Goal: Task Accomplishment & Management: Manage account settings

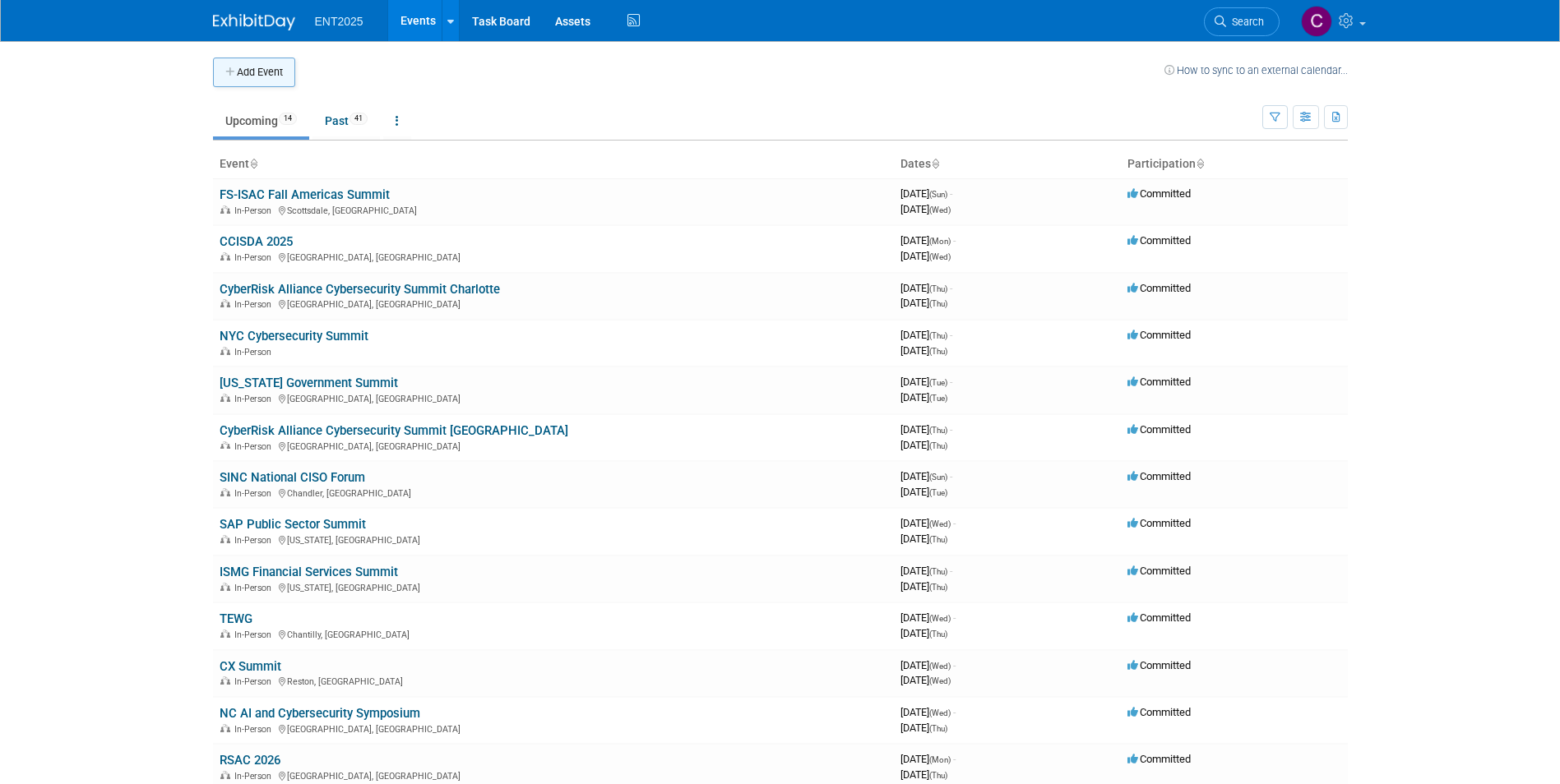
click at [226, 68] on icon "button" at bounding box center [231, 73] width 12 height 11
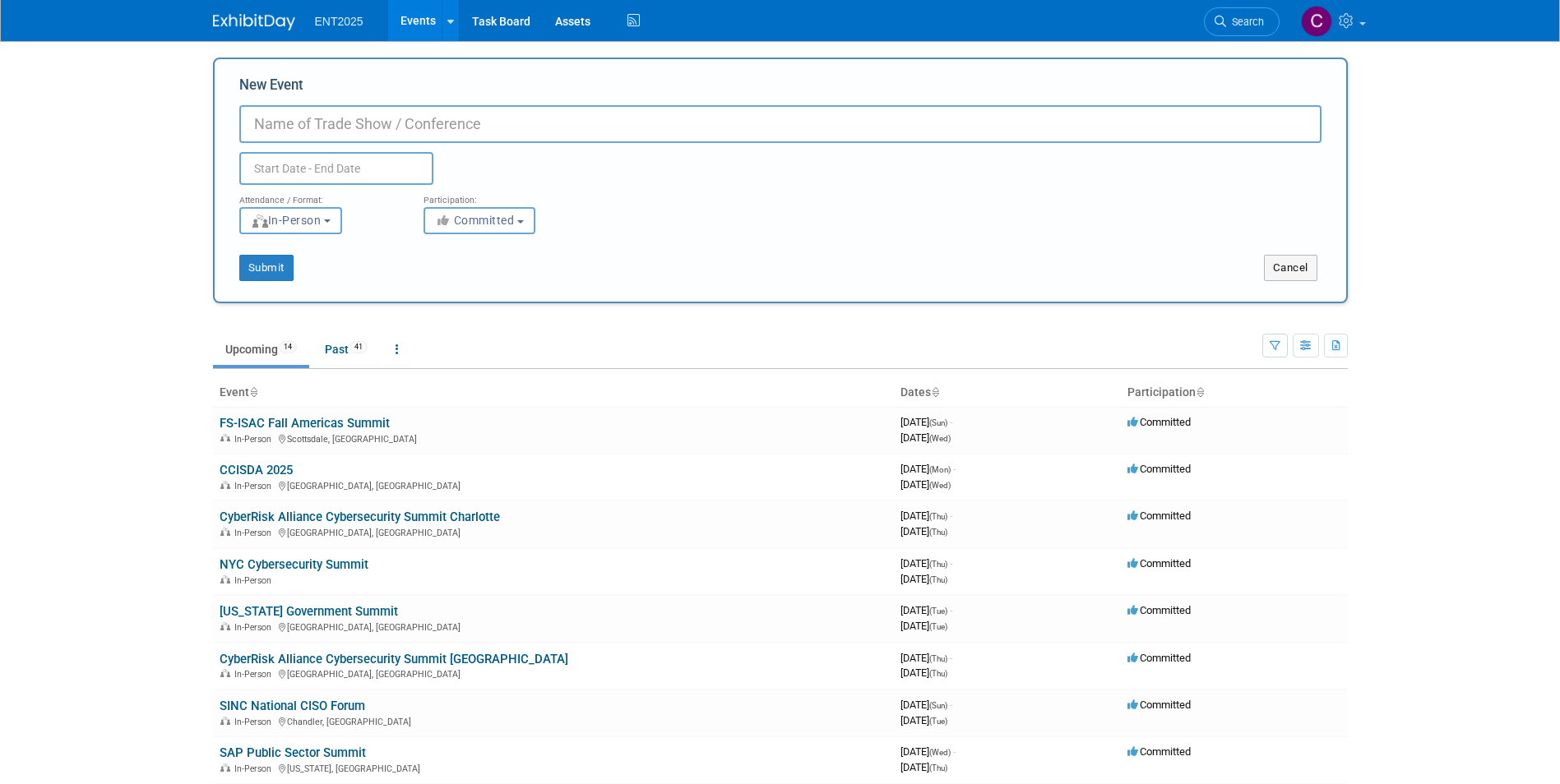
click at [269, 123] on input "New Event" at bounding box center [781, 124] width 1082 height 38
type input "Government Innovation Showcase [US_STATE]"
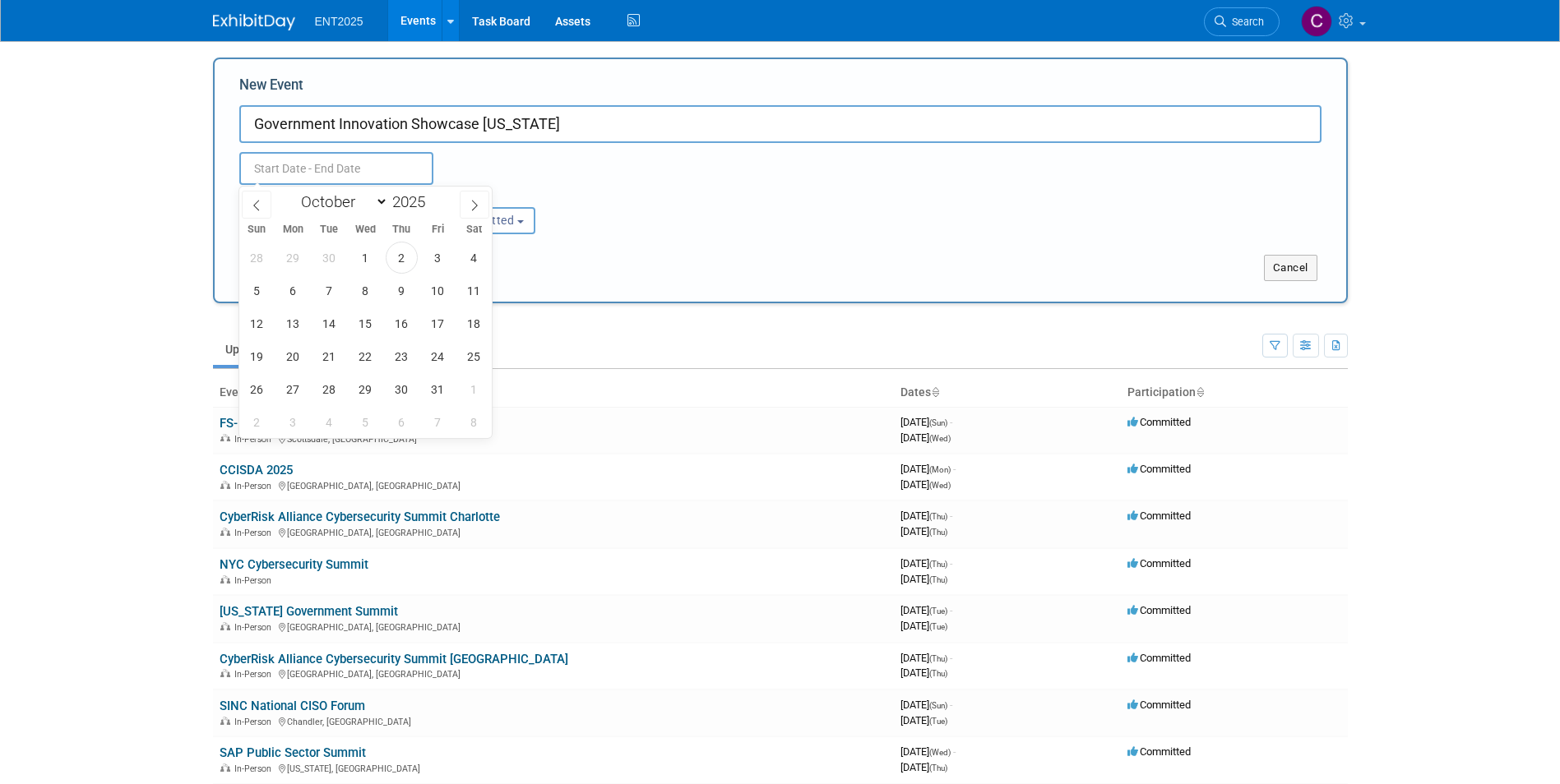
click at [289, 167] on input "text" at bounding box center [337, 169] width 194 height 33
click at [320, 394] on span "28" at bounding box center [329, 389] width 32 height 32
type input "Oct 28, 2025 to Oct 28, 2025"
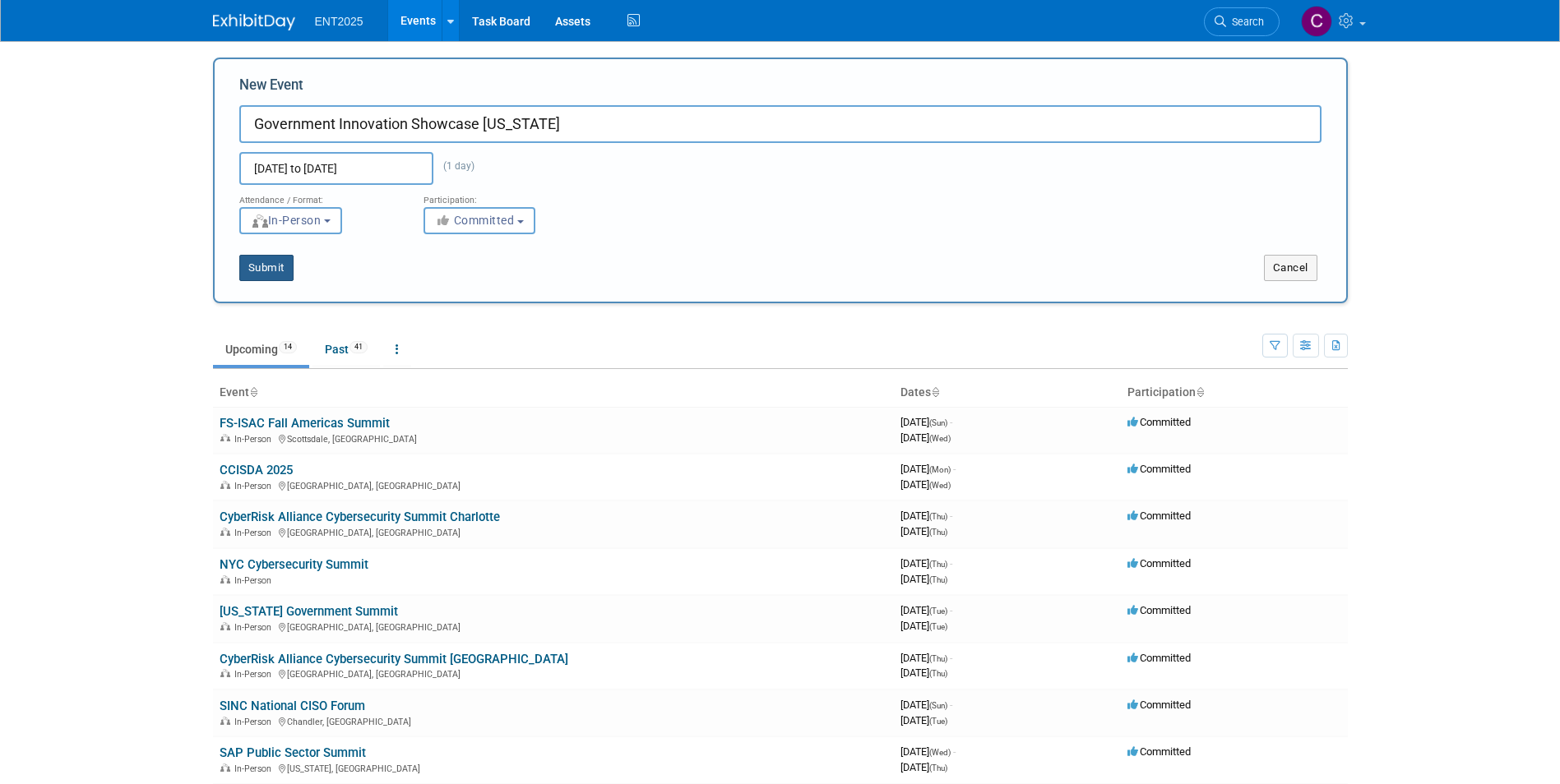
click at [256, 269] on button "Submit" at bounding box center [267, 267] width 54 height 26
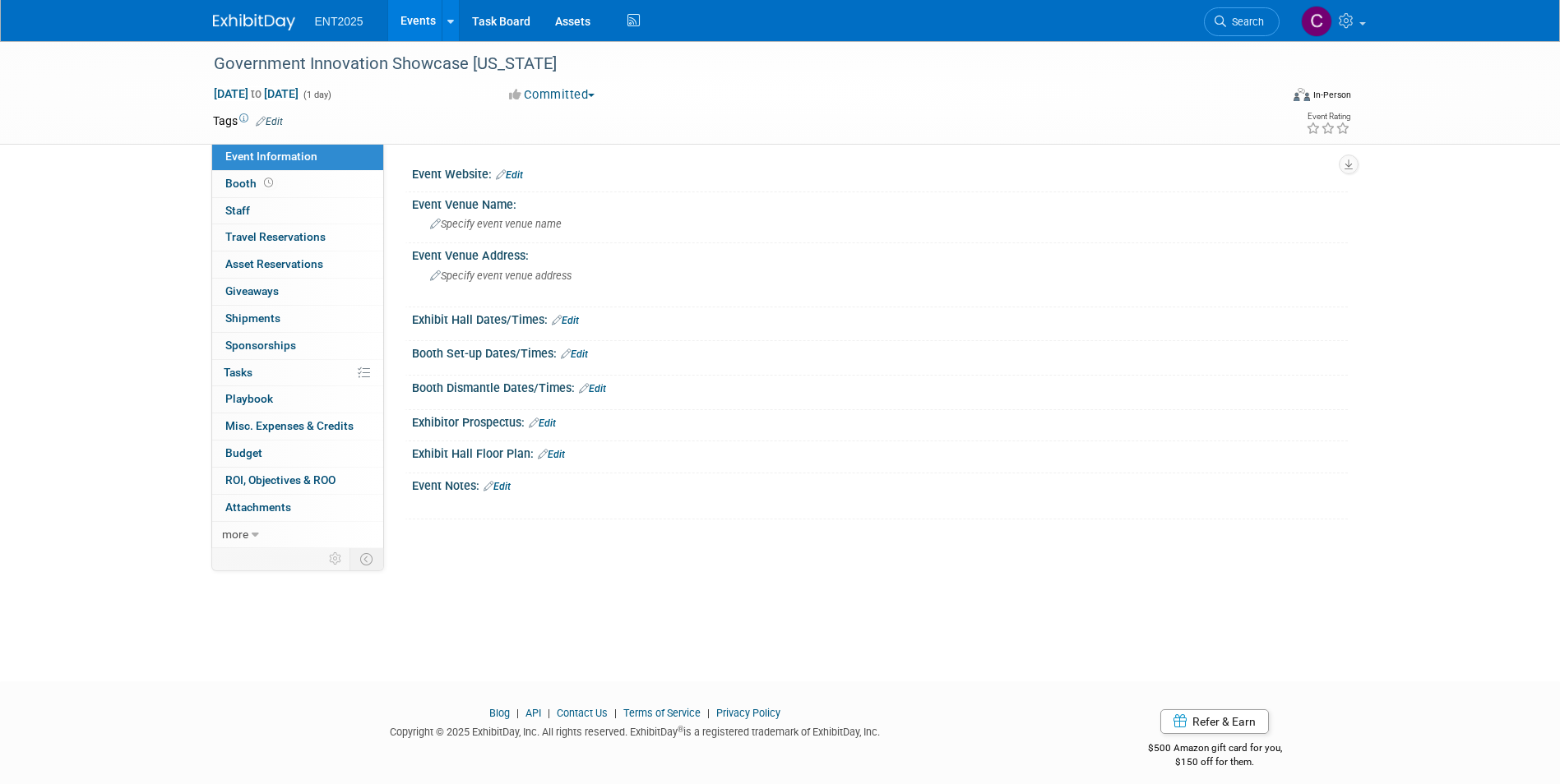
click at [521, 177] on link "Edit" at bounding box center [510, 175] width 27 height 12
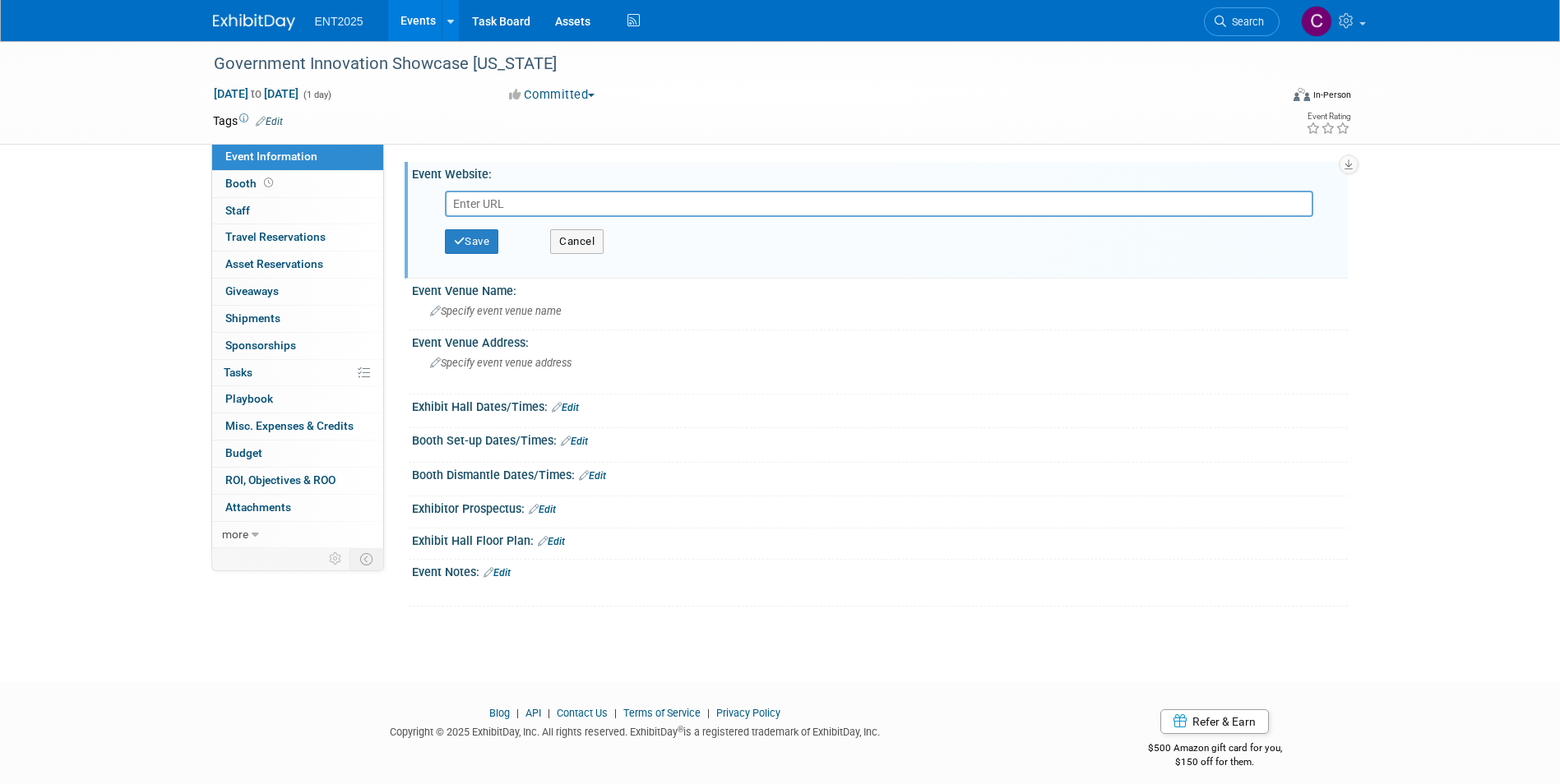
paste input "https://www.publicsectornetwork.com/events/government-innovation-showcase-flori…"
type input "https://www.publicsectornetwork.com/events/government-innovation-showcase-flori…"
click at [465, 244] on button "Save" at bounding box center [472, 241] width 54 height 24
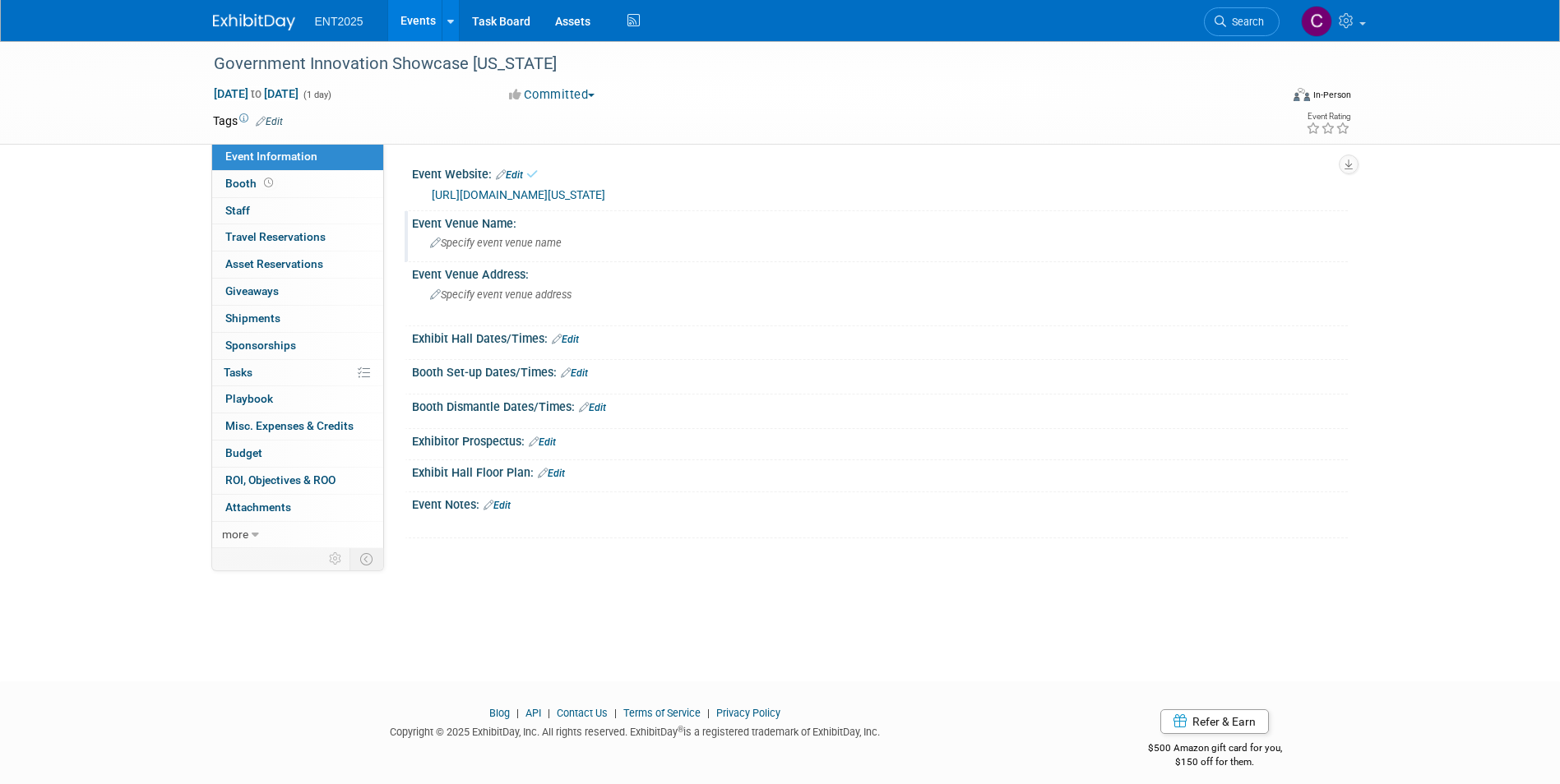
click at [469, 242] on span "Specify event venue name" at bounding box center [495, 243] width 132 height 13
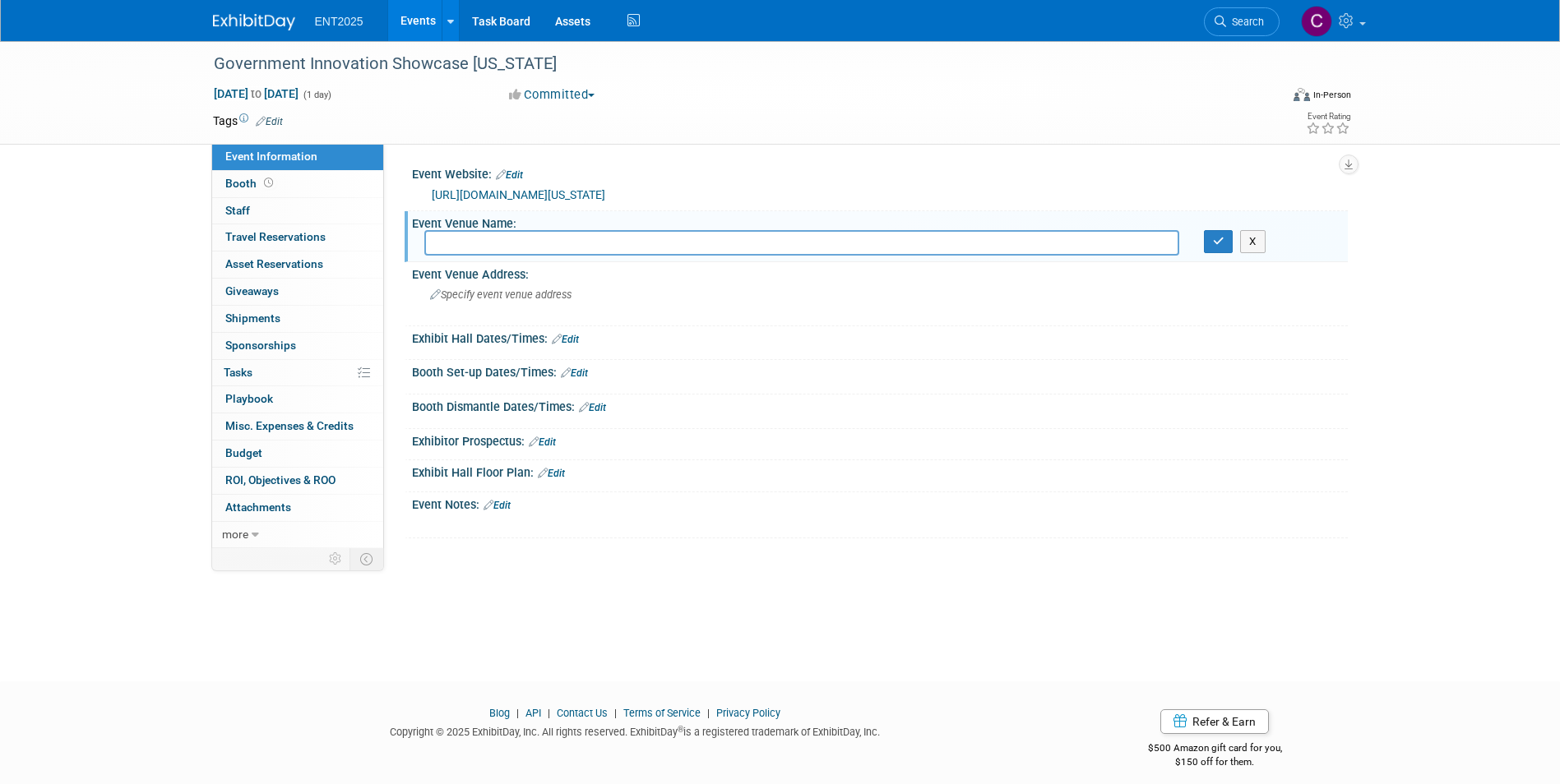
click at [454, 250] on input "text" at bounding box center [802, 243] width 755 height 25
type input "Donald L. Tucker Civic Center"
click at [236, 370] on span "Tasks 0%" at bounding box center [238, 372] width 29 height 13
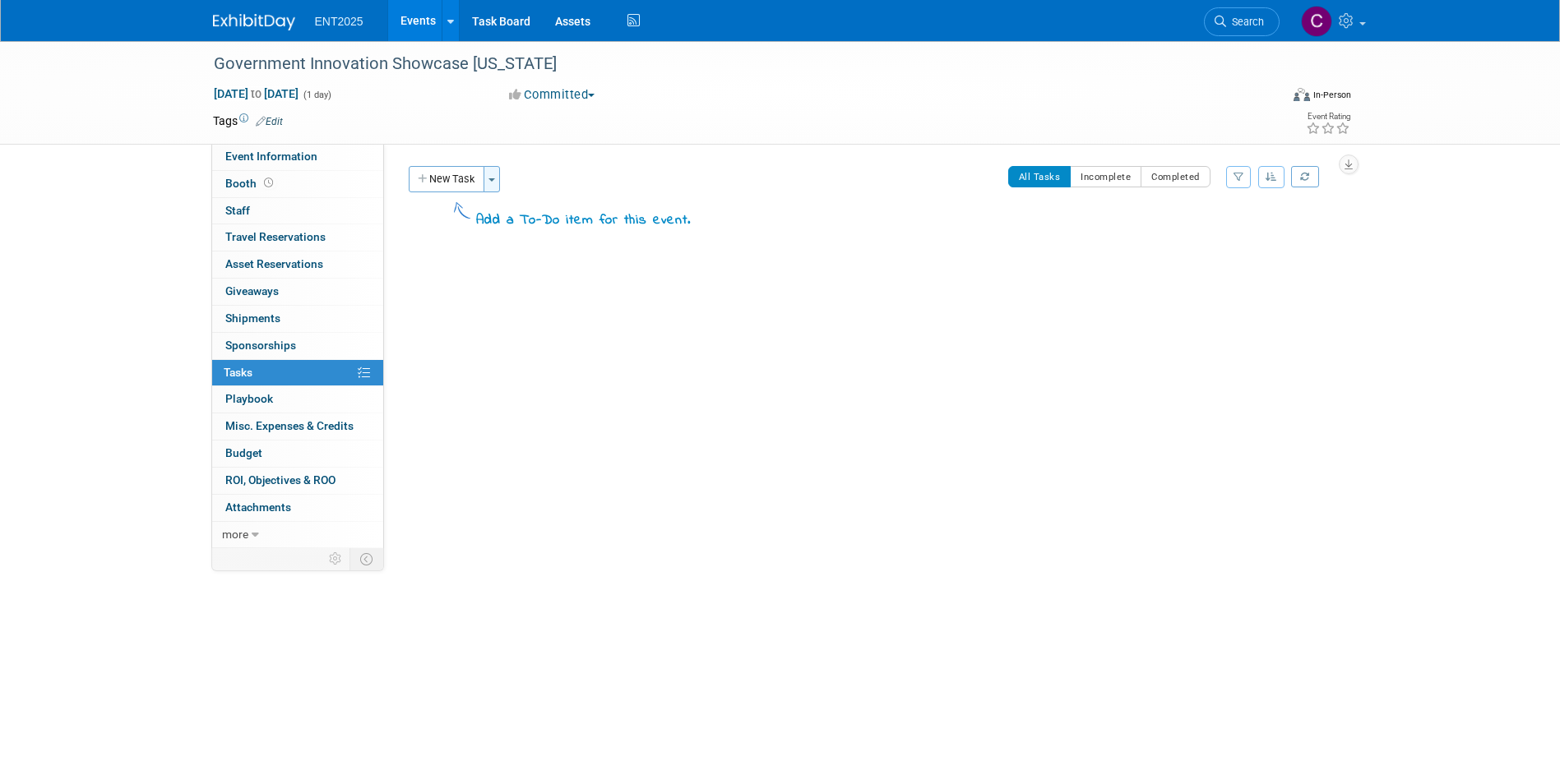
click at [488, 179] on button "Toggle Dropdown" at bounding box center [492, 179] width 16 height 26
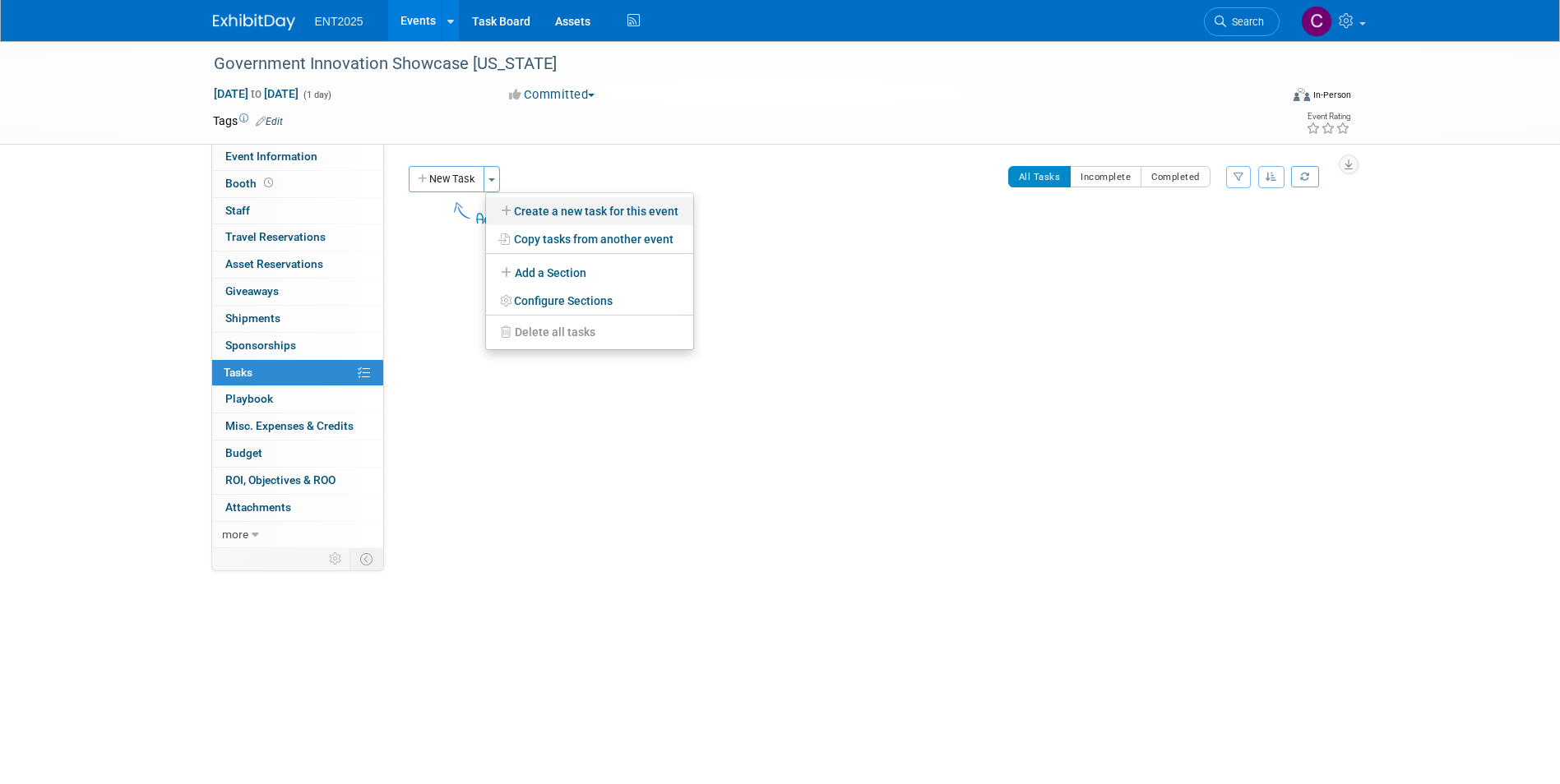
click at [526, 204] on link "Create a new task for this event" at bounding box center [590, 211] width 207 height 28
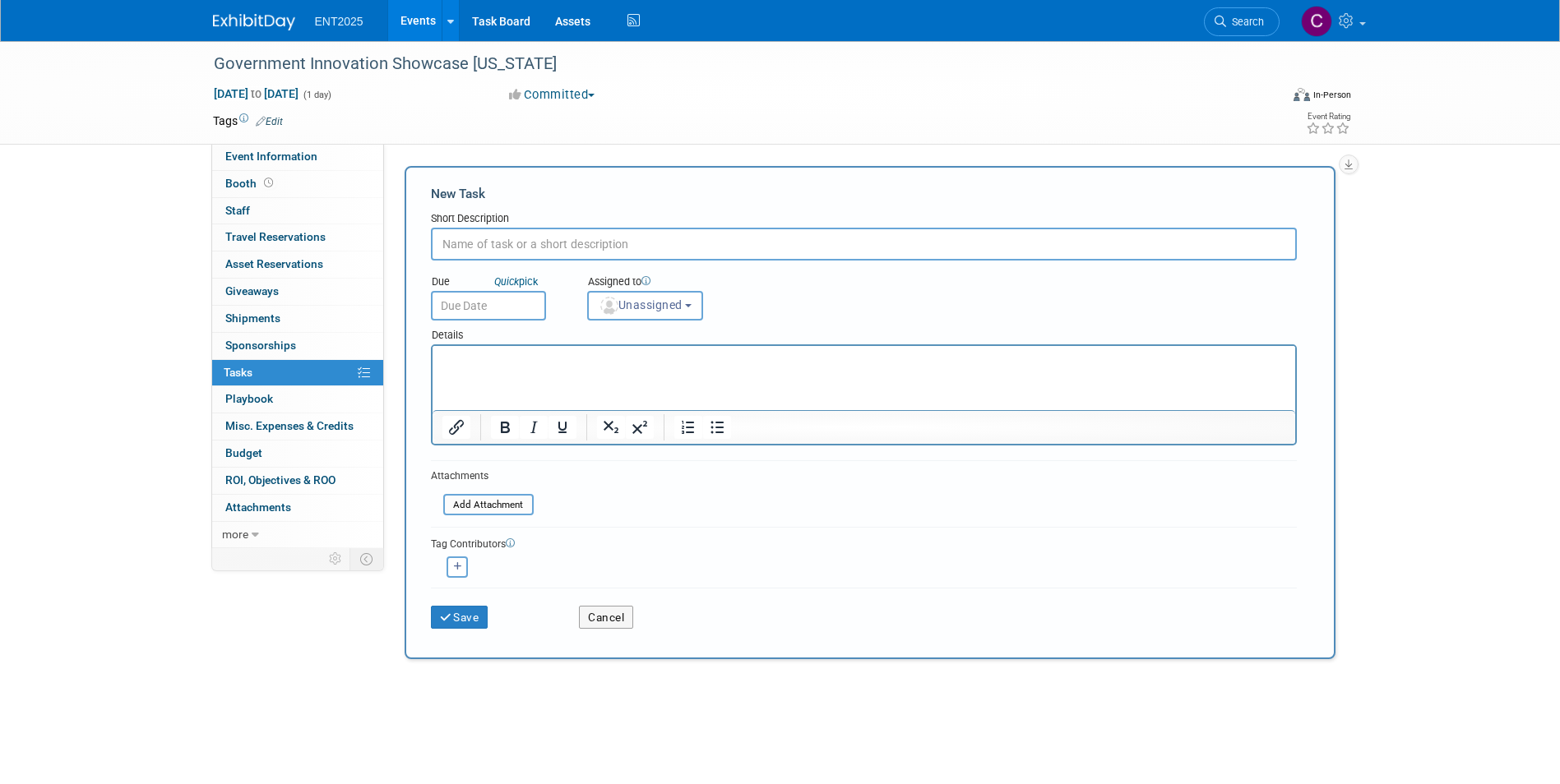
click at [477, 240] on input "text" at bounding box center [863, 244] width 866 height 33
type input "i"
type input "Inbound shipping"
click at [452, 358] on p "Rich Text Area. Press ALT-0 for help." at bounding box center [863, 361] width 844 height 16
click at [447, 618] on icon "submit" at bounding box center [447, 618] width 14 height 12
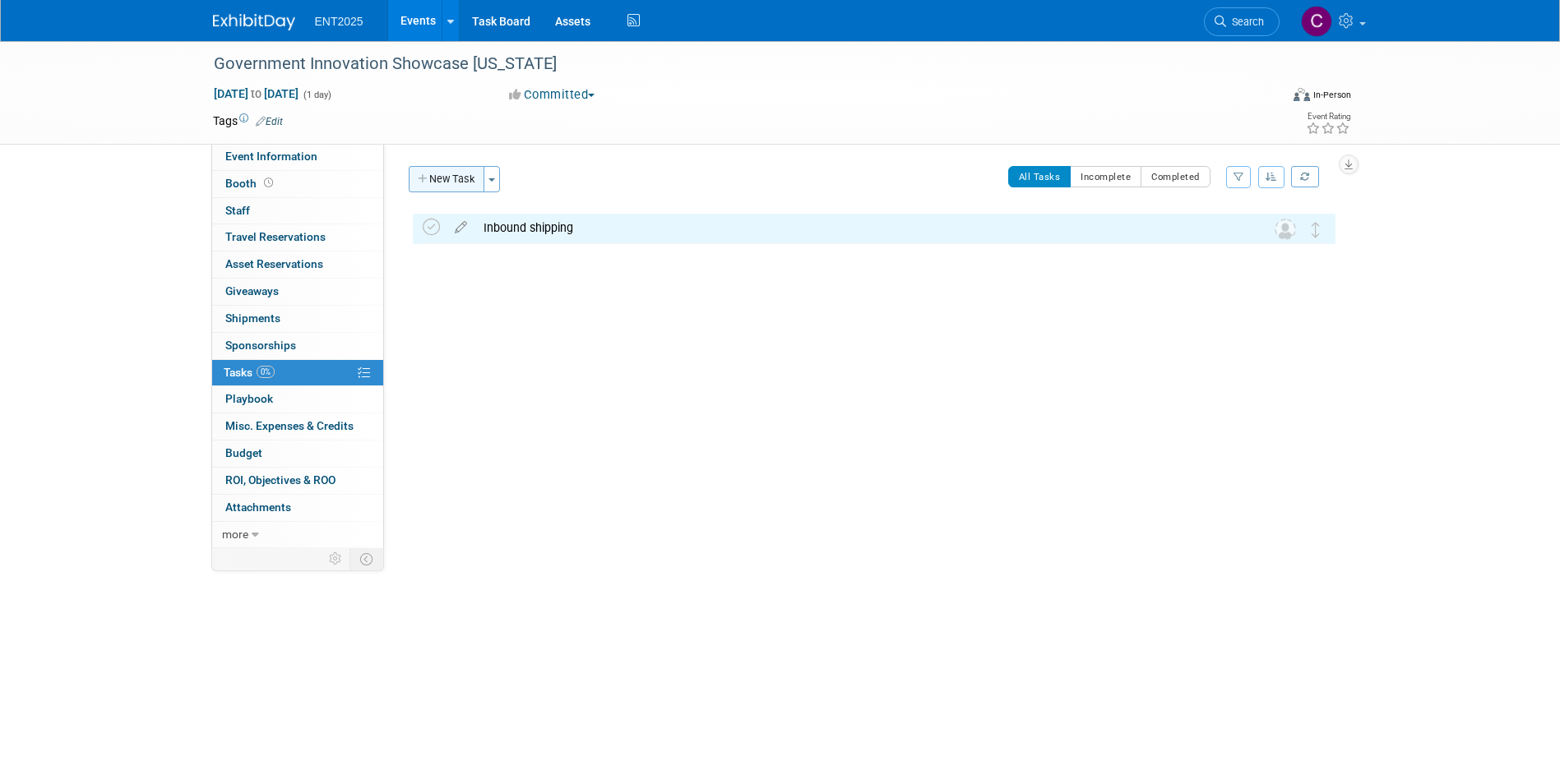
click at [433, 172] on button "New Task" at bounding box center [446, 179] width 75 height 26
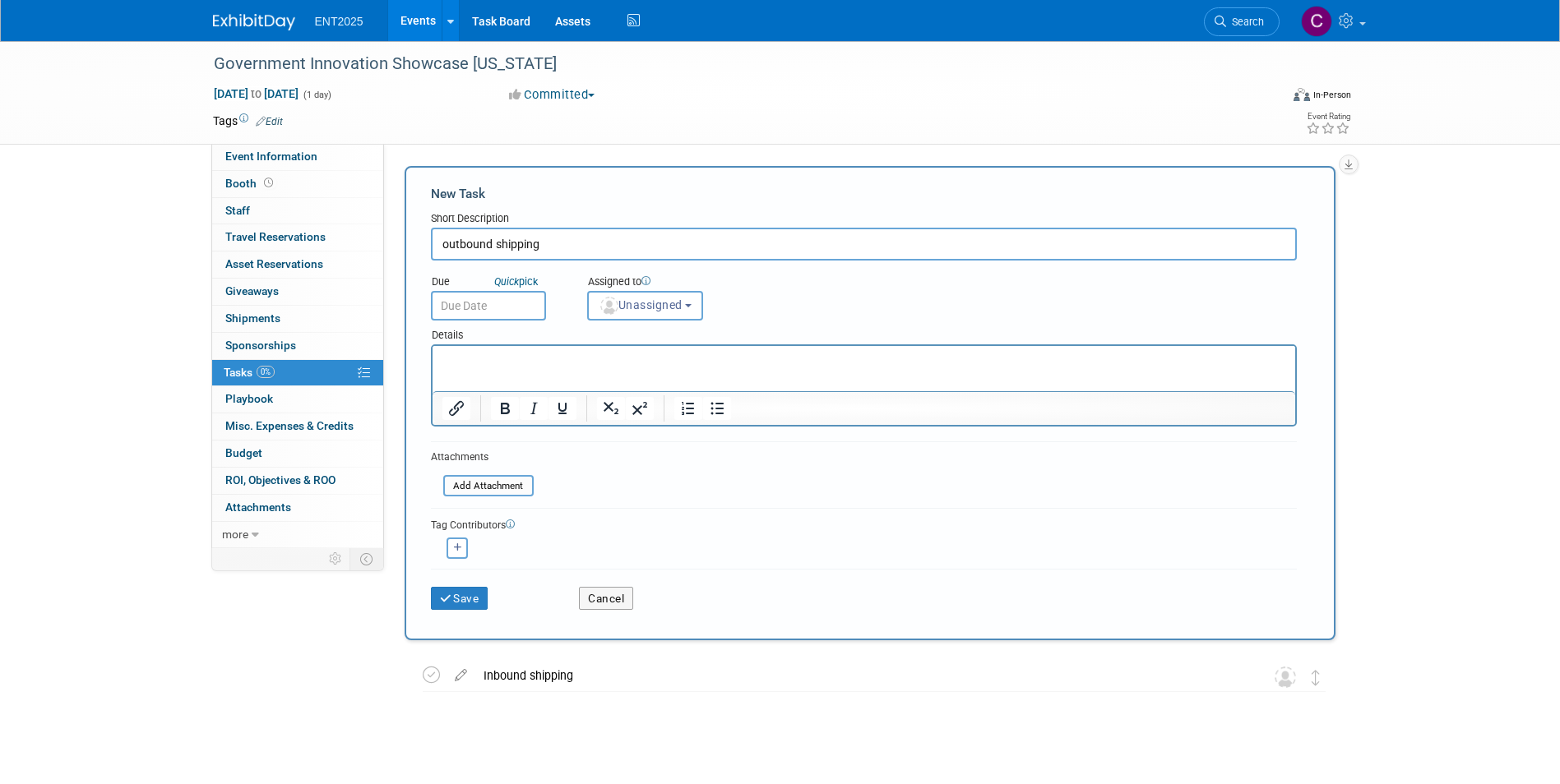
type input "outbound shipping"
click at [447, 364] on p "Rich Text Area. Press ALT-0 for help." at bounding box center [863, 361] width 844 height 16
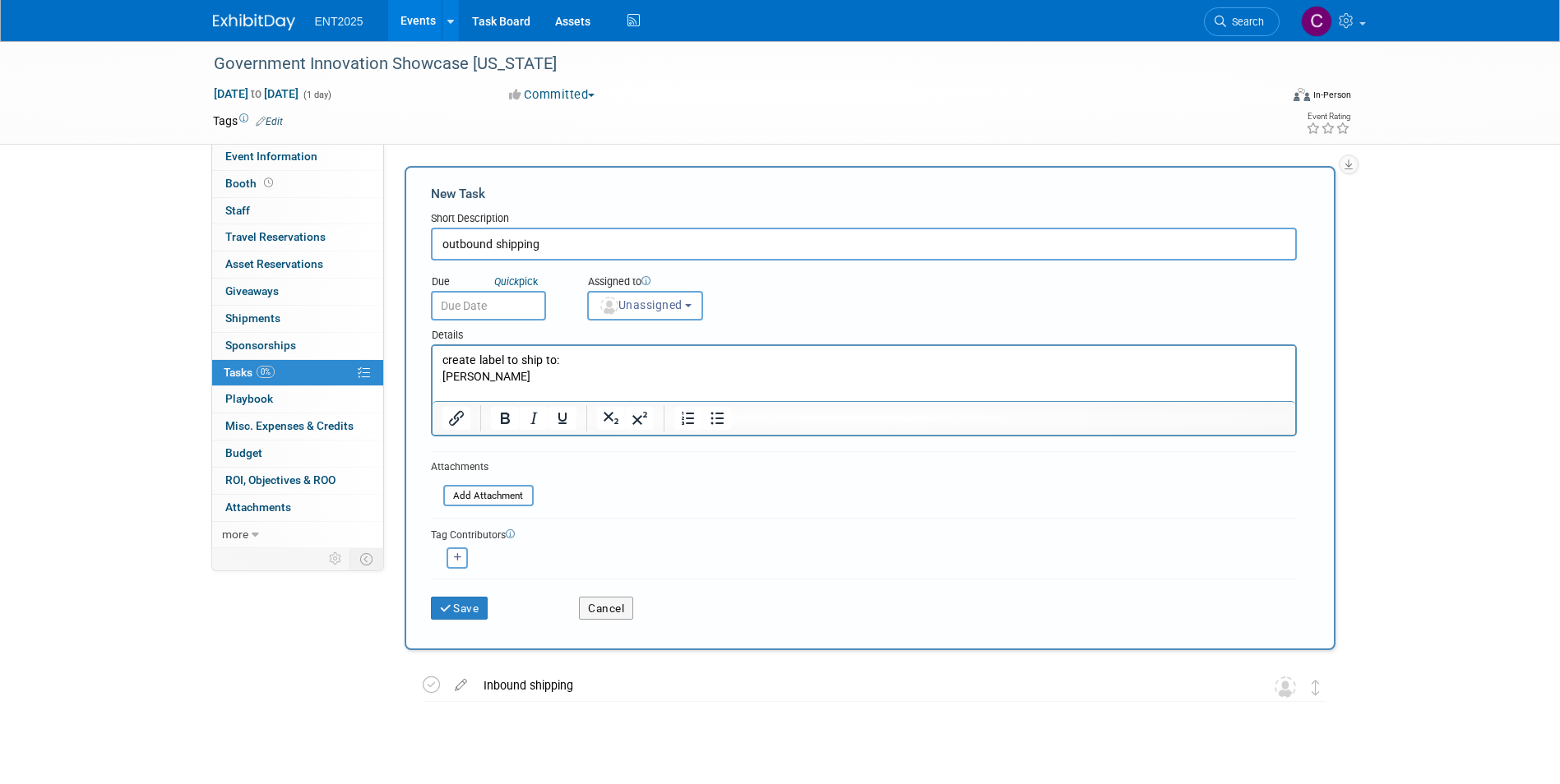
click at [531, 379] on p "Simon Woodford" at bounding box center [863, 377] width 844 height 16
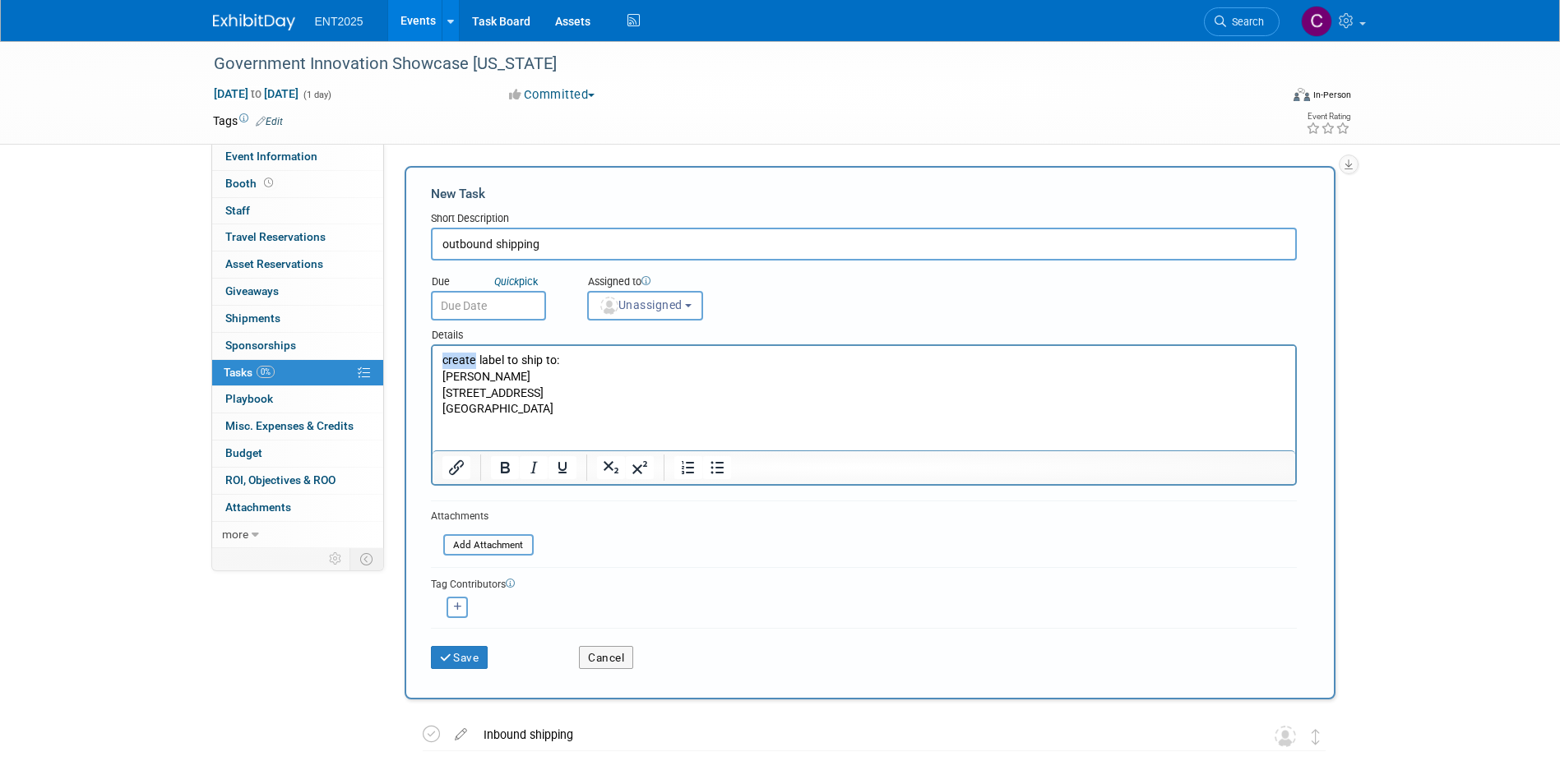
drag, startPoint x: 472, startPoint y: 359, endPoint x: 880, endPoint y: 690, distance: 525.4
click at [443, 355] on p "create label to ship to:" at bounding box center [863, 361] width 844 height 16
drag, startPoint x: 461, startPoint y: 361, endPoint x: 451, endPoint y: 361, distance: 10.0
click at [460, 361] on p "inlcude label to ship to:" at bounding box center [863, 361] width 844 height 16
click at [557, 362] on p "include label to ship to:" at bounding box center [863, 361] width 844 height 16
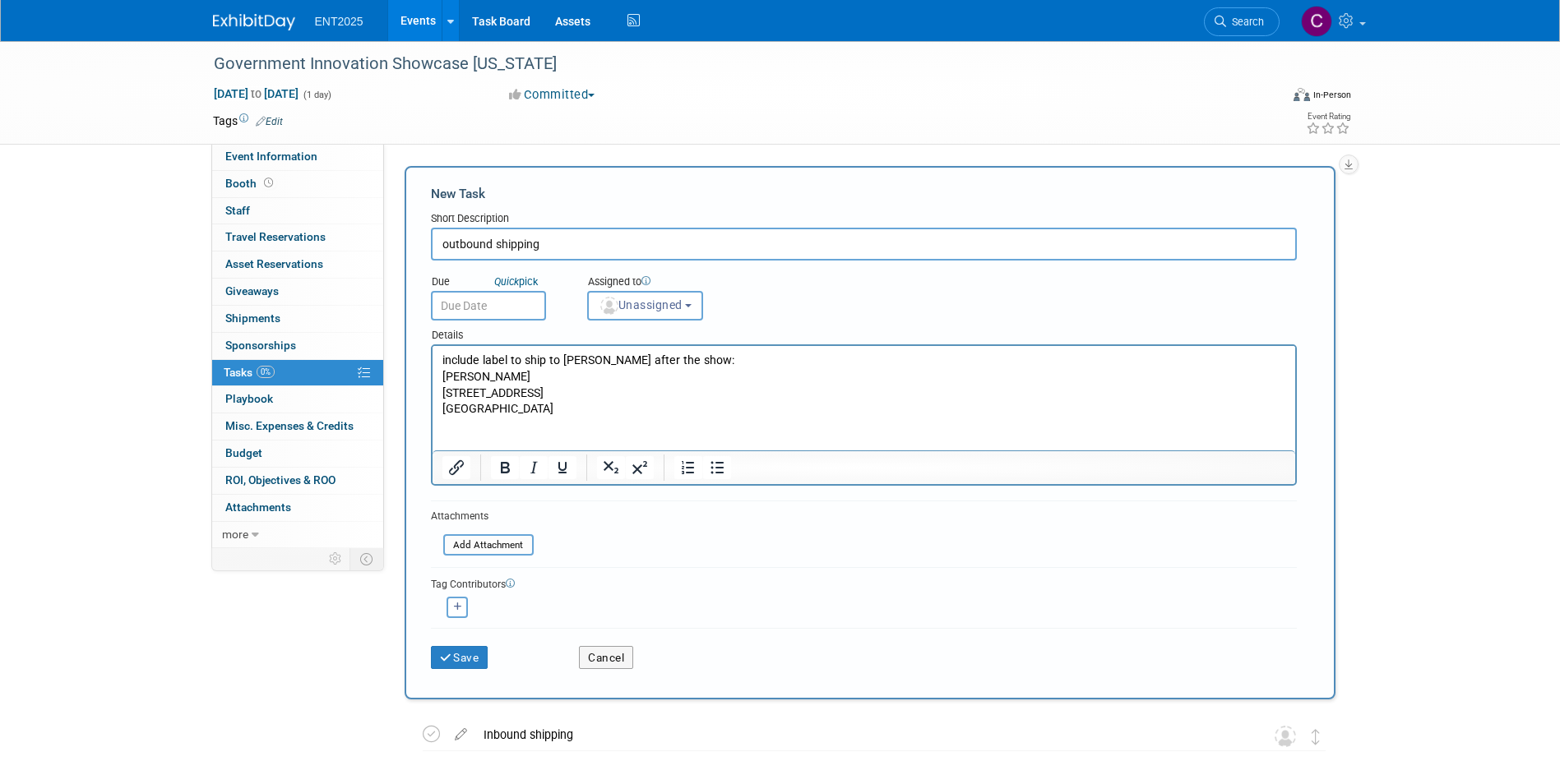
click at [572, 409] on p "Hagerstown, MD 21740" at bounding box center [863, 409] width 844 height 16
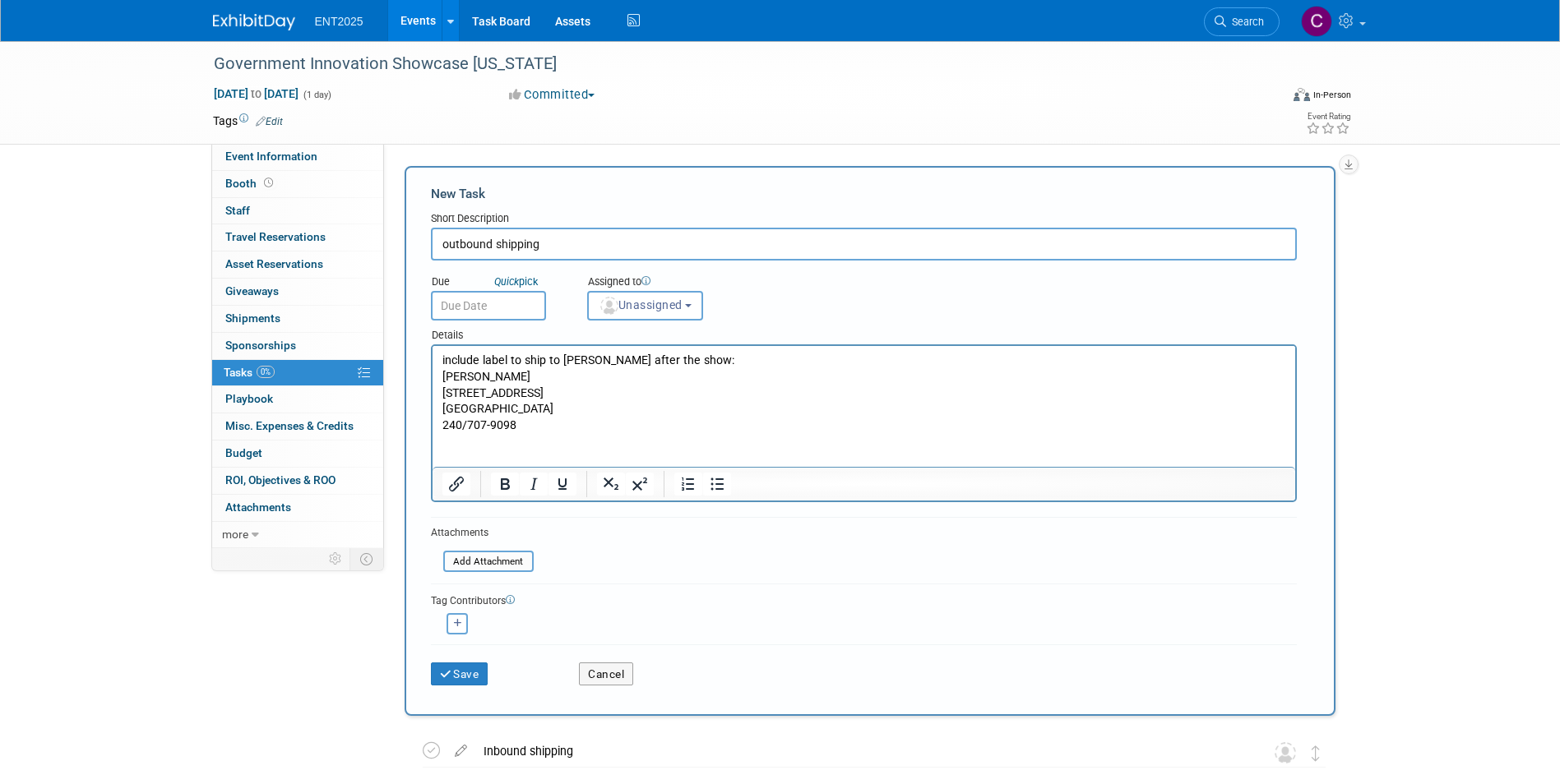
click at [674, 363] on p "include label to ship to Simon after the show:" at bounding box center [863, 361] width 844 height 16
click at [799, 360] on p "include label to ship to Simon after the show. He will keep this so were not in…" at bounding box center [863, 361] width 844 height 16
click at [976, 360] on p "include label to ship to Simon after the show. He will keep this so wer'e not i…" at bounding box center [863, 361] width 844 height 16
click at [1012, 360] on p "include label to ship to Simon after the show. He will keep this so wer'e not i…" at bounding box center [863, 361] width 844 height 16
click at [443, 355] on p "include label to ship to Simon after the show. He will keep this so wer'e not i…" at bounding box center [863, 361] width 844 height 16
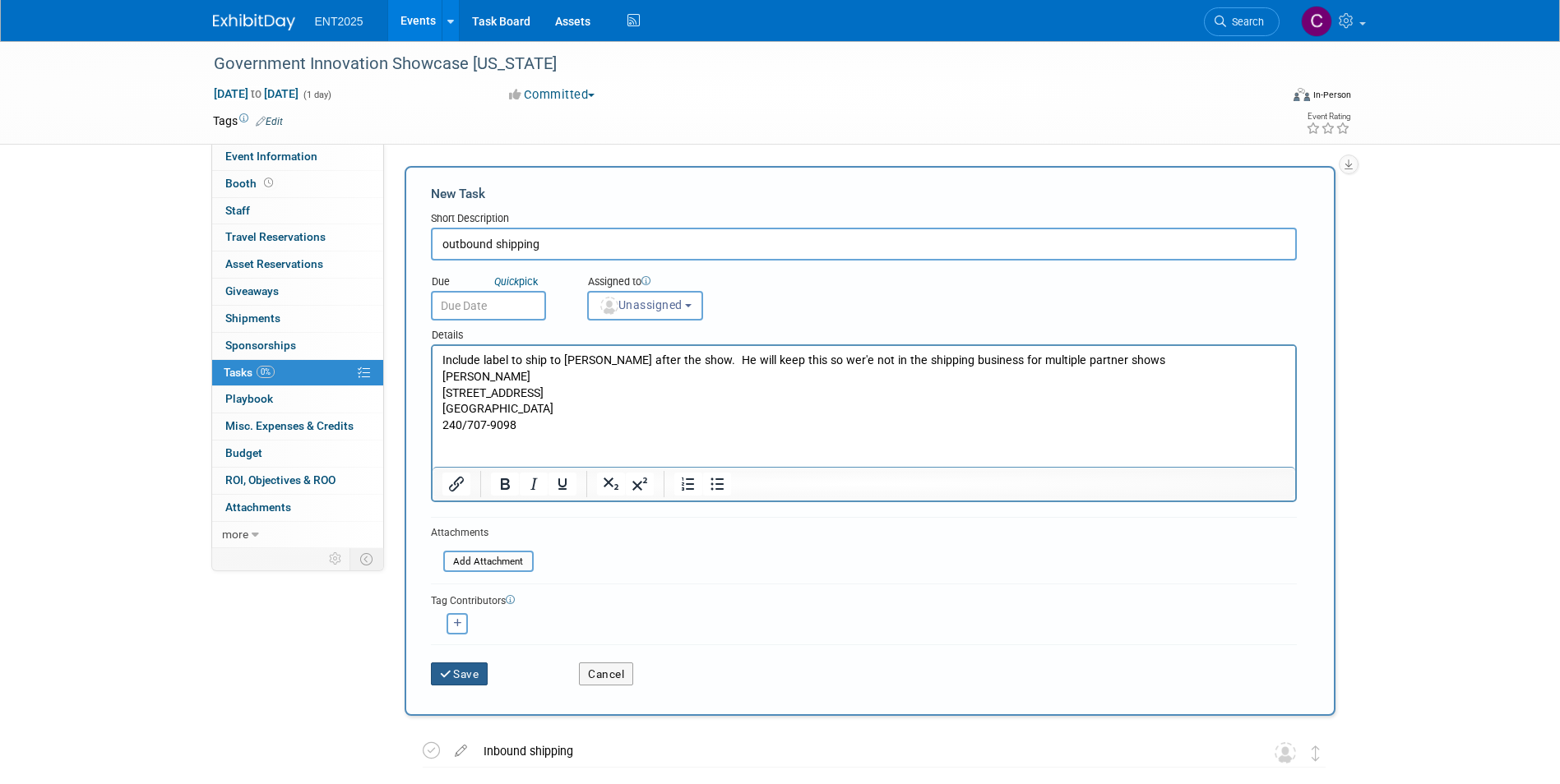
click at [463, 672] on button "Save" at bounding box center [460, 675] width 57 height 23
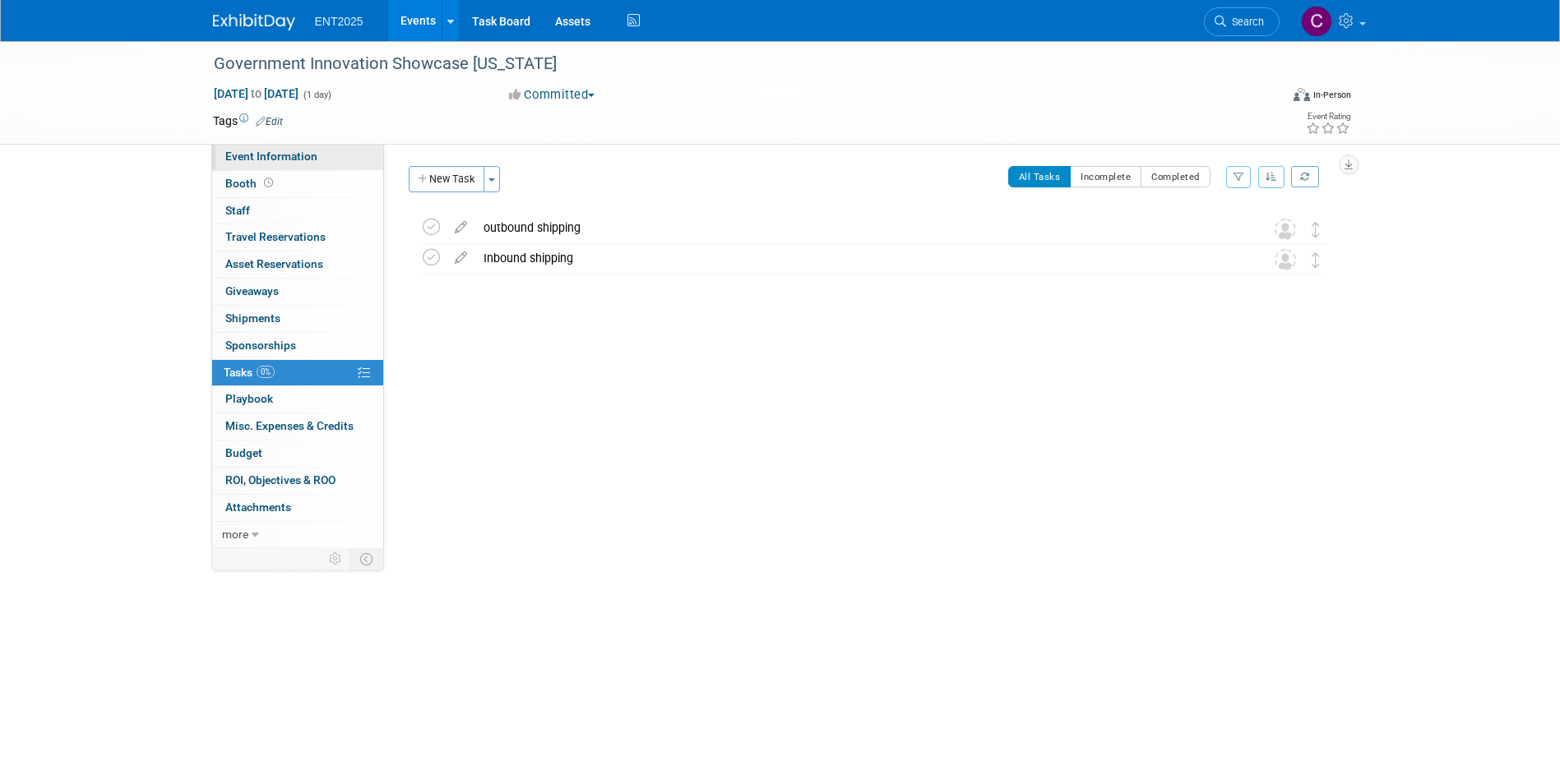
click at [290, 156] on span "Event Information" at bounding box center [271, 156] width 92 height 13
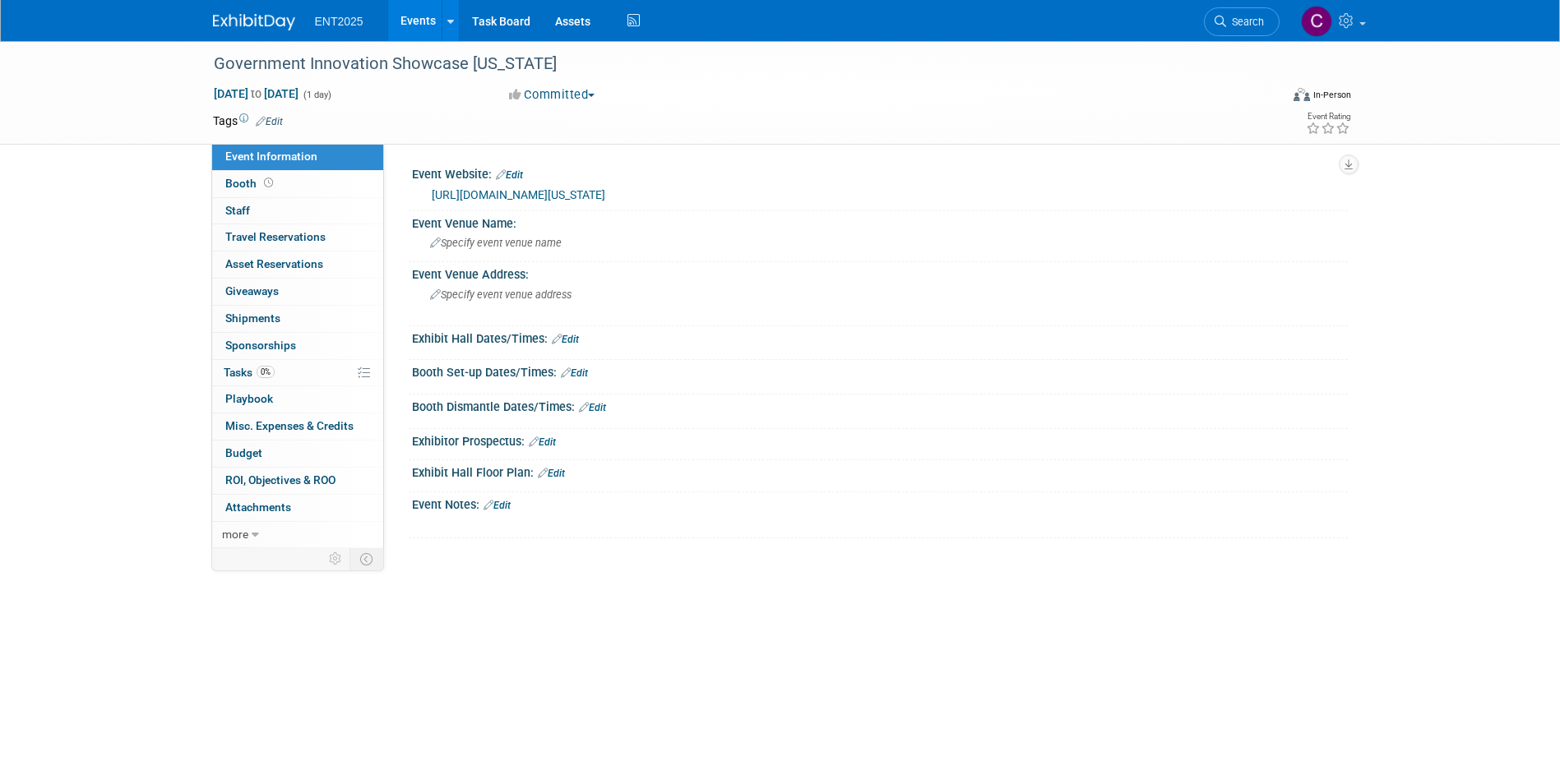
click at [449, 501] on div "Event Notes: Edit" at bounding box center [880, 503] width 936 height 22
click at [498, 506] on link "Edit" at bounding box center [497, 505] width 27 height 12
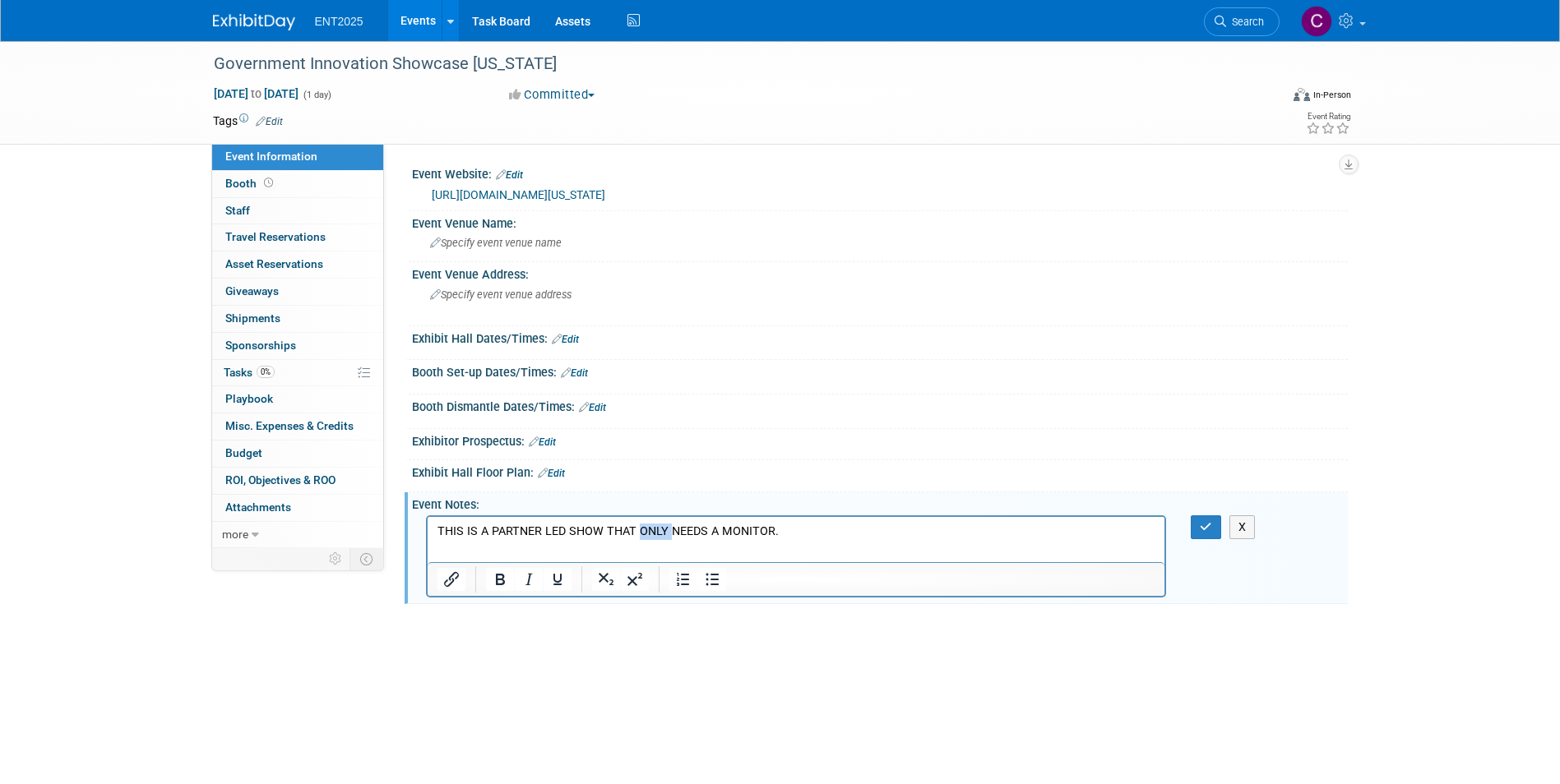
drag, startPoint x: 665, startPoint y: 528, endPoint x: 635, endPoint y: 532, distance: 30.3
click at [635, 532] on p "THIS IS A PARTNER LED SHOW THAT ONLY NEEDS A MONITOR." at bounding box center [796, 532] width 719 height 16
click at [557, 577] on icon "Underline" at bounding box center [557, 579] width 20 height 20
click at [799, 535] on p "THIS IS A PARTNER LED SHOW THAT ONLY NEEDS A MONITOR." at bounding box center [796, 532] width 719 height 16
click at [662, 536] on p "THIS IS A PARTNER LED SHOW THAT ONLY NEEDS A MONITOR." at bounding box center [796, 532] width 719 height 16
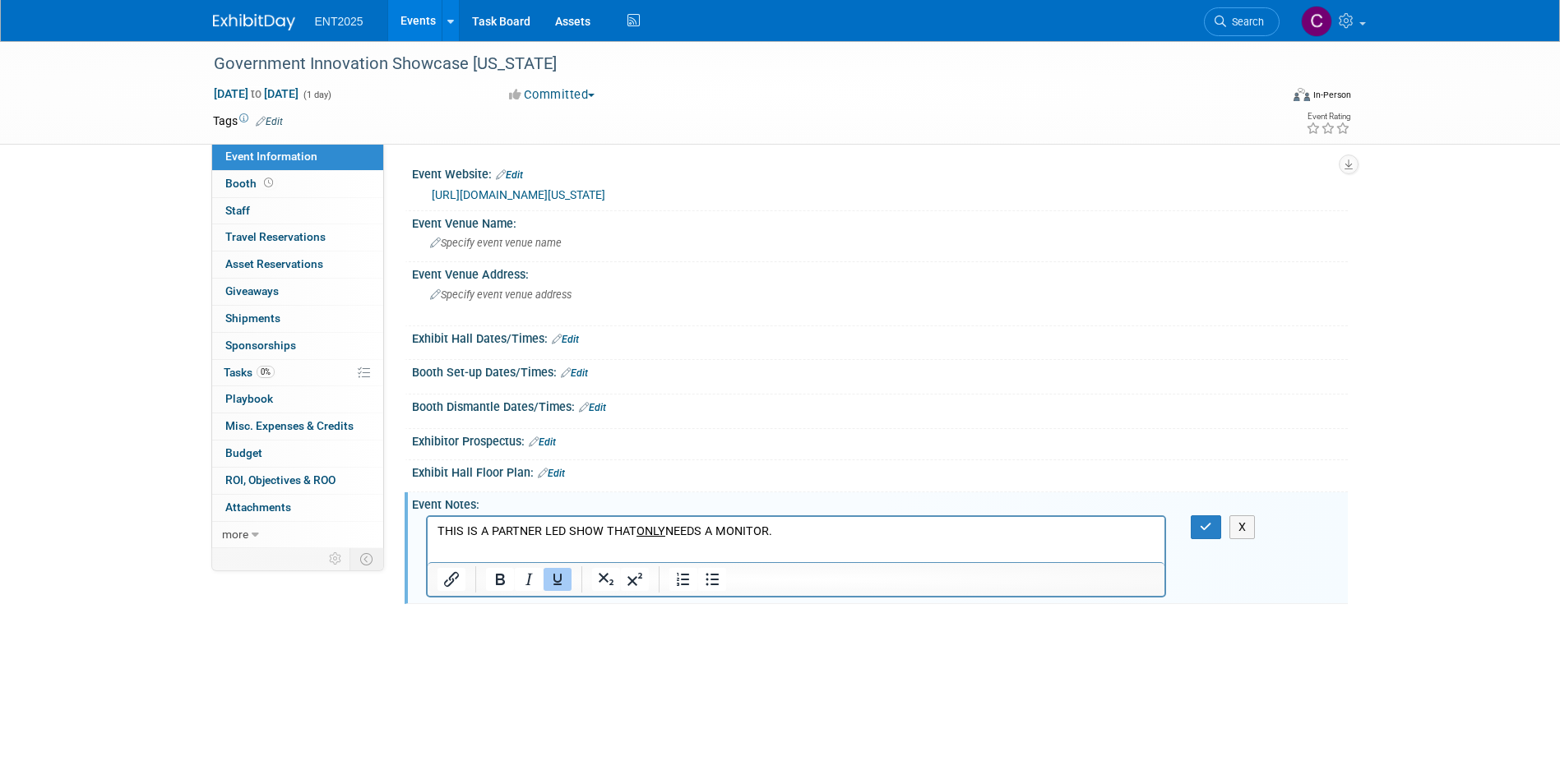
click at [554, 577] on icon "Underline" at bounding box center [557, 579] width 8 height 12
click at [662, 418] on div at bounding box center [880, 420] width 911 height 4
click at [1205, 528] on icon "button" at bounding box center [1206, 527] width 13 height 12
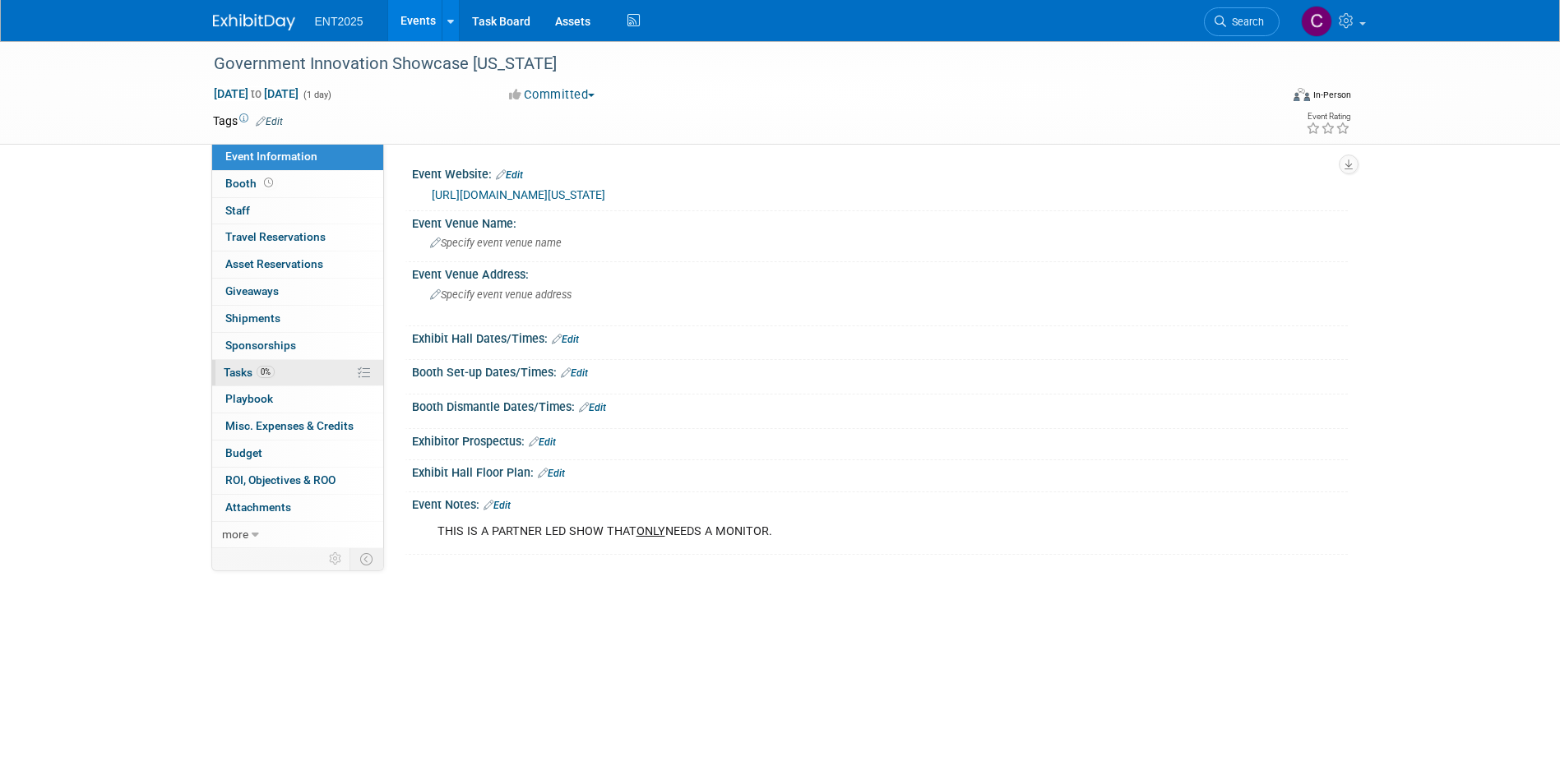
click at [231, 368] on span "Tasks 0%" at bounding box center [249, 372] width 51 height 13
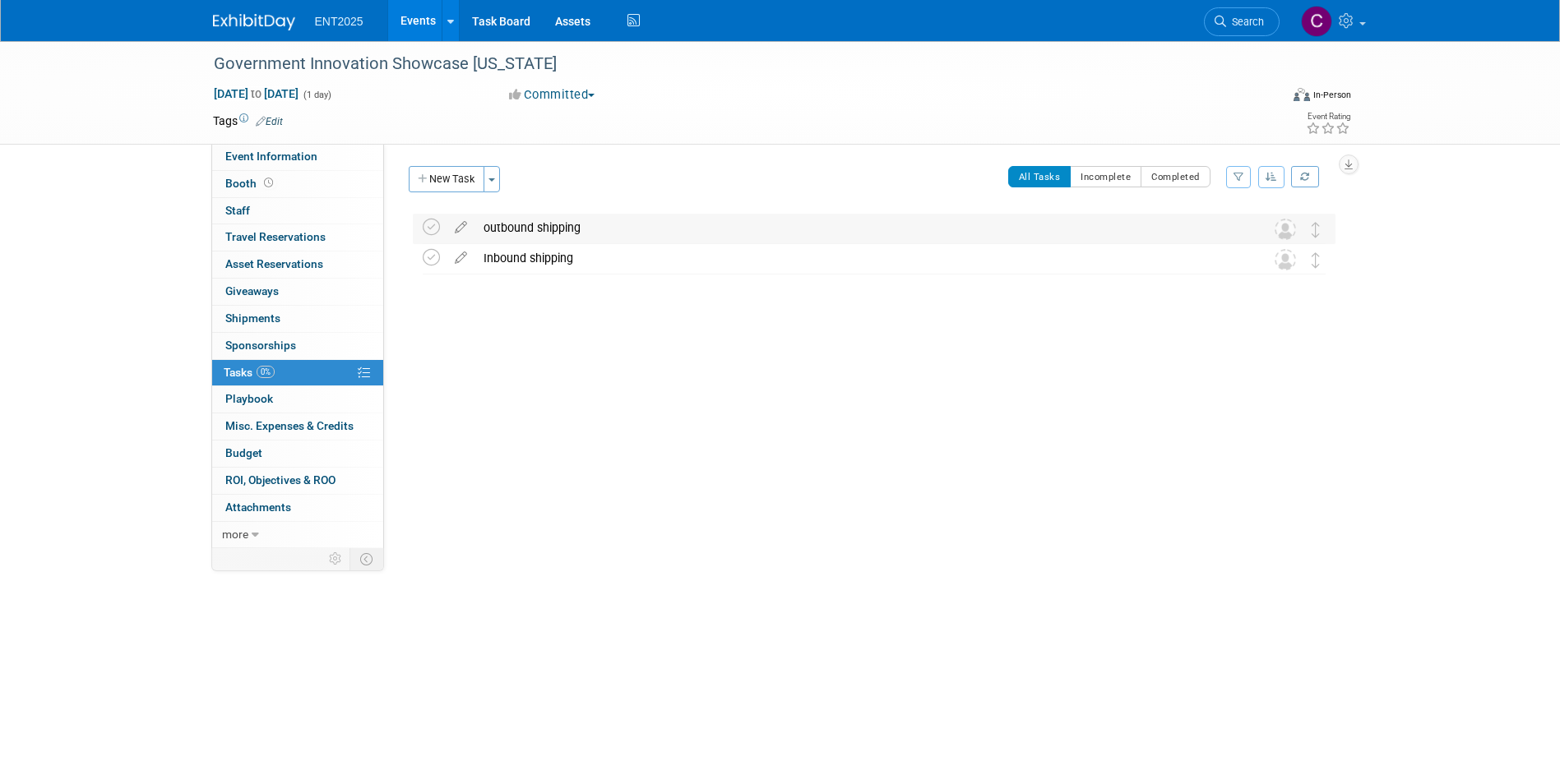
click at [512, 232] on div "outbound shipping" at bounding box center [859, 227] width 767 height 28
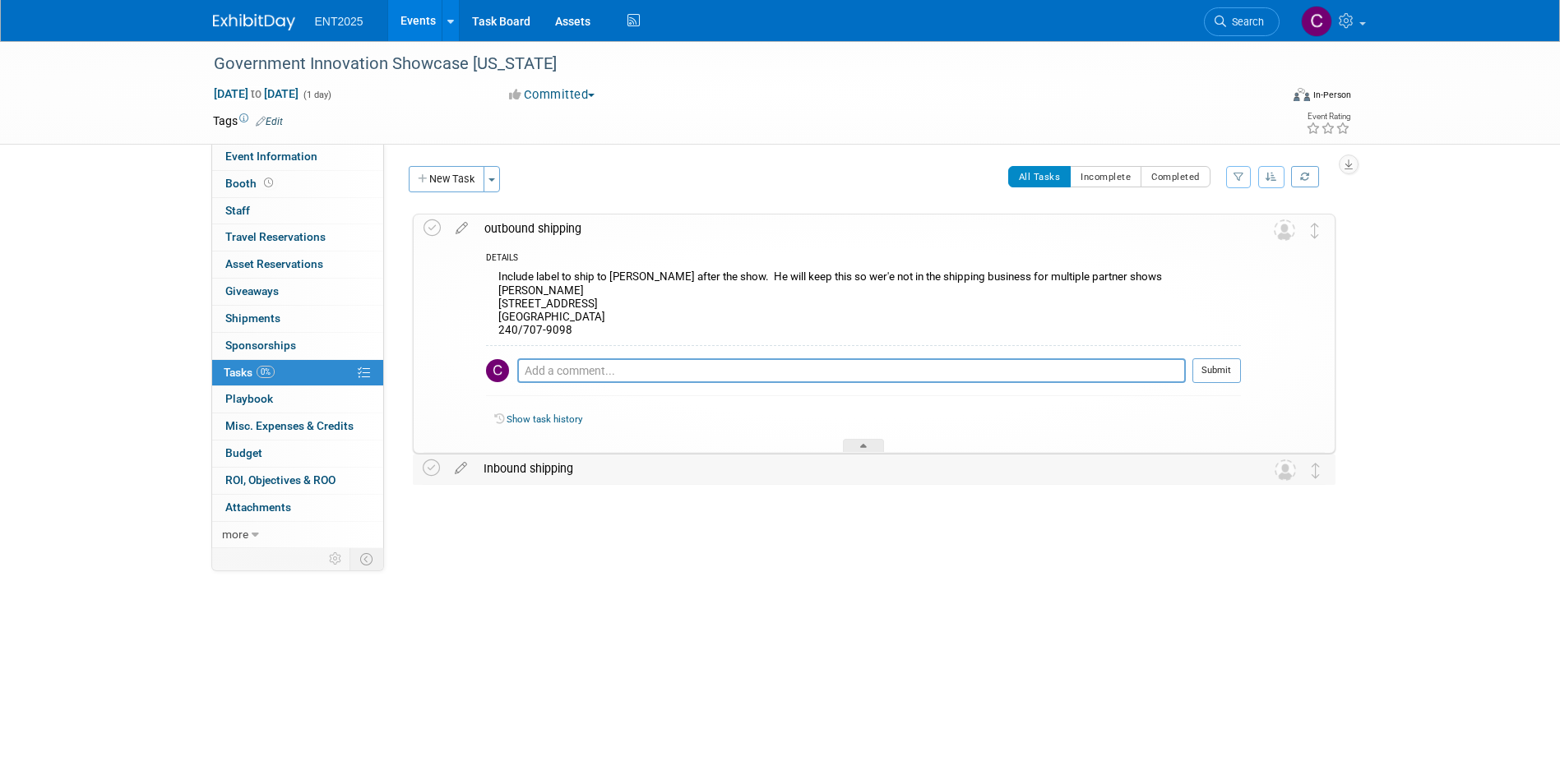
click at [856, 448] on div at bounding box center [863, 446] width 41 height 14
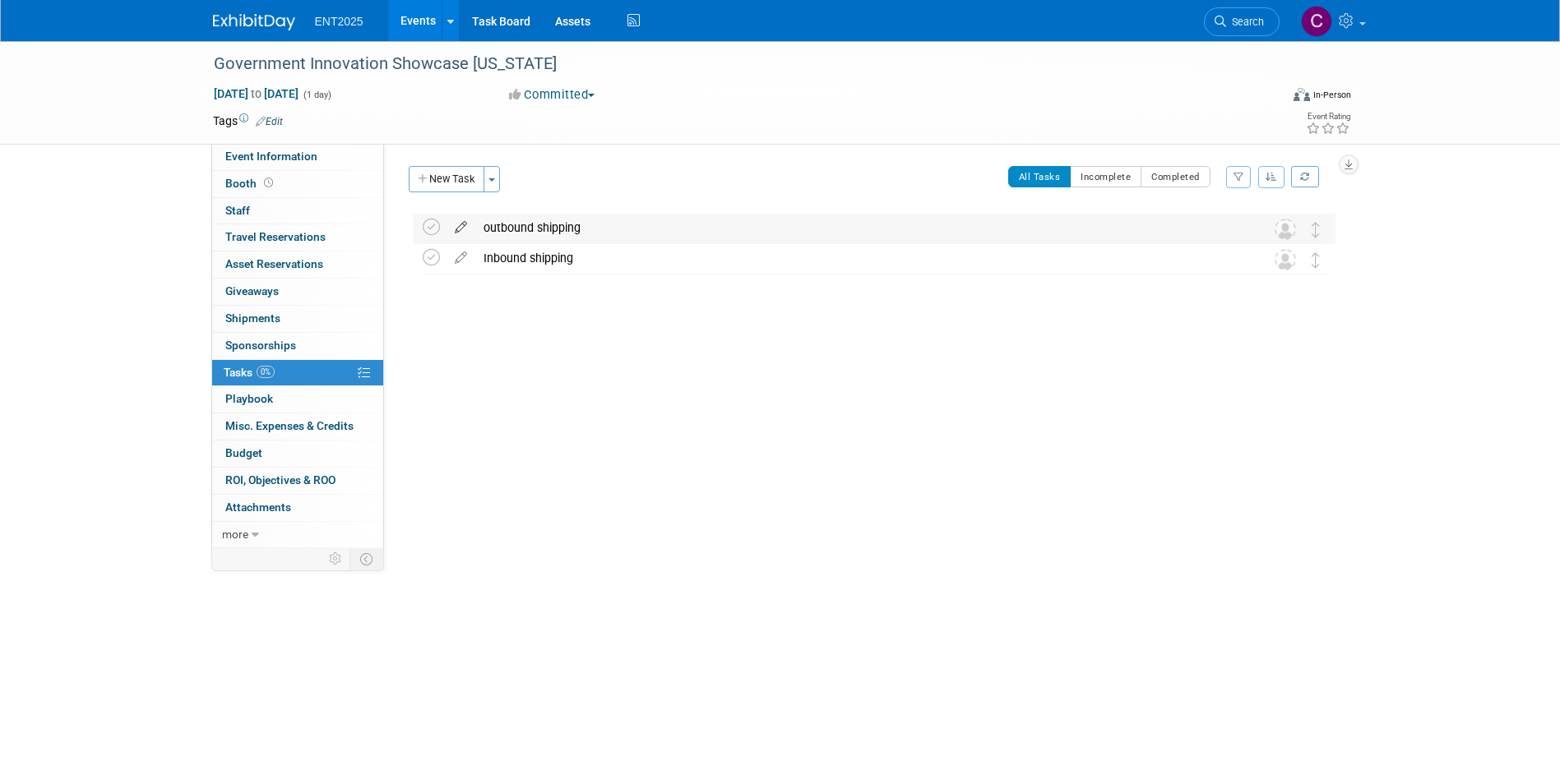
click at [460, 223] on icon at bounding box center [461, 223] width 29 height 21
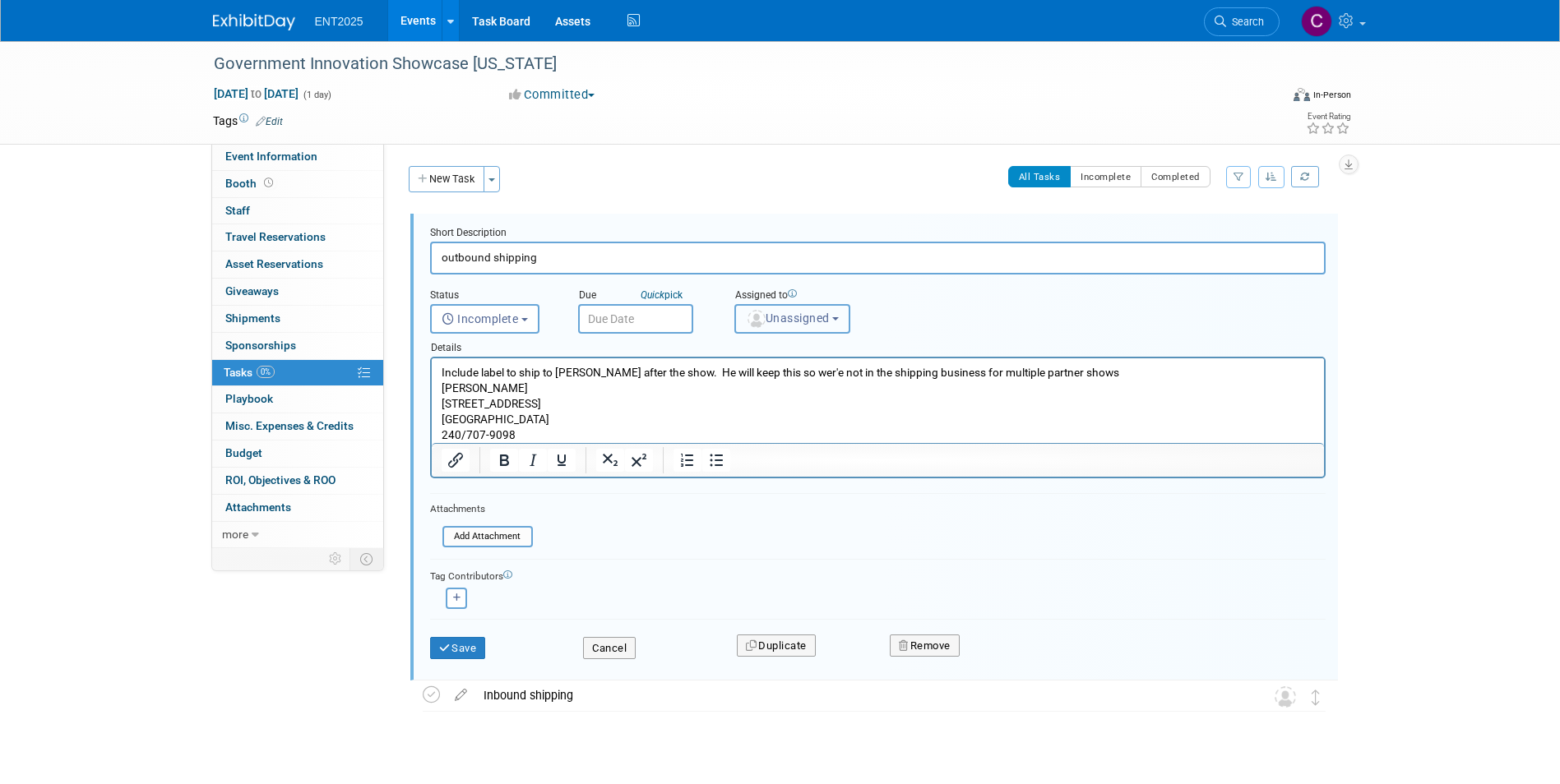
click at [839, 318] on b "button" at bounding box center [835, 319] width 6 height 4
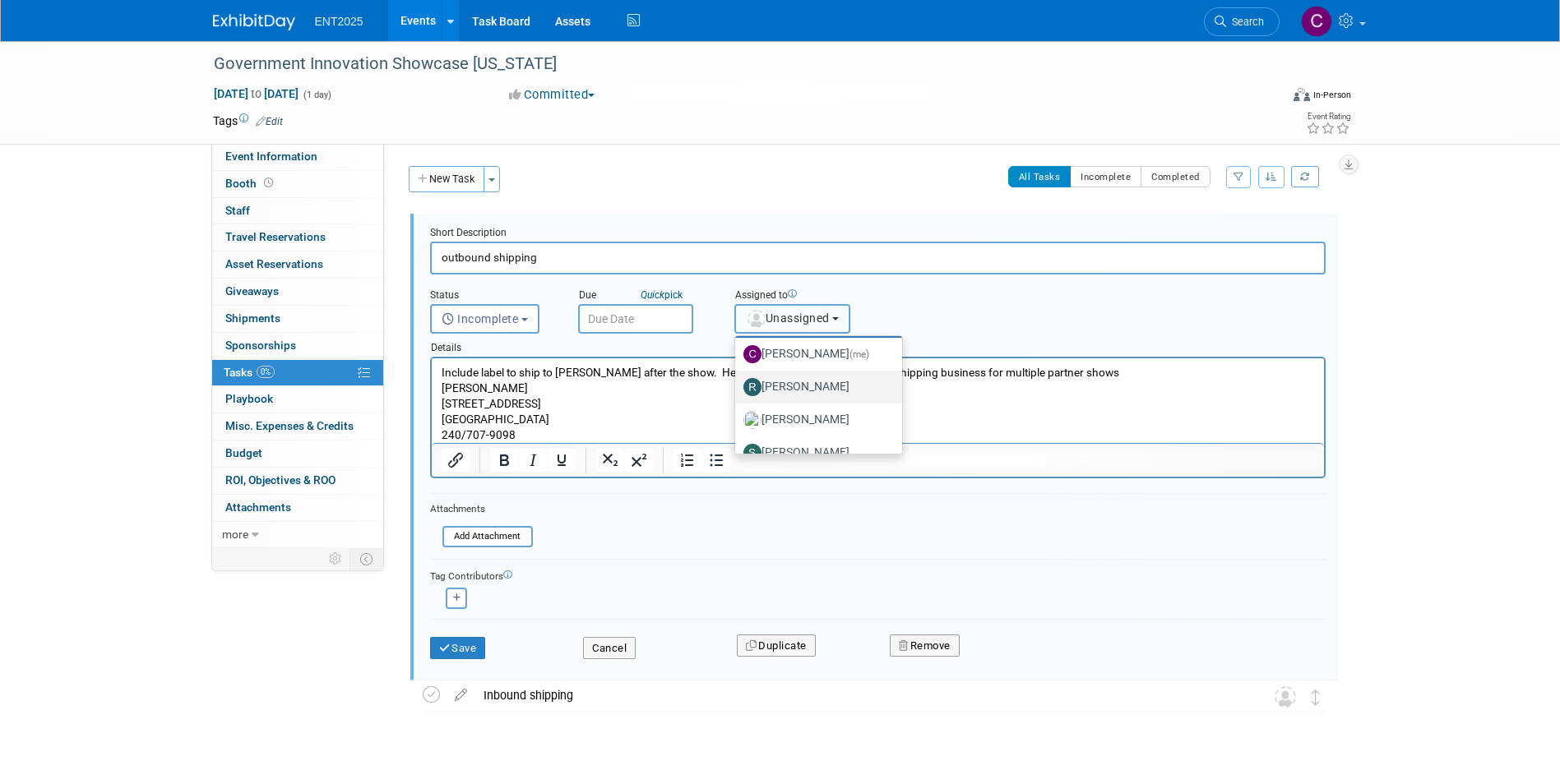
scroll to position [55, 0]
click at [794, 396] on label "Rose Bodin" at bounding box center [814, 400] width 143 height 26
click at [738, 396] on input "Rose Bodin" at bounding box center [732, 398] width 11 height 11
select select "fd414d53-3d64-4b99-a4d4-d4a7ab262892"
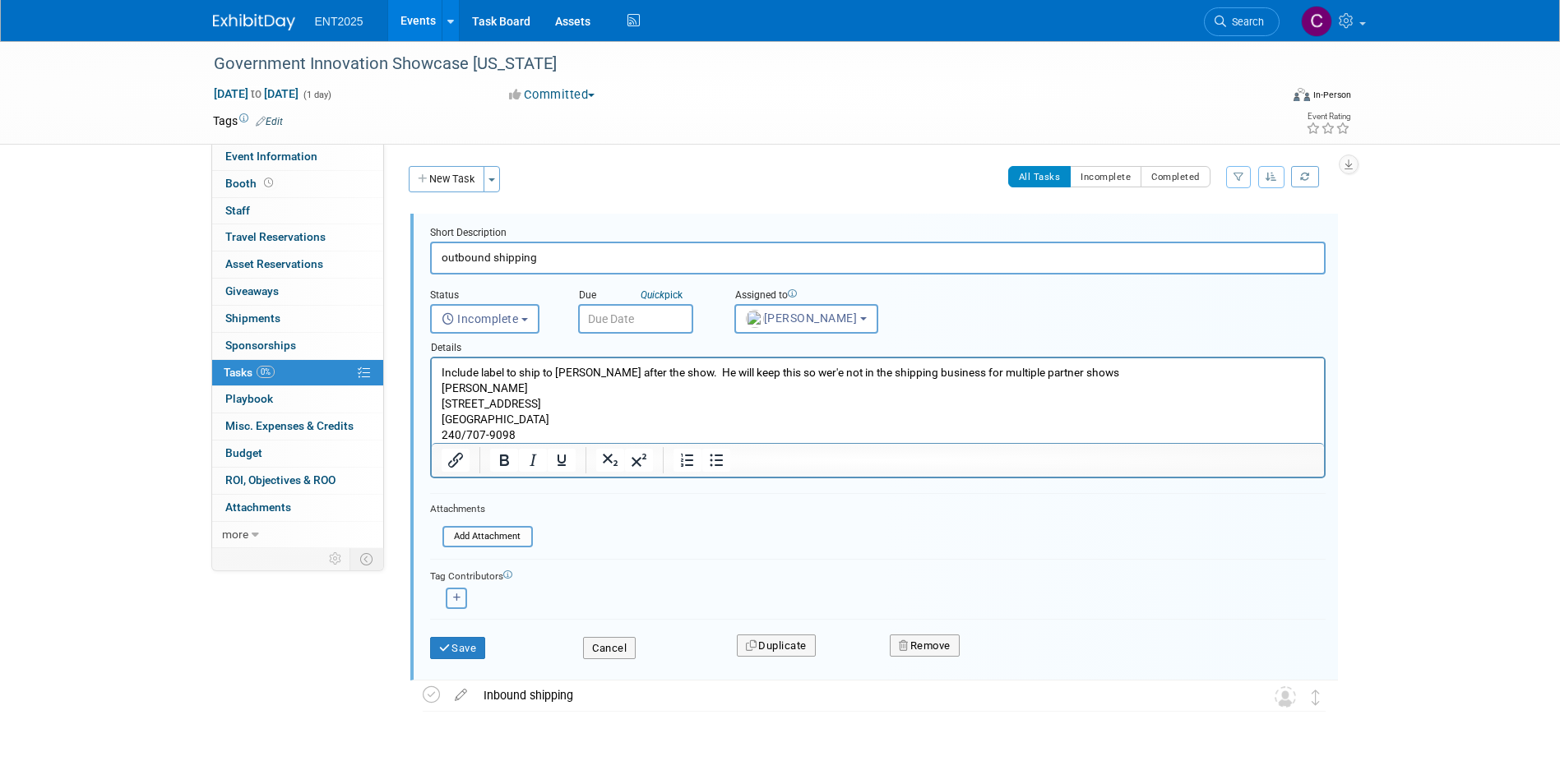
click at [456, 596] on icon "button" at bounding box center [457, 598] width 8 height 9
select select
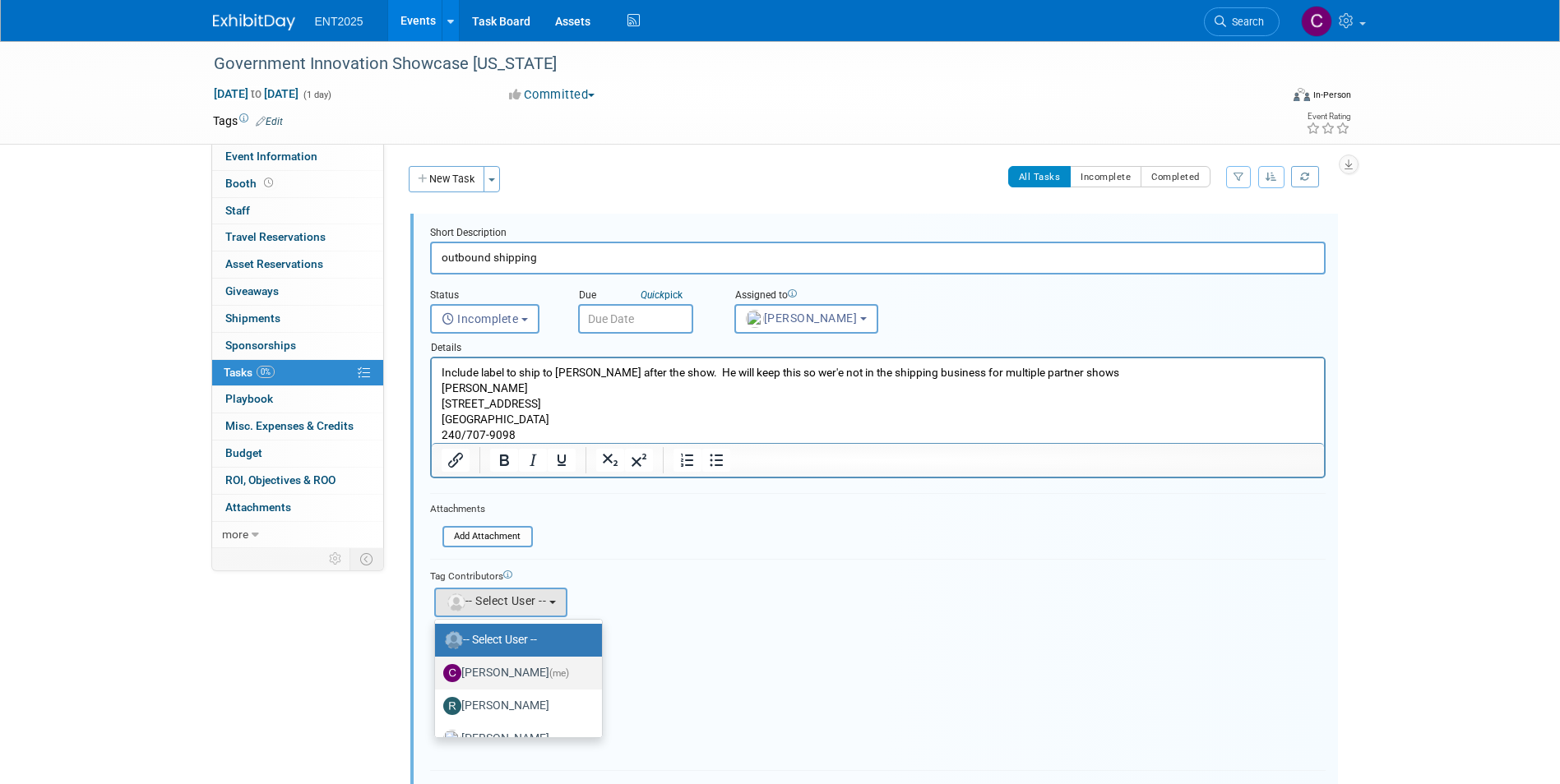
click at [491, 672] on label "Colleen Mueller (me)" at bounding box center [514, 673] width 143 height 26
click at [437, 672] on input "Colleen Mueller (me)" at bounding box center [433, 671] width 11 height 11
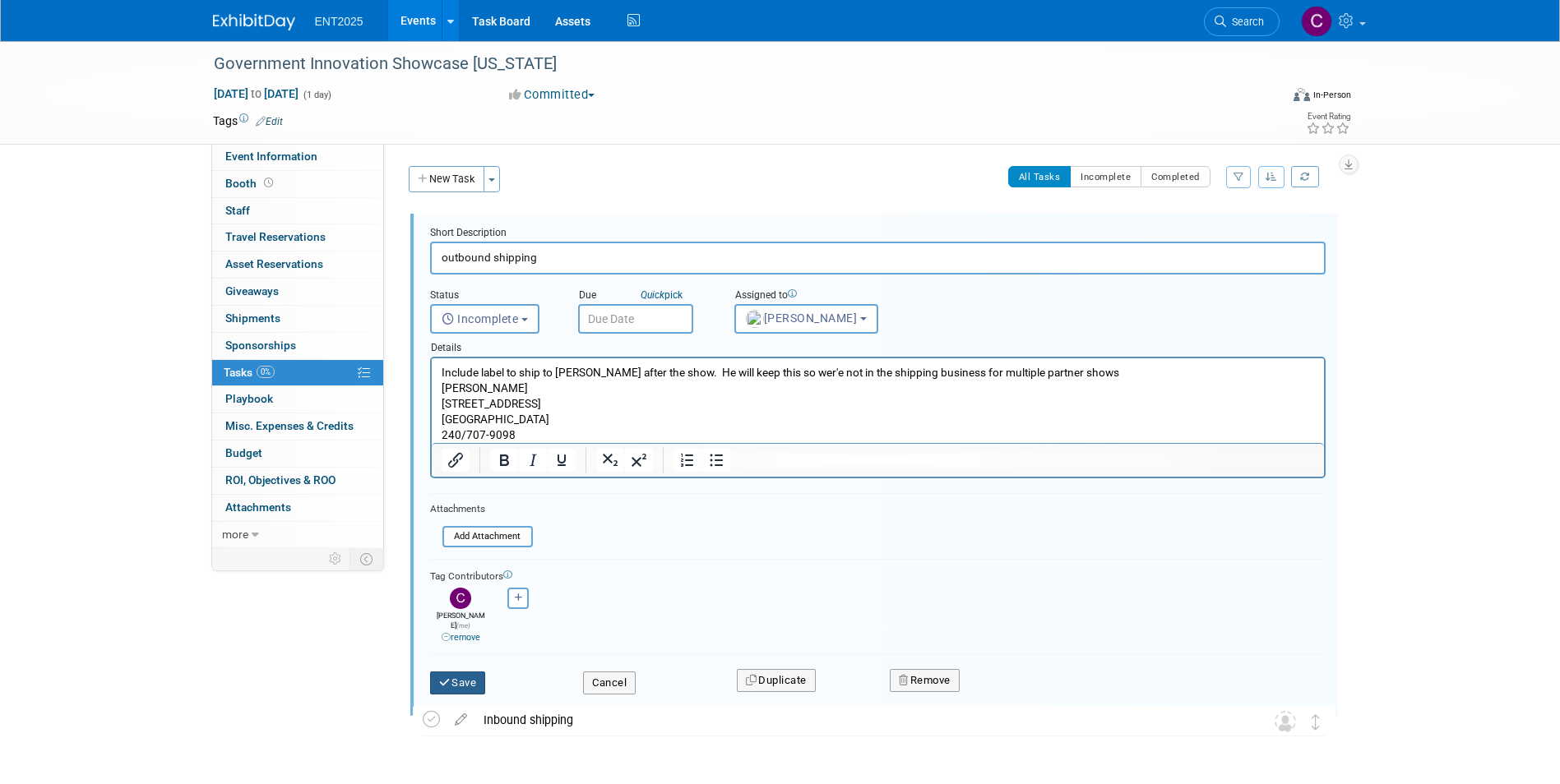
click at [460, 672] on button "Save" at bounding box center [458, 684] width 56 height 23
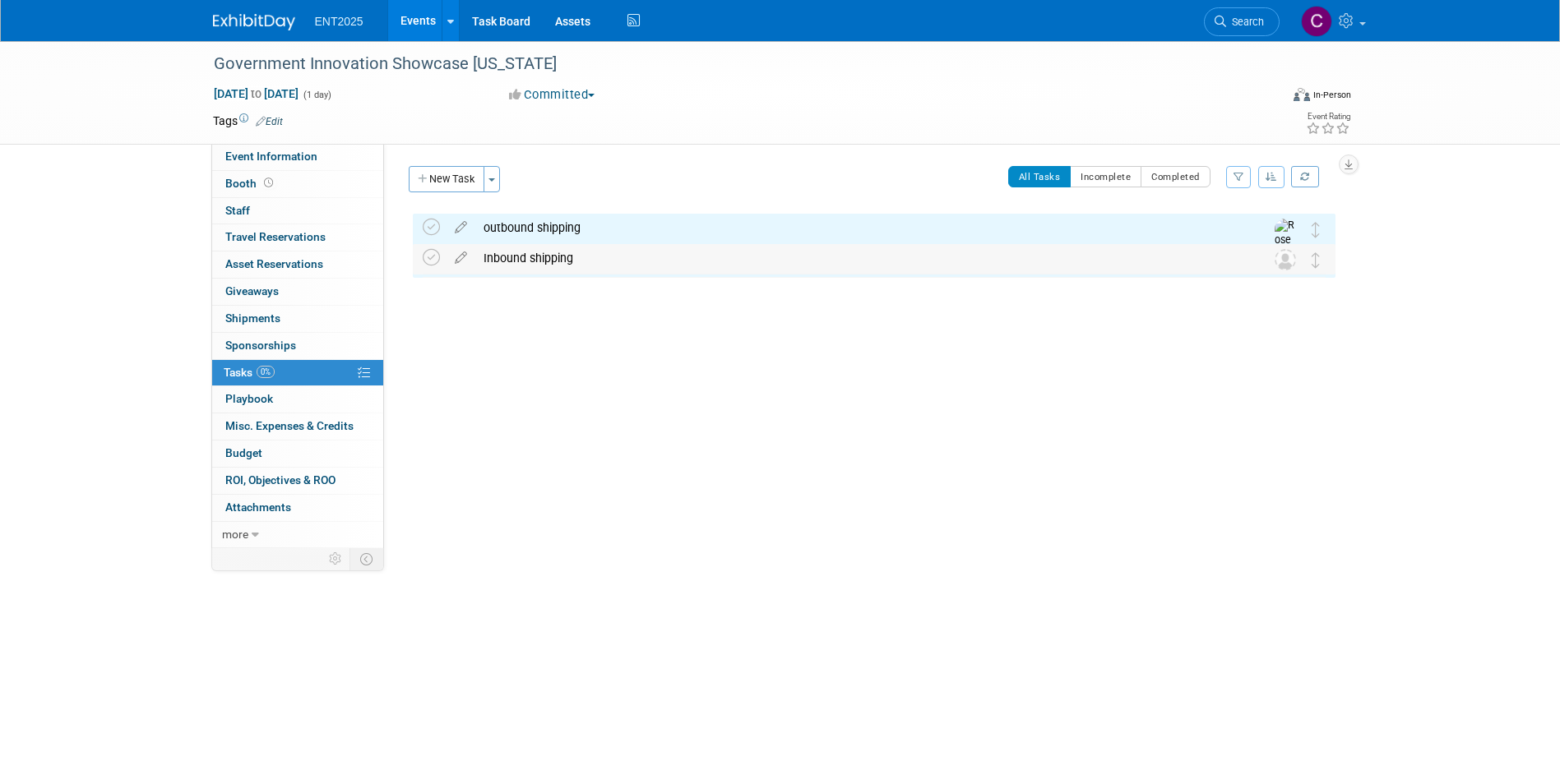
click at [484, 258] on div "Inbound shipping" at bounding box center [859, 257] width 767 height 28
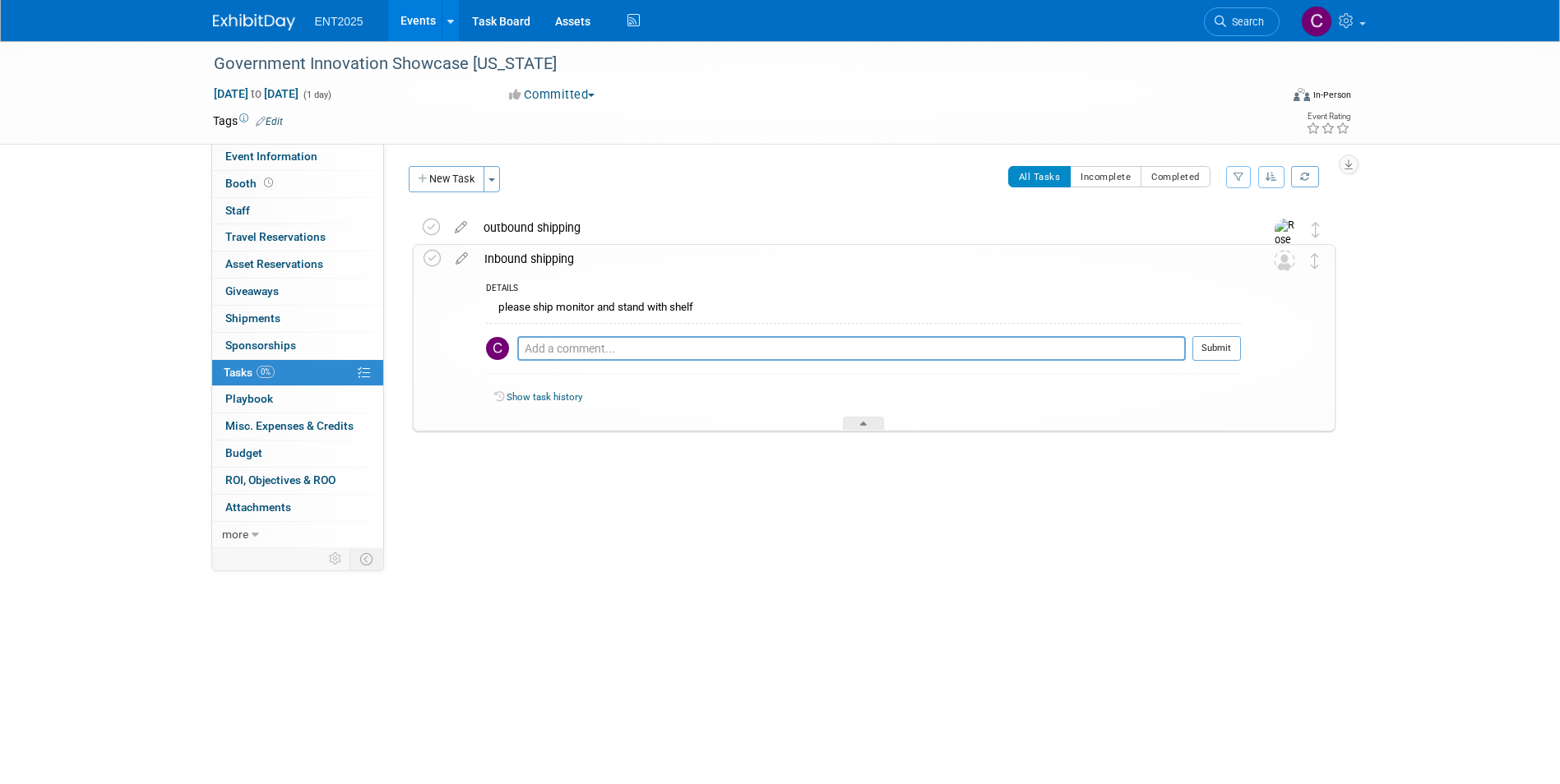
click at [485, 258] on div "Inbound shipping" at bounding box center [859, 258] width 765 height 28
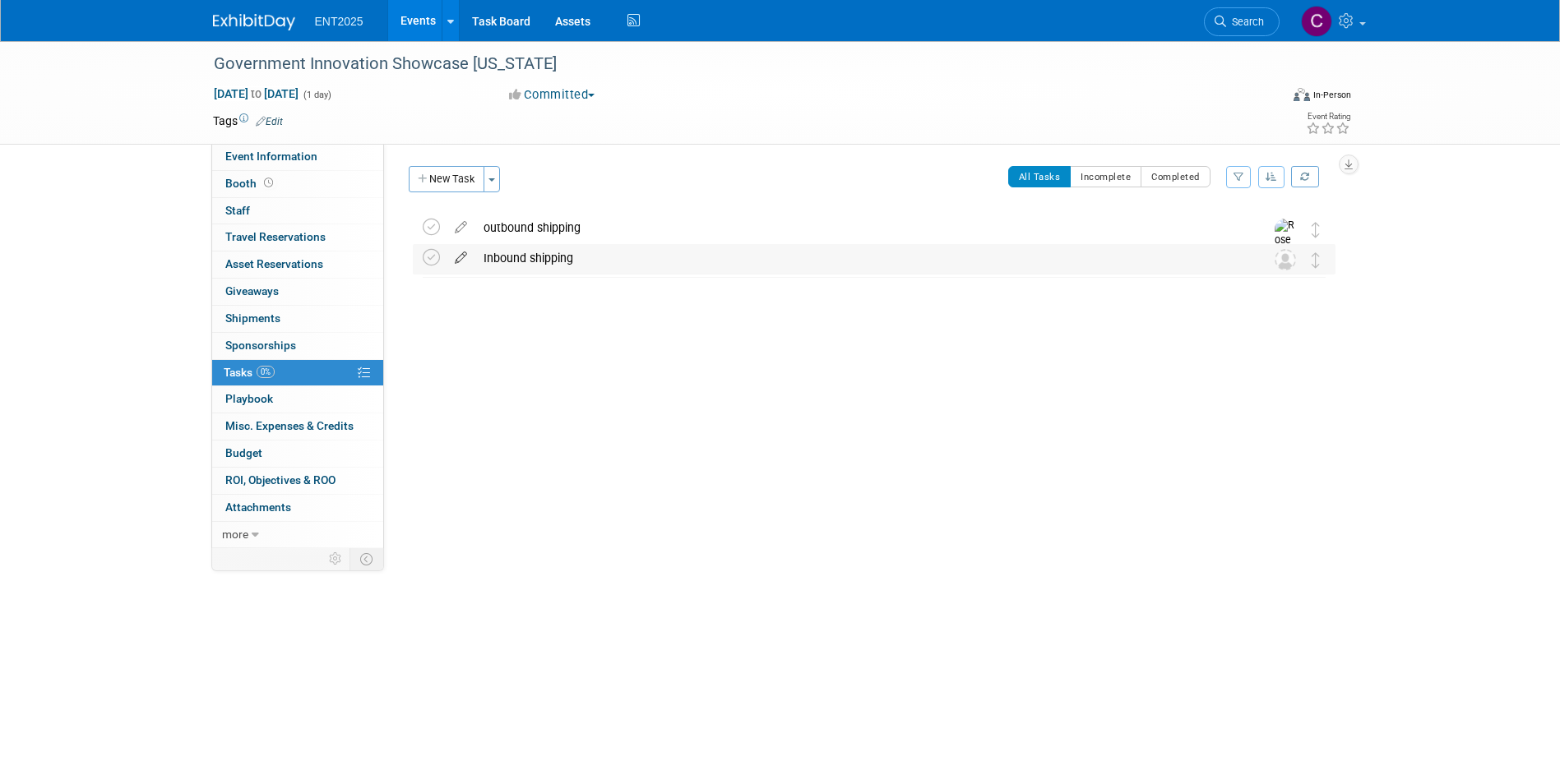
click at [457, 260] on icon at bounding box center [461, 254] width 29 height 21
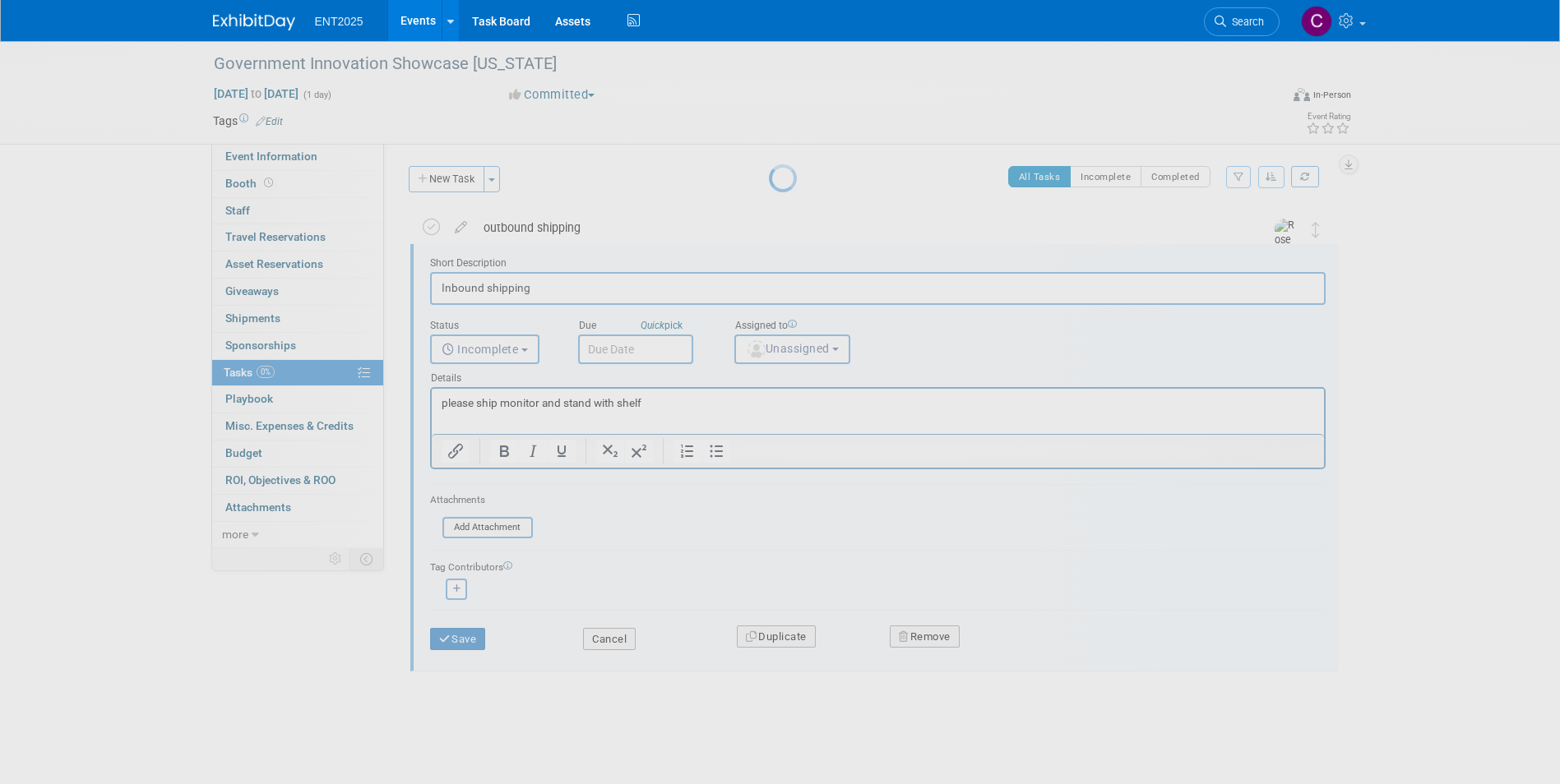
scroll to position [0, 0]
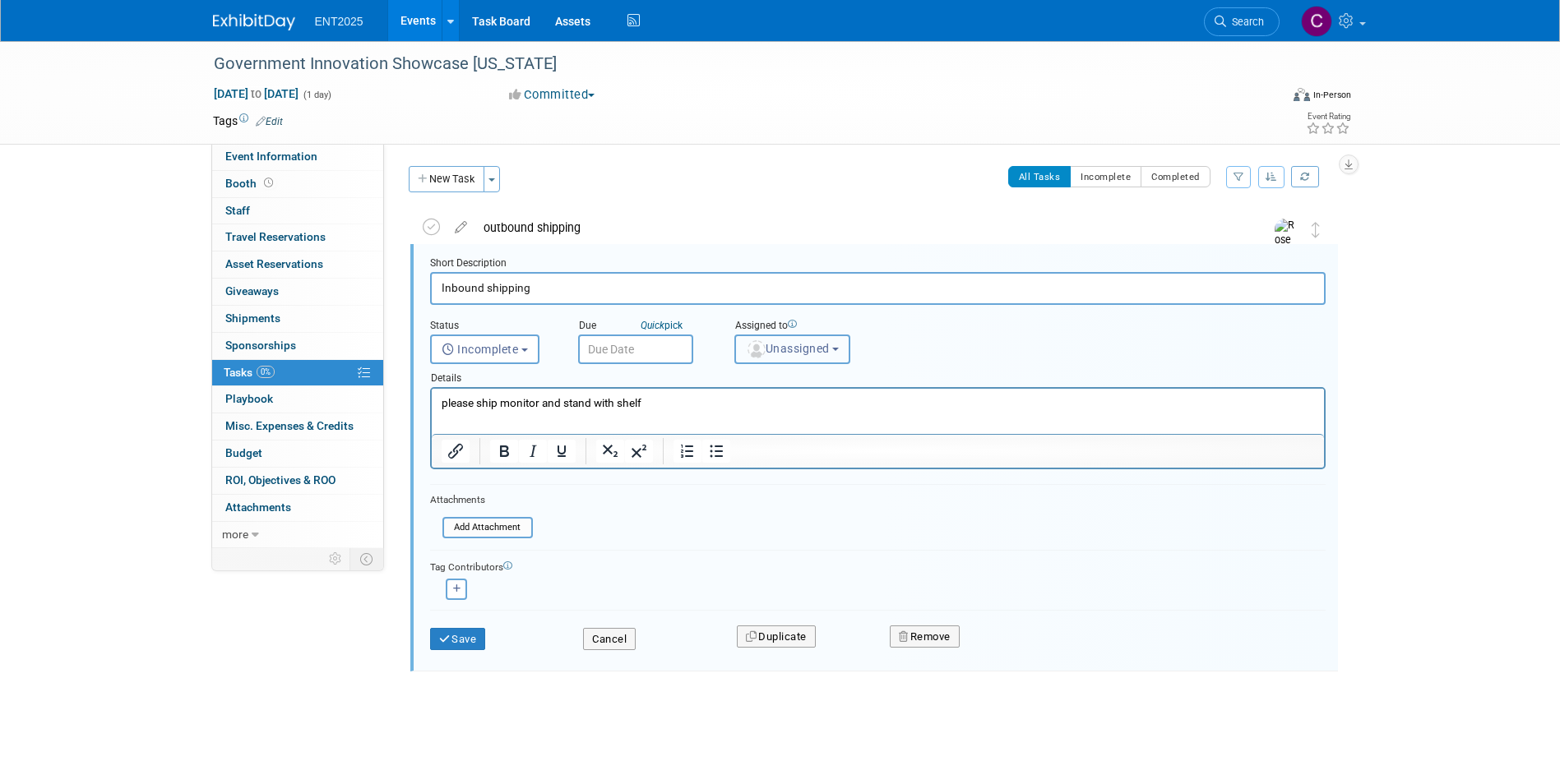
click at [842, 352] on button "Unassigned" at bounding box center [793, 349] width 117 height 30
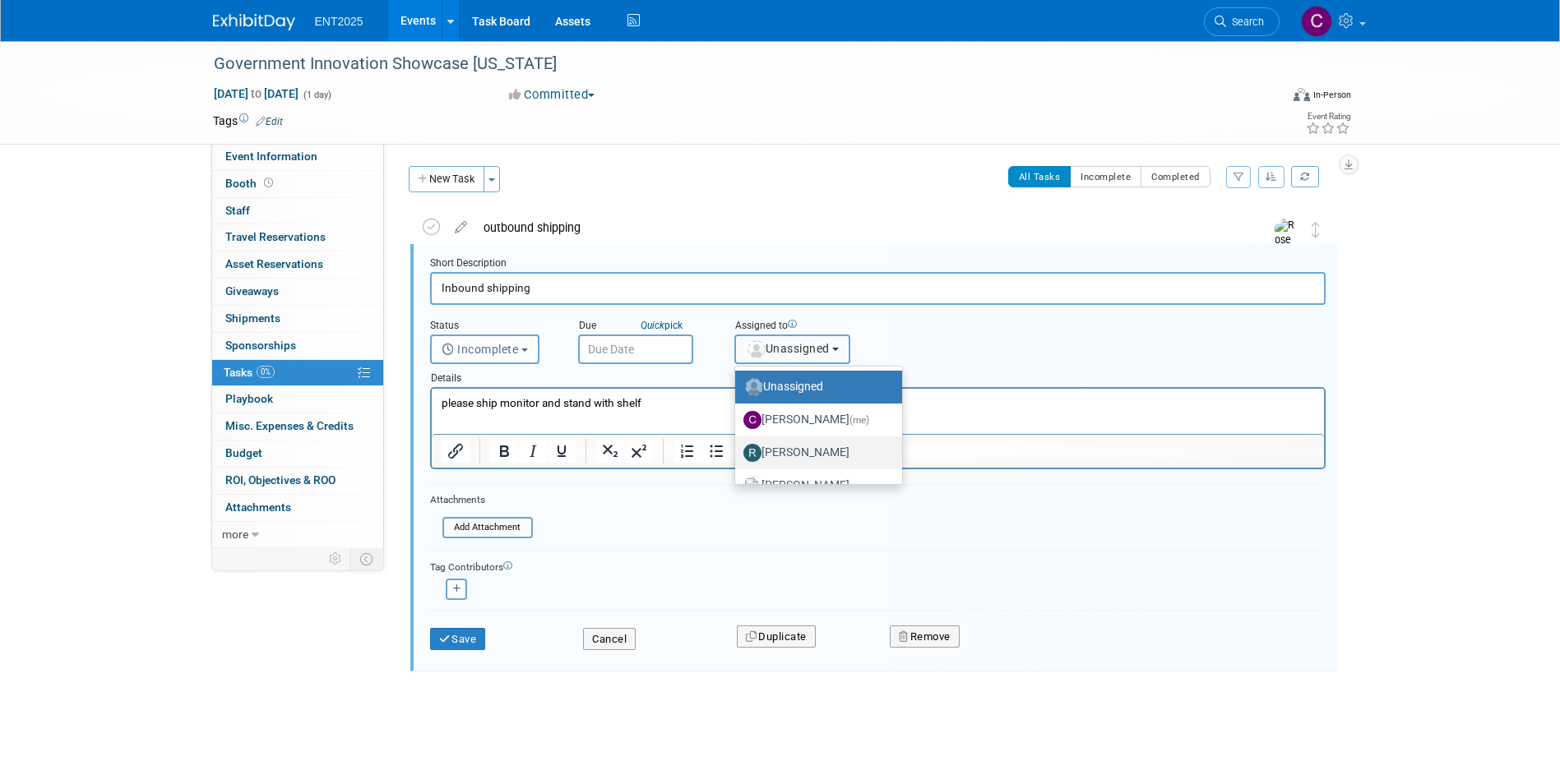
scroll to position [55, 0]
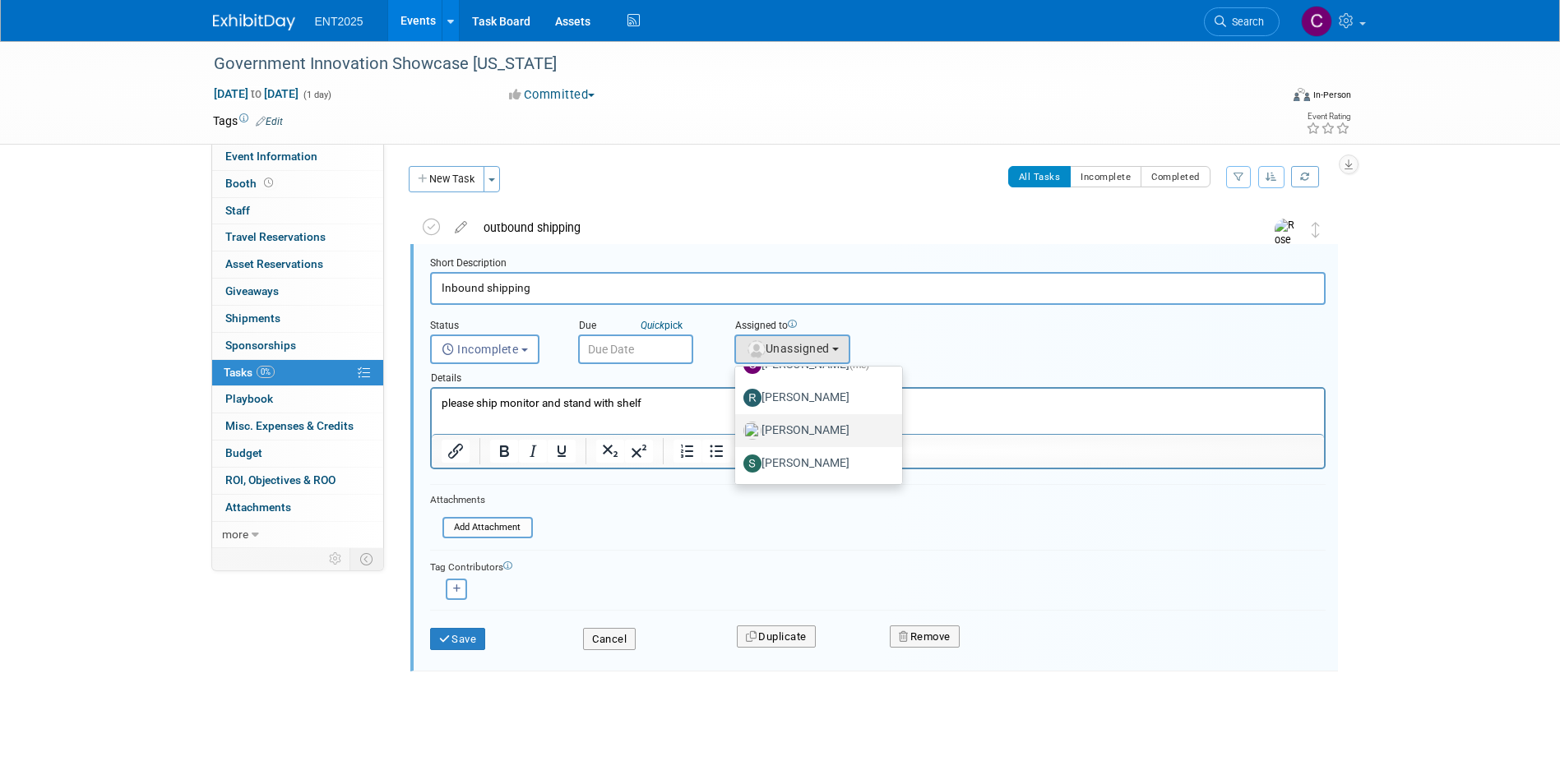
click at [774, 426] on label "[PERSON_NAME]" at bounding box center [814, 430] width 143 height 26
click at [738, 426] on input "[PERSON_NAME]" at bounding box center [732, 429] width 11 height 11
select select "fd414d53-3d64-4b99-a4d4-d4a7ab262892"
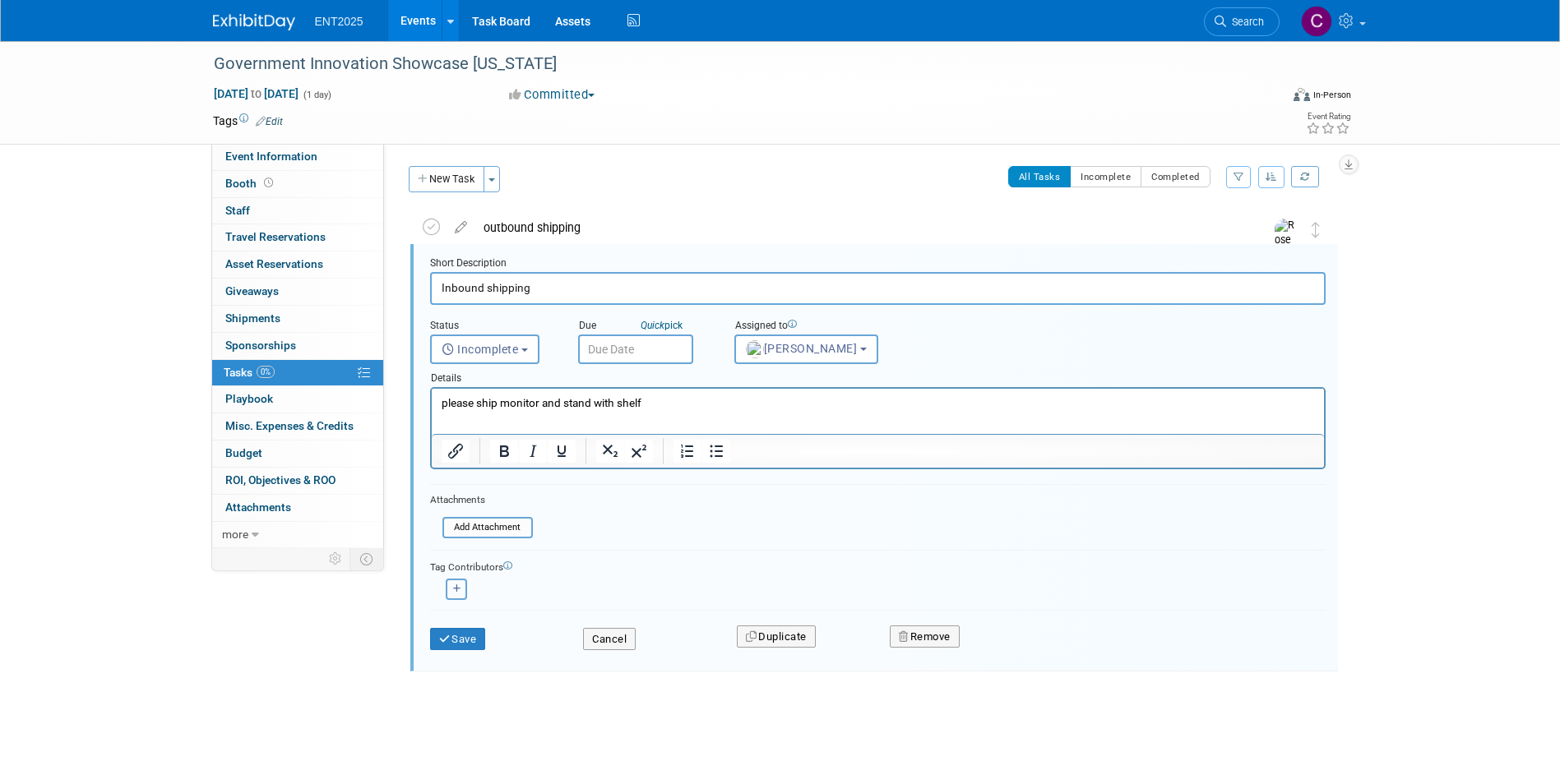
click at [451, 589] on button "button" at bounding box center [457, 589] width 22 height 22
select select
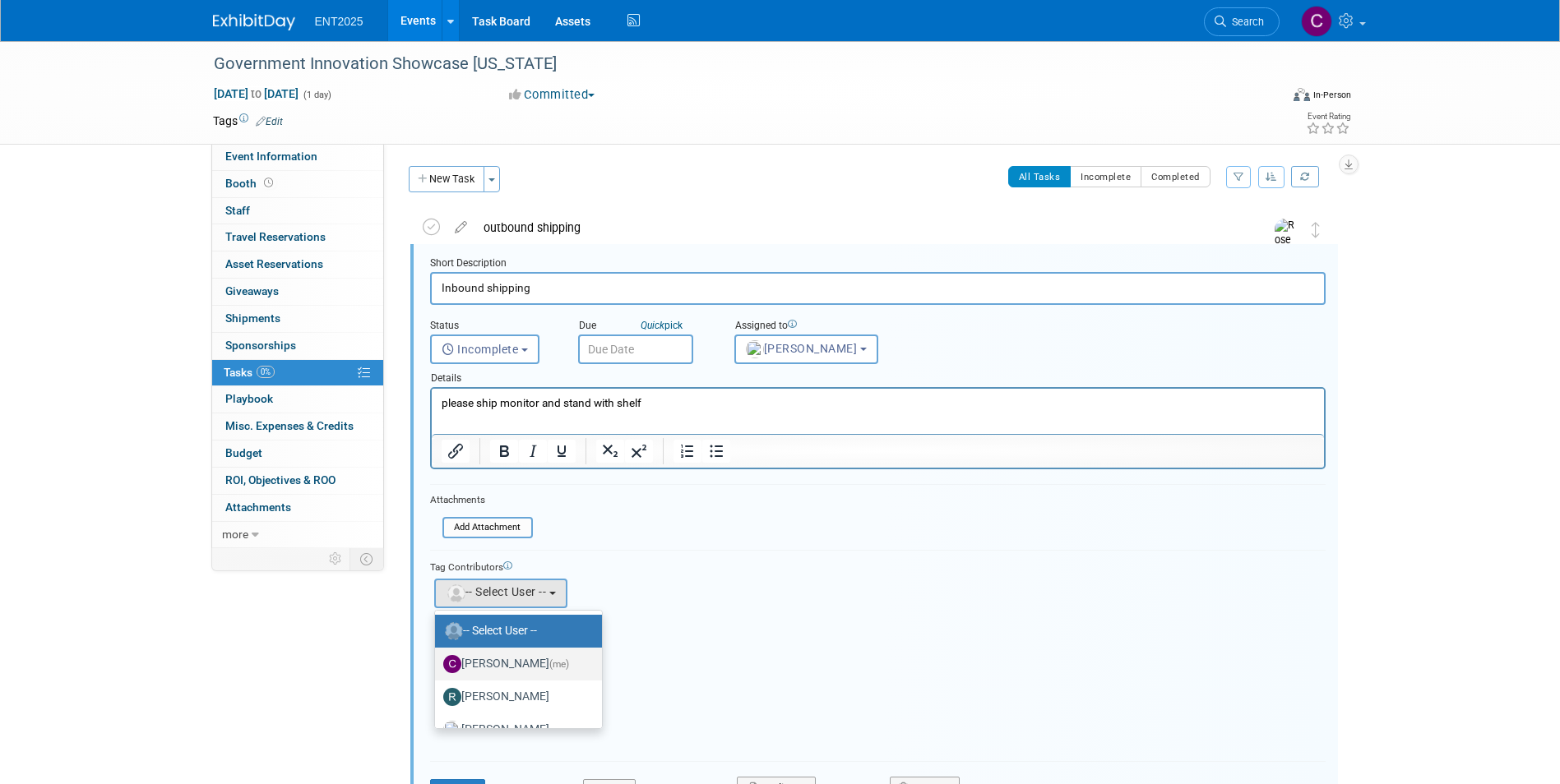
click at [485, 659] on label "Colleen Mueller (me)" at bounding box center [514, 664] width 143 height 26
click at [437, 659] on input "Colleen Mueller (me)" at bounding box center [433, 662] width 11 height 11
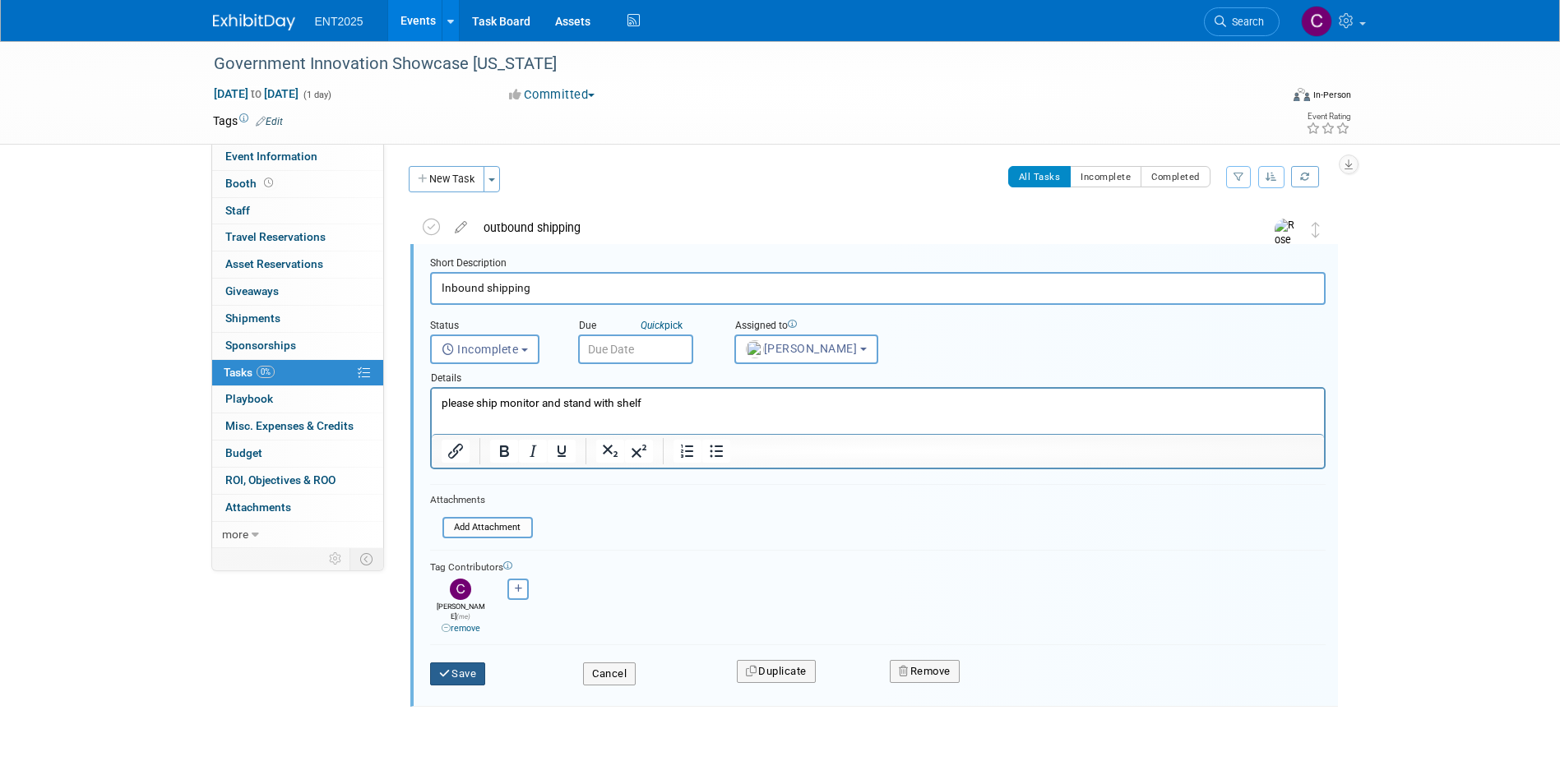
click at [474, 664] on button "Save" at bounding box center [458, 675] width 56 height 23
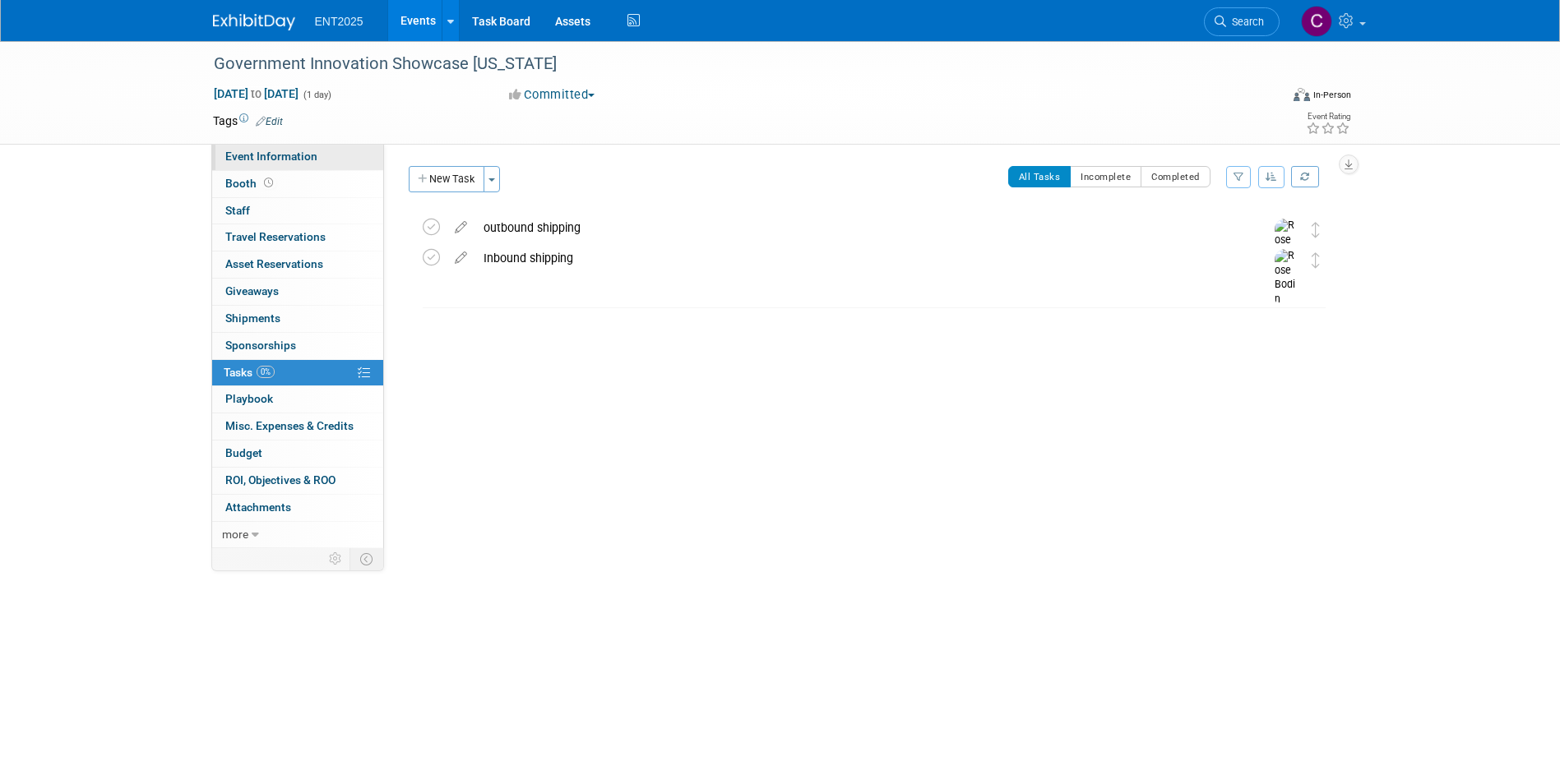
click at [232, 148] on link "Event Information" at bounding box center [297, 156] width 171 height 26
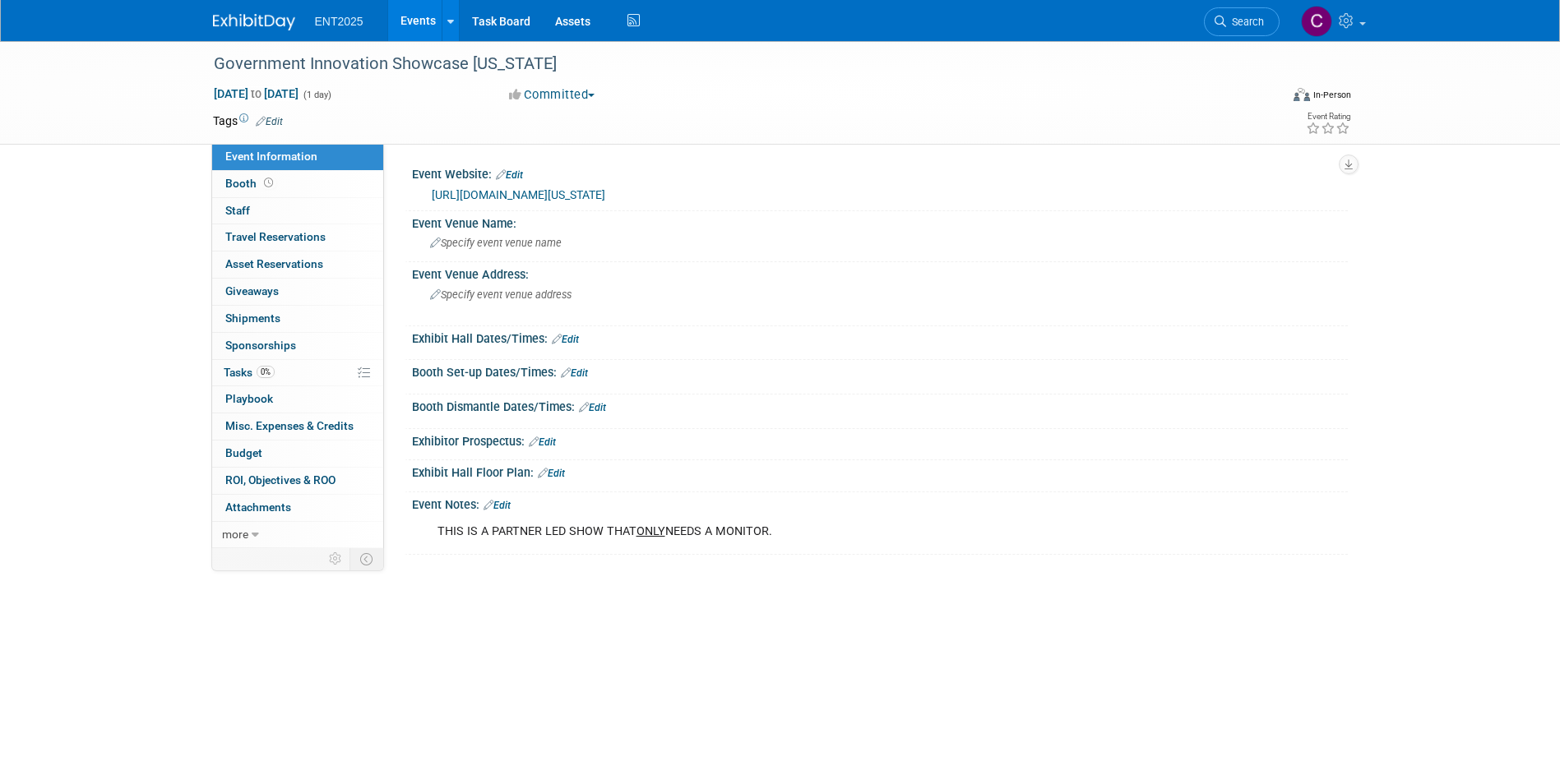
click at [505, 504] on link "Edit" at bounding box center [497, 505] width 27 height 12
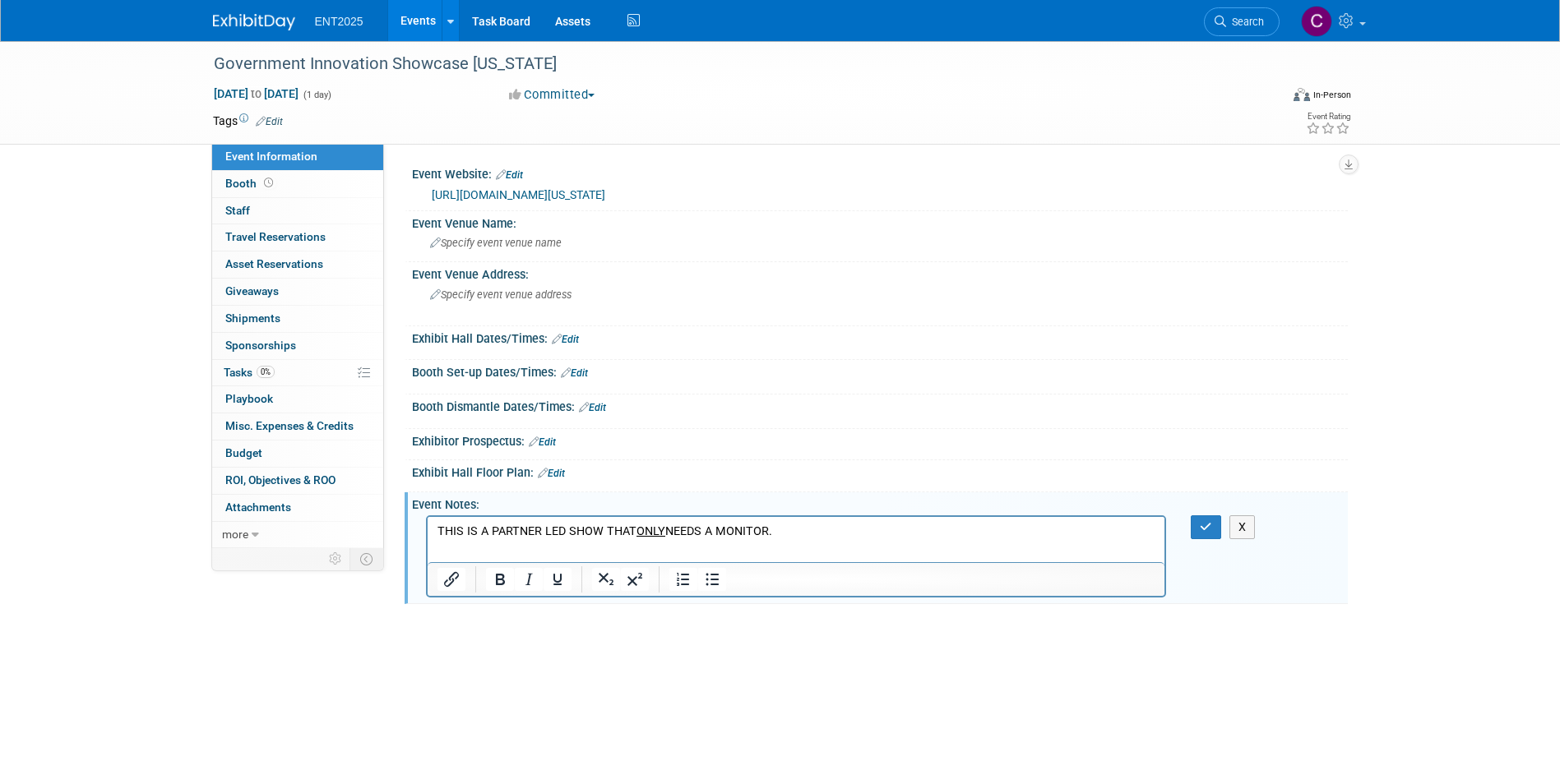
scroll to position [0, 0]
click at [786, 528] on p "THIS IS A PARTNER LED SHOW THAT ONLY NEEDS A MONITOR." at bounding box center [796, 532] width 719 height 16
click at [1205, 525] on icon "button" at bounding box center [1206, 527] width 13 height 12
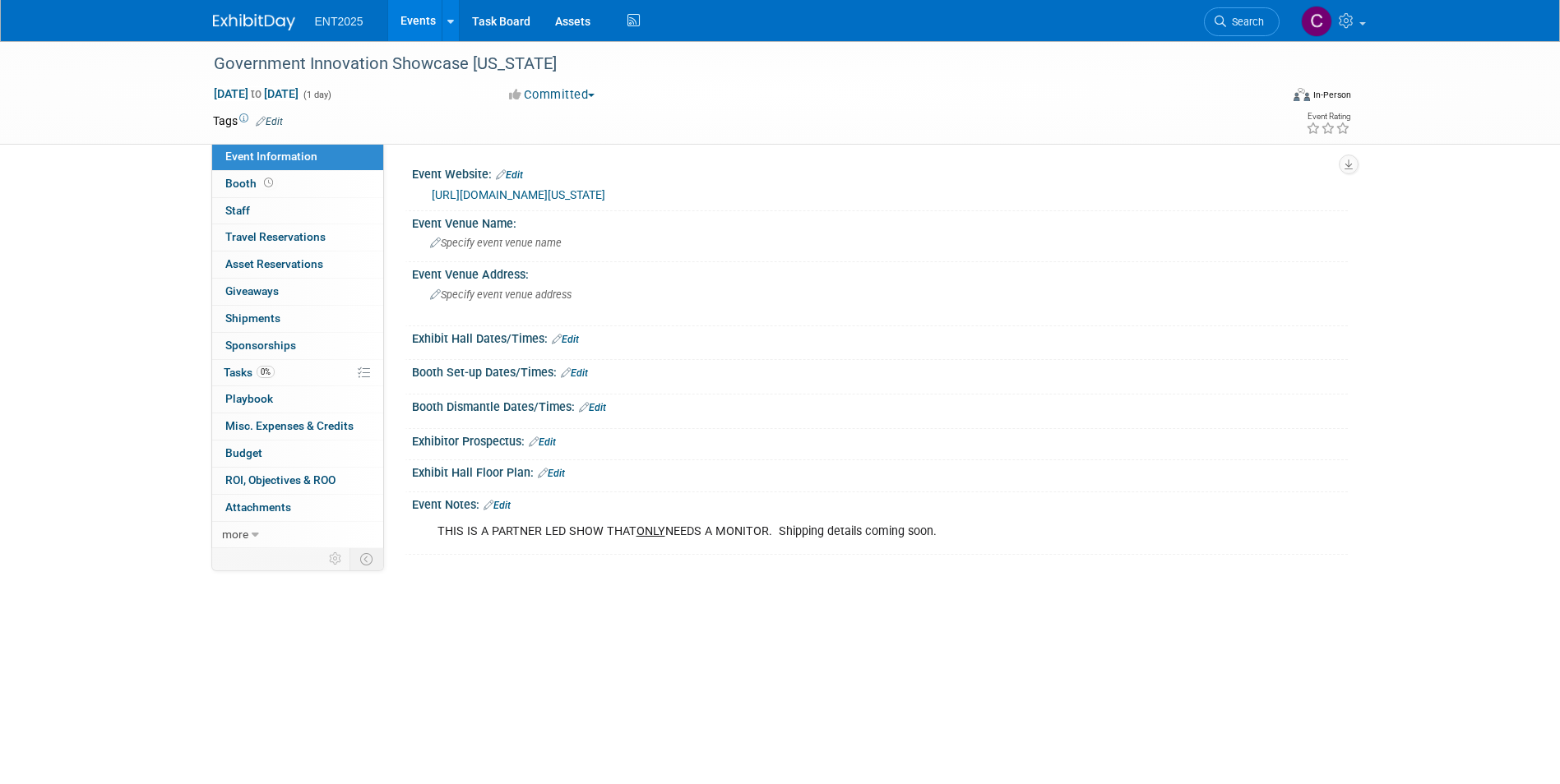
click at [329, 23] on span "ENT2025" at bounding box center [339, 21] width 48 height 13
click at [328, 14] on li "ENT2025" at bounding box center [351, 15] width 73 height 24
click at [328, 26] on span "ENT2025" at bounding box center [339, 21] width 48 height 13
click at [420, 19] on link "Events" at bounding box center [418, 21] width 60 height 41
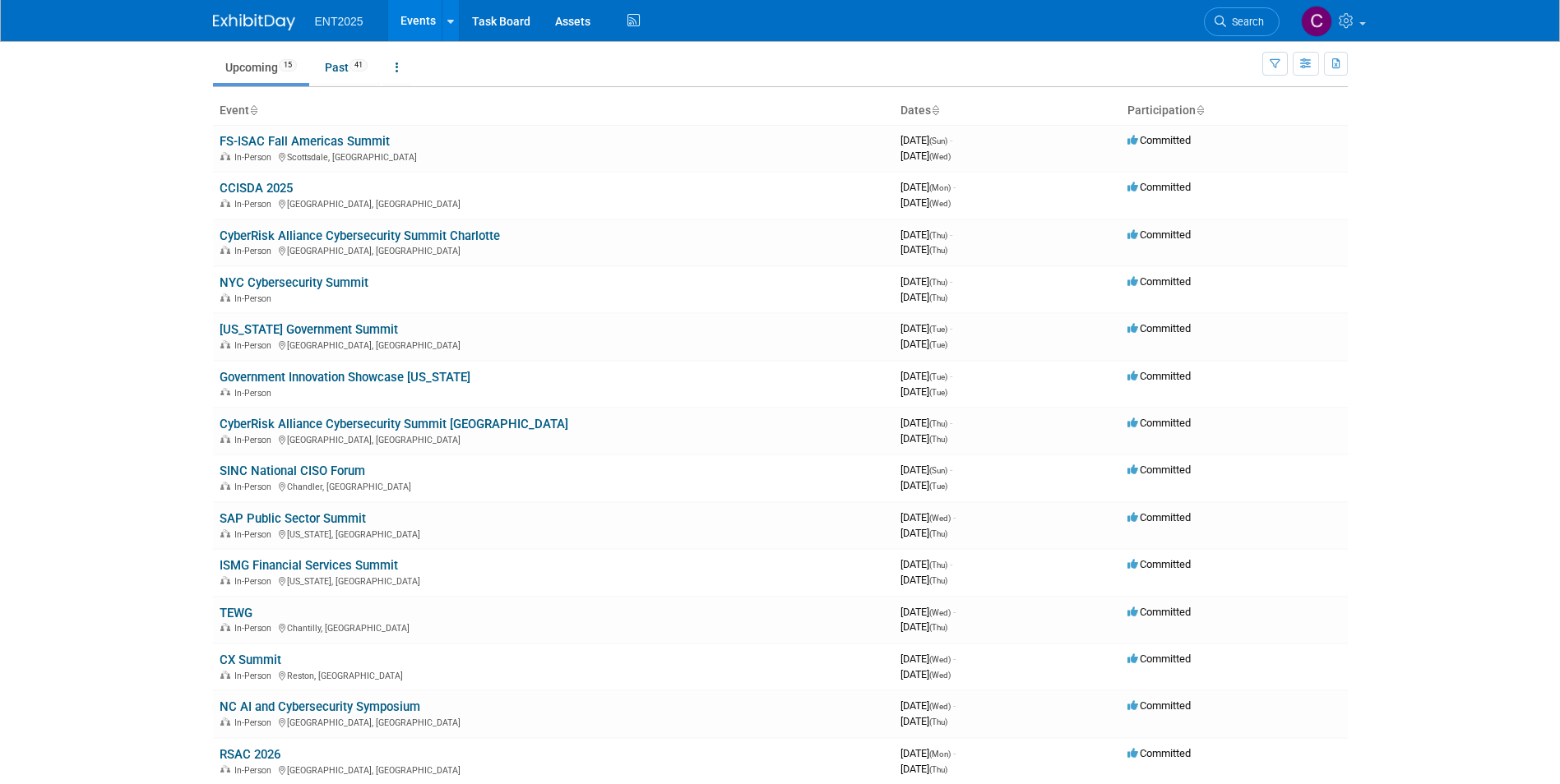
scroll to position [83, 0]
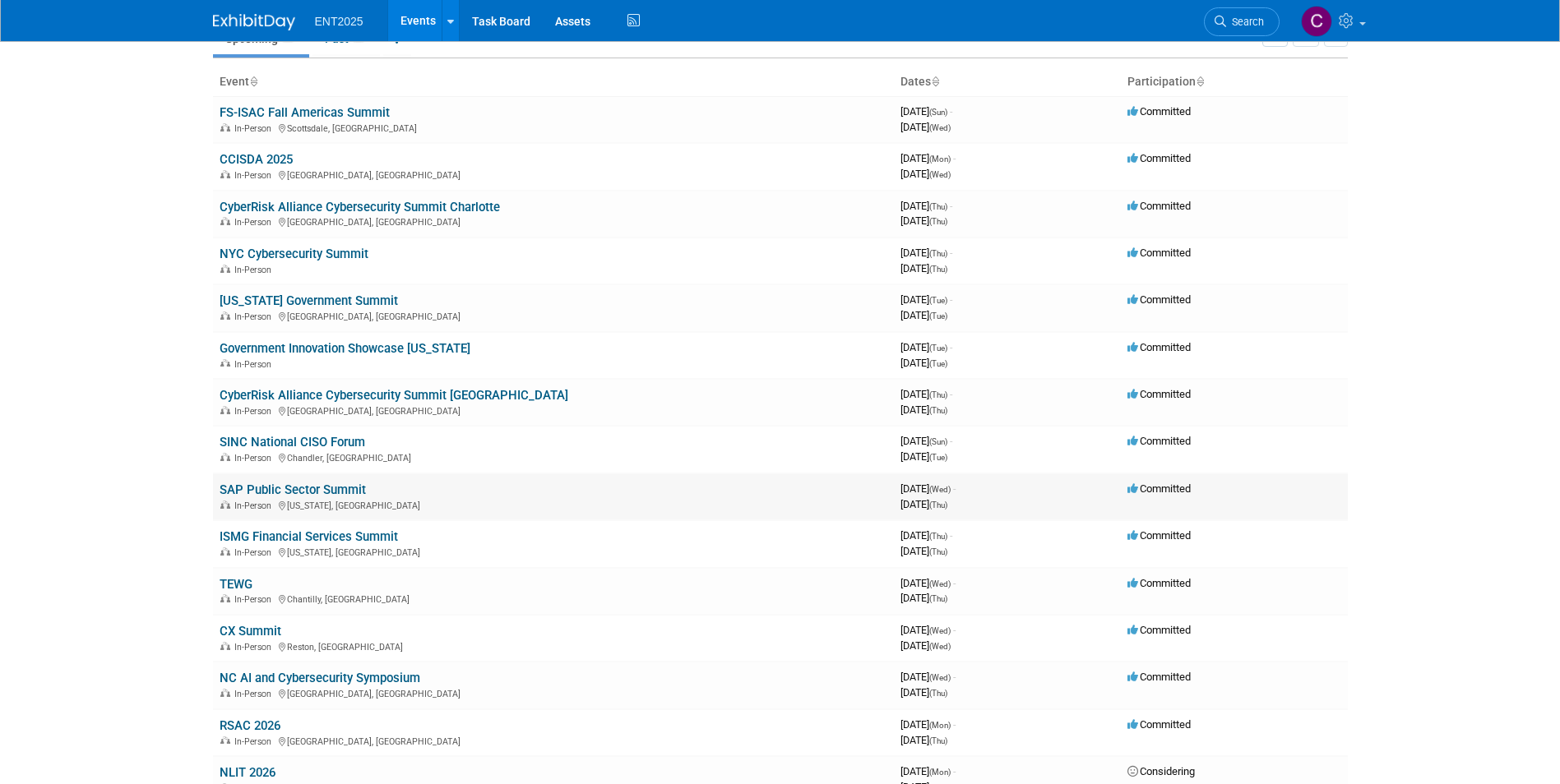
click at [254, 493] on link "SAP Public Sector Summit" at bounding box center [293, 490] width 146 height 14
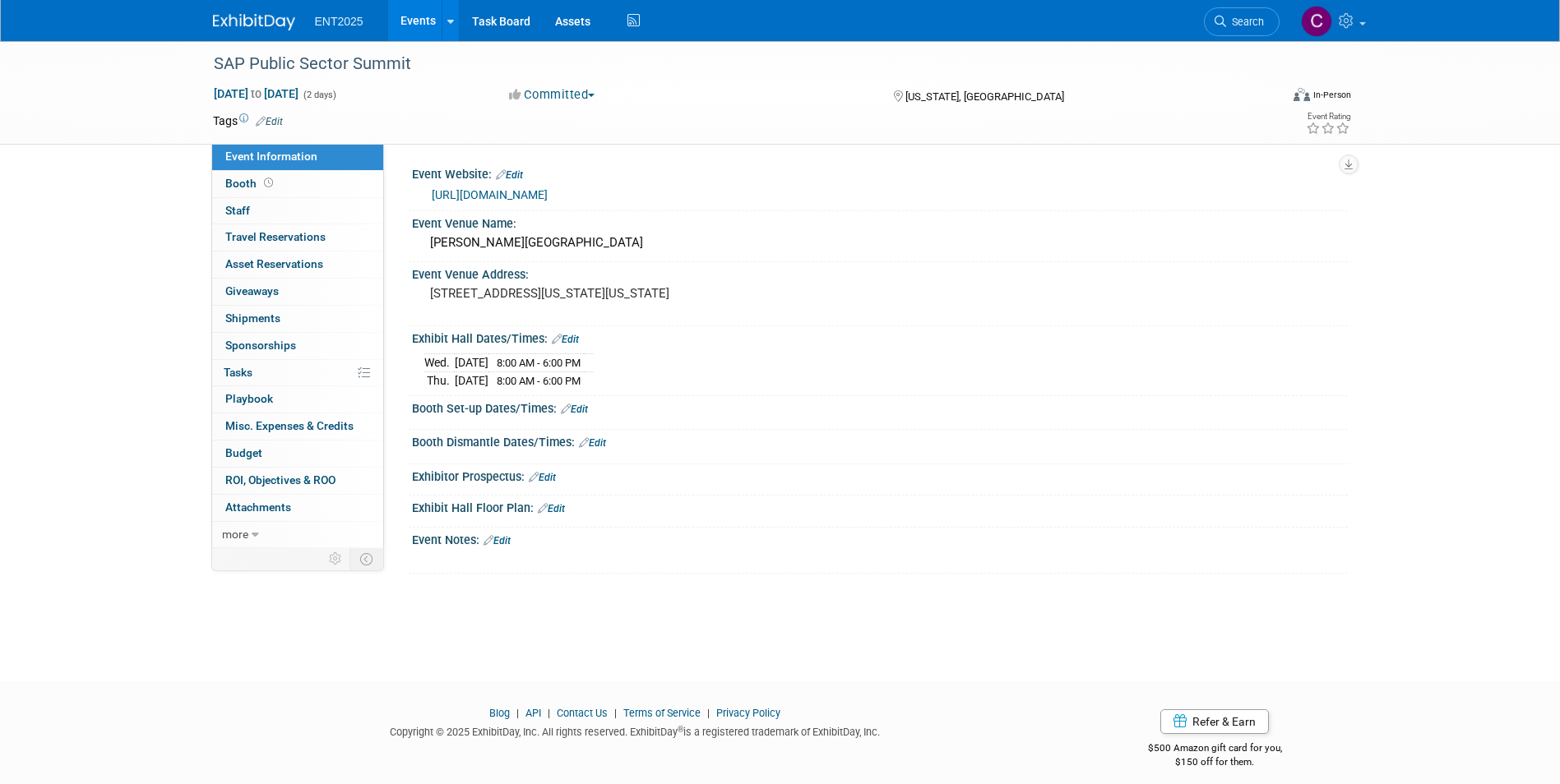
click at [574, 397] on div "Booth Set-up Dates/Times: Edit" at bounding box center [880, 407] width 936 height 22
click at [265, 505] on span "Attachments 0" at bounding box center [258, 507] width 66 height 13
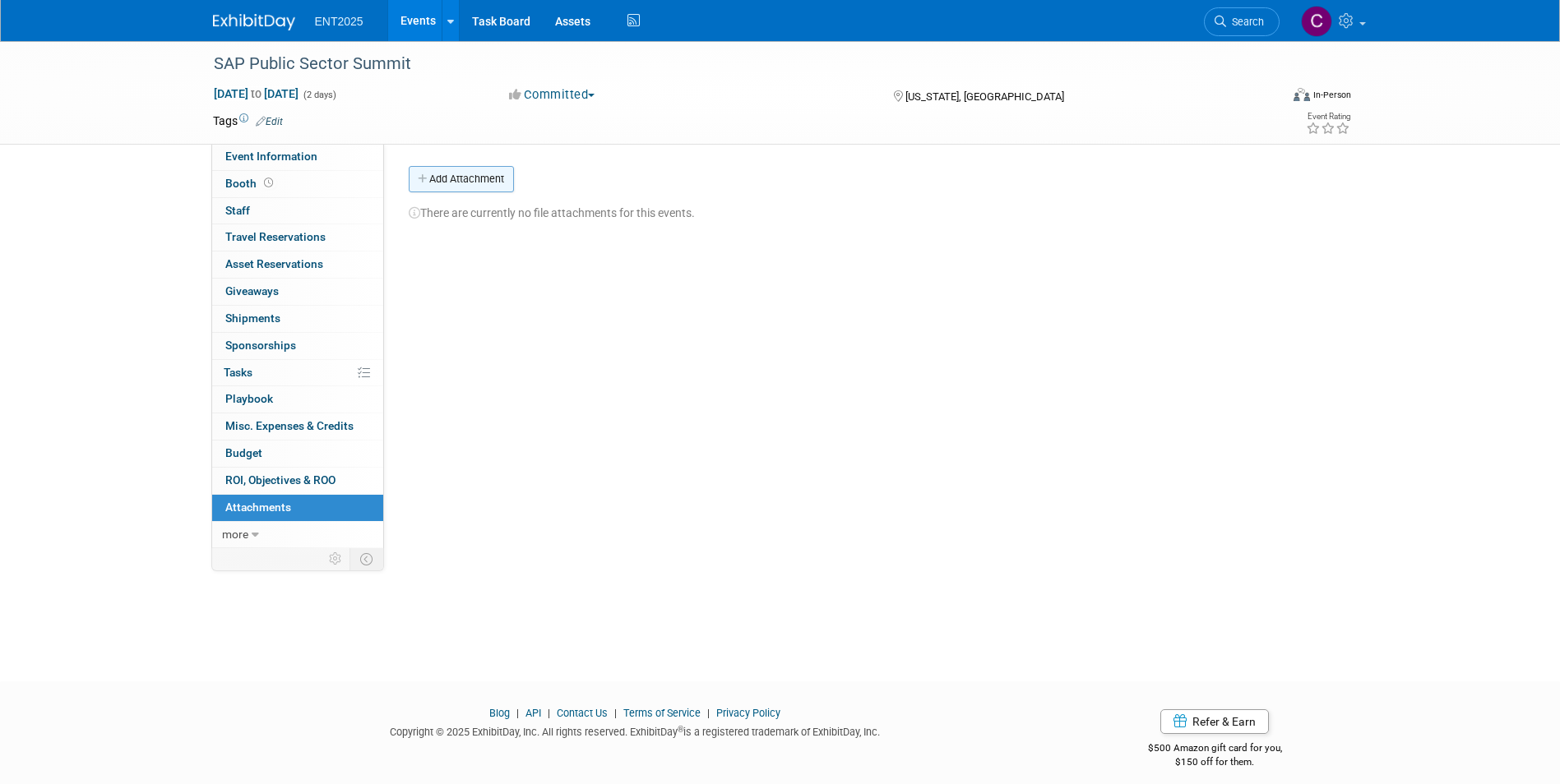
click at [421, 175] on icon "button" at bounding box center [423, 179] width 12 height 11
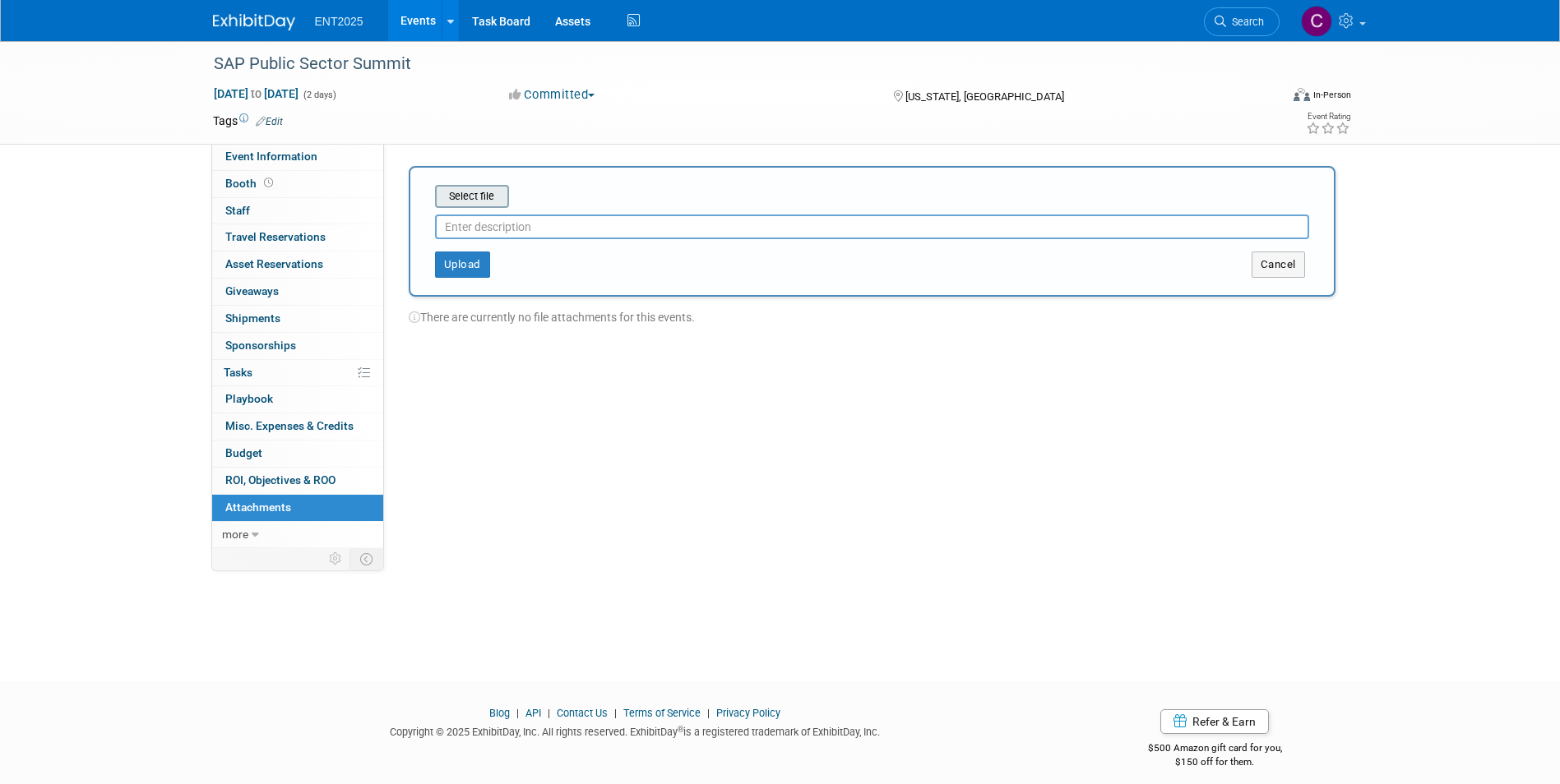
click at [478, 196] on input "file" at bounding box center [409, 196] width 196 height 20
click at [457, 259] on button "Upload" at bounding box center [462, 257] width 55 height 26
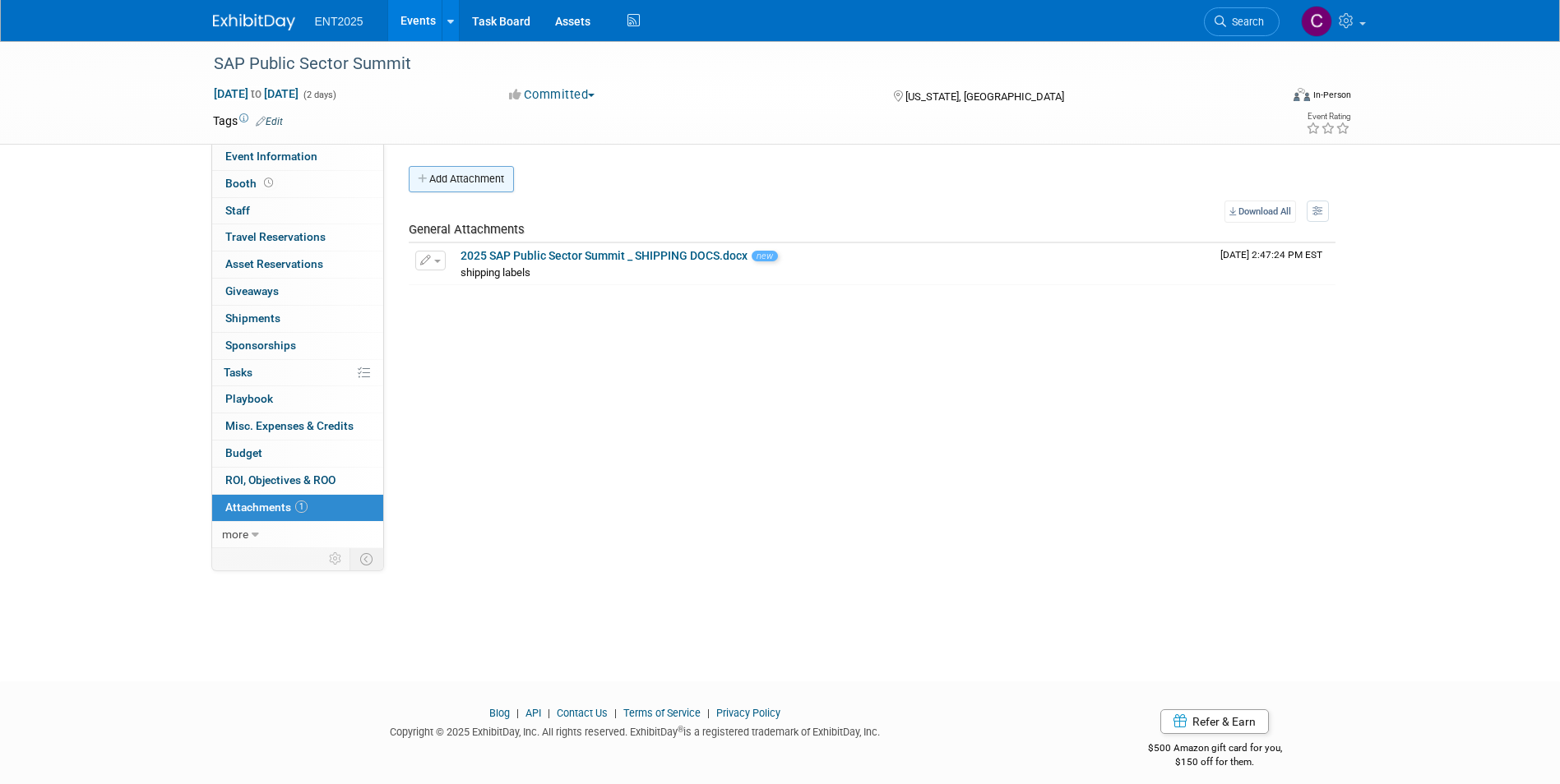
click at [422, 178] on icon "button" at bounding box center [423, 179] width 12 height 11
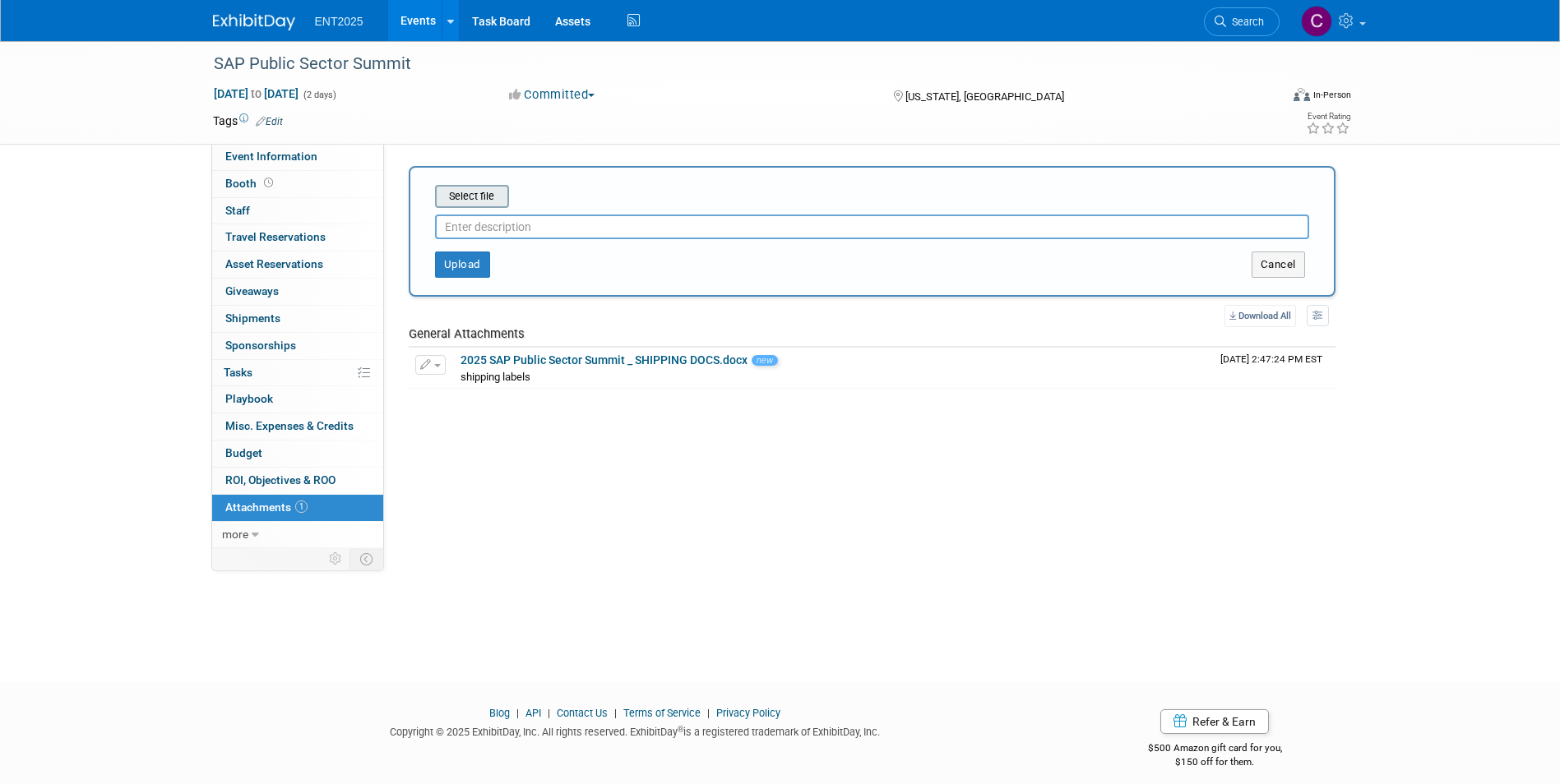
click at [453, 190] on input "file" at bounding box center [409, 196] width 196 height 20
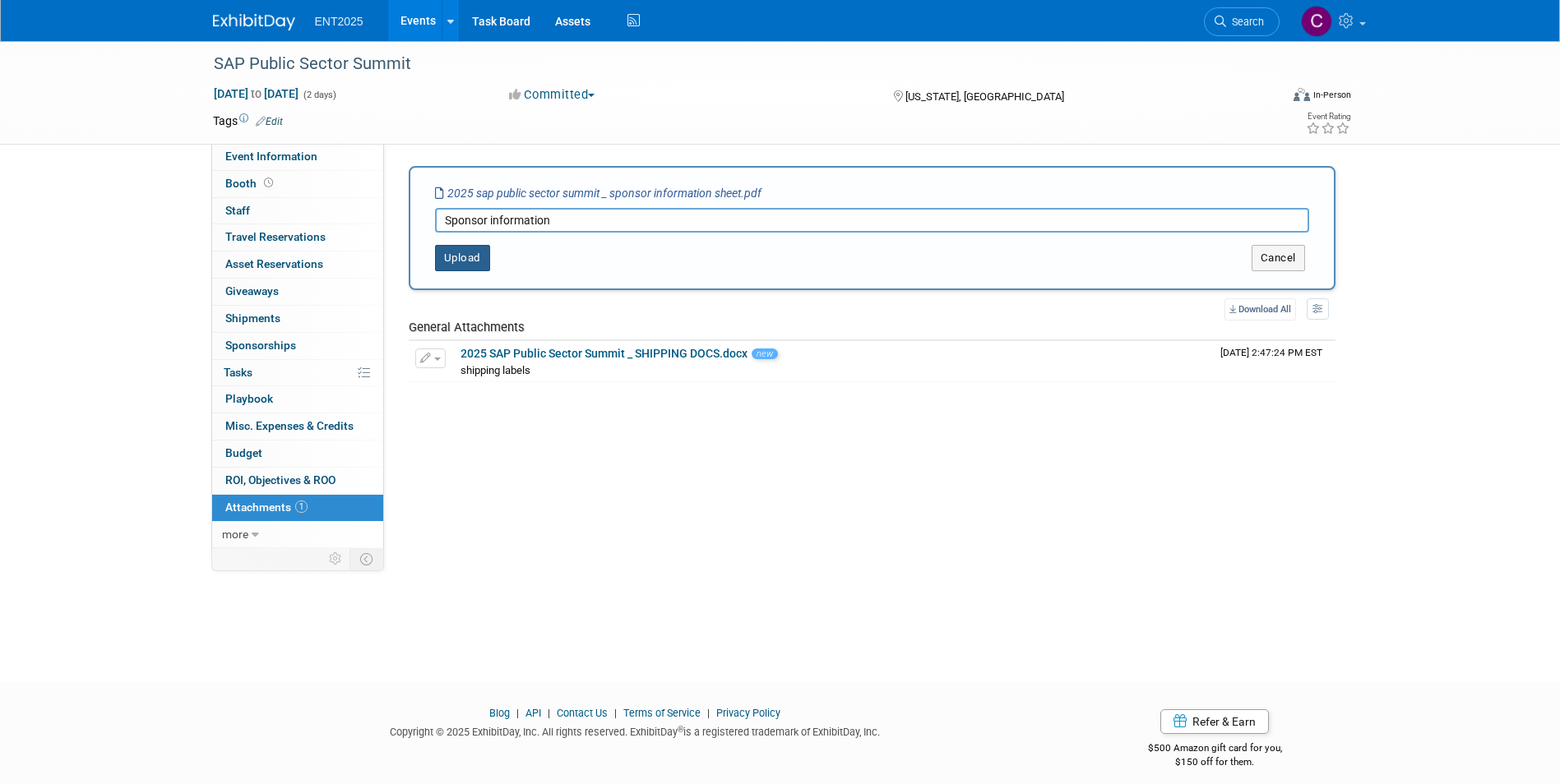
type input "Sponsor information"
click at [467, 251] on button "Upload" at bounding box center [462, 257] width 55 height 26
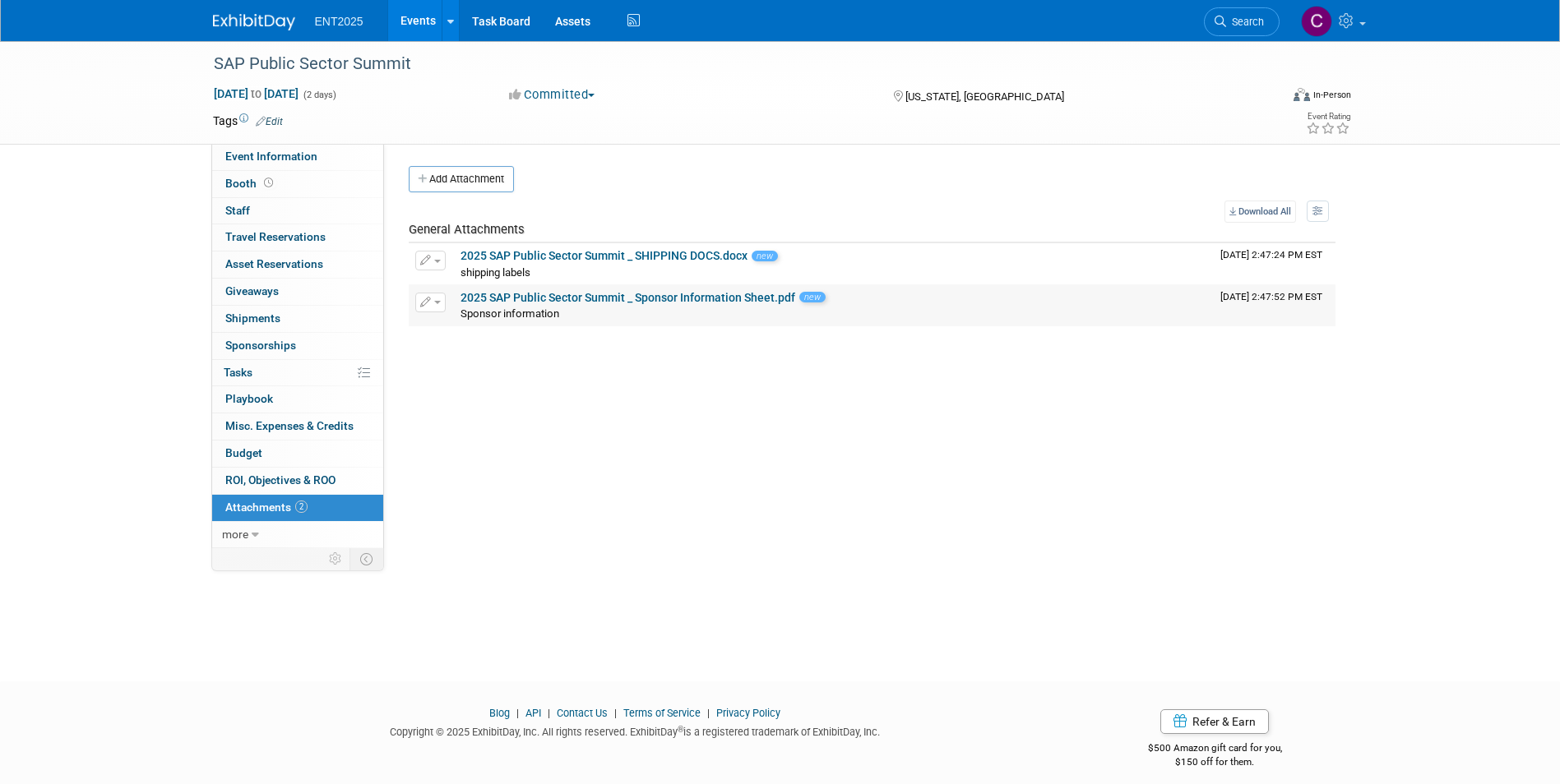
click at [613, 300] on link "2025 SAP Public Sector Summit _ Sponsor Information Sheet.pdf" at bounding box center [627, 297] width 335 height 13
click at [417, 172] on button "Add Attachment" at bounding box center [460, 179] width 105 height 26
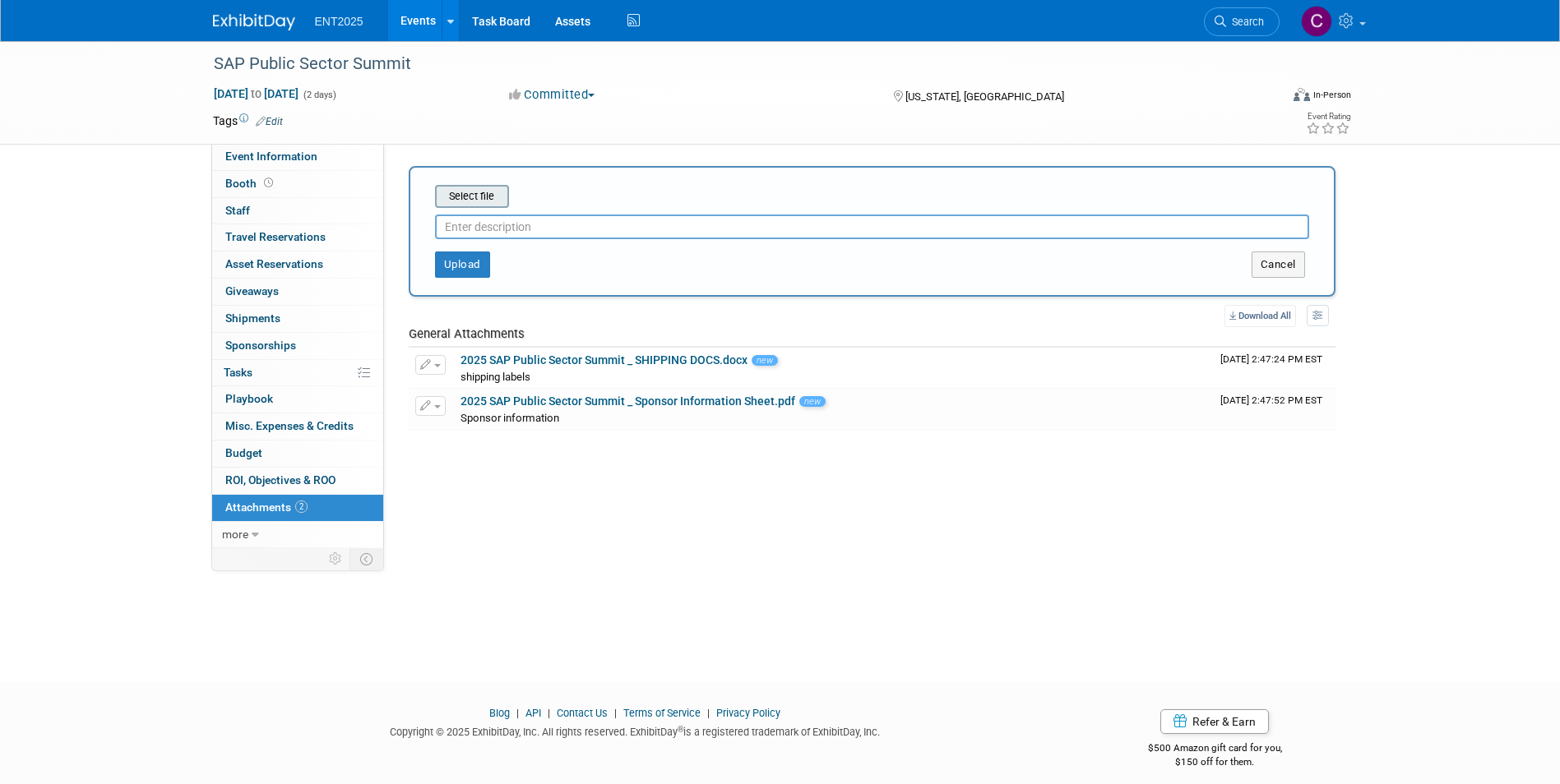
click at [460, 192] on input "file" at bounding box center [409, 196] width 196 height 20
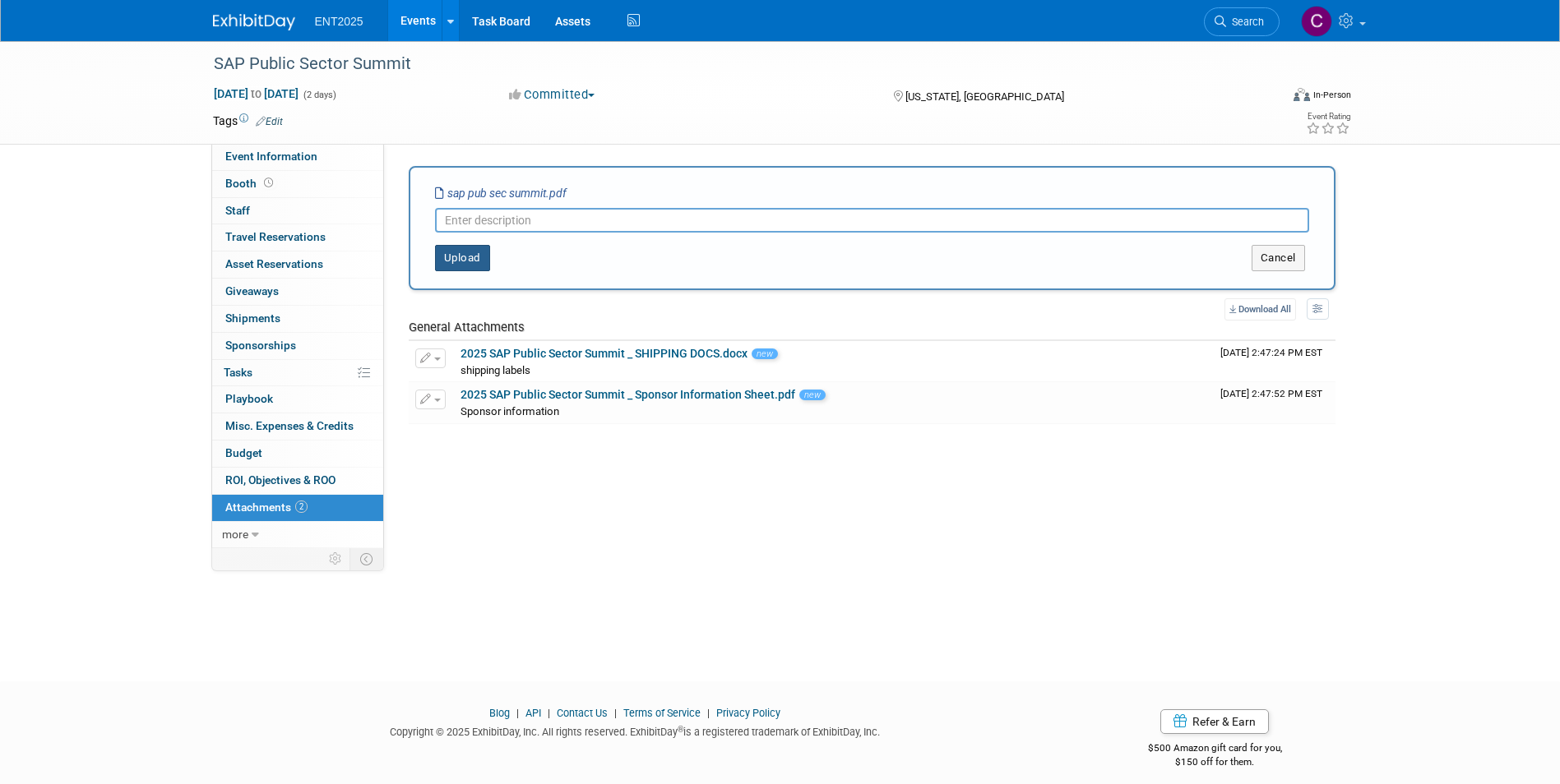
click at [458, 255] on button "Upload" at bounding box center [462, 257] width 55 height 26
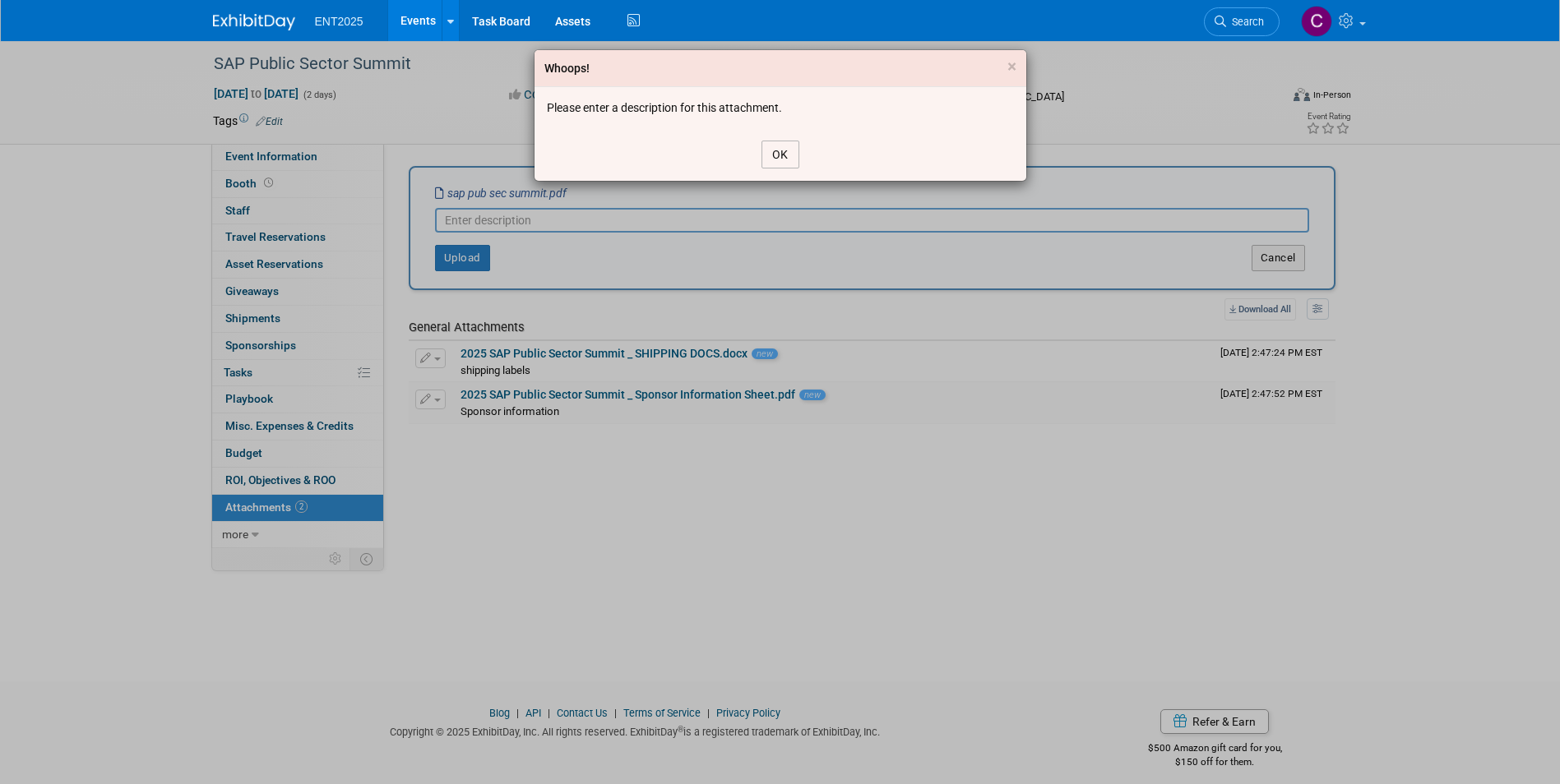
click at [786, 145] on button "OK" at bounding box center [781, 154] width 38 height 28
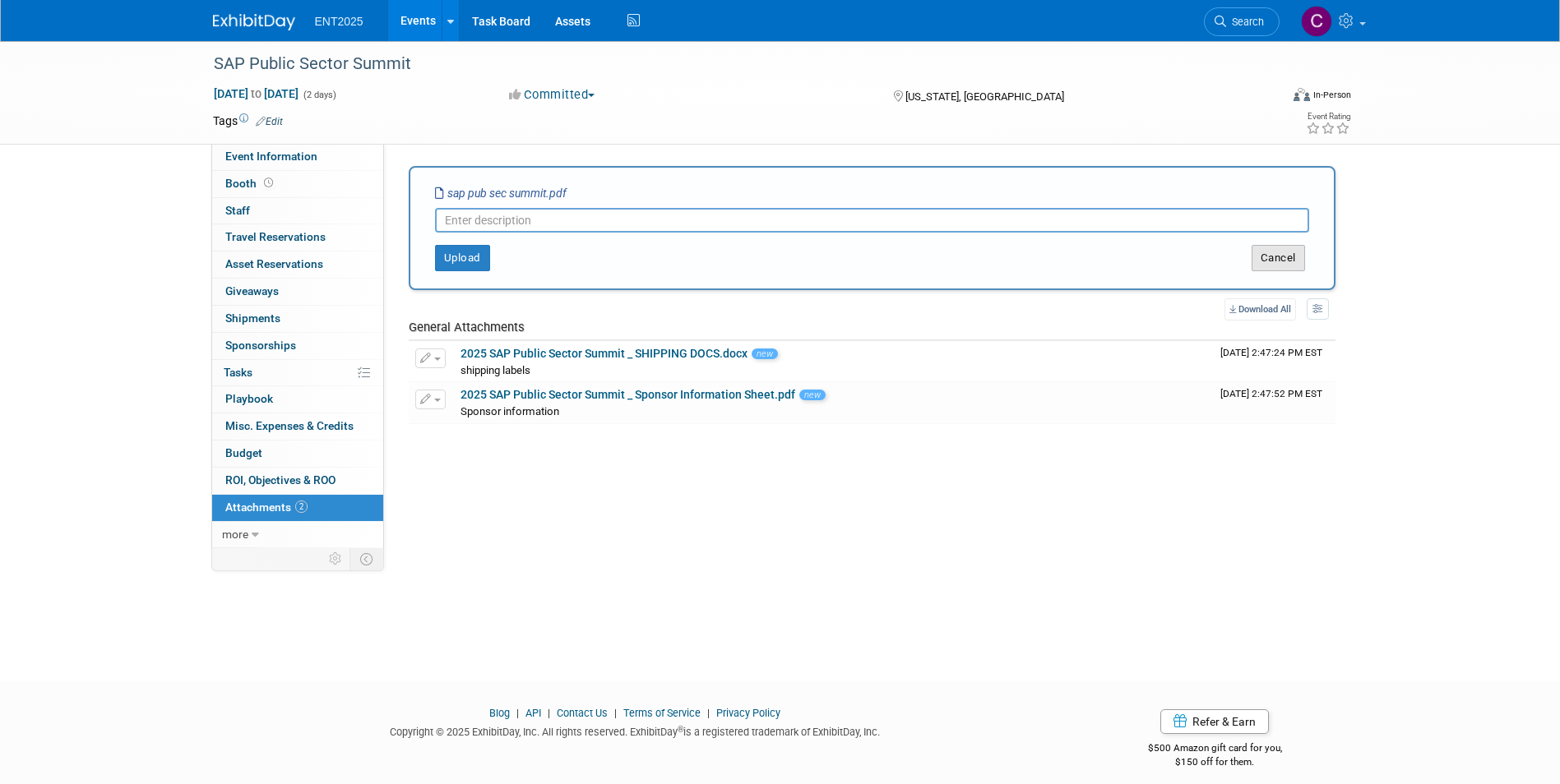
click at [1266, 258] on button "Cancel" at bounding box center [1279, 257] width 54 height 26
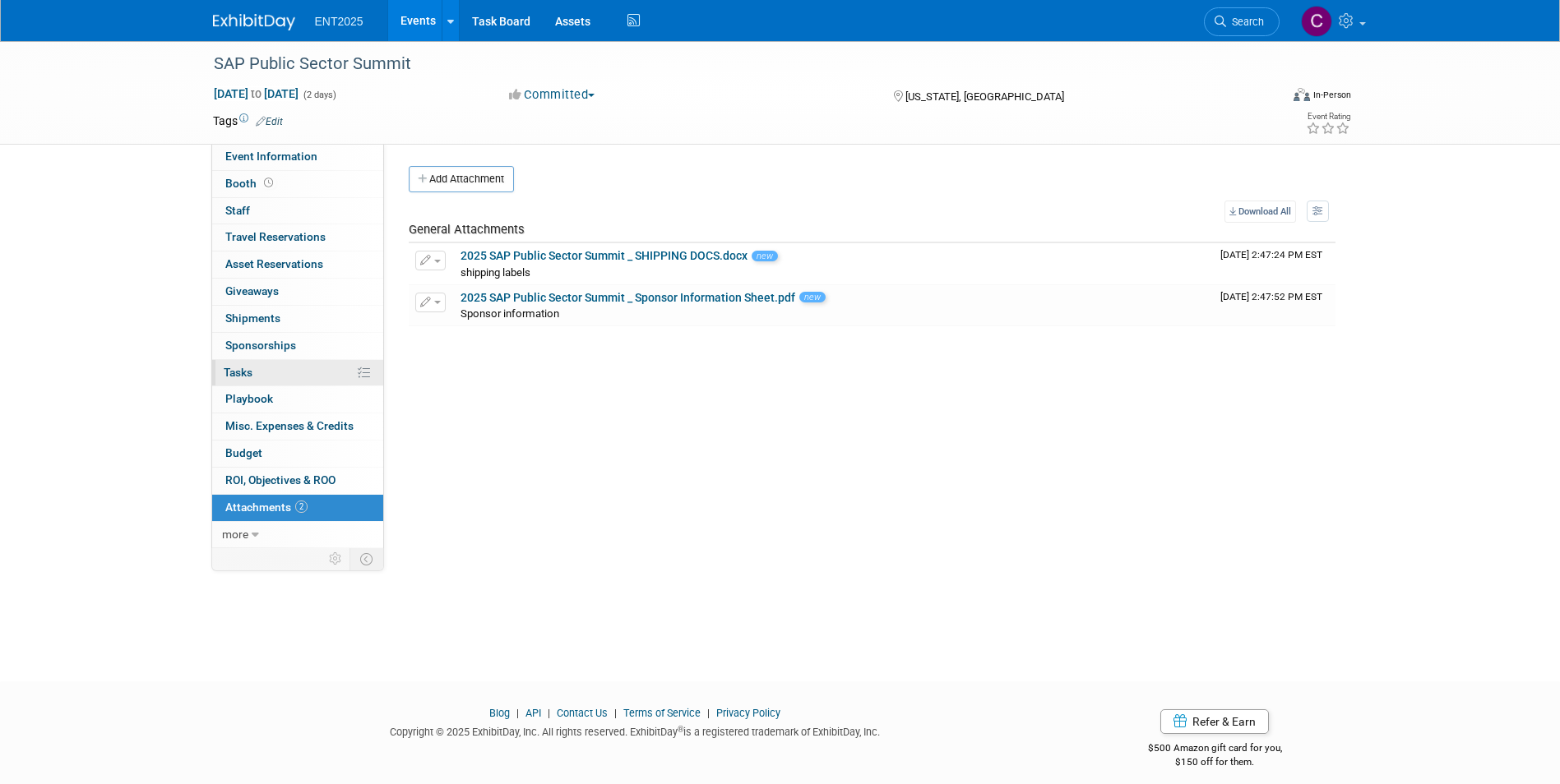
click at [232, 372] on span "Tasks 0%" at bounding box center [238, 372] width 29 height 13
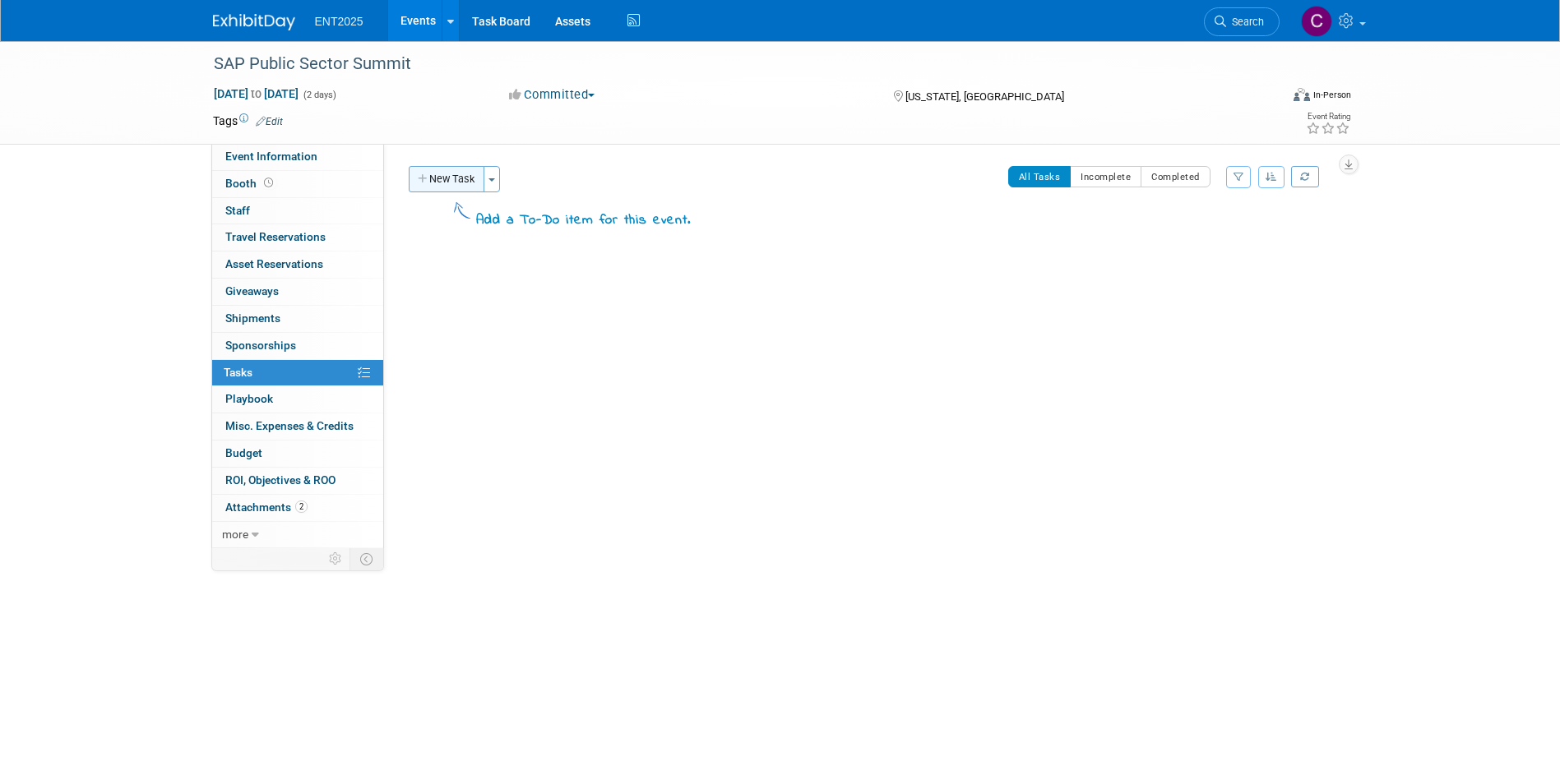
click at [419, 174] on icon "button" at bounding box center [423, 179] width 12 height 11
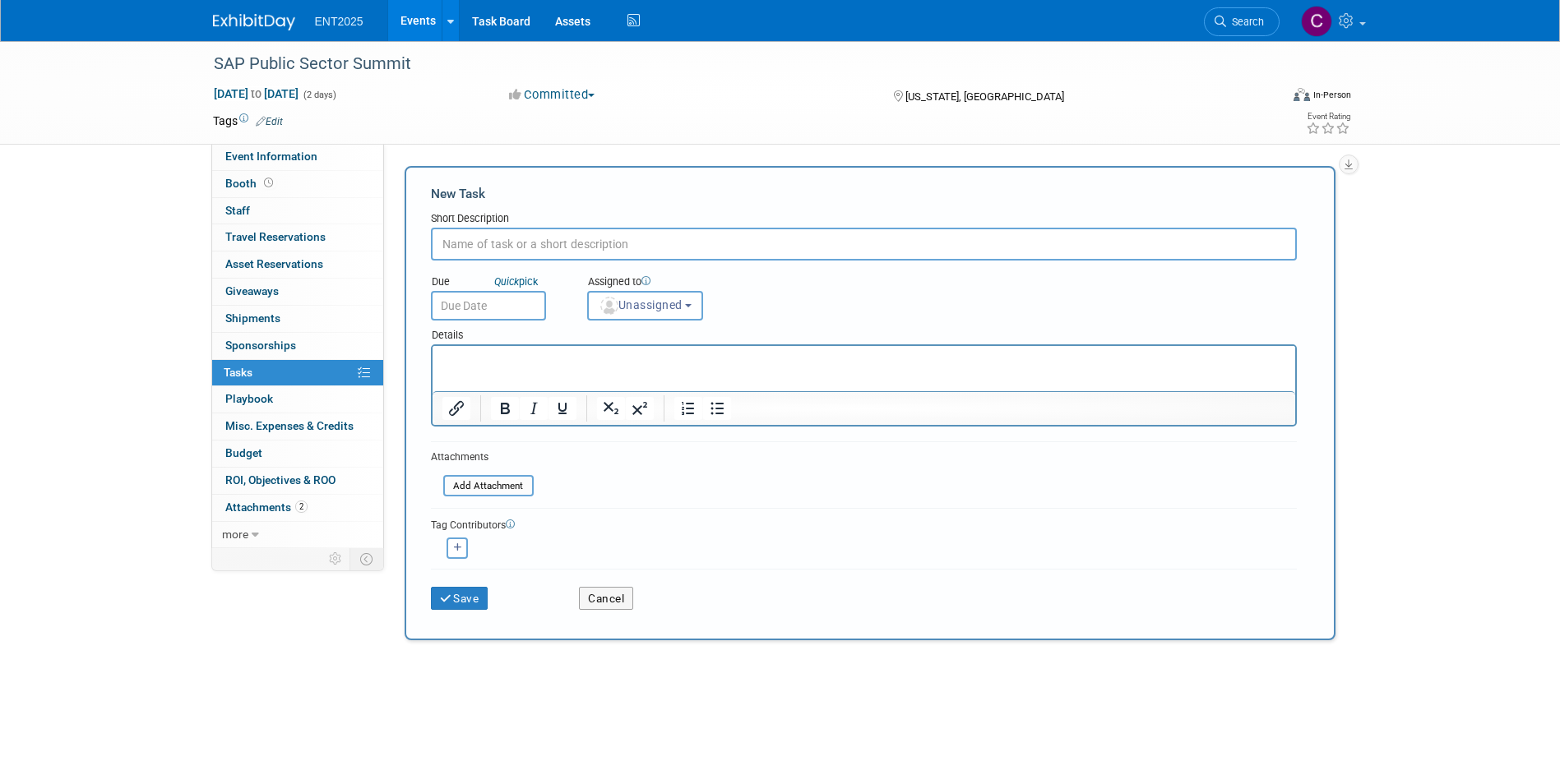
click at [488, 245] on input "text" at bounding box center [863, 244] width 866 height 33
type input "SWAG"
click at [697, 302] on button "Unassigned" at bounding box center [645, 305] width 117 height 30
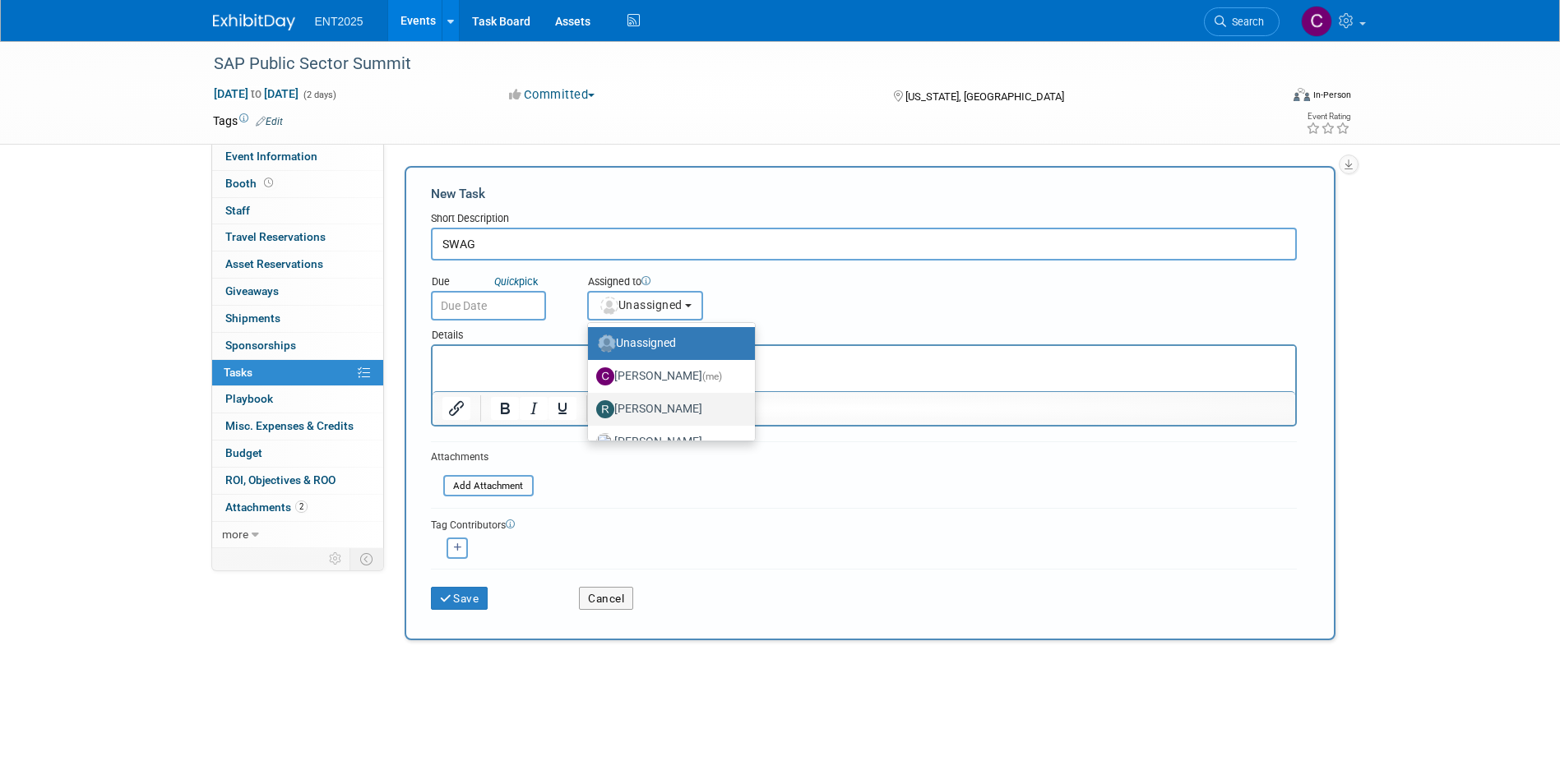
scroll to position [55, 0]
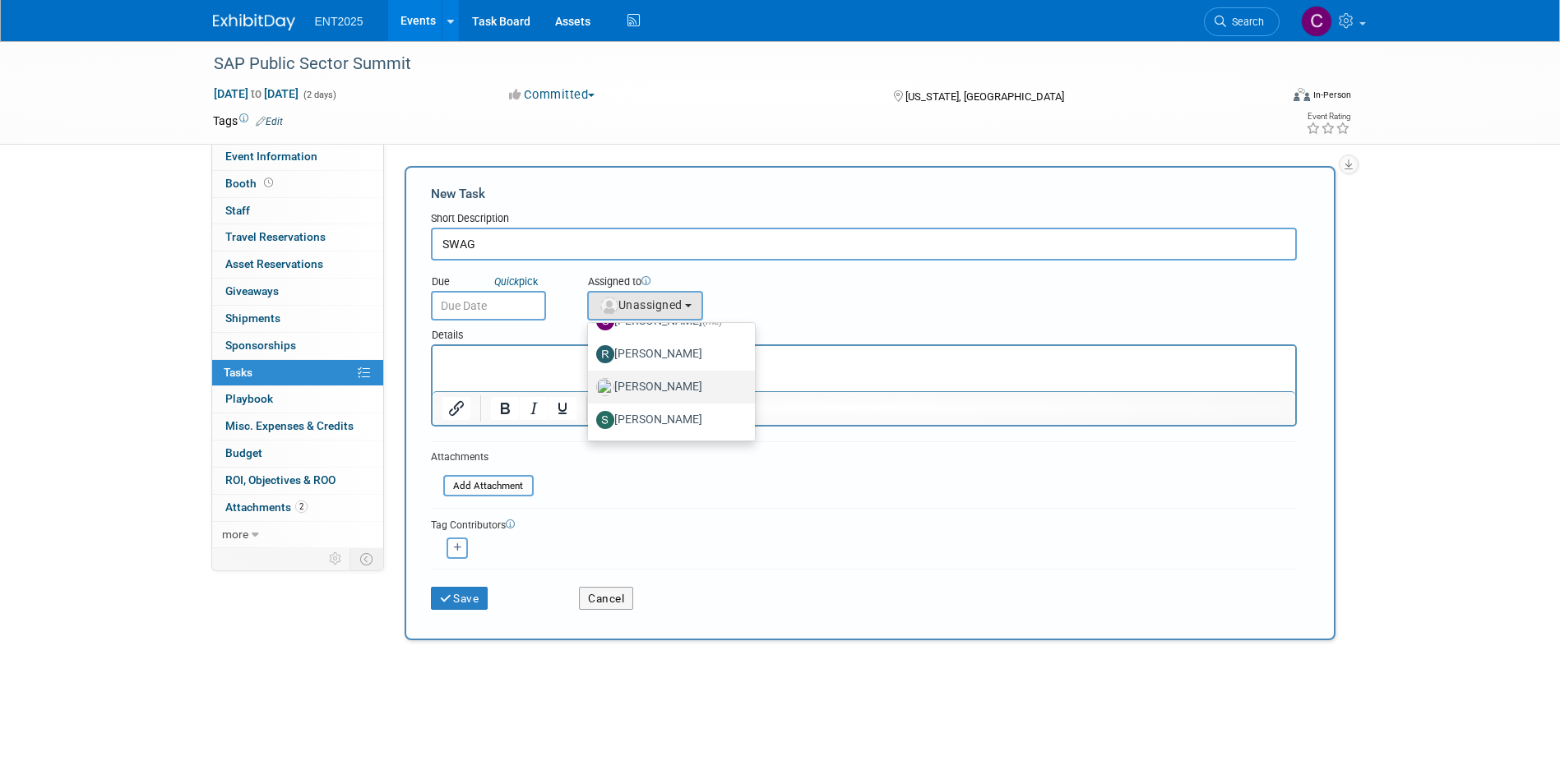
click at [667, 389] on label "Rose Bodin" at bounding box center [667, 387] width 143 height 26
click at [591, 389] on input "Rose Bodin" at bounding box center [585, 385] width 11 height 11
select select "fd414d53-3d64-4b99-a4d4-d4a7ab262892"
click at [459, 361] on p "Rich Text Area. Press ALT-0 for help." at bounding box center [863, 361] width 844 height 16
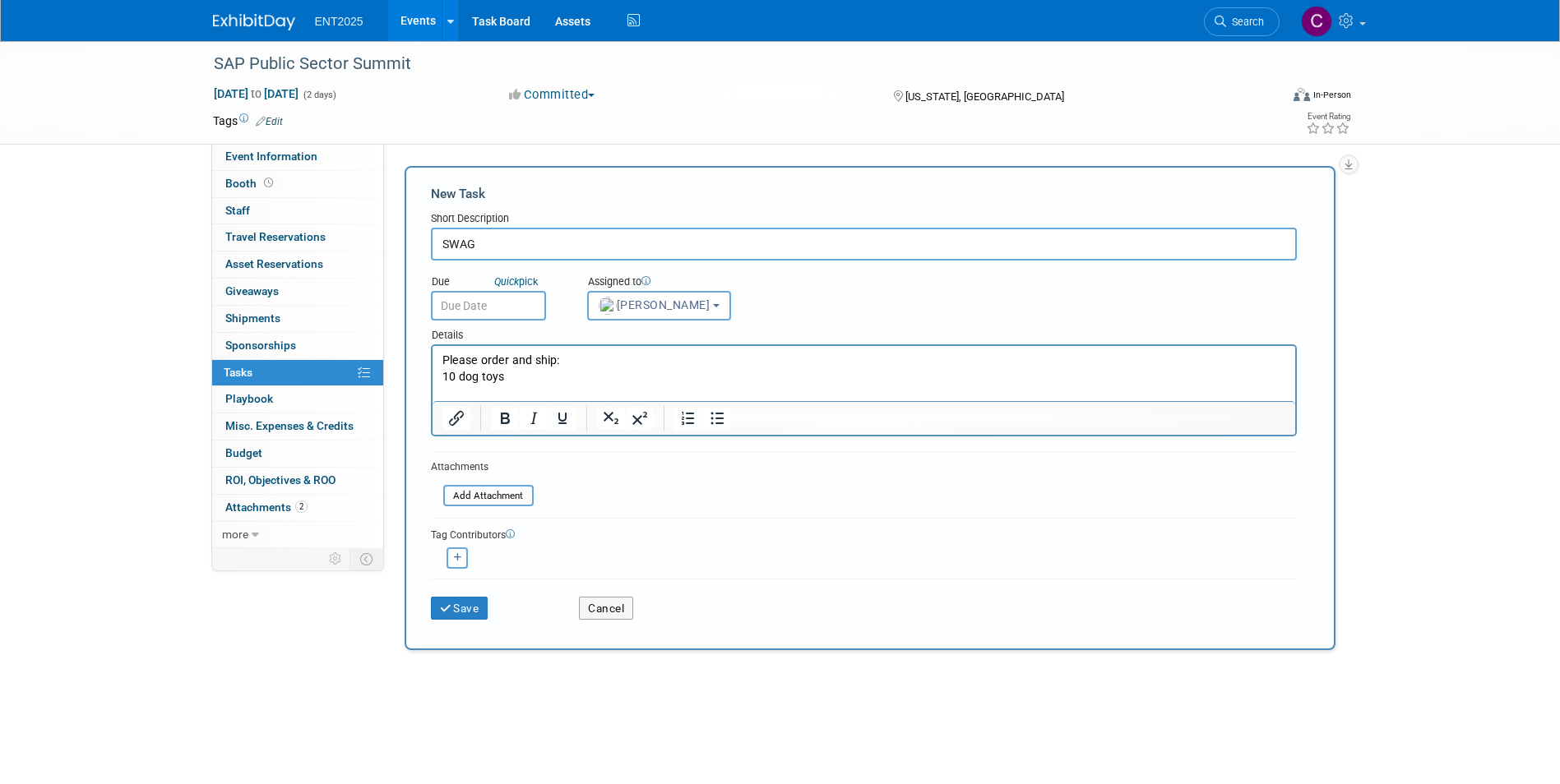
click at [510, 376] on p "10 dog toys" at bounding box center [863, 377] width 844 height 16
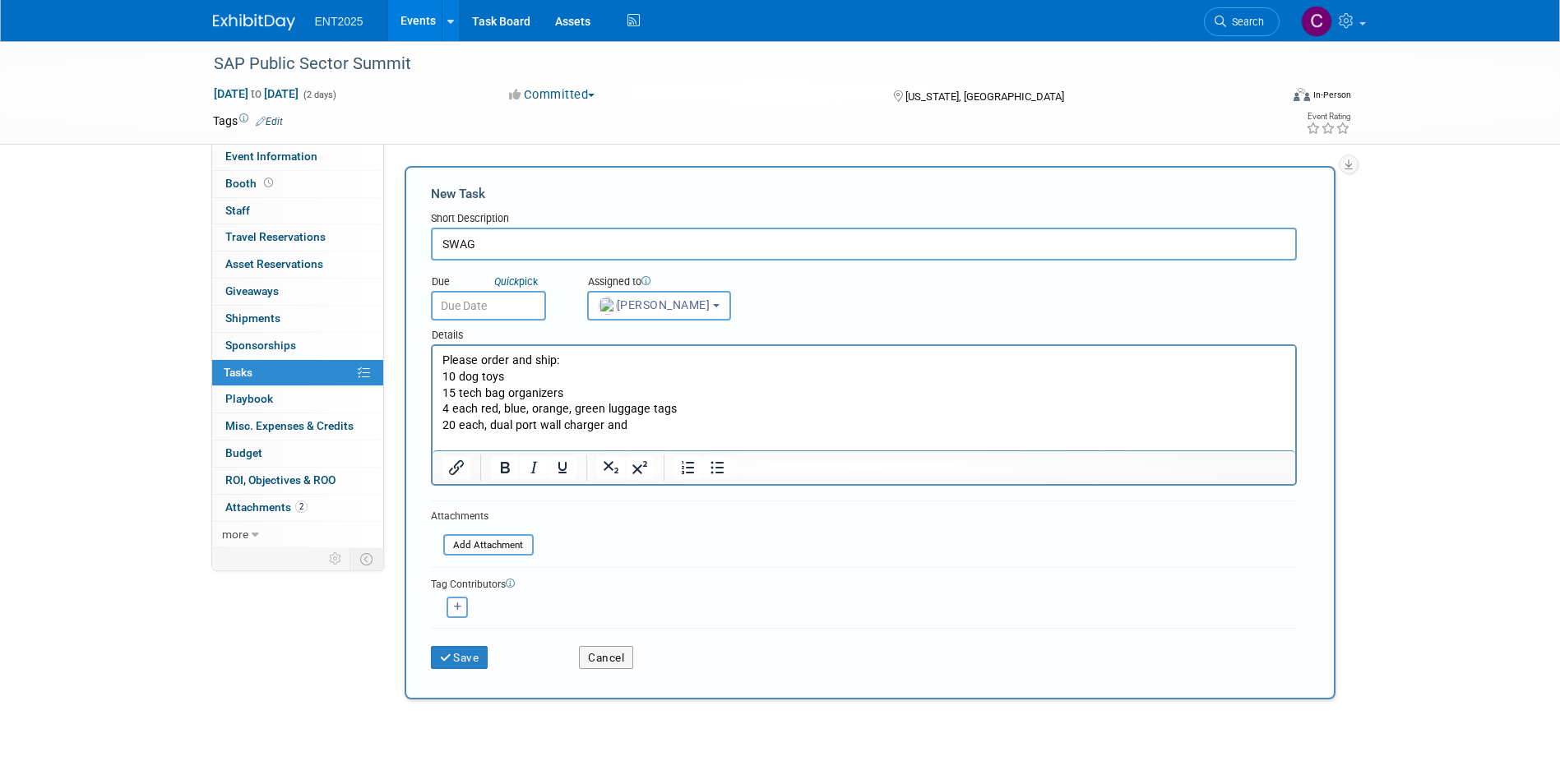
click at [473, 407] on p "4 each red, blue, orange, green luggage tags" at bounding box center [863, 409] width 844 height 16
click at [484, 430] on p "20 each, dual port wall charger and" at bounding box center [863, 425] width 844 height 16
click at [637, 427] on p "20 each: dual port wall charger and" at bounding box center [863, 425] width 844 height 16
click at [275, 505] on span "Attachments 2" at bounding box center [267, 507] width 83 height 13
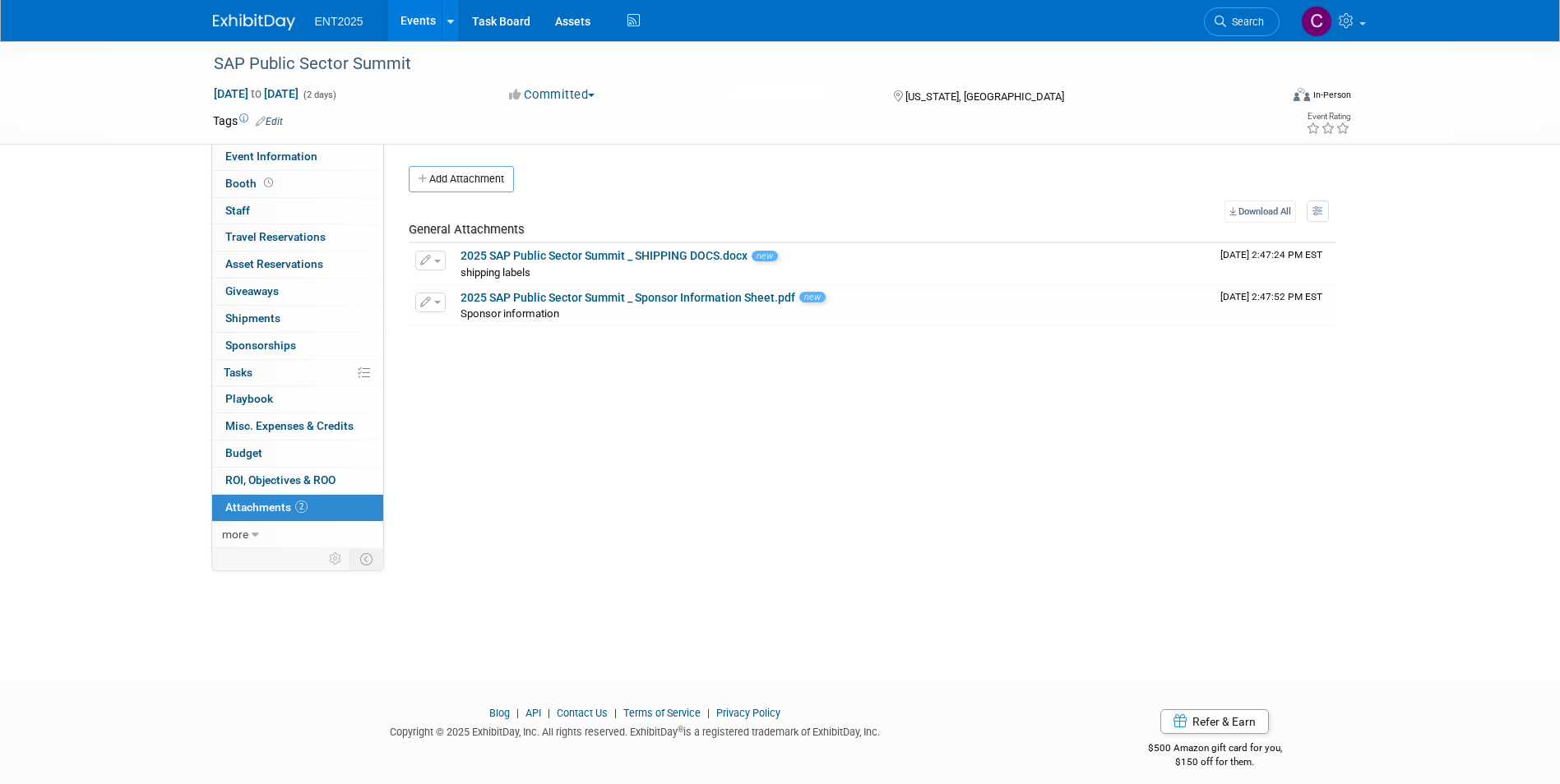
click at [275, 505] on span "Attachments 2" at bounding box center [267, 507] width 83 height 13
click at [240, 377] on span "Tasks 0%" at bounding box center [238, 372] width 29 height 13
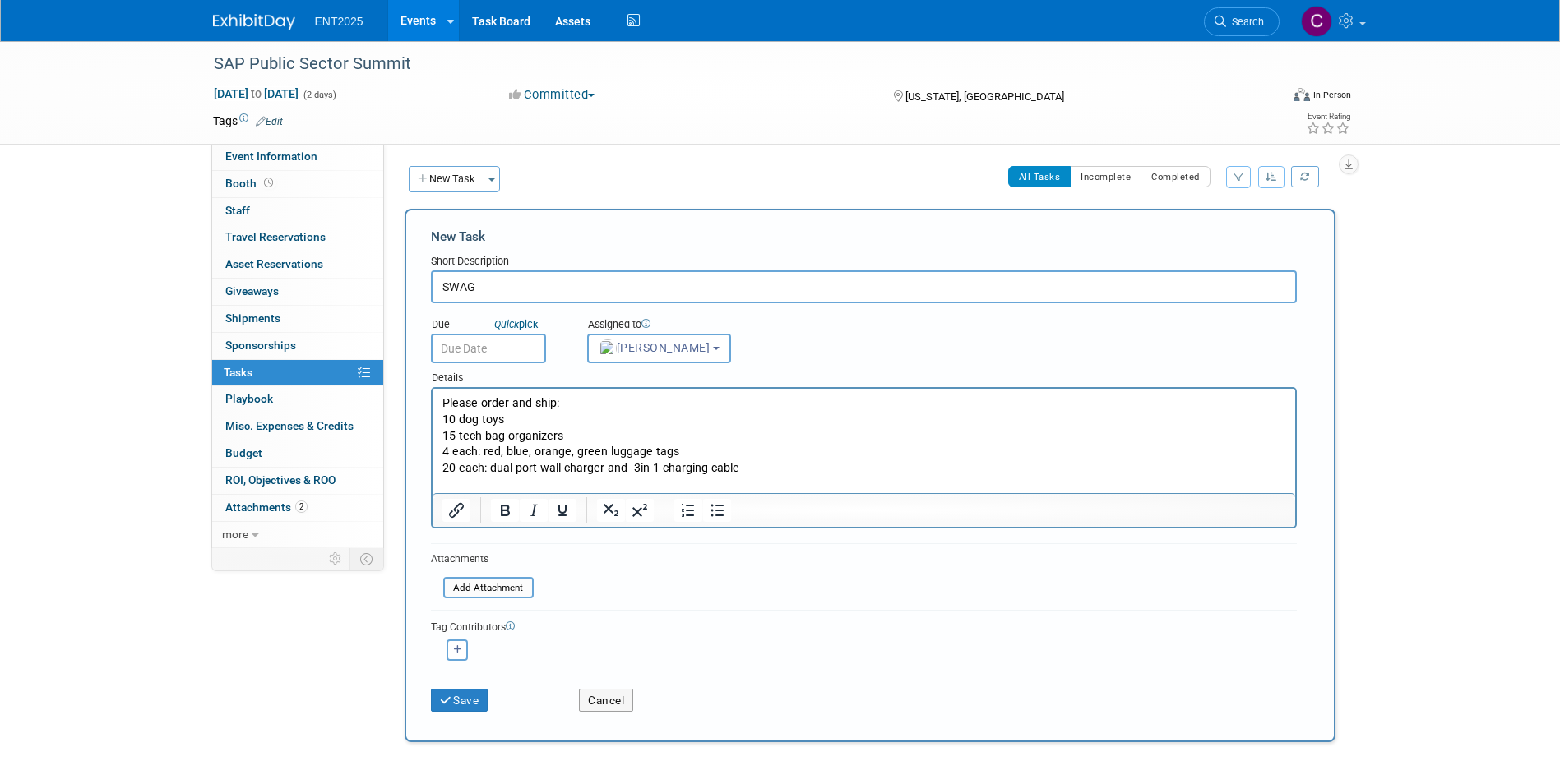
click at [742, 468] on p "20 each: dual port wall charger and 3in 1 charging cable" at bounding box center [863, 468] width 844 height 16
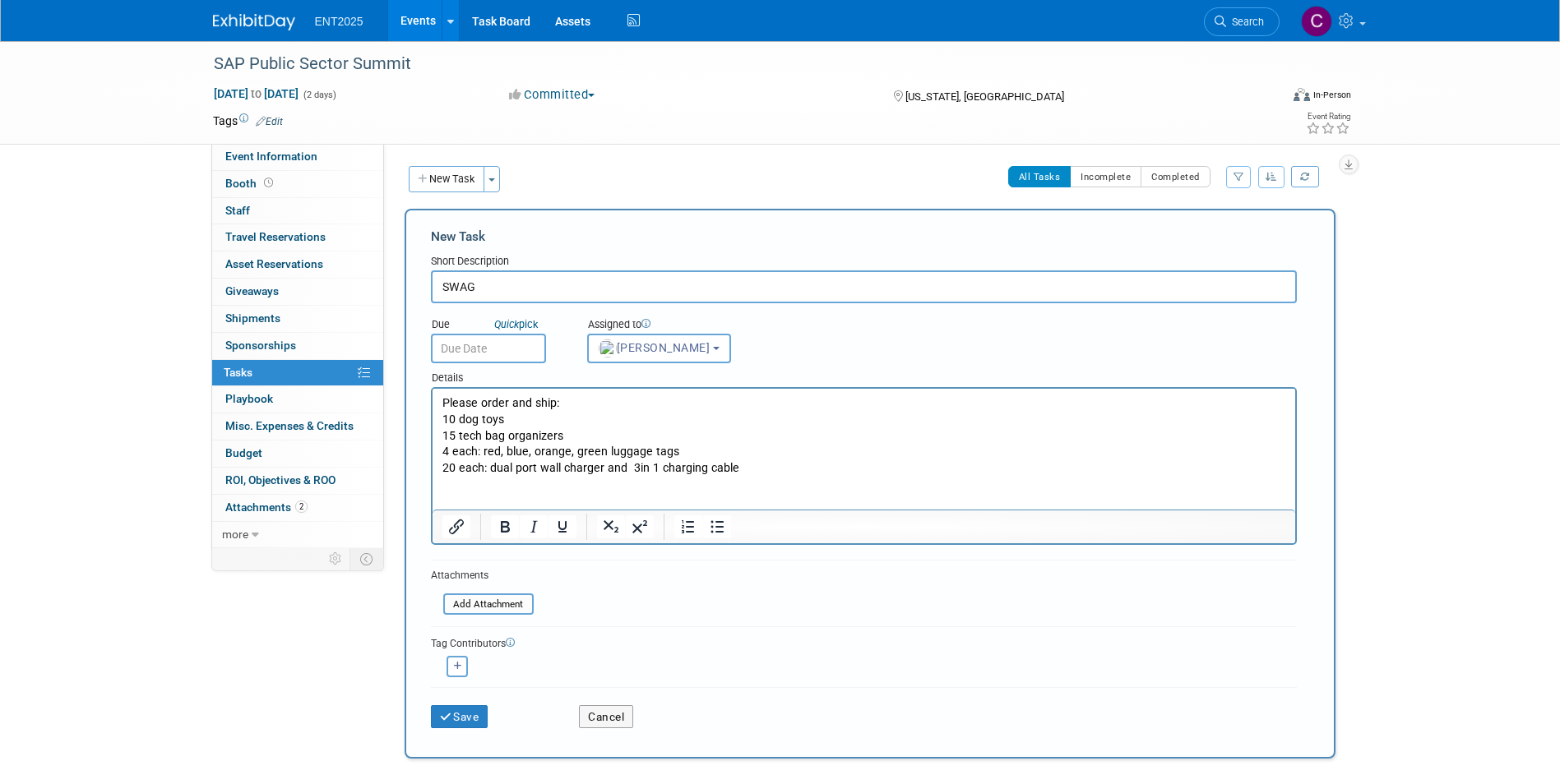
click at [460, 491] on p "Rich Text Area. Press ALT-0 for help." at bounding box center [863, 484] width 844 height 16
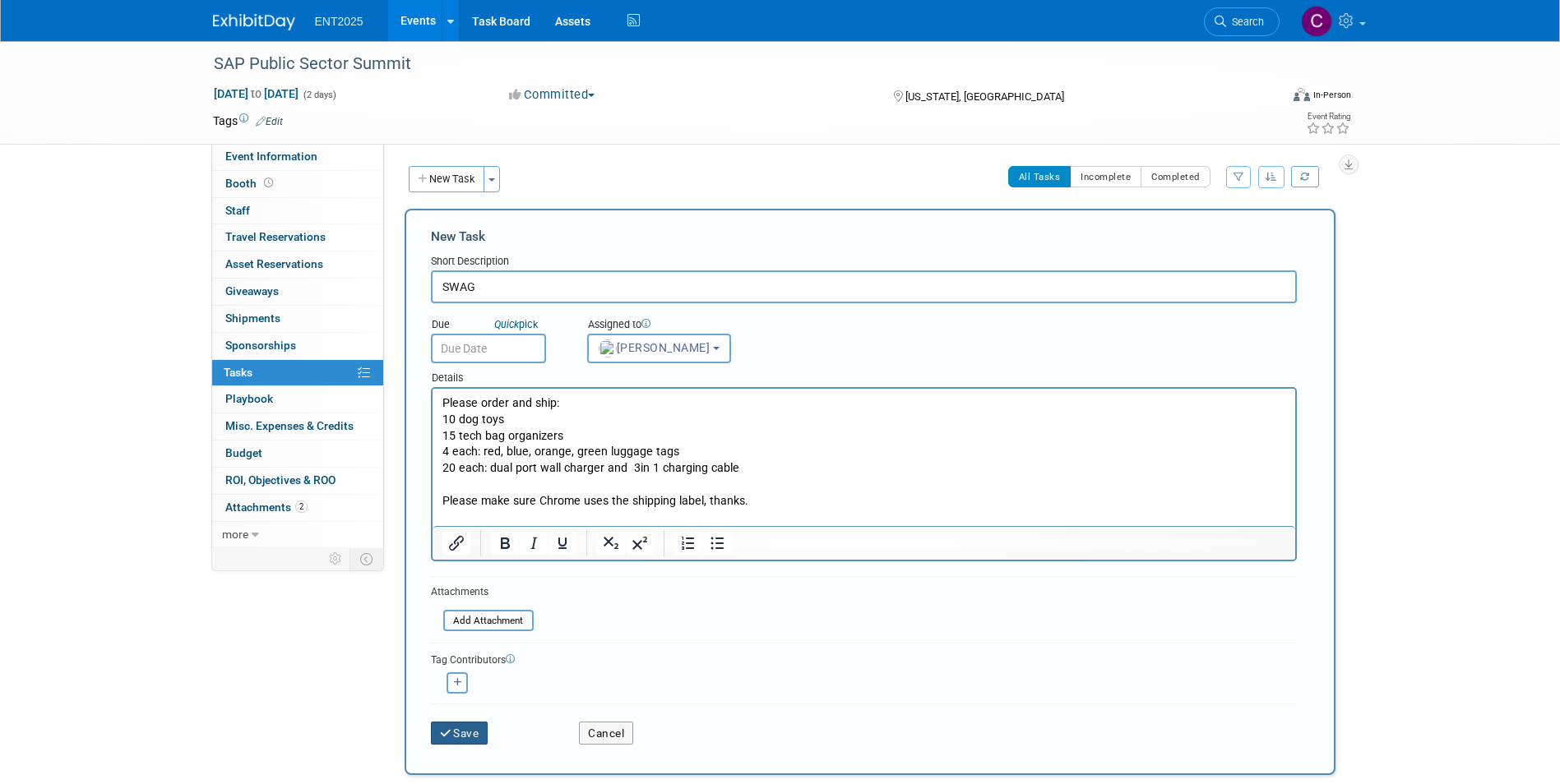
click at [462, 732] on button "Save" at bounding box center [460, 734] width 57 height 23
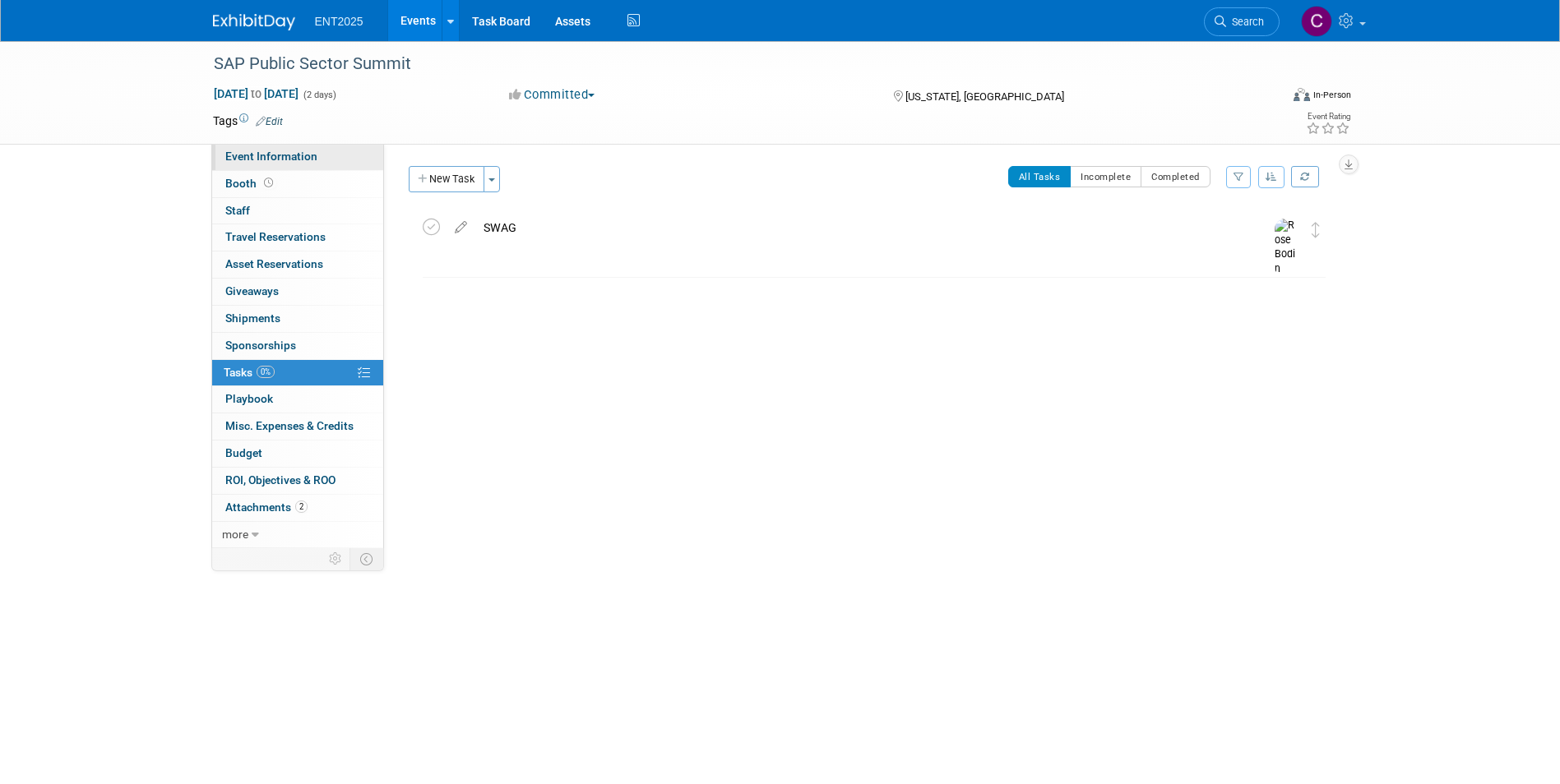
click at [242, 157] on span "Event Information" at bounding box center [271, 156] width 92 height 13
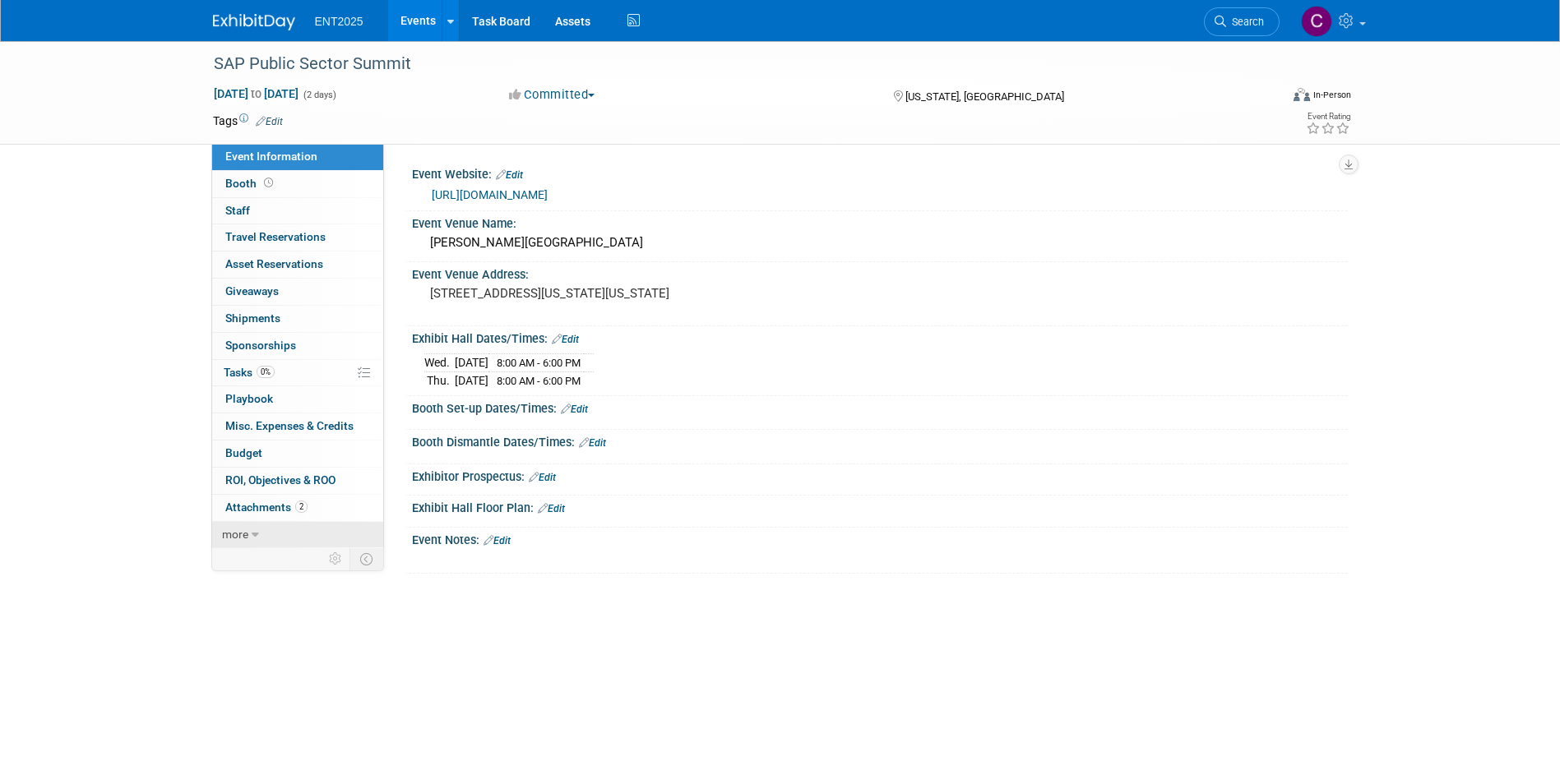
click at [248, 532] on span "more" at bounding box center [234, 534] width 26 height 13
click at [248, 532] on icon at bounding box center [249, 535] width 7 height 12
click at [452, 543] on div "Event Notes: Edit" at bounding box center [880, 538] width 936 height 22
click at [509, 540] on link "Edit" at bounding box center [497, 541] width 27 height 12
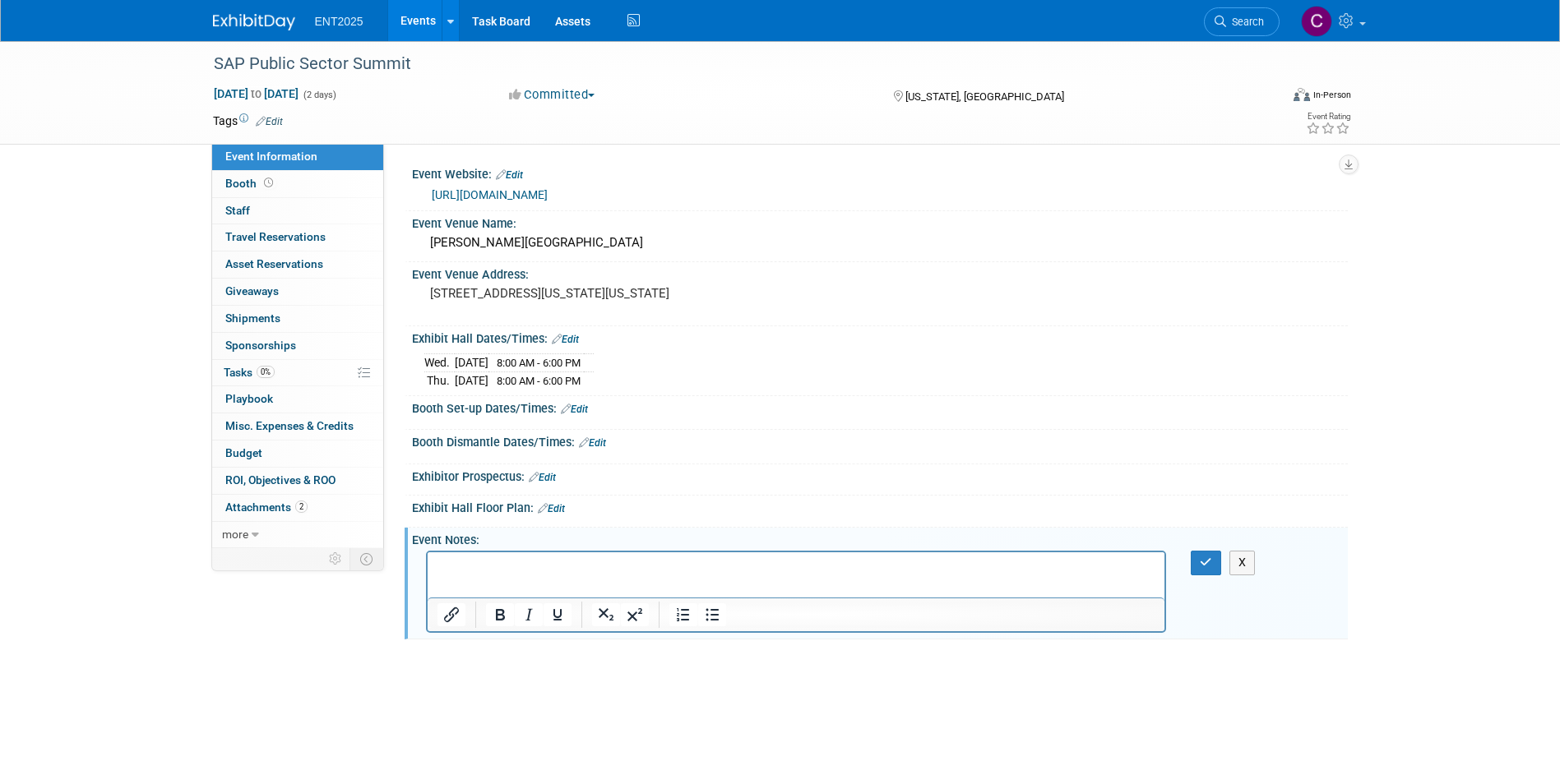
scroll to position [0, 0]
click at [925, 571] on p "This is a smallish show. We can only ship direct, i am waiting to find out when…" at bounding box center [796, 567] width 719 height 16
click at [978, 570] on p "This is a smallish show. We can only ship direct, i am waiting to find out when…" at bounding box center [796, 567] width 719 height 16
click at [1206, 567] on icon "button" at bounding box center [1206, 562] width 13 height 12
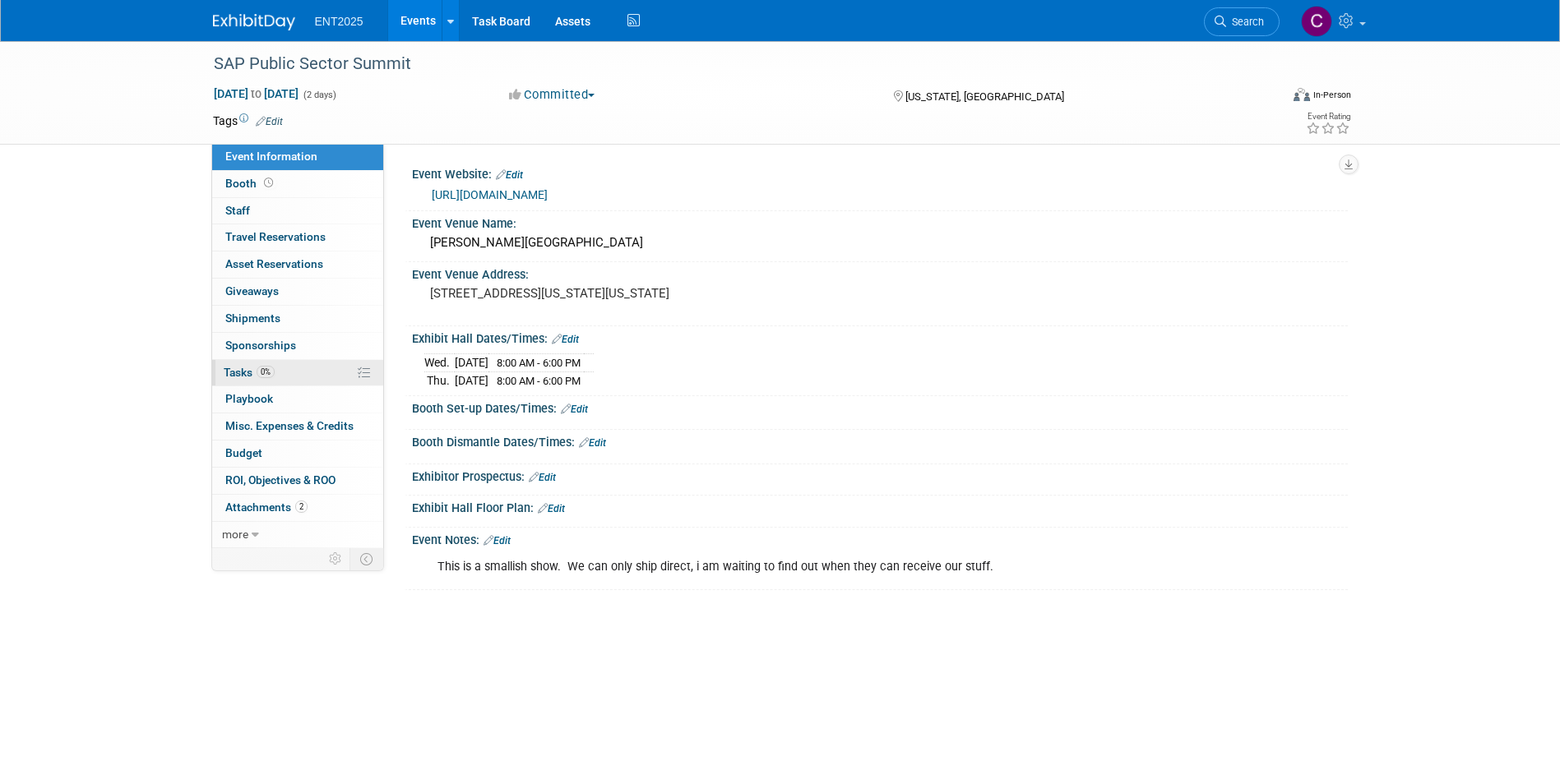
click at [231, 378] on span "Tasks 0%" at bounding box center [249, 372] width 51 height 13
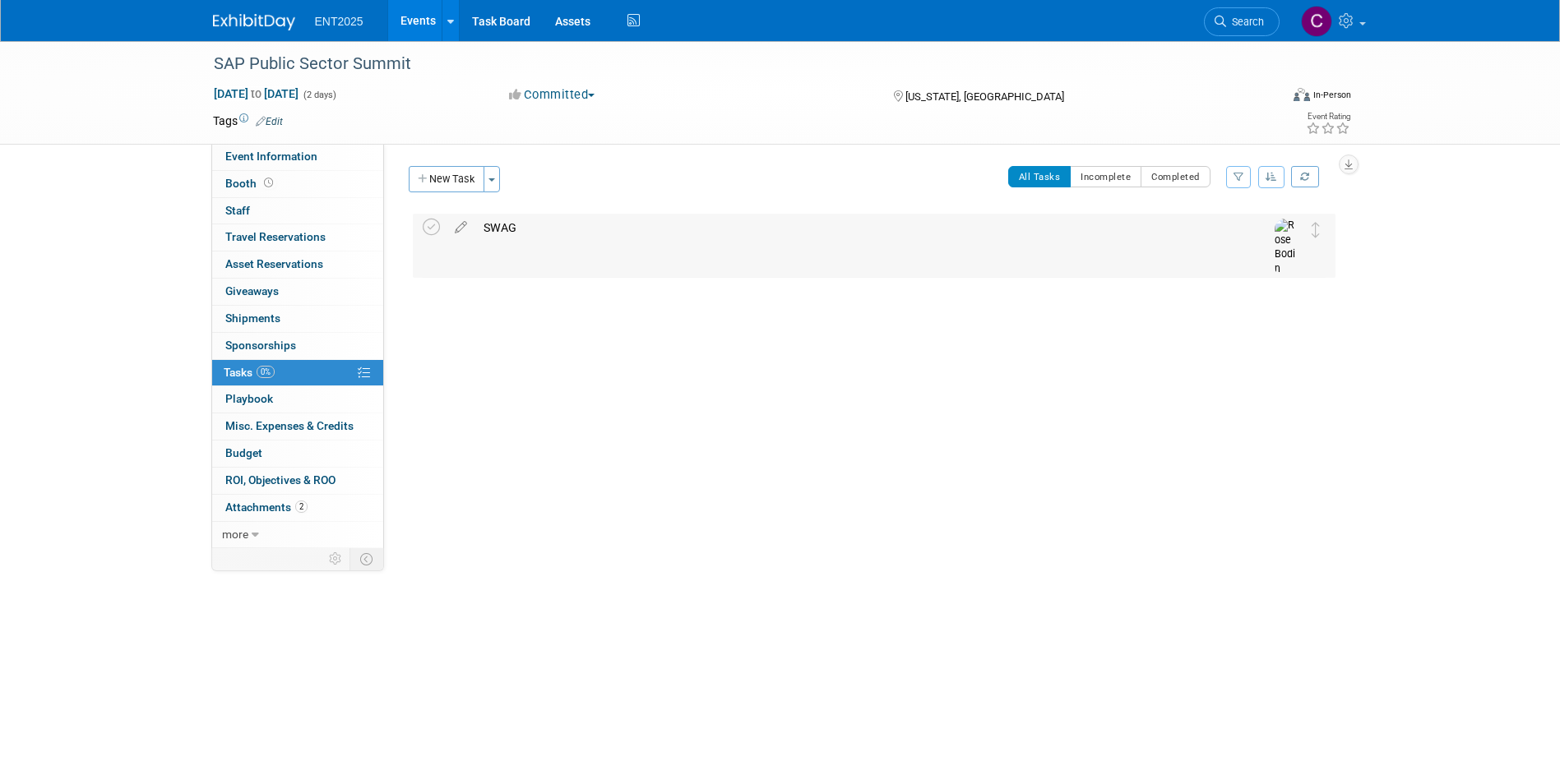
click at [500, 229] on div "SWAG" at bounding box center [859, 227] width 767 height 28
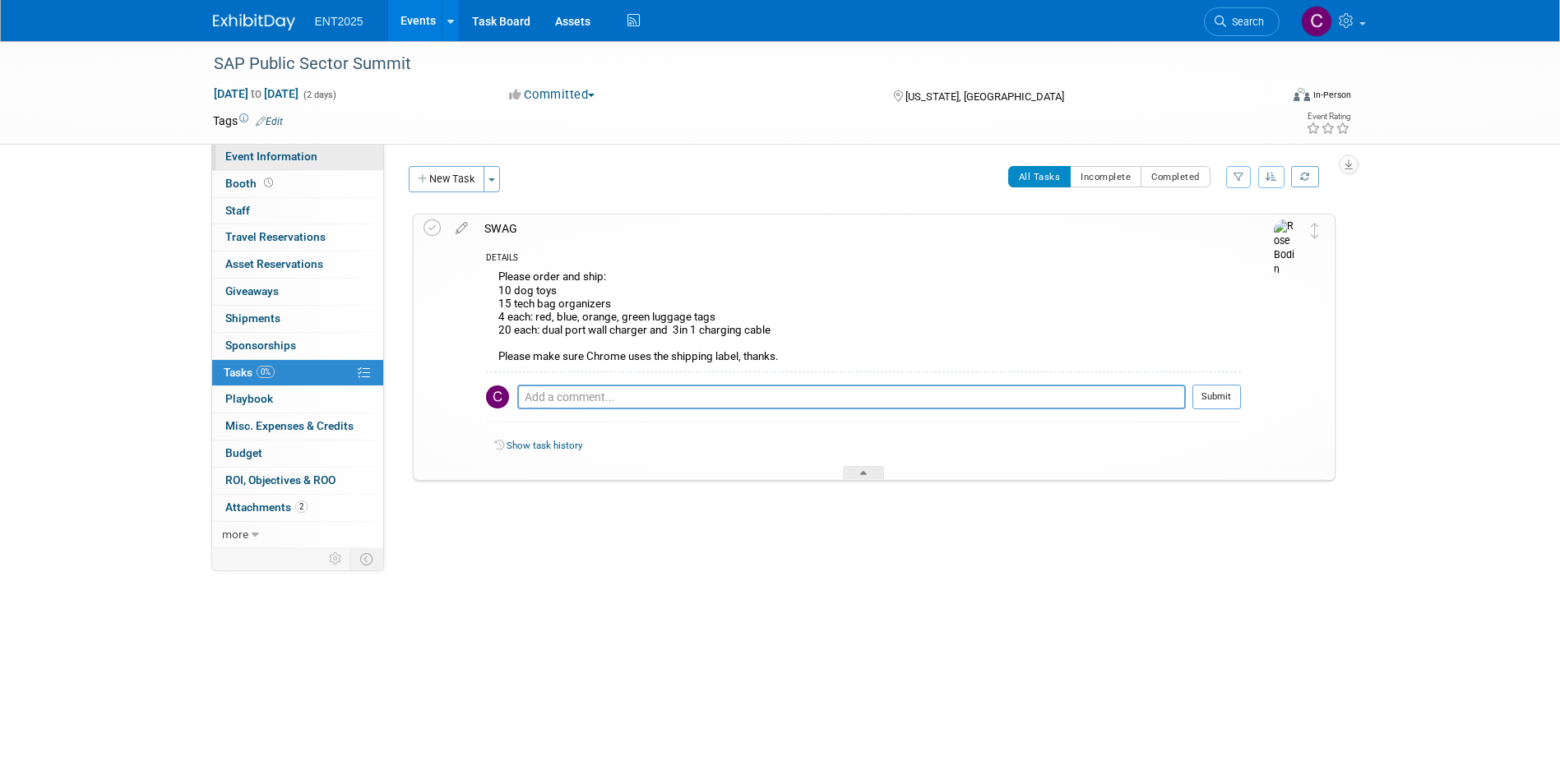
click at [289, 161] on span "Event Information" at bounding box center [271, 156] width 92 height 13
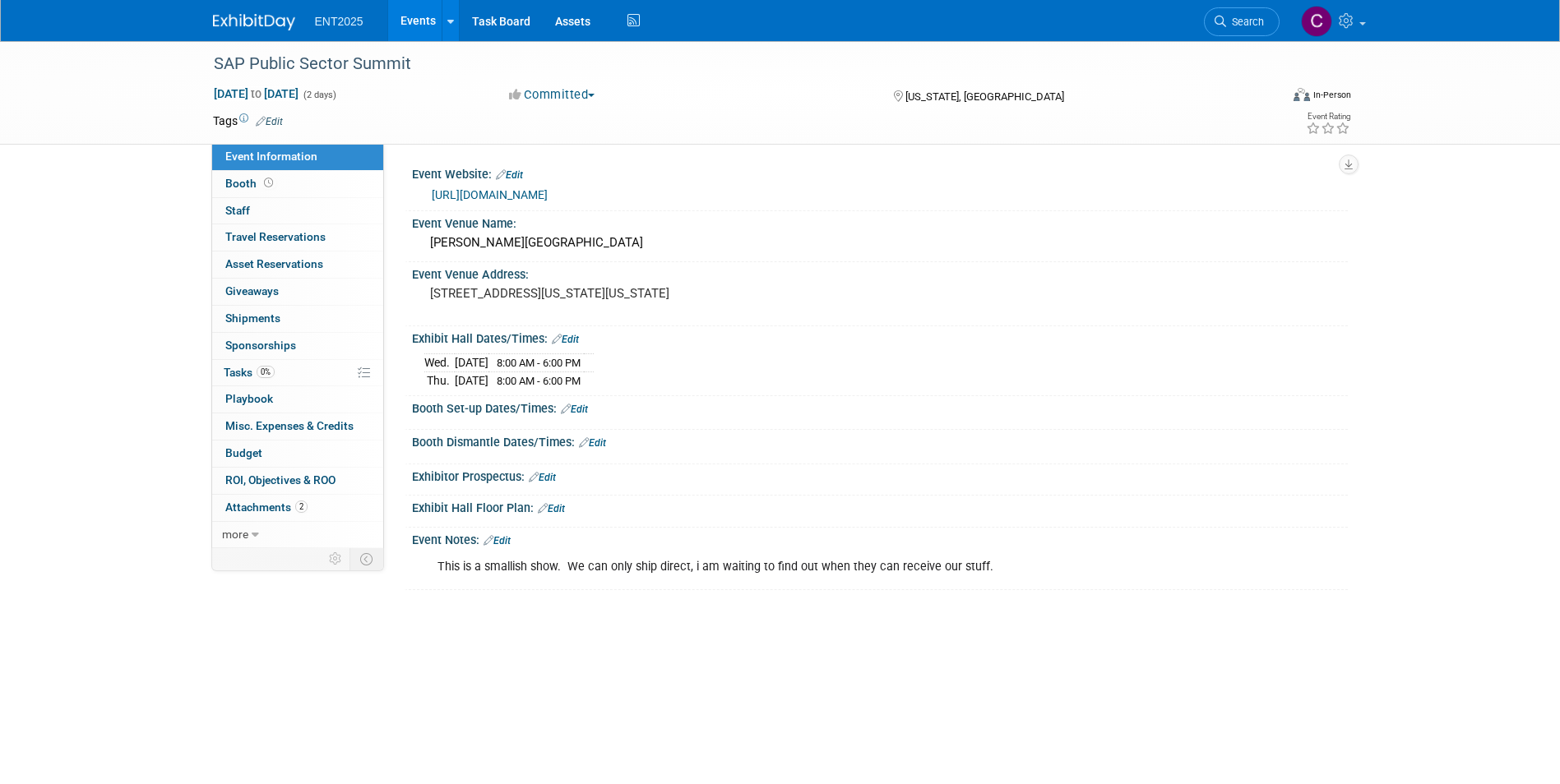
click at [577, 404] on link "Edit" at bounding box center [574, 409] width 27 height 12
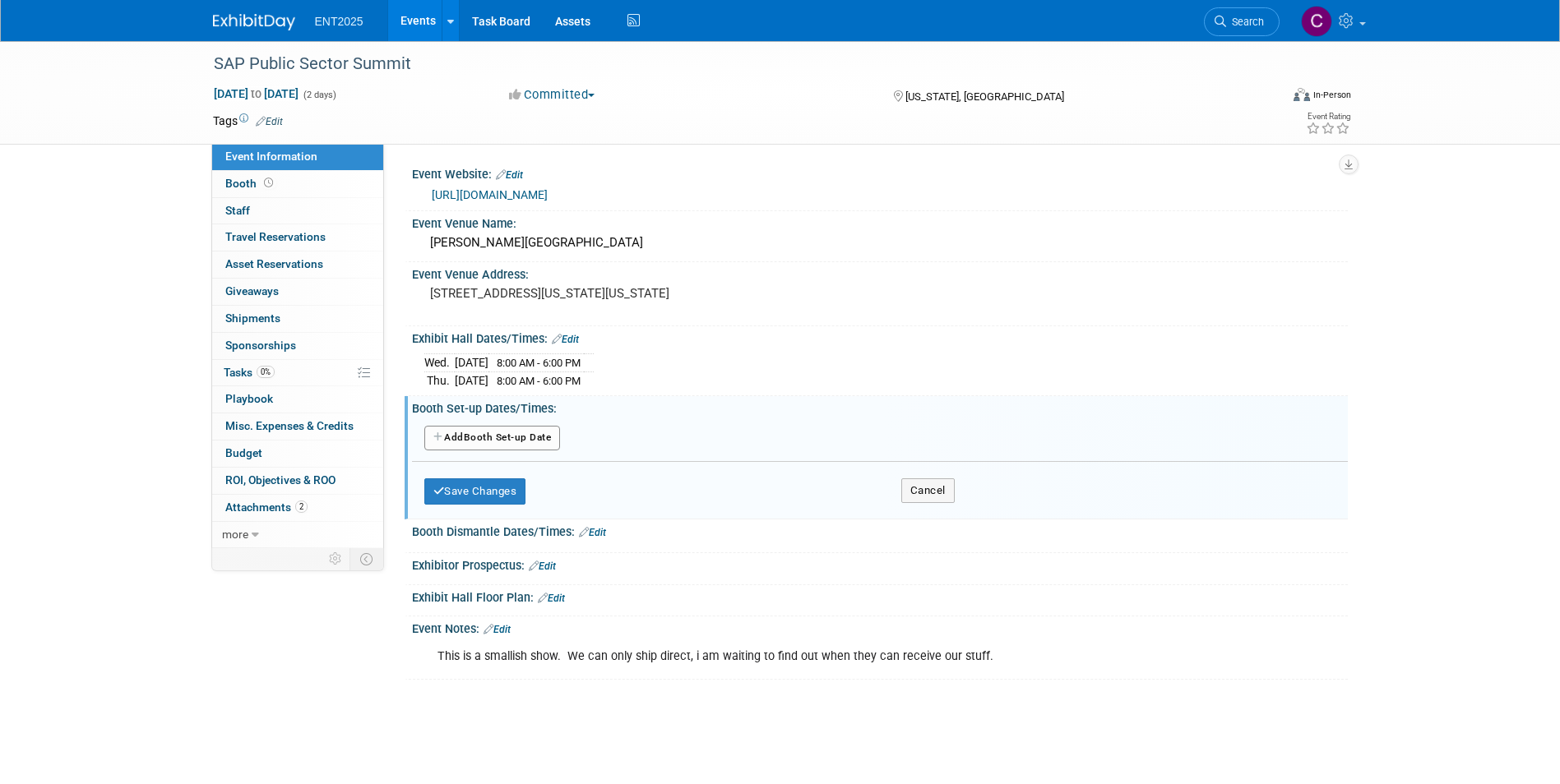
click at [437, 436] on icon "button" at bounding box center [439, 437] width 12 height 10
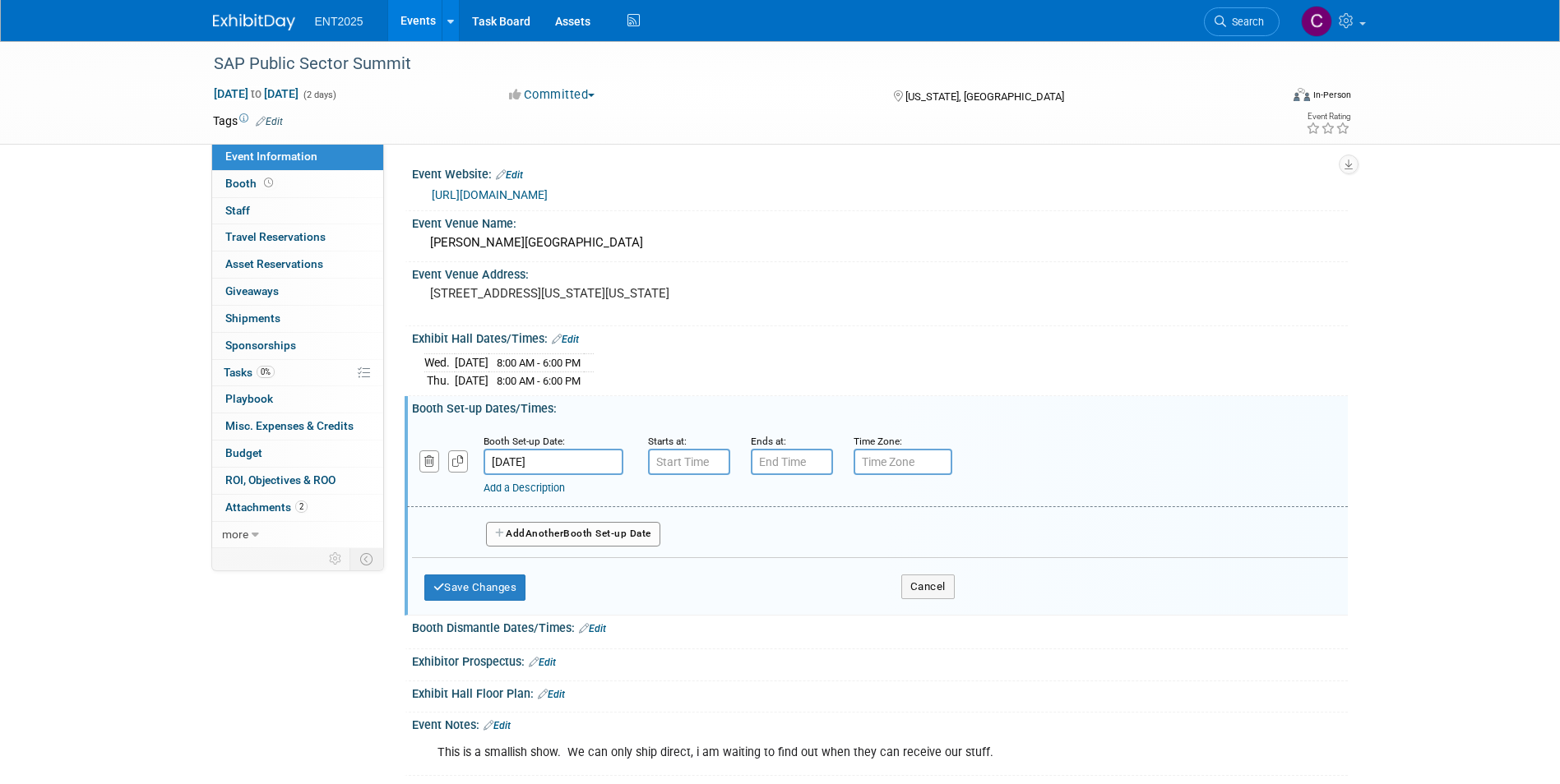
type input "7:00 AM"
click at [692, 465] on input "7:00 AM" at bounding box center [689, 461] width 83 height 26
click at [784, 453] on input "7:00 PM" at bounding box center [793, 461] width 83 height 26
click at [865, 501] on span at bounding box center [866, 502] width 29 height 29
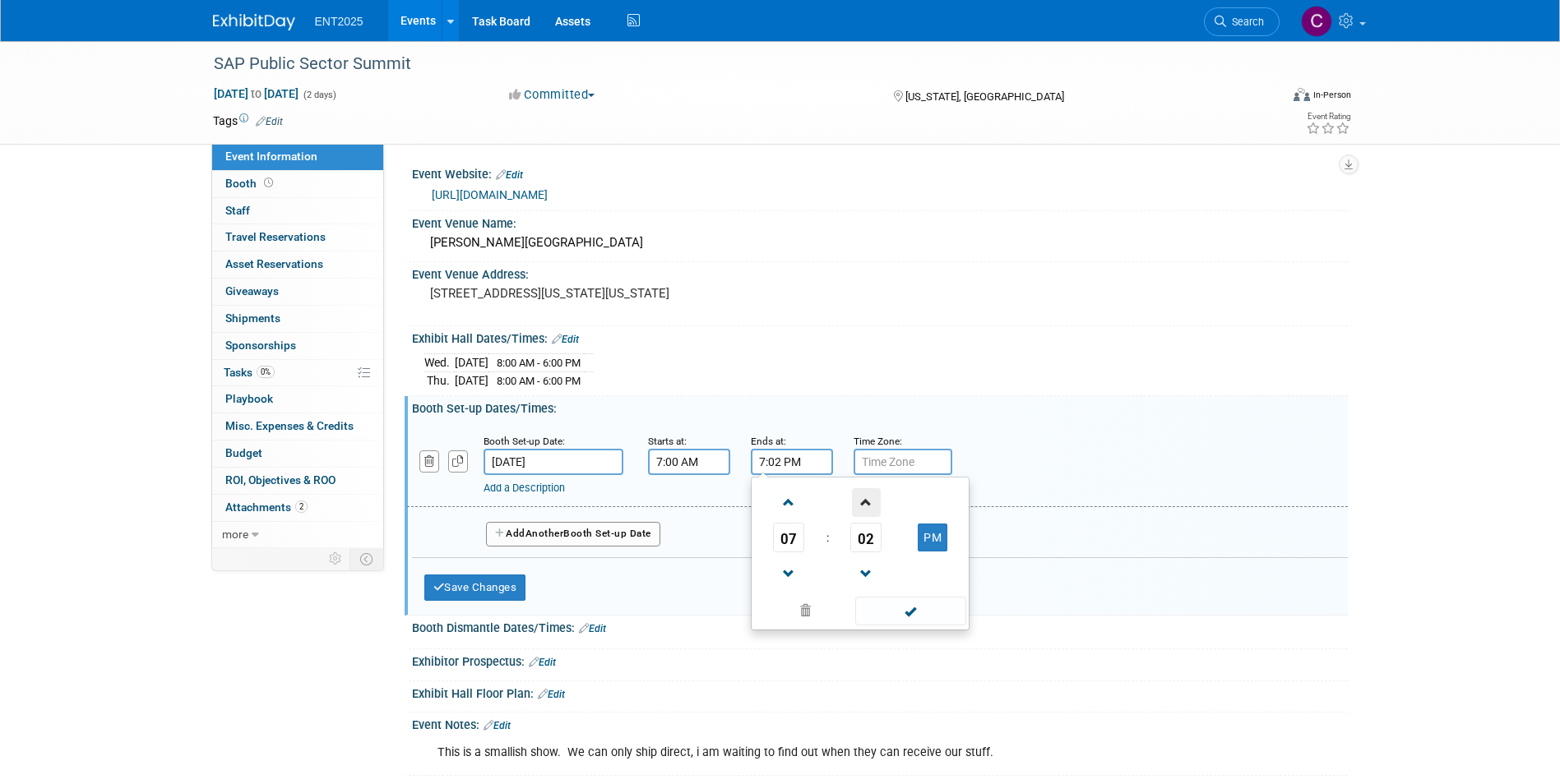
click at [865, 501] on span at bounding box center [866, 502] width 29 height 29
click at [856, 539] on span "05" at bounding box center [865, 537] width 31 height 30
click at [839, 595] on td "45" at bounding box center [834, 591] width 53 height 44
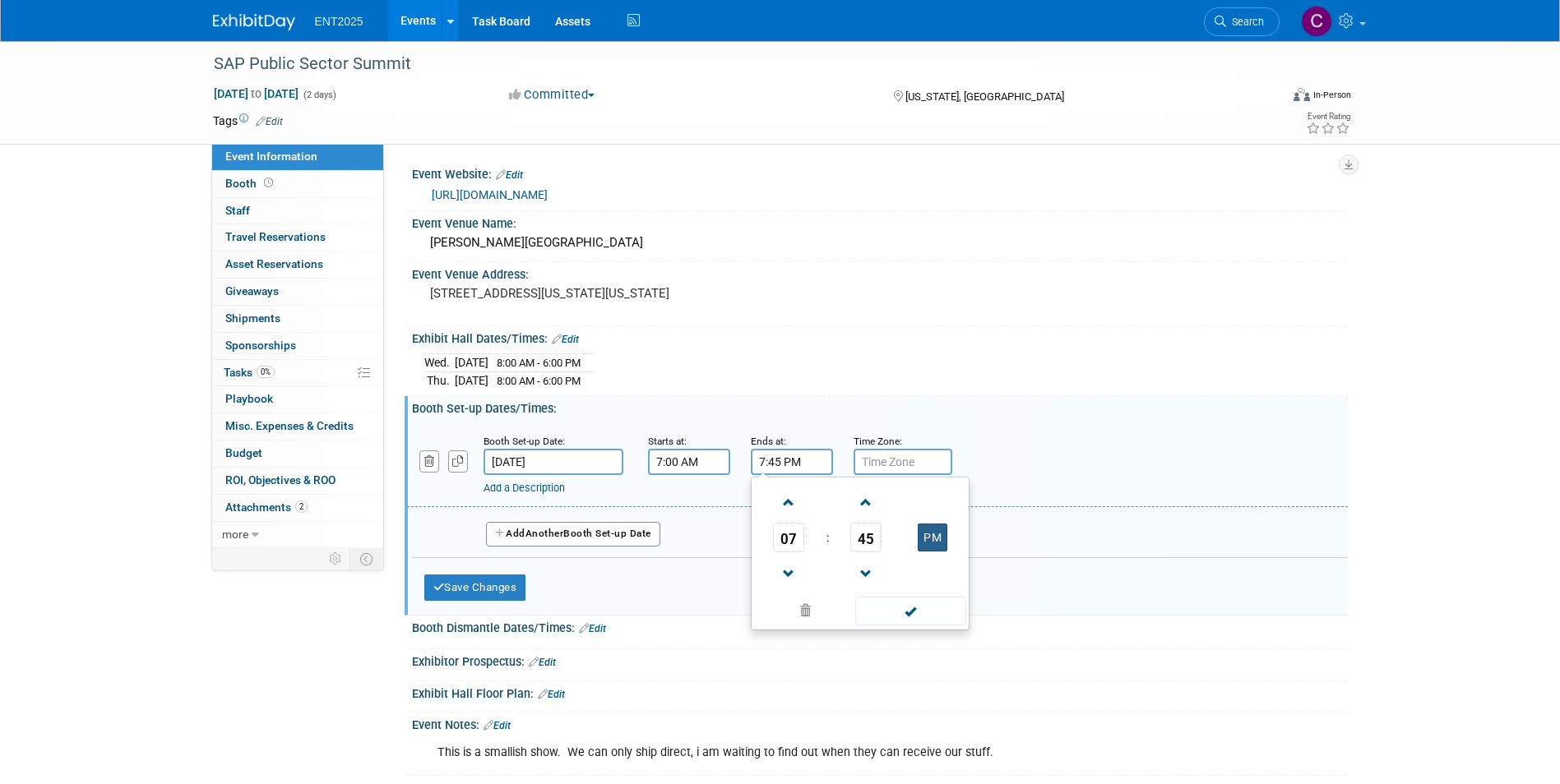
click at [932, 536] on button "PM" at bounding box center [933, 537] width 30 height 28
type input "7:45 AM"
click at [910, 611] on span at bounding box center [911, 611] width 111 height 29
click at [915, 466] on input "text" at bounding box center [903, 461] width 99 height 26
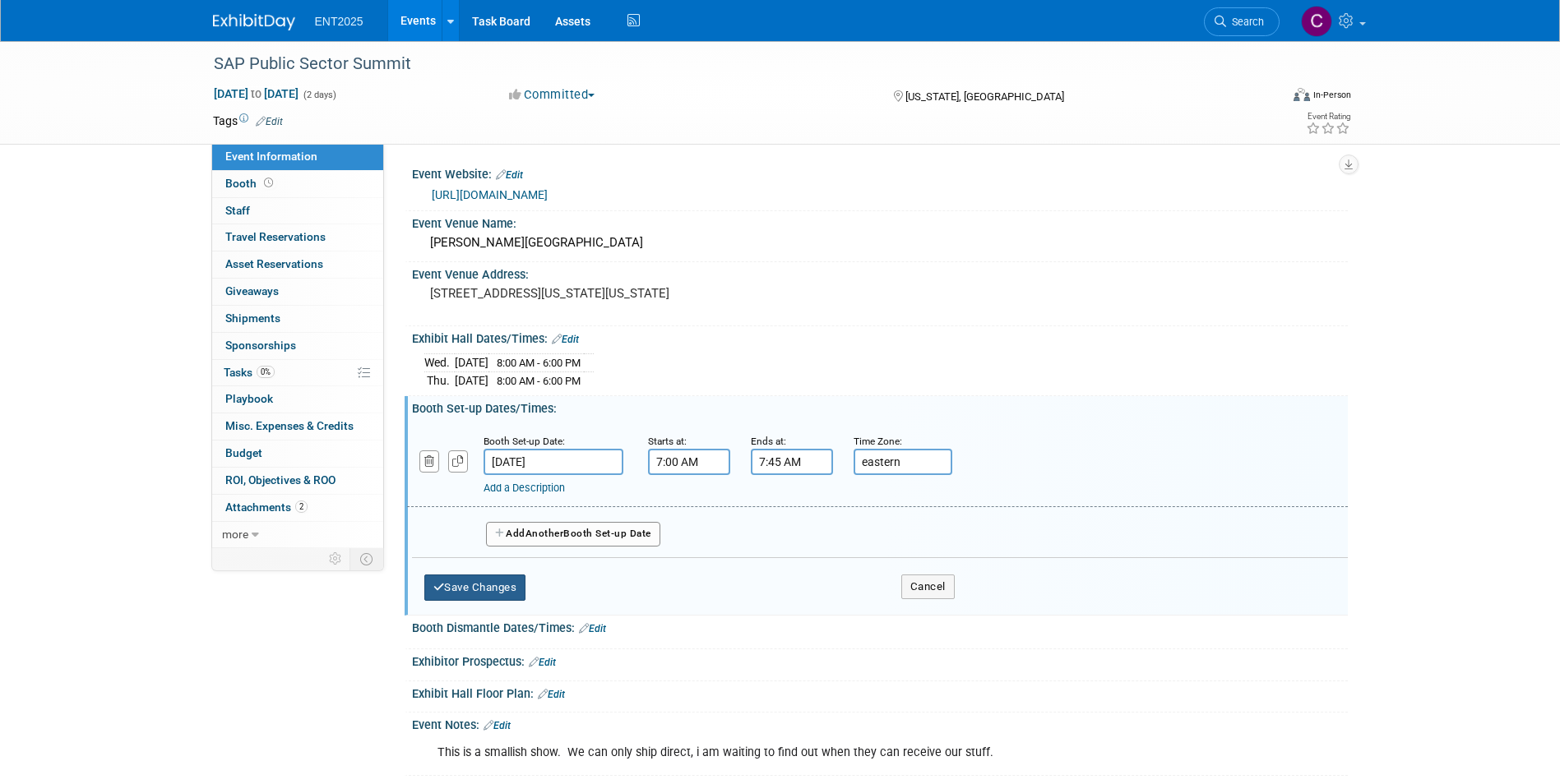
type input "eastern"
click at [477, 585] on button "Save Changes" at bounding box center [476, 588] width 102 height 26
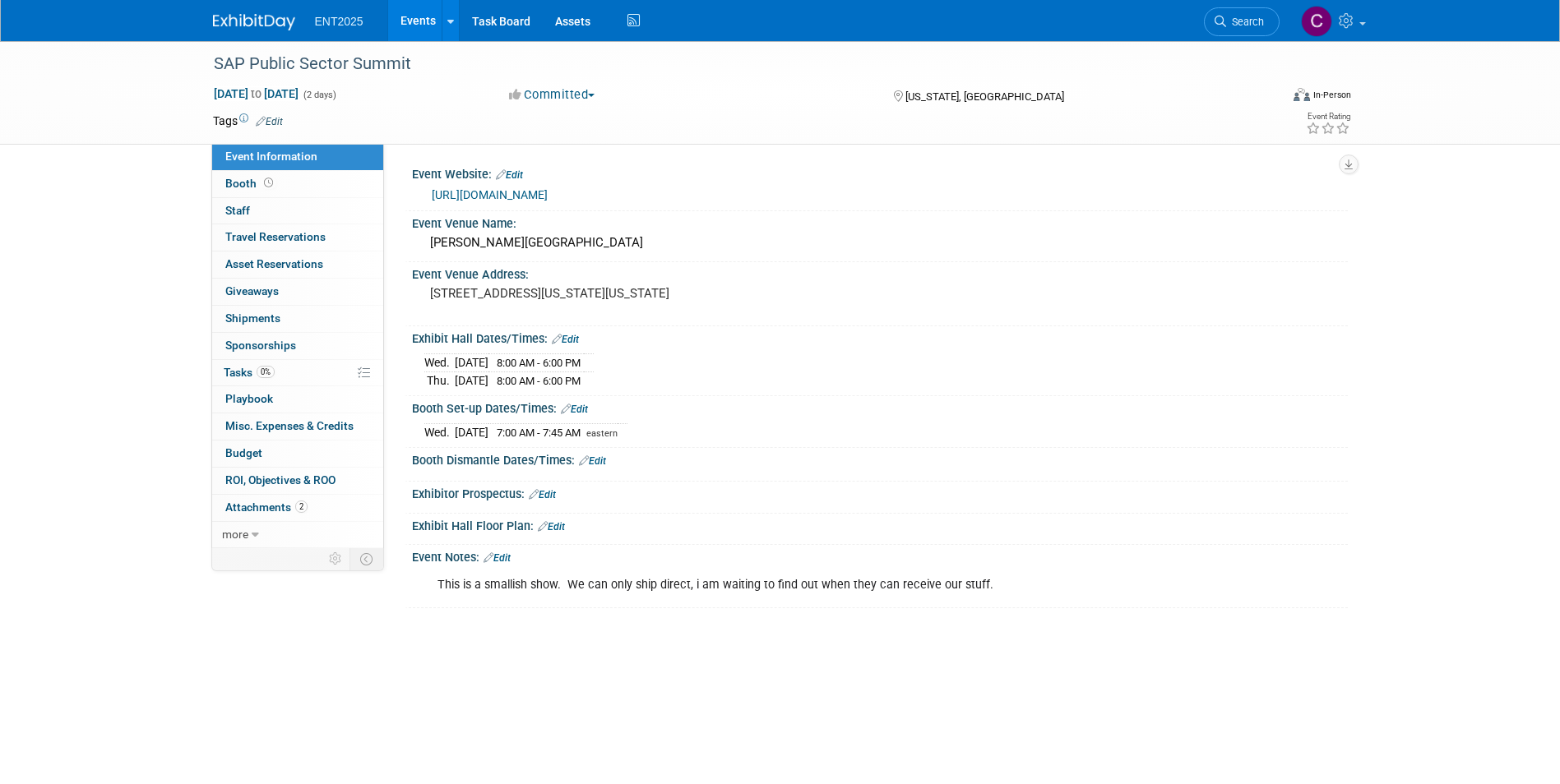
click at [602, 457] on link "Edit" at bounding box center [592, 461] width 27 height 12
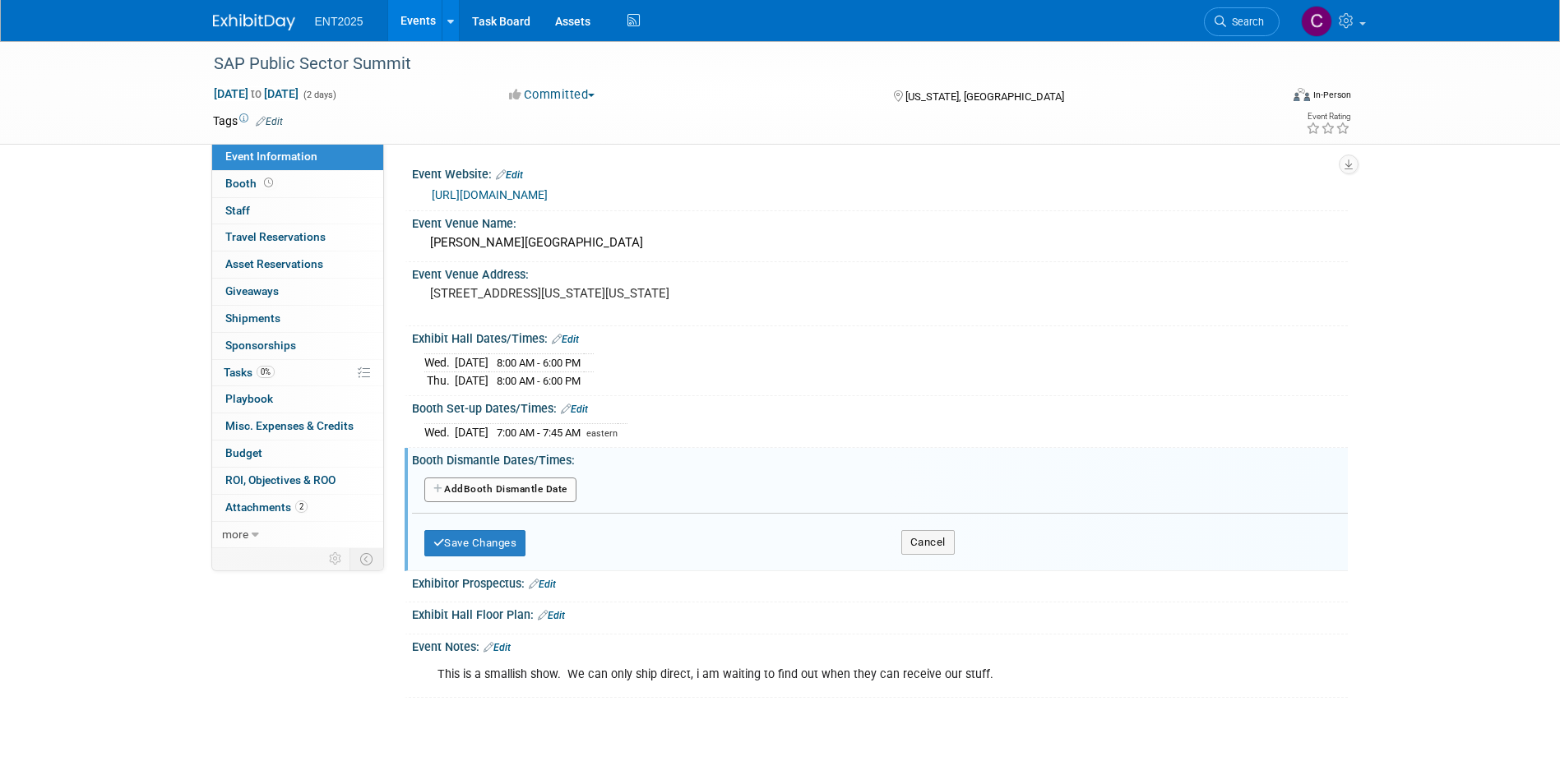
click at [434, 486] on icon "button" at bounding box center [439, 489] width 12 height 10
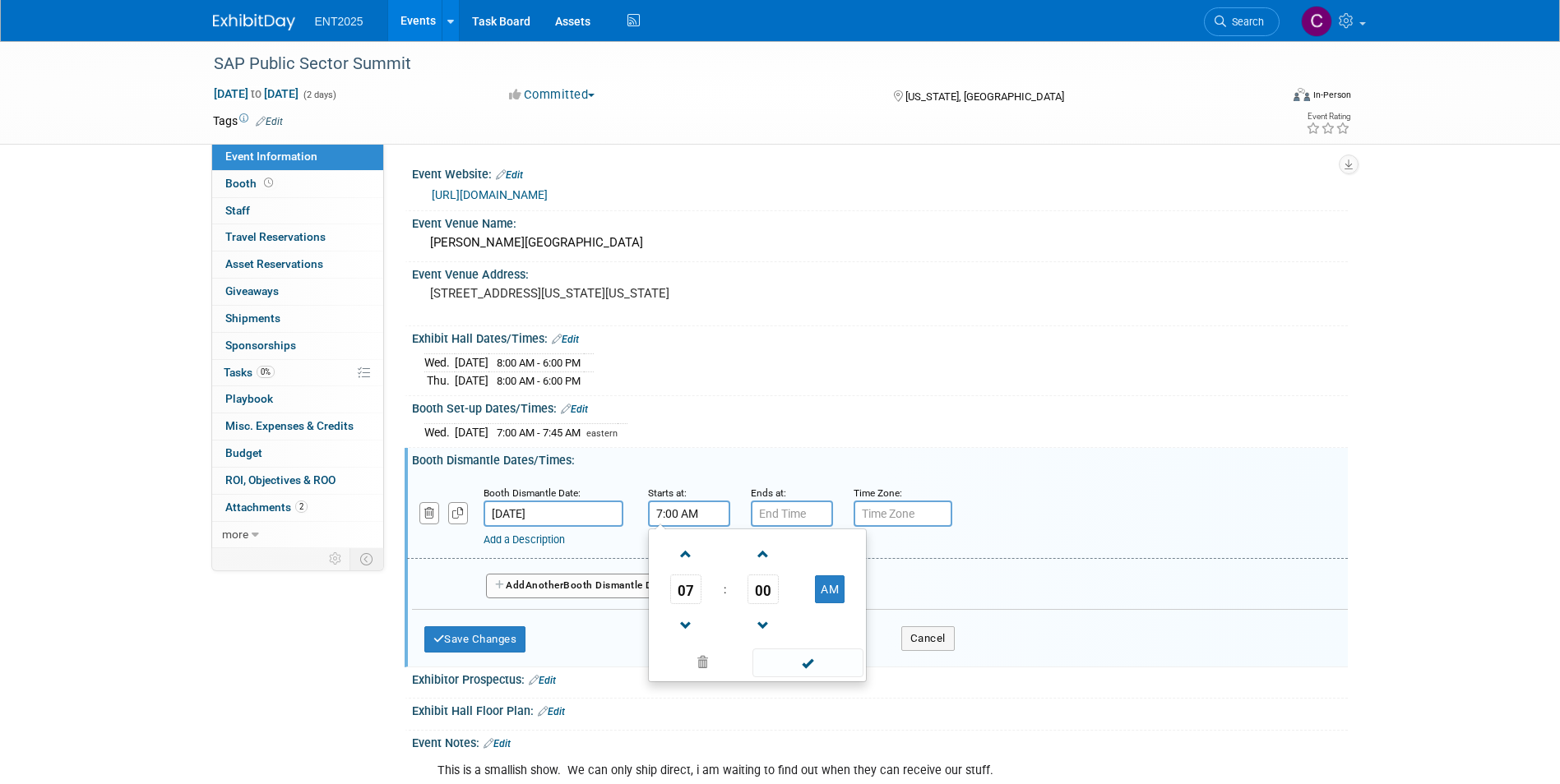
click at [683, 513] on input "7:00 AM" at bounding box center [689, 513] width 83 height 26
click at [683, 552] on span at bounding box center [687, 554] width 29 height 29
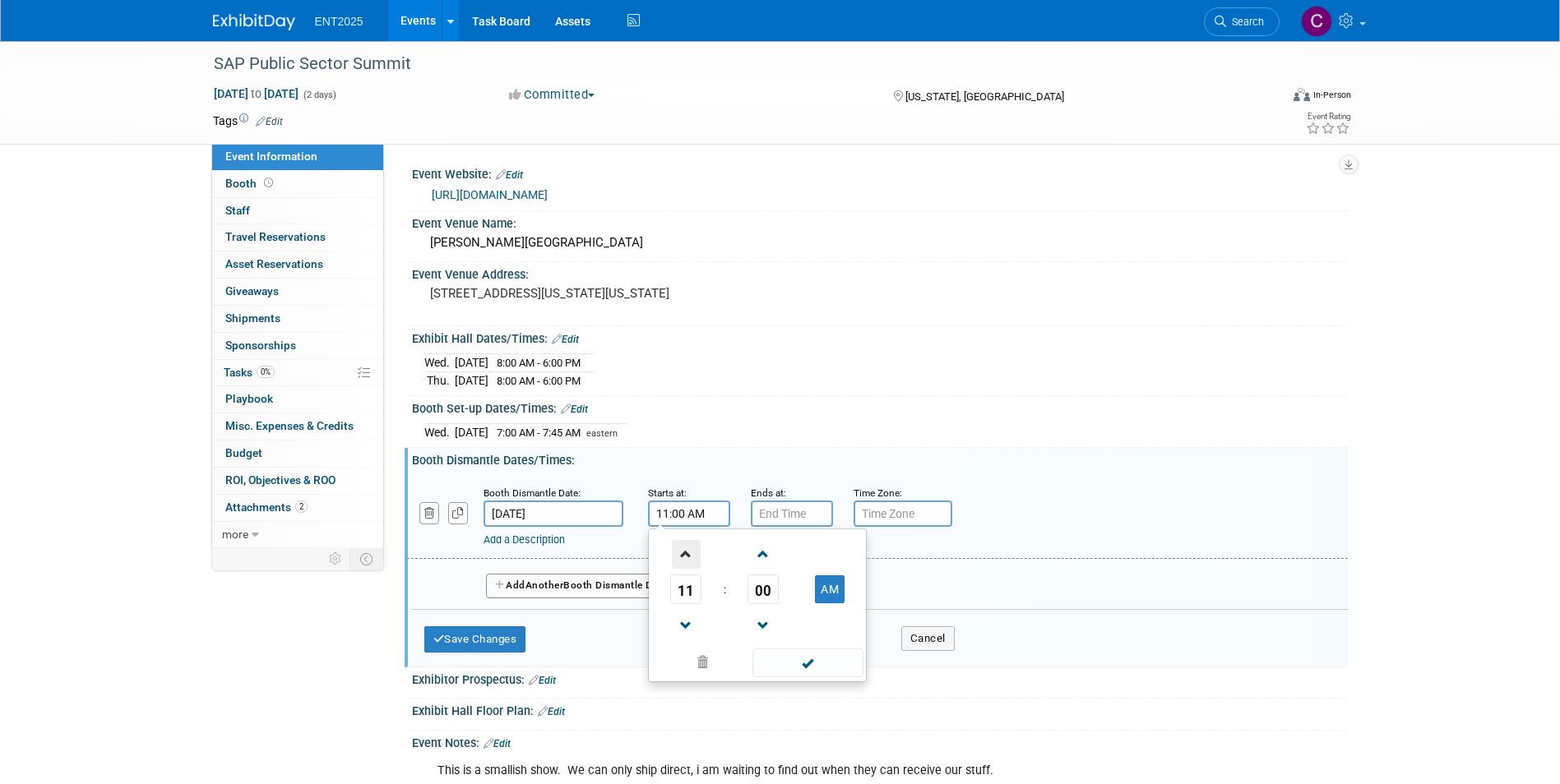
click at [683, 552] on span at bounding box center [687, 554] width 29 height 29
type input "1:00 PM"
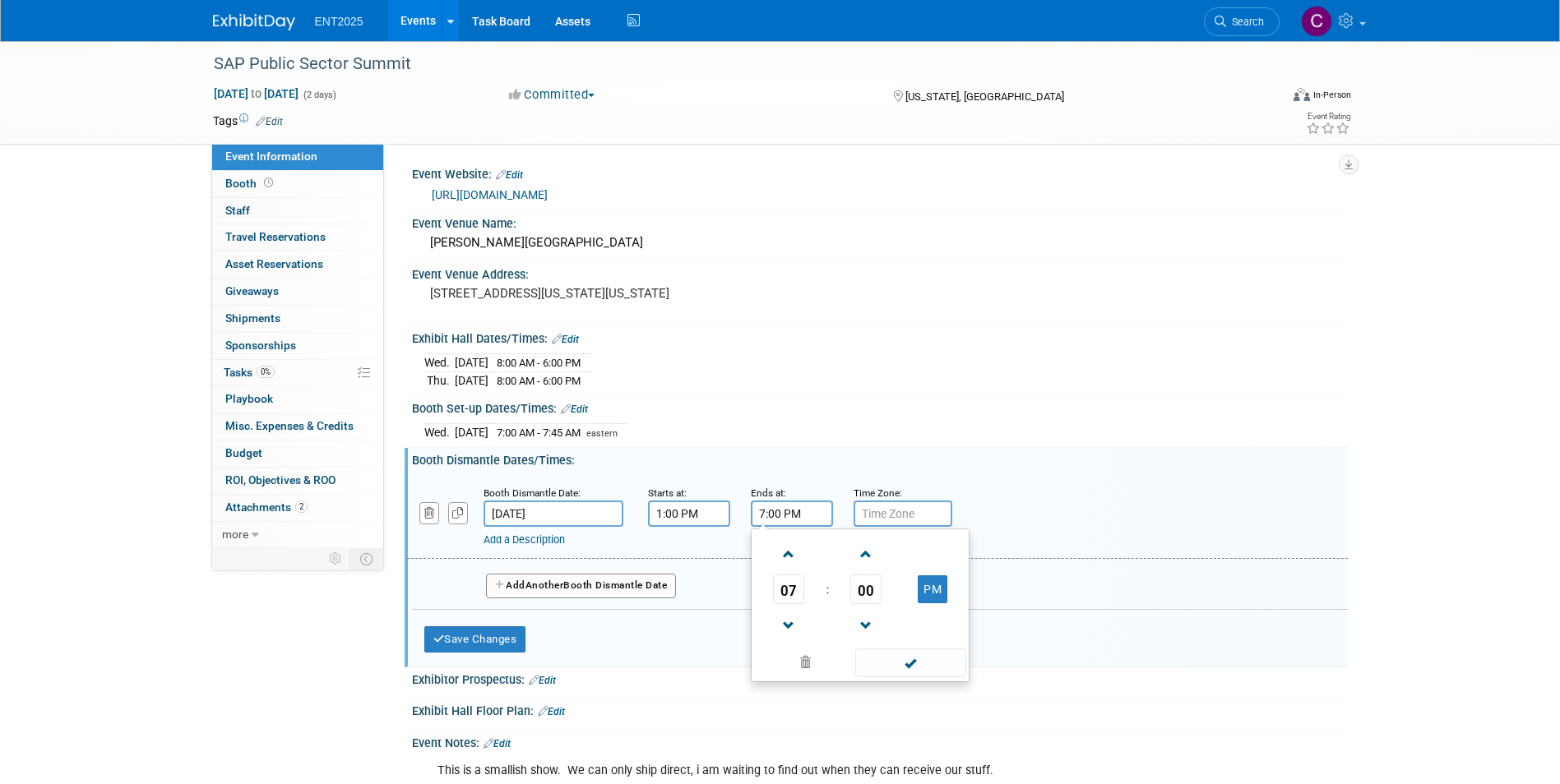
click at [792, 518] on input "7:00 PM" at bounding box center [793, 513] width 83 height 26
click at [793, 557] on span at bounding box center [789, 554] width 29 height 29
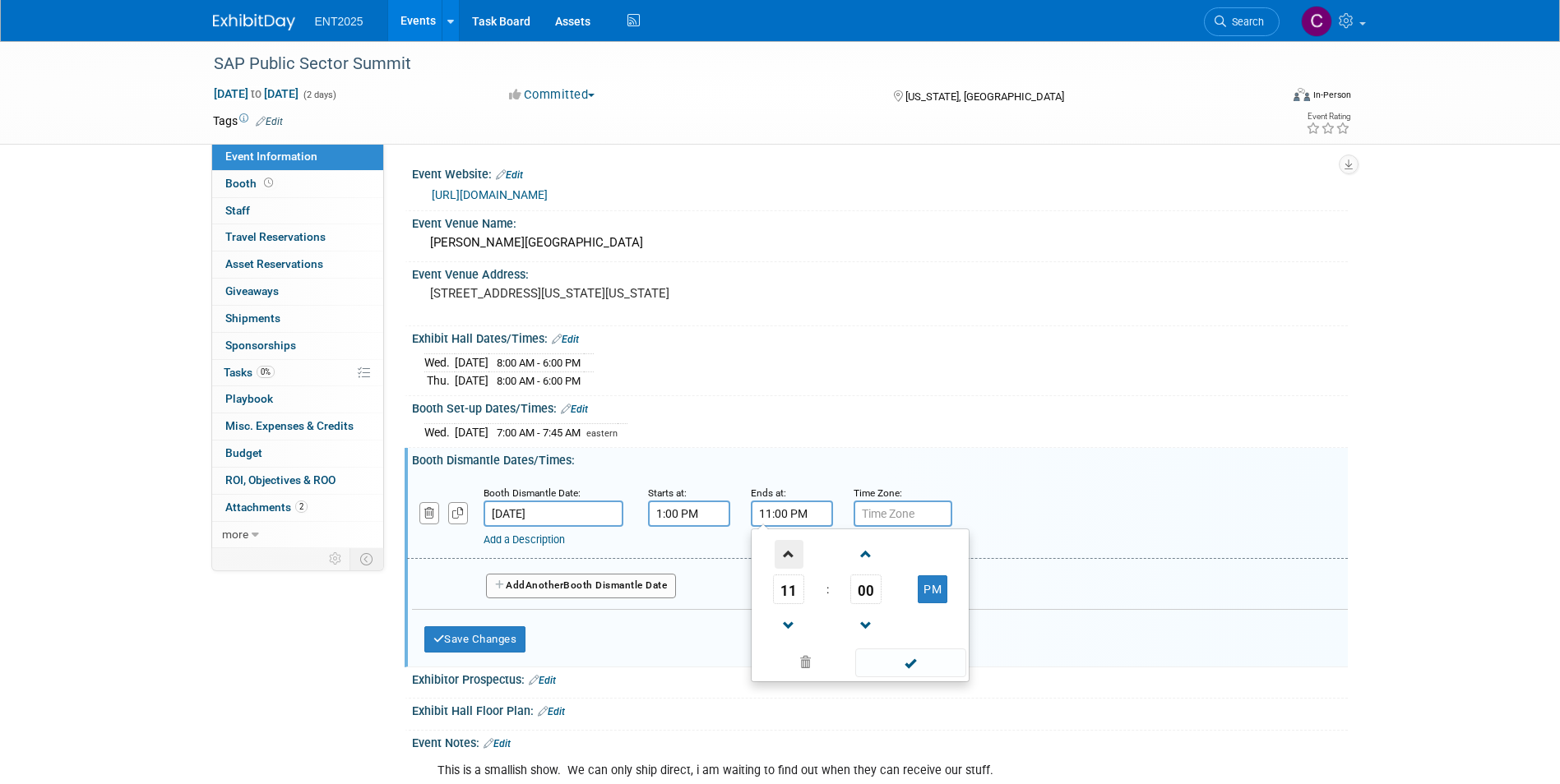
click at [793, 557] on span at bounding box center [789, 554] width 29 height 29
click at [933, 584] on button "AM" at bounding box center [933, 588] width 30 height 28
type input "2:00 PM"
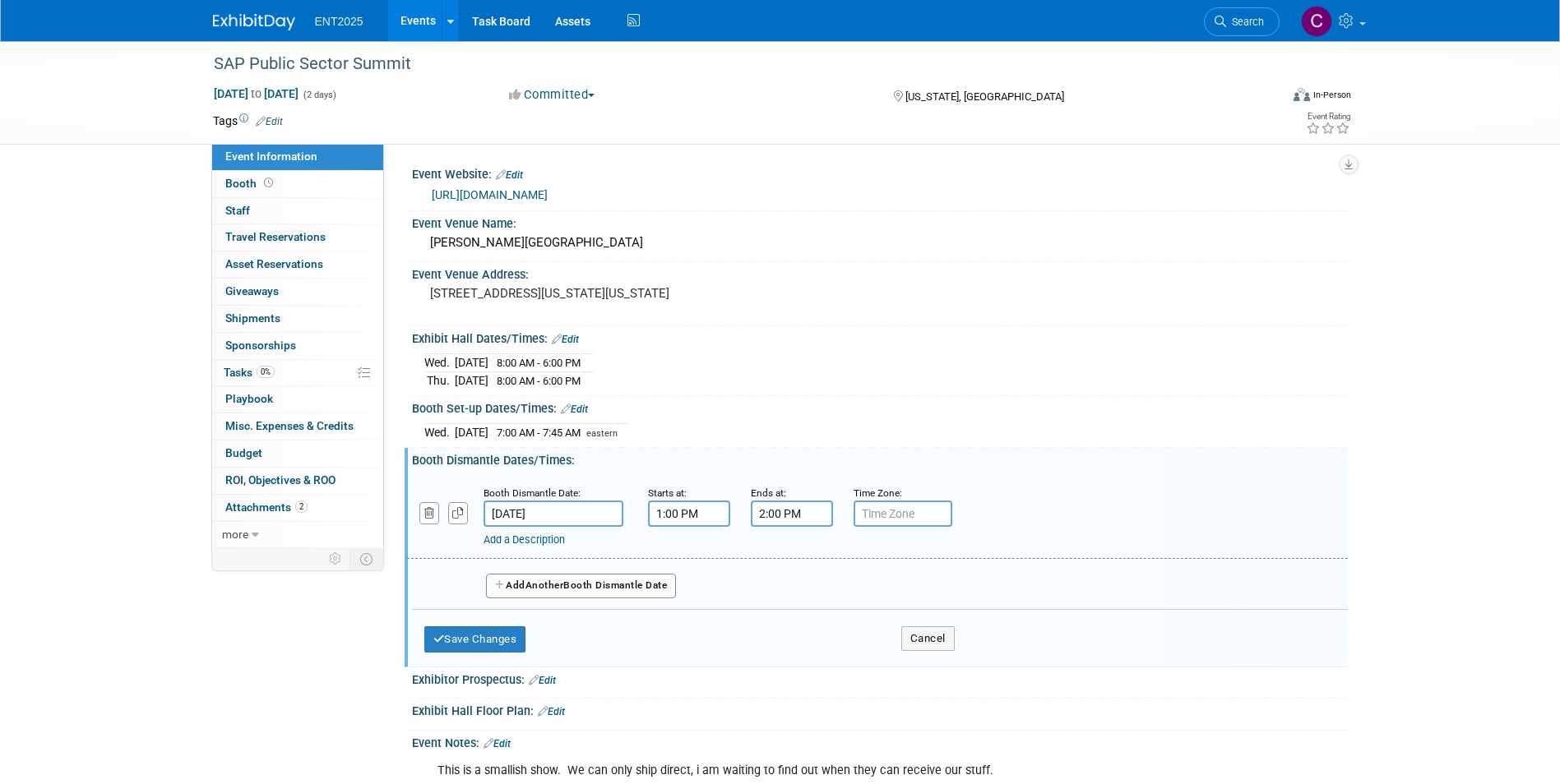
click at [881, 516] on input "text" at bounding box center [903, 513] width 99 height 26
type input "eastern"
click at [467, 641] on button "Save Changes" at bounding box center [476, 639] width 102 height 26
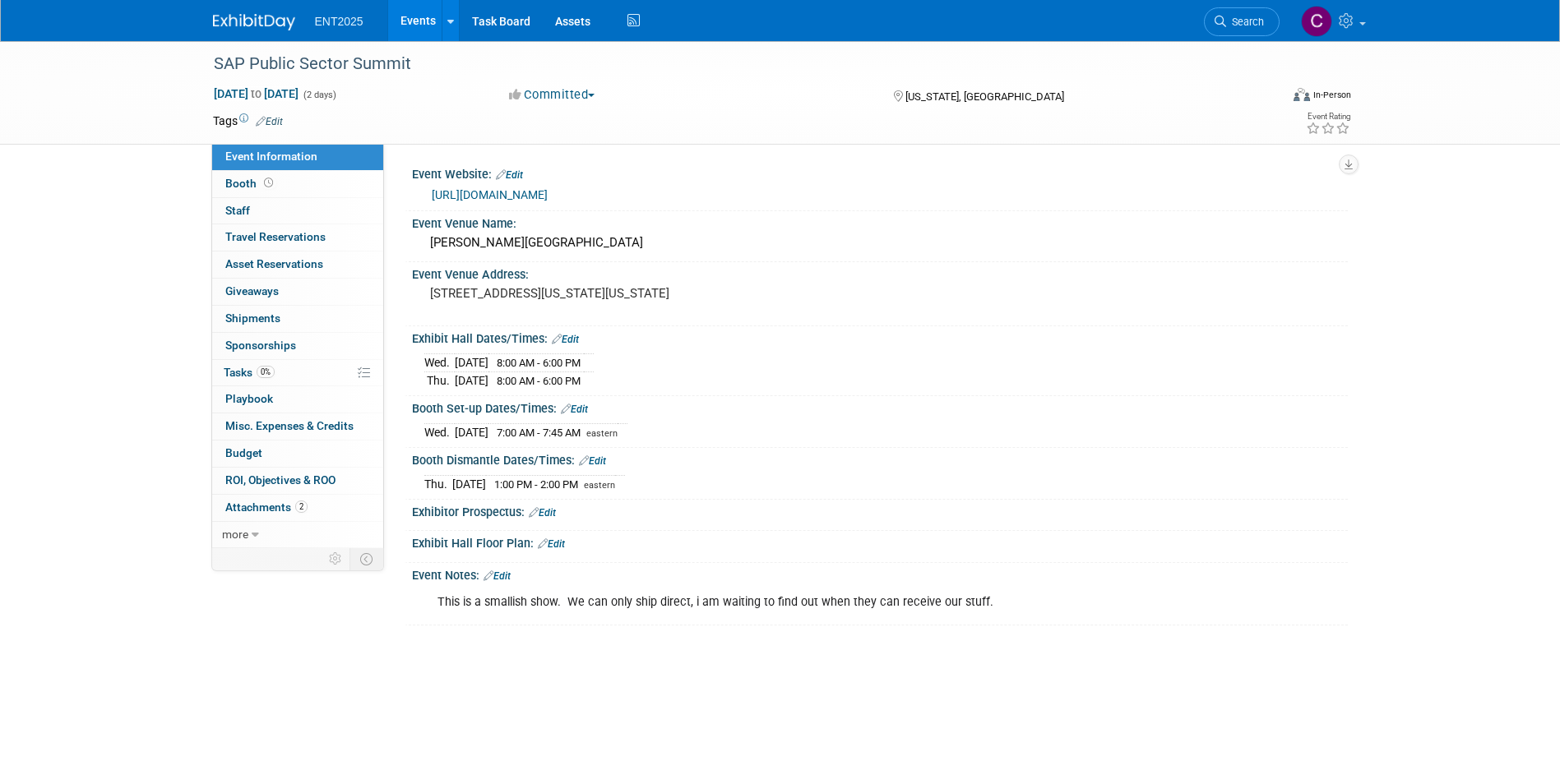
click at [557, 545] on link "Edit" at bounding box center [551, 544] width 27 height 12
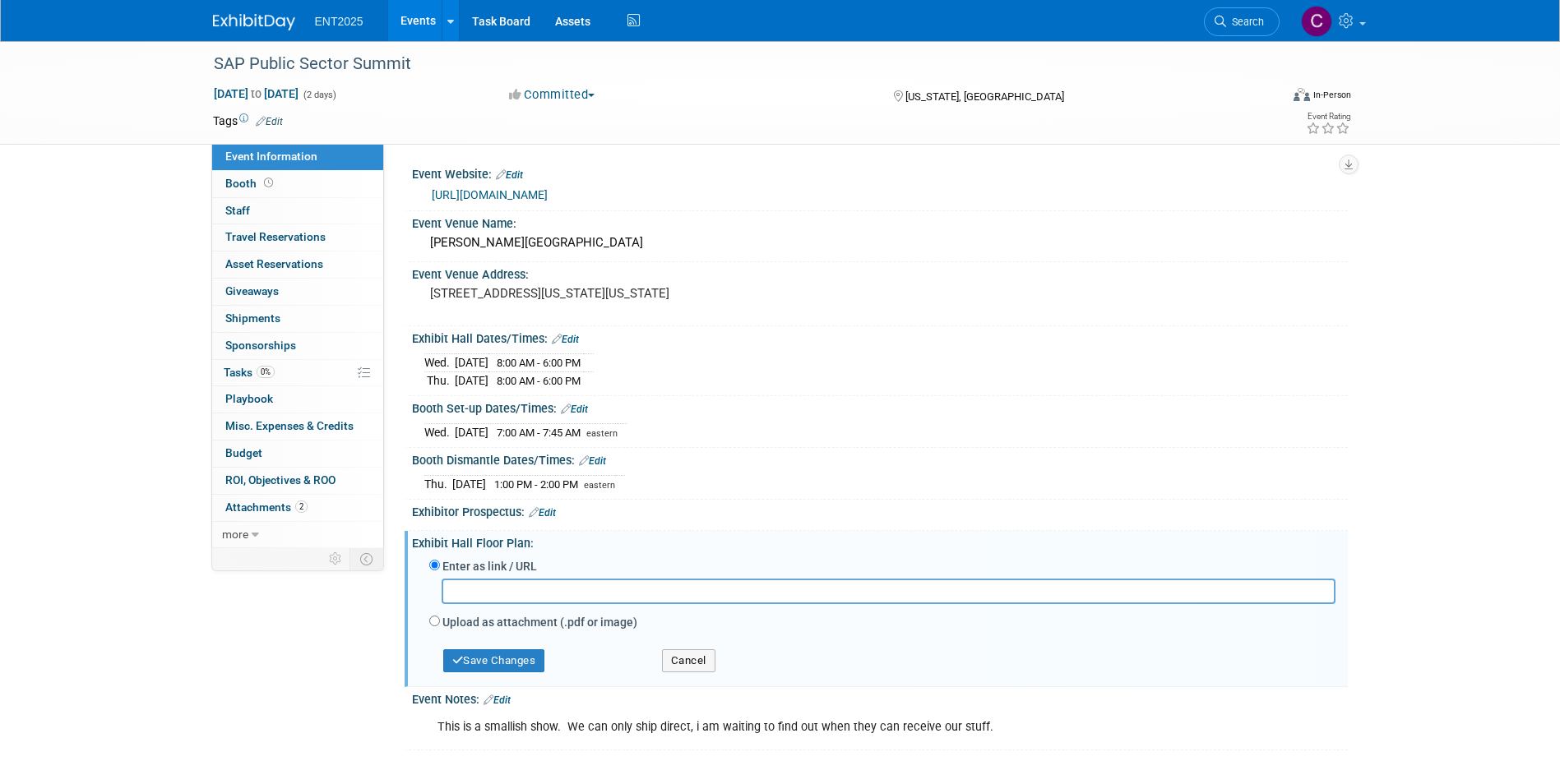
click at [552, 510] on link "Edit" at bounding box center [542, 512] width 27 height 12
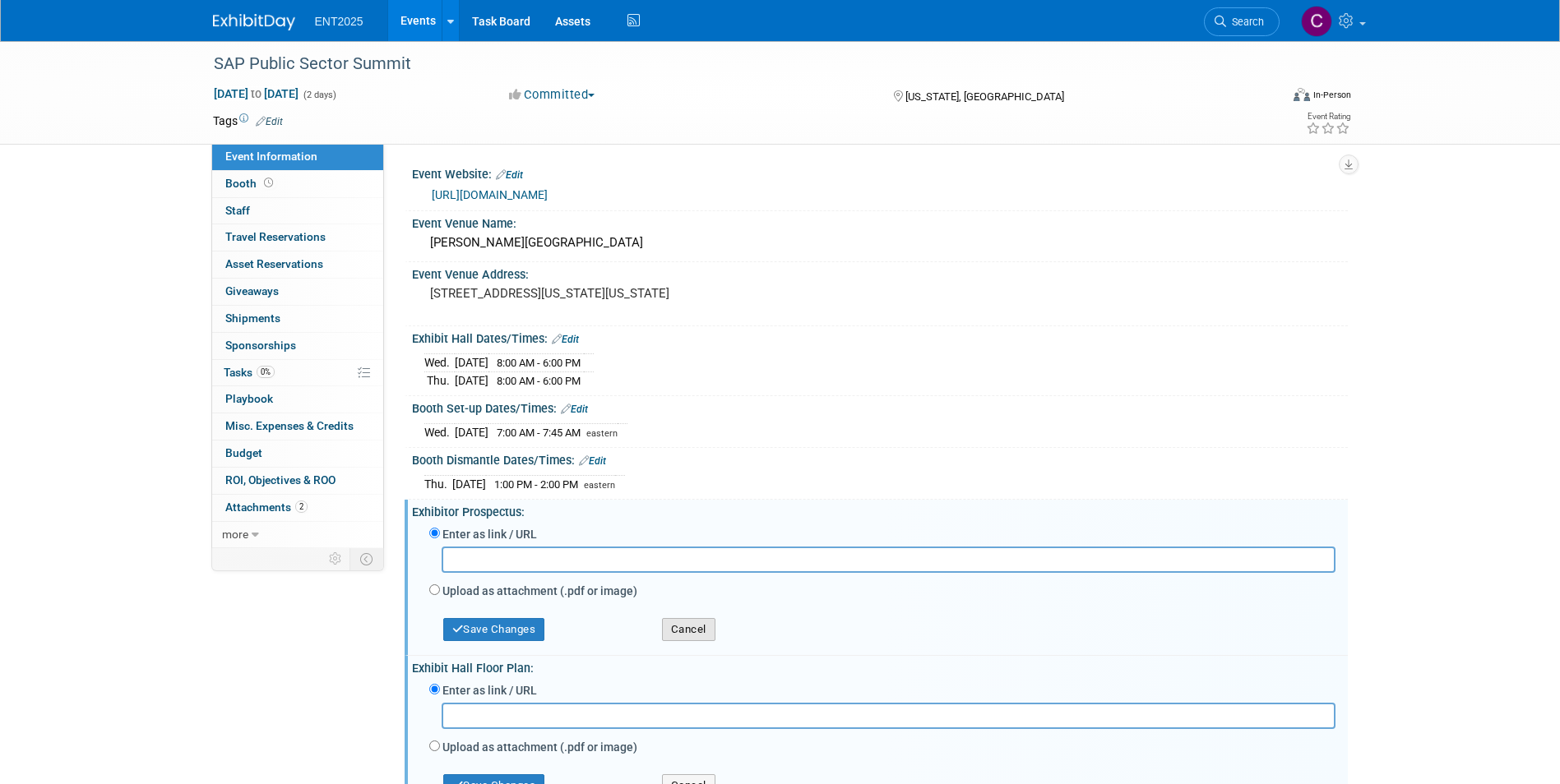
click at [686, 625] on button "Cancel" at bounding box center [689, 630] width 54 height 23
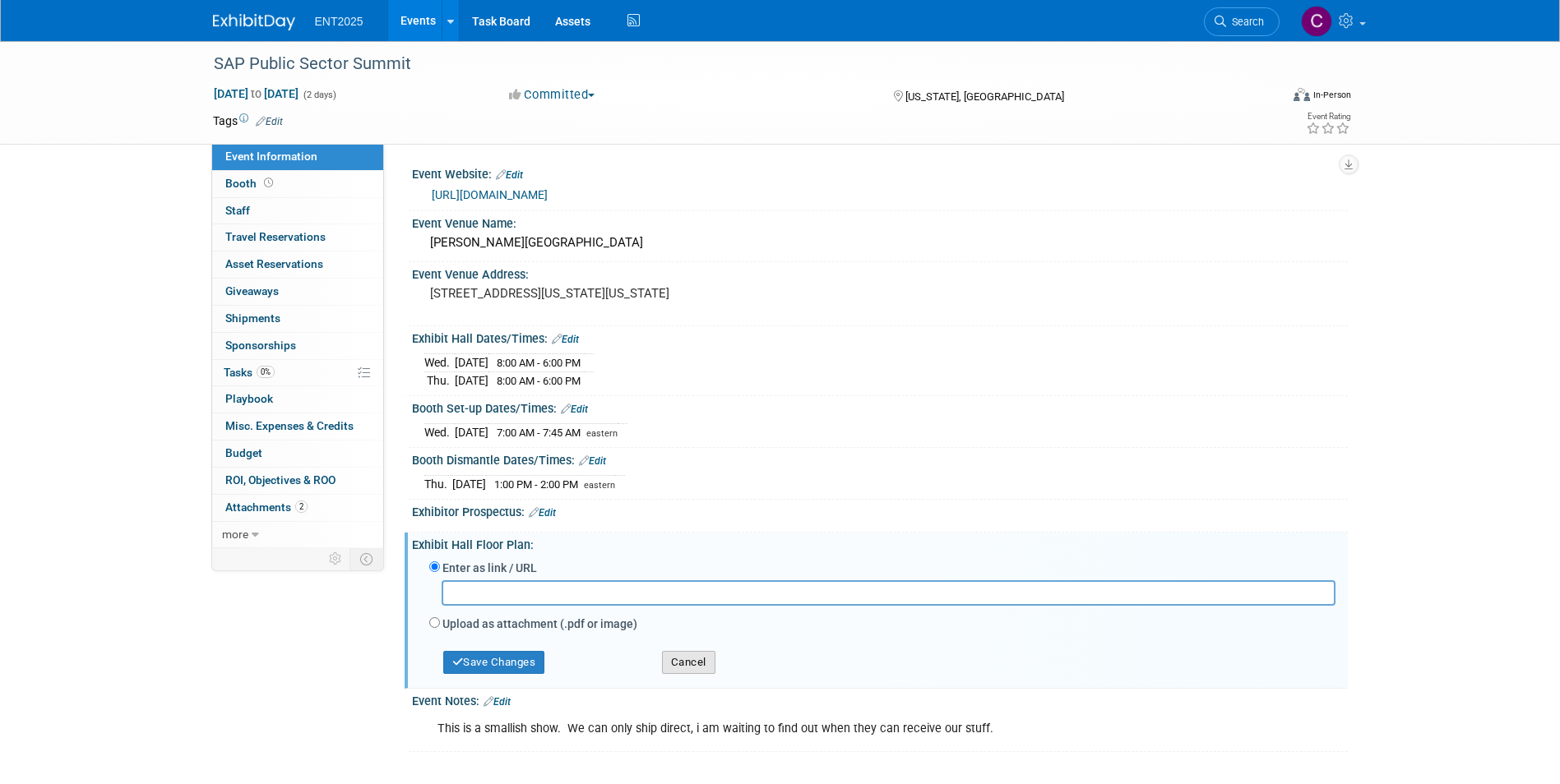
click at [687, 659] on button "Cancel" at bounding box center [689, 663] width 54 height 23
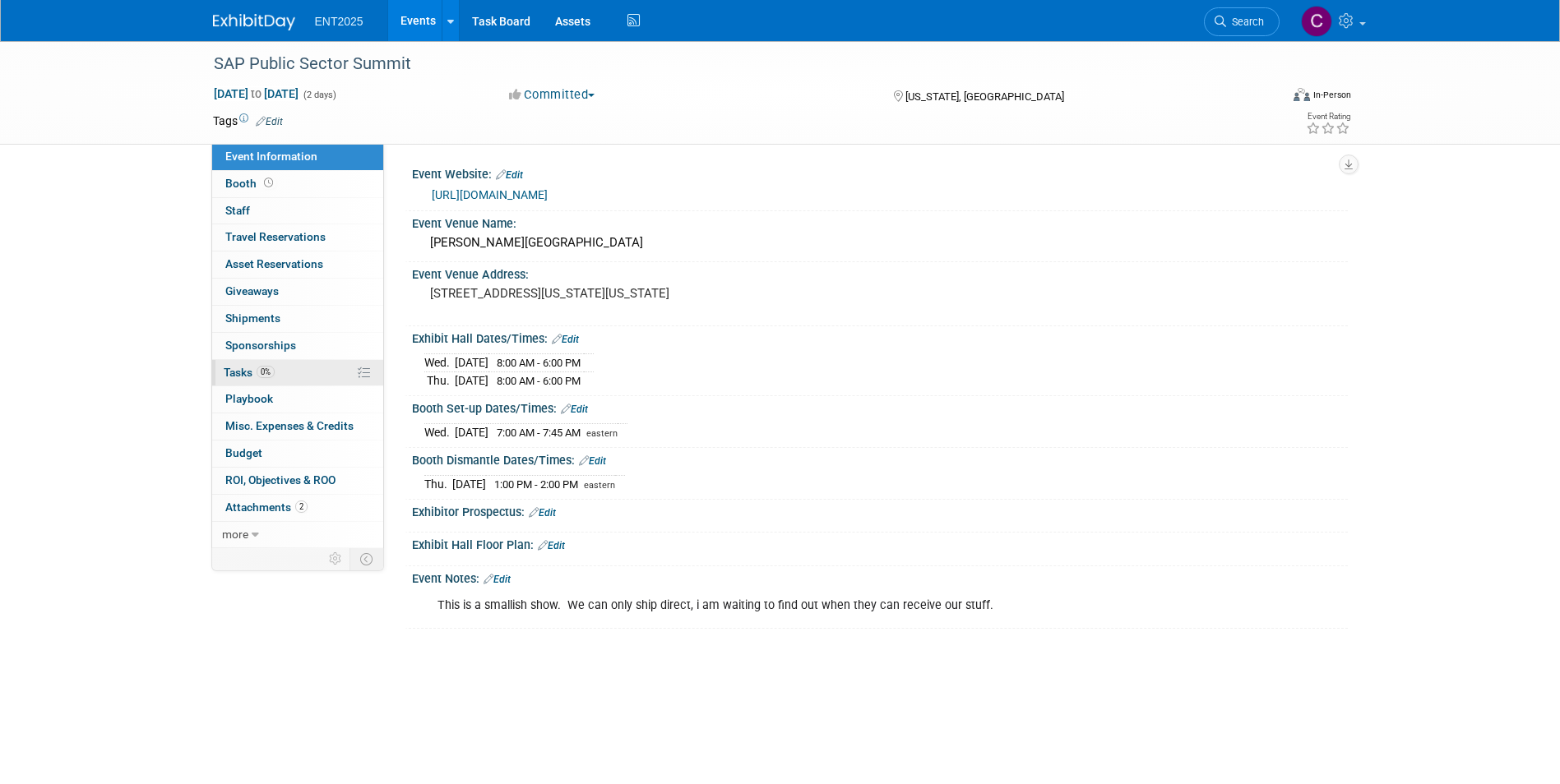
click at [237, 375] on span "Tasks 0%" at bounding box center [249, 372] width 51 height 13
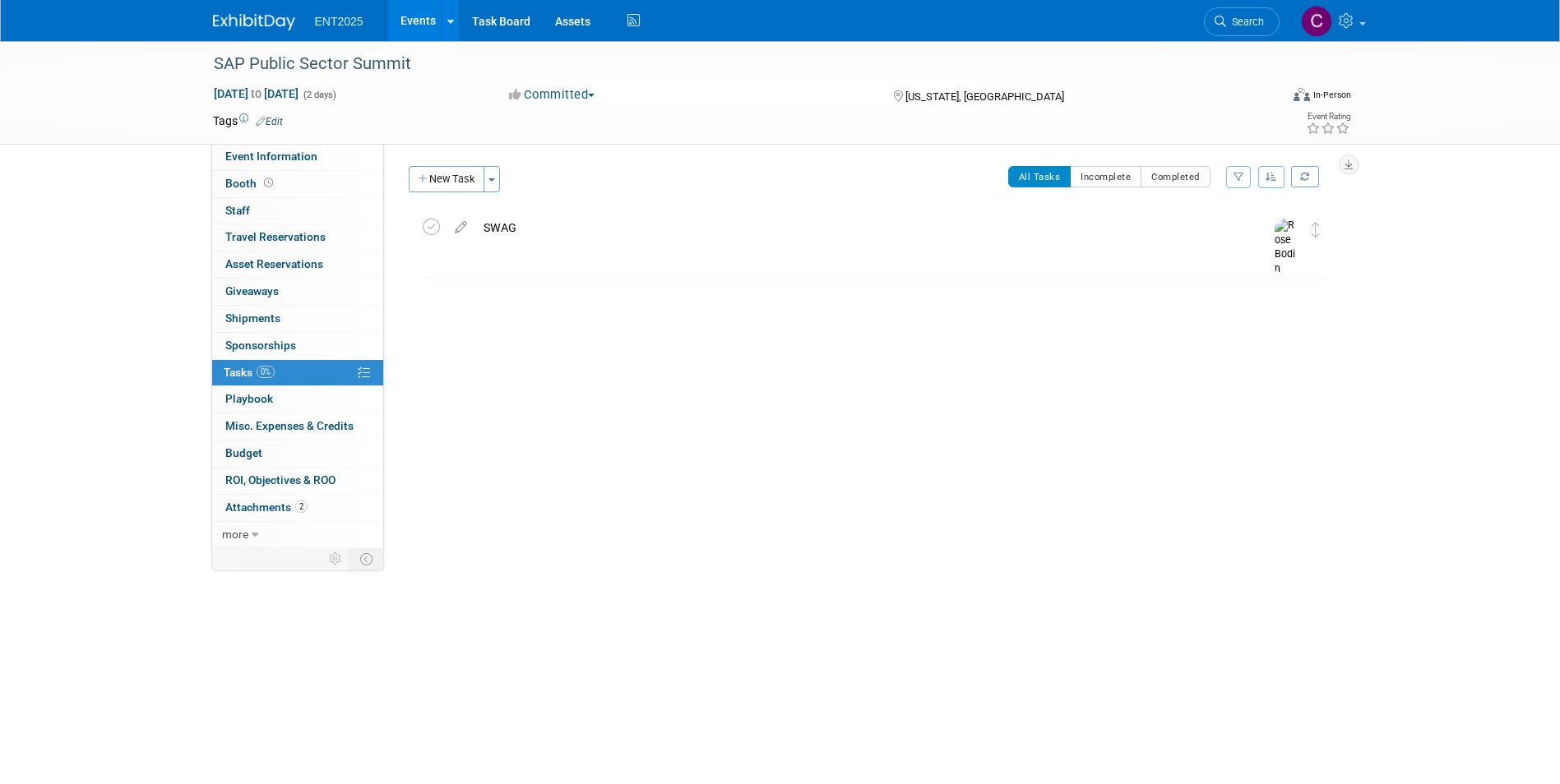
click at [410, 11] on link "Events" at bounding box center [418, 21] width 60 height 41
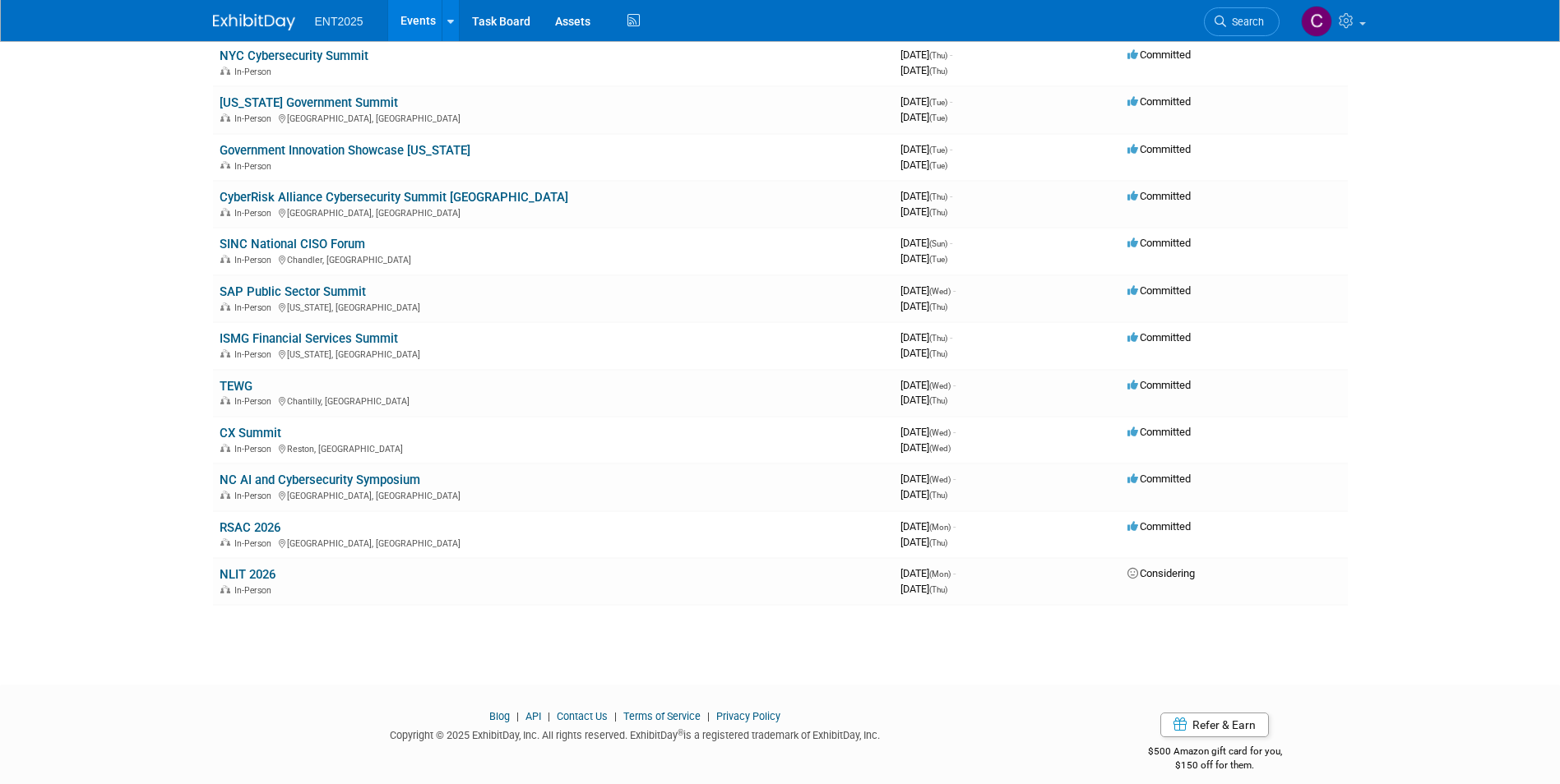
scroll to position [296, 0]
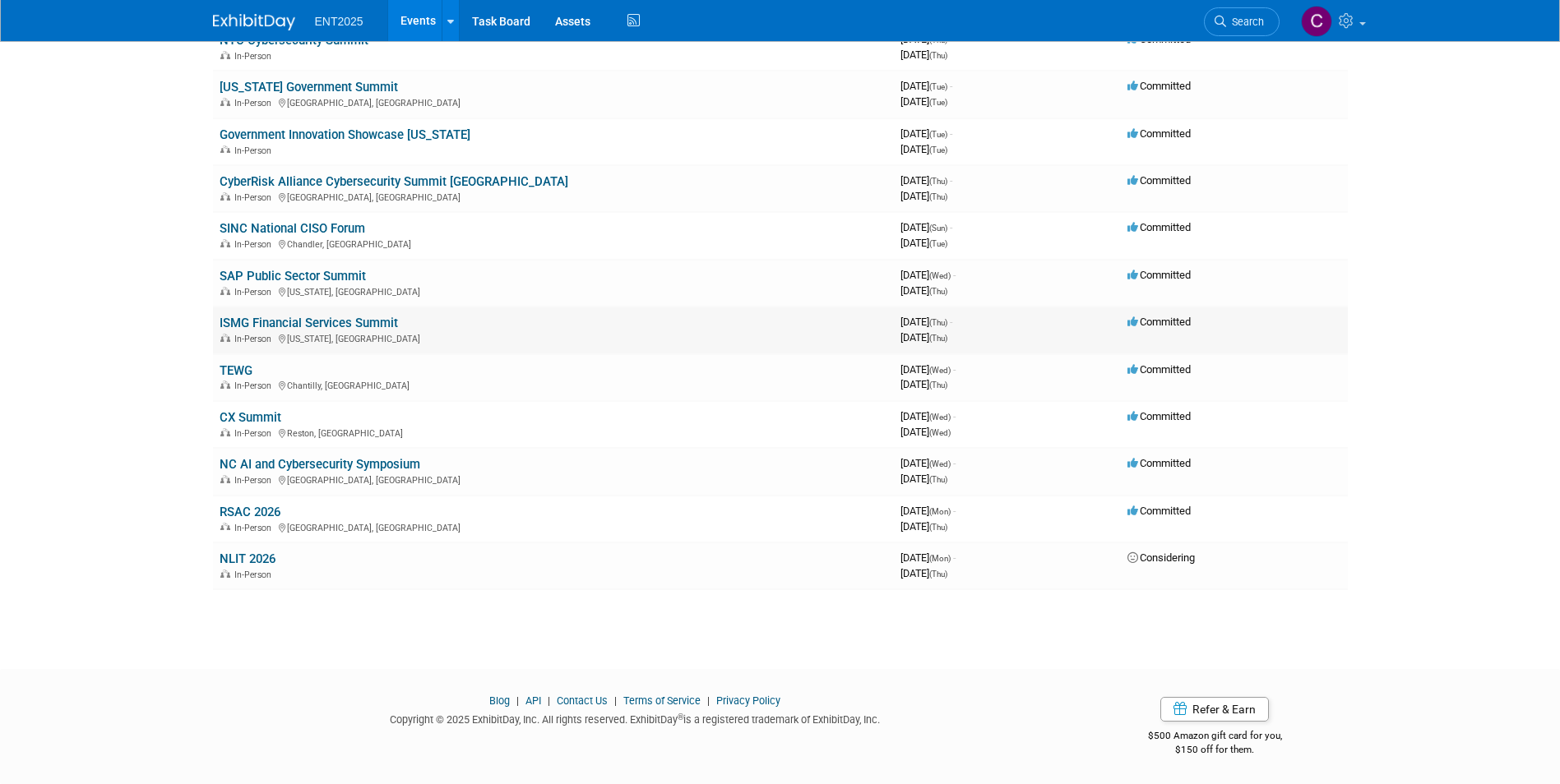
click at [331, 318] on link "ISMG Financial Services Summit" at bounding box center [309, 323] width 179 height 14
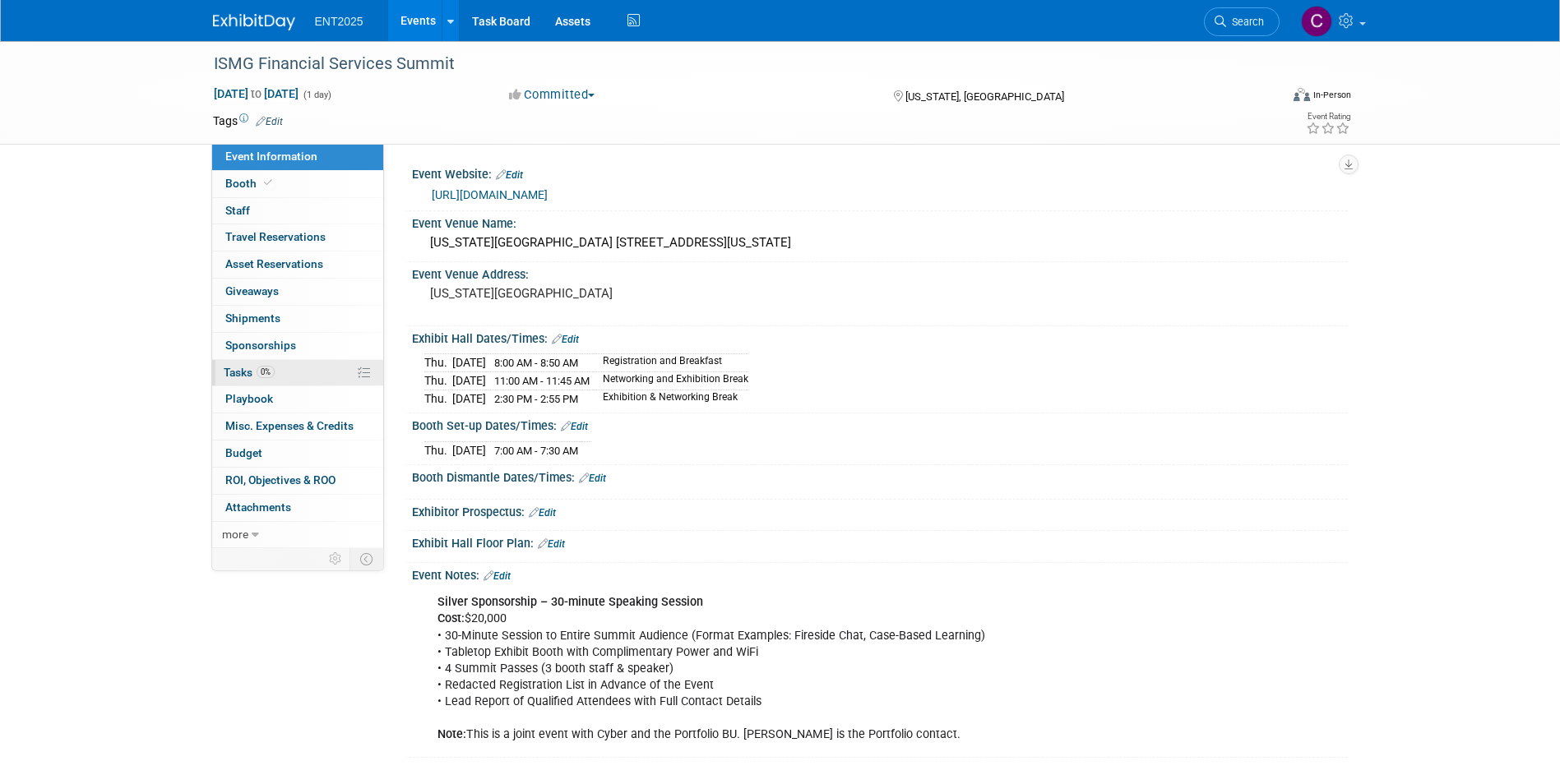
click at [239, 368] on span "Tasks 0%" at bounding box center [249, 372] width 51 height 13
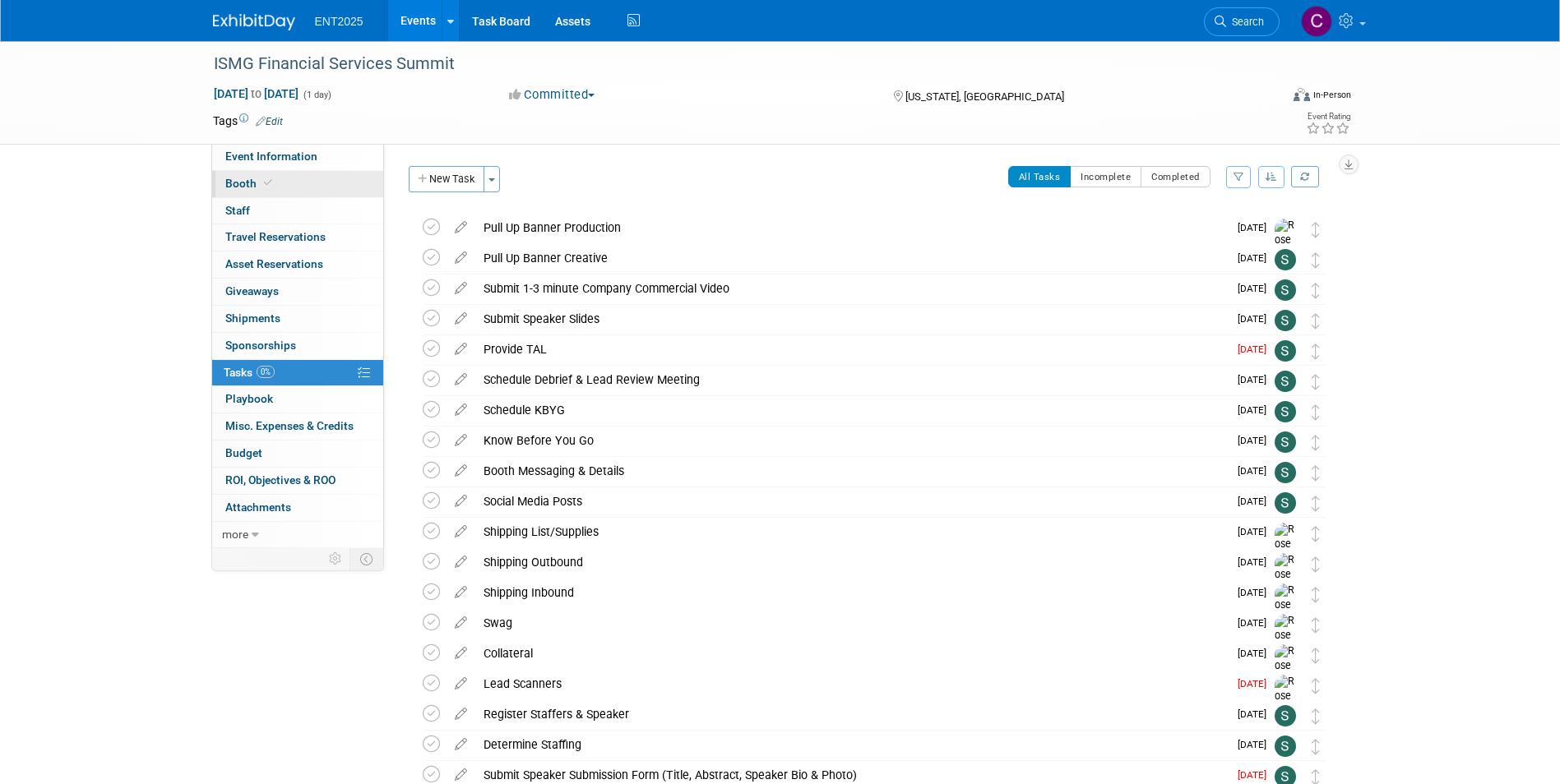
click at [232, 180] on span "Booth" at bounding box center [250, 183] width 50 height 13
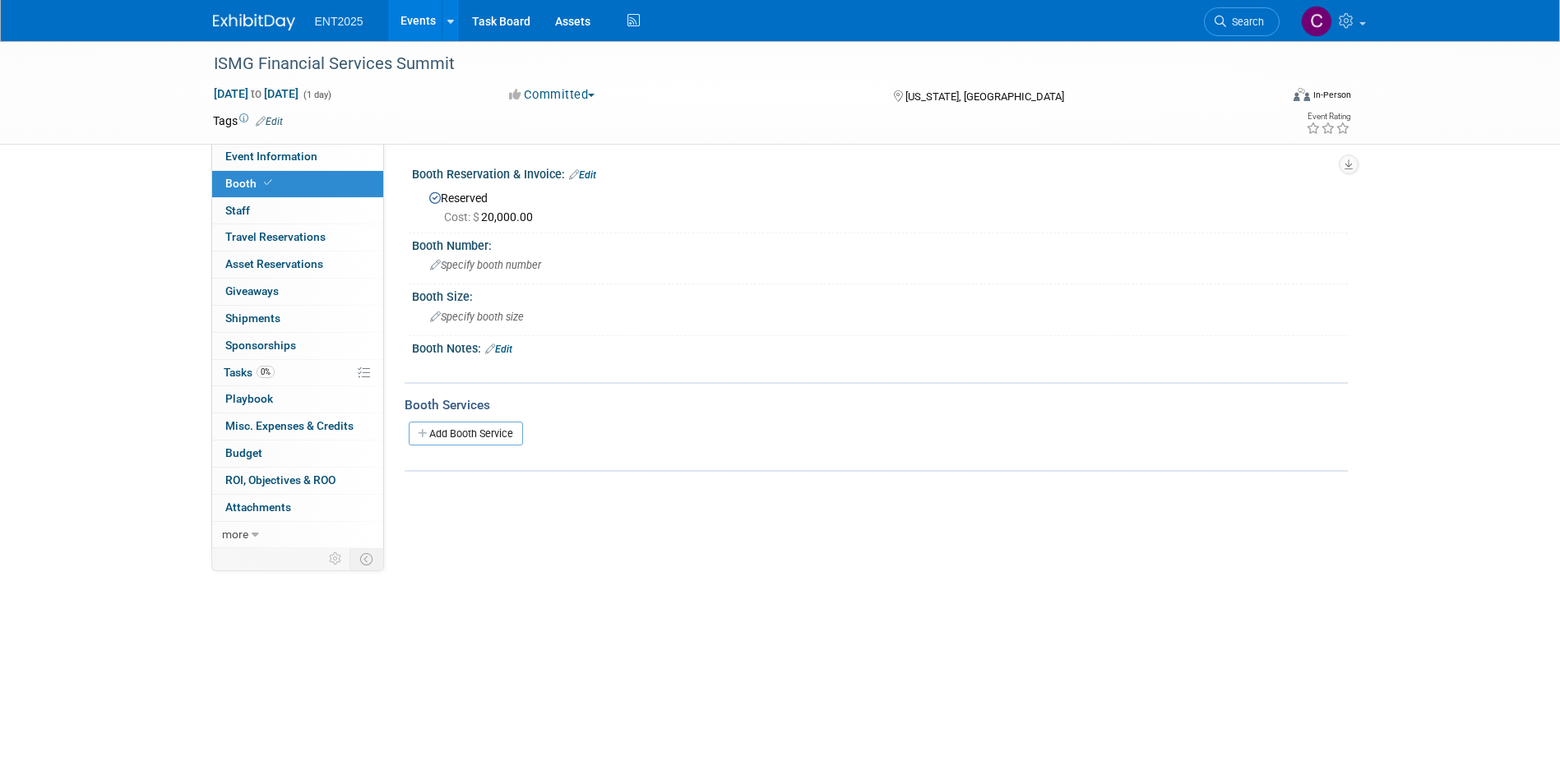
click at [416, 16] on link "Events" at bounding box center [418, 21] width 60 height 41
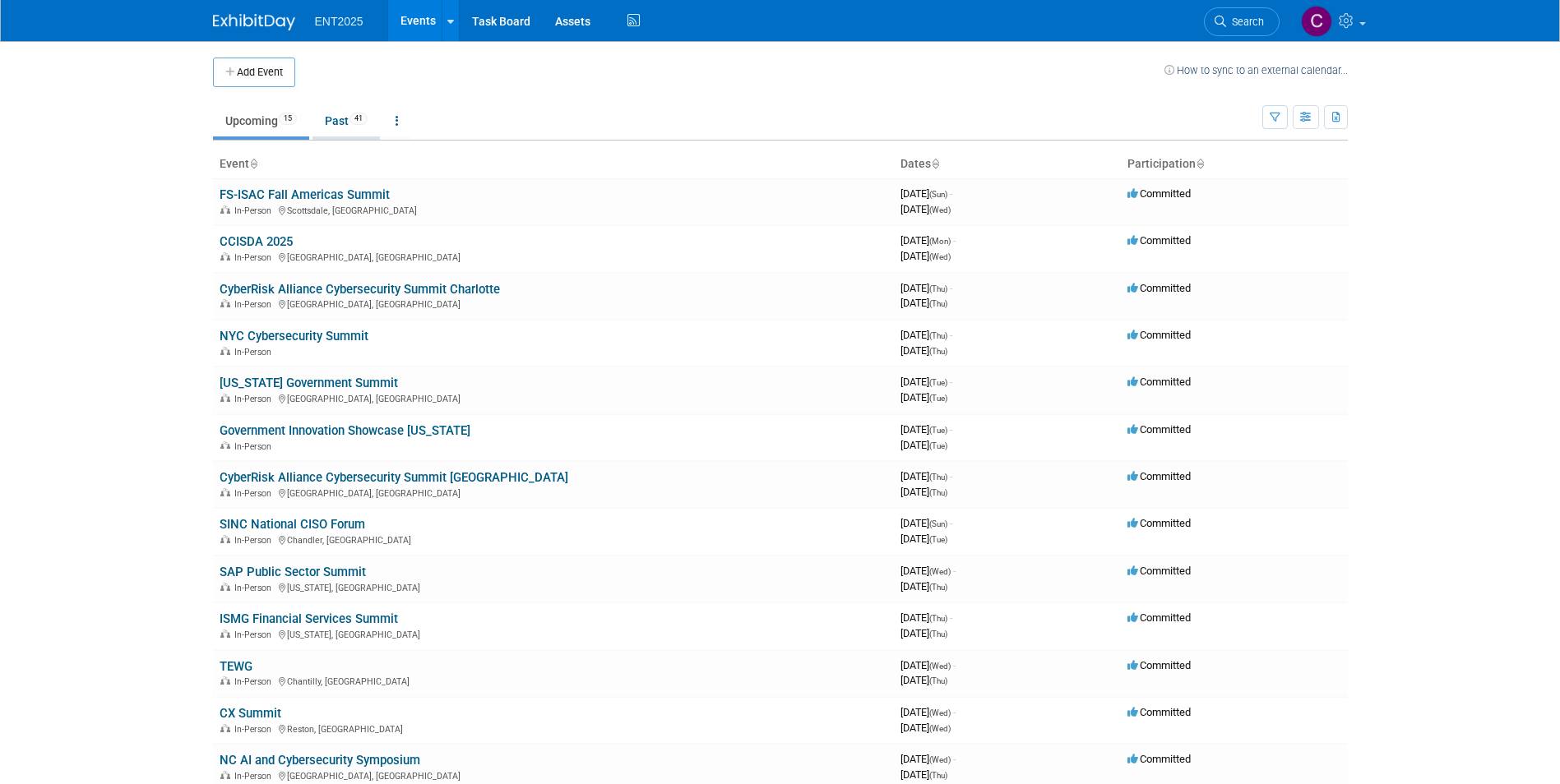
click at [333, 113] on link "Past 41" at bounding box center [346, 120] width 67 height 31
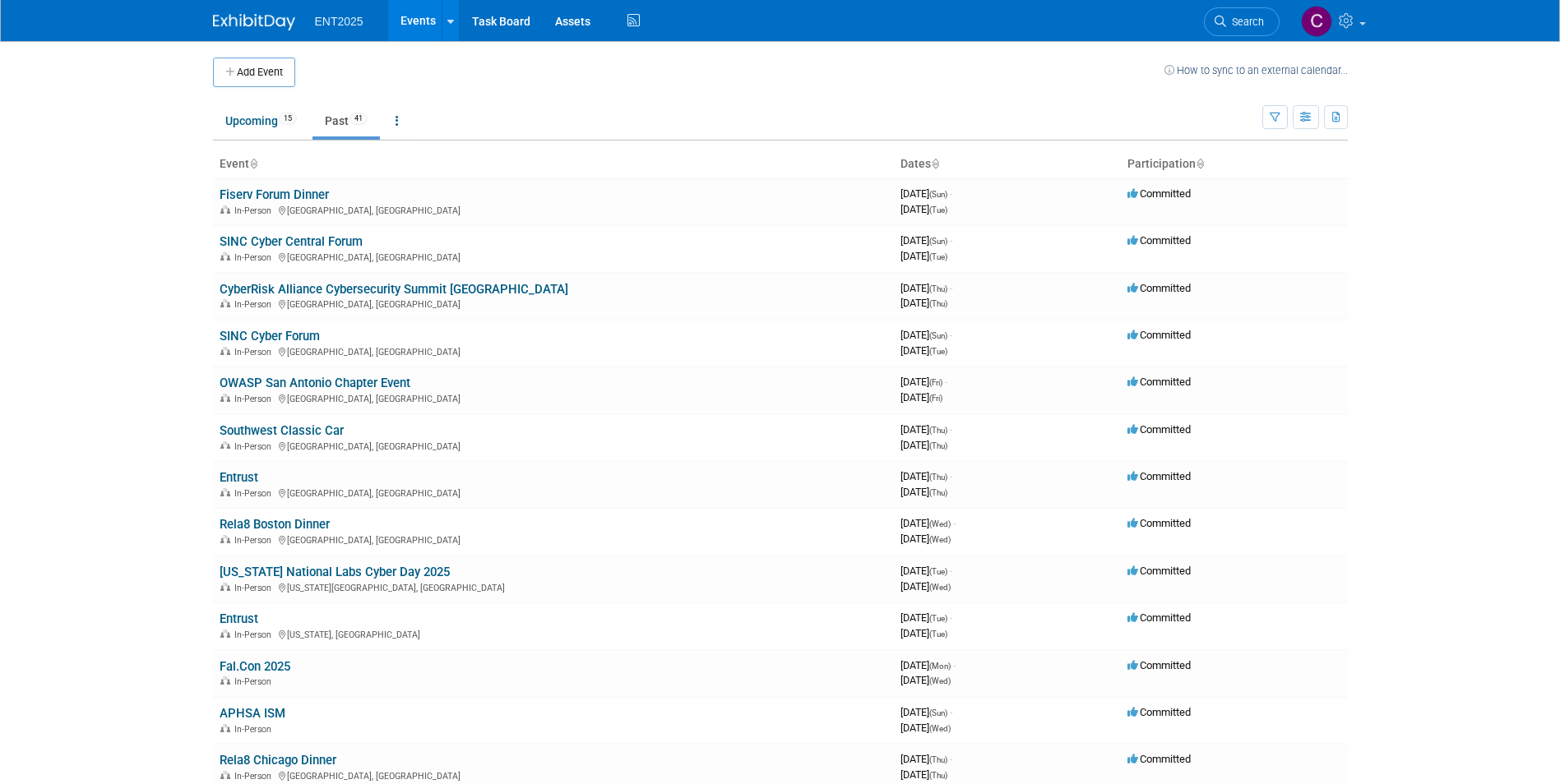
click at [336, 123] on link "Past 41" at bounding box center [346, 120] width 67 height 31
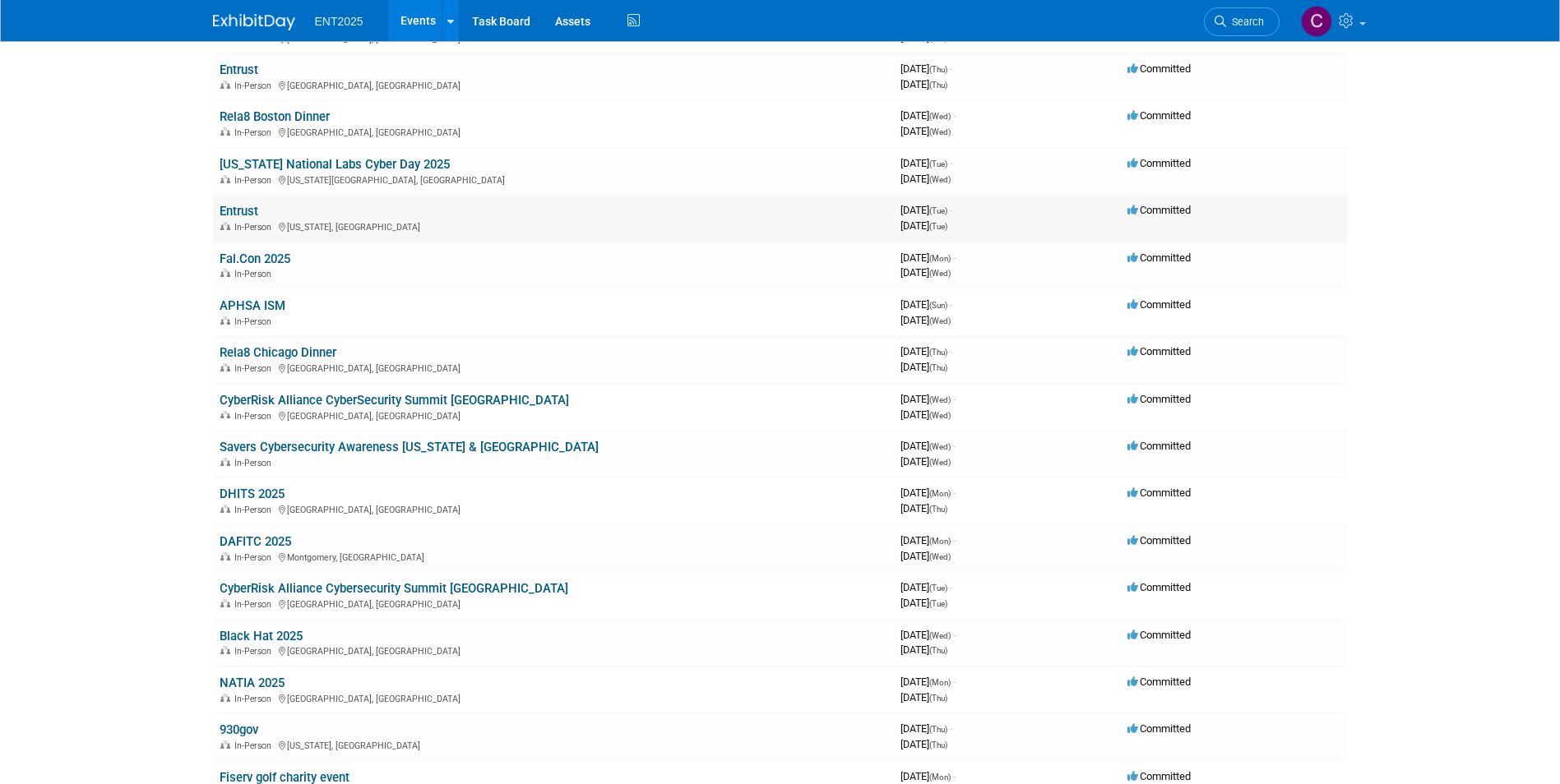
scroll to position [411, 0]
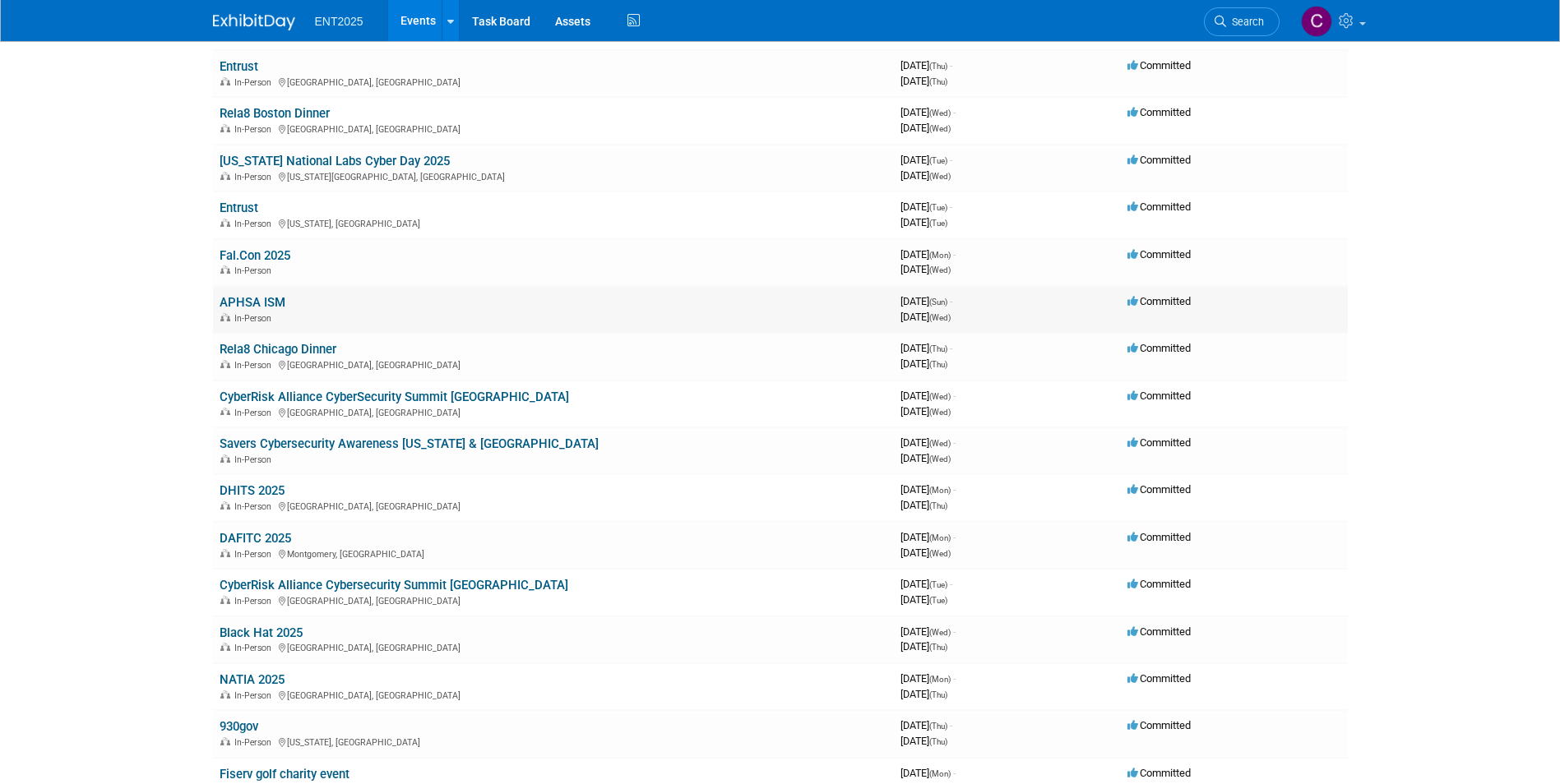
click at [252, 300] on link "APHSA ISM" at bounding box center [252, 302] width 66 height 14
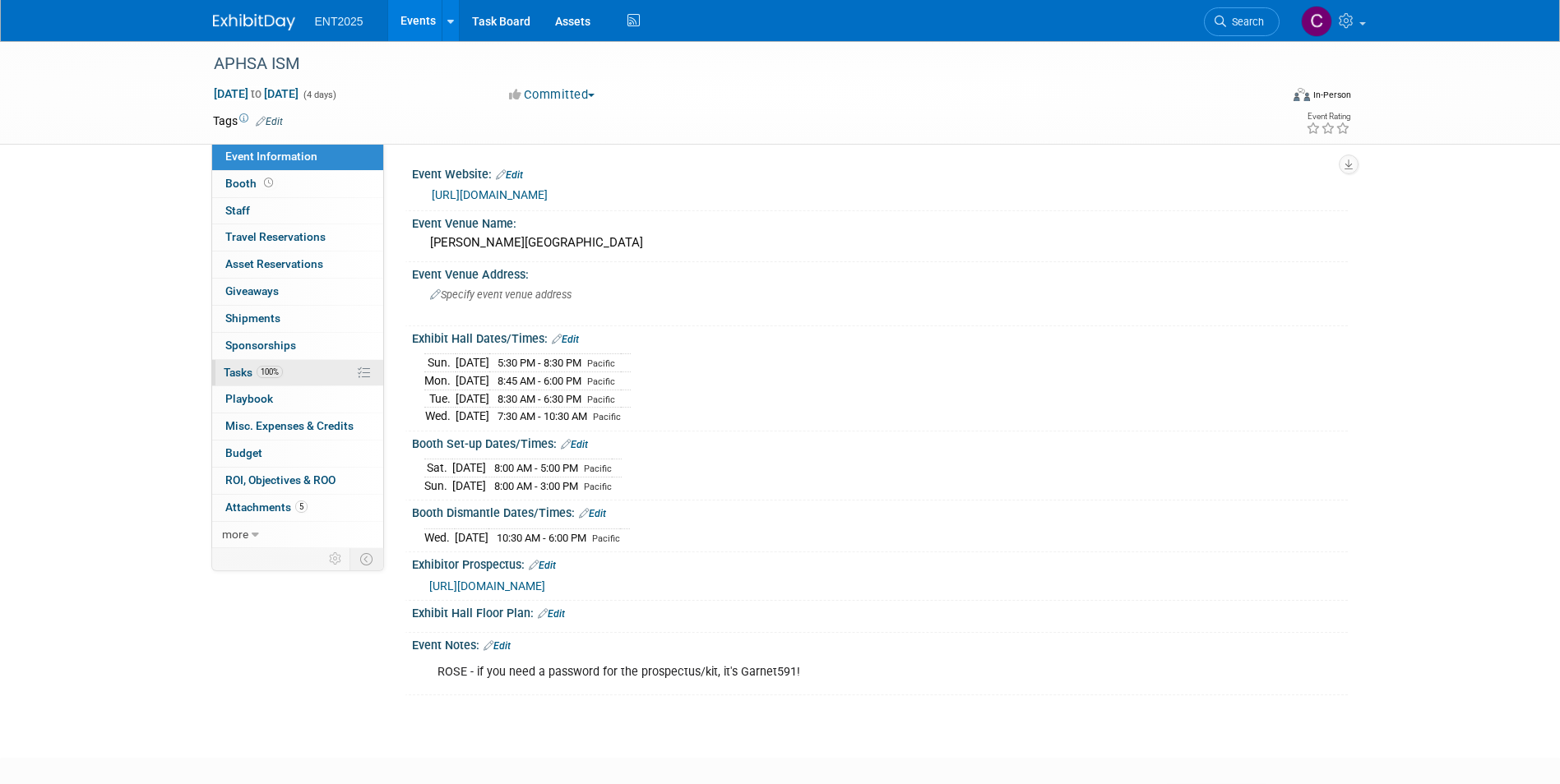
click at [238, 370] on span "Tasks 100%" at bounding box center [253, 372] width 59 height 13
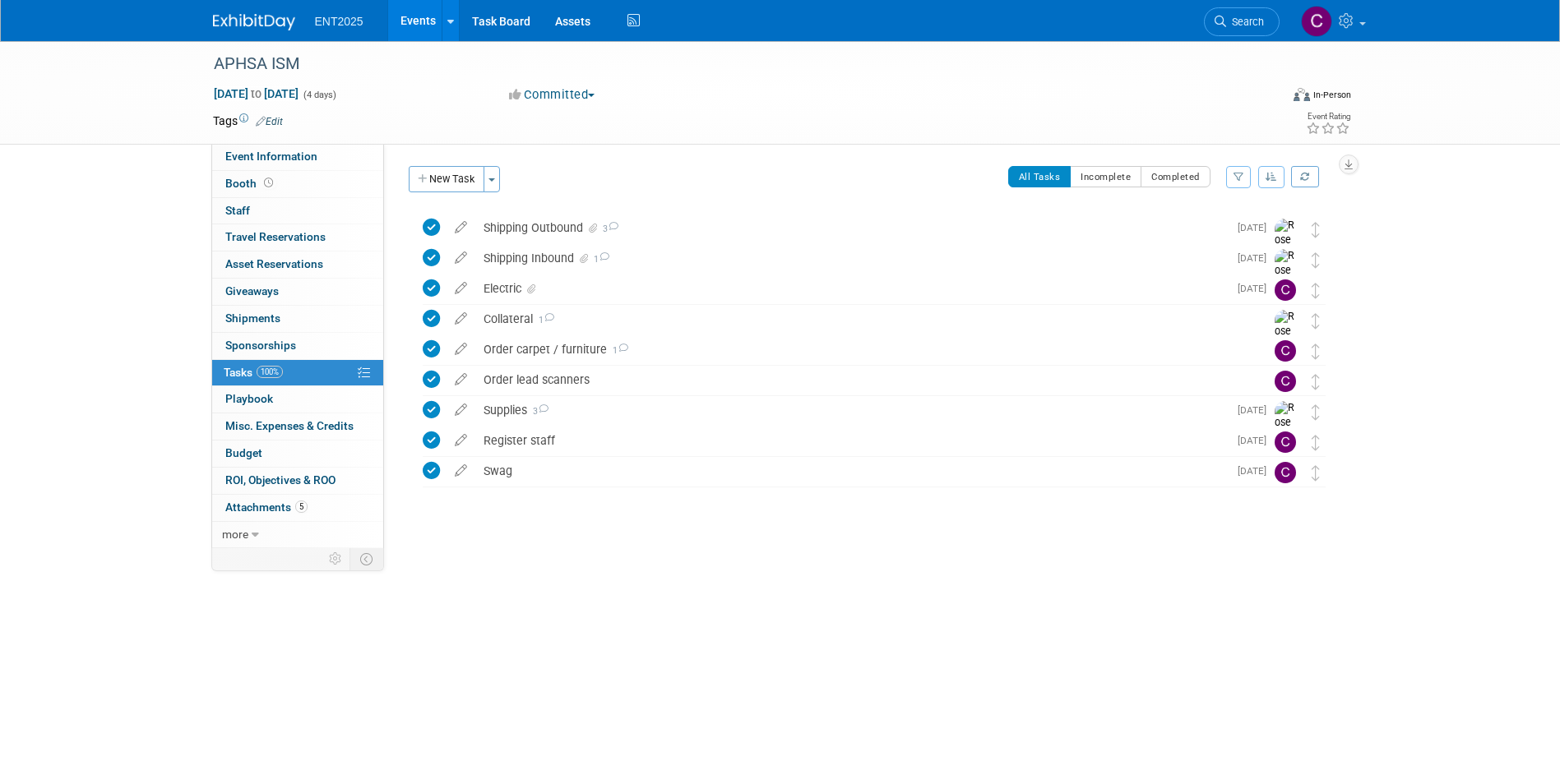
click at [419, 14] on link "Events" at bounding box center [418, 21] width 60 height 41
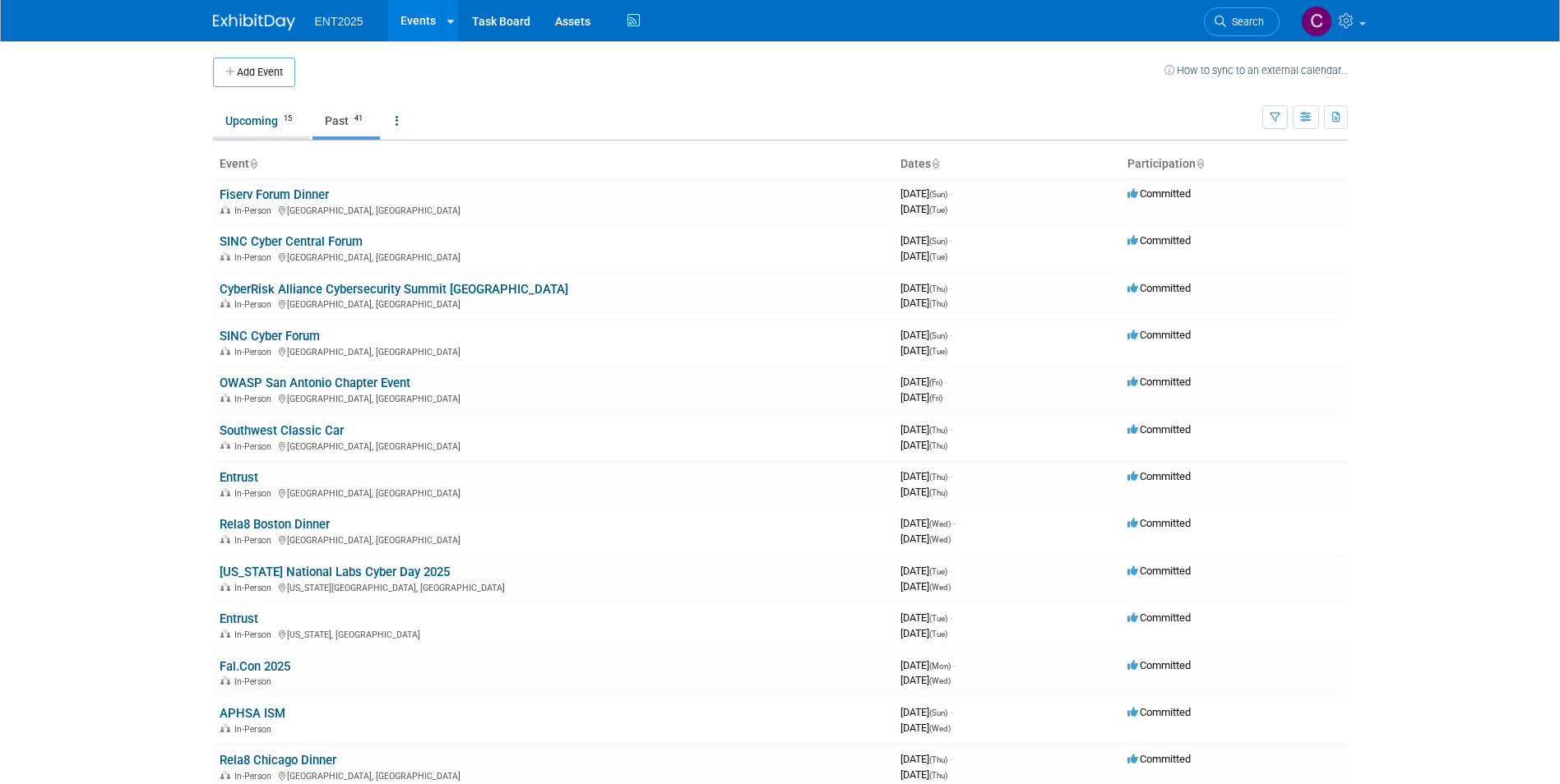
click at [243, 121] on link "Upcoming 15" at bounding box center [260, 120] width 96 height 31
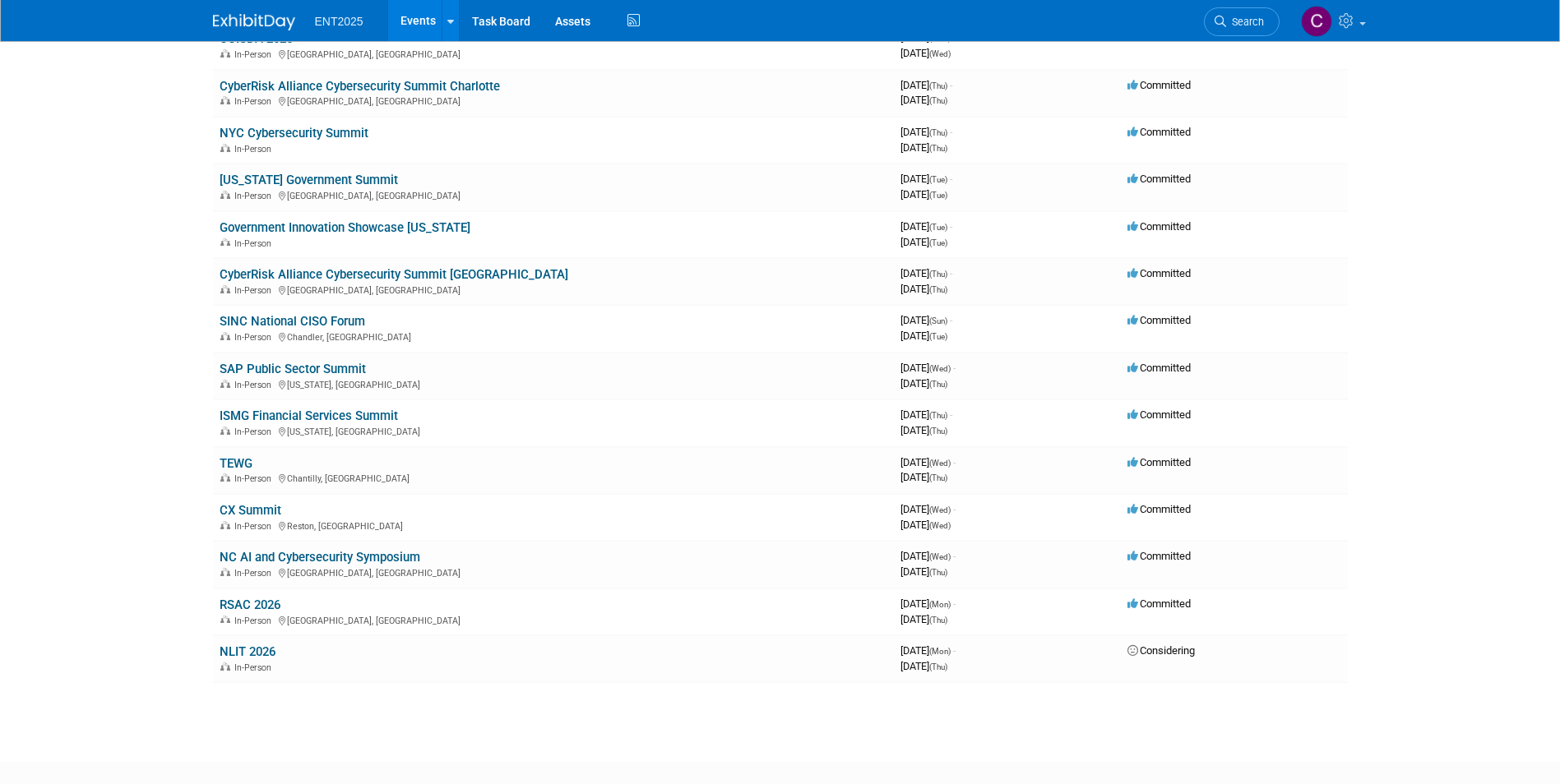
scroll to position [296, 0]
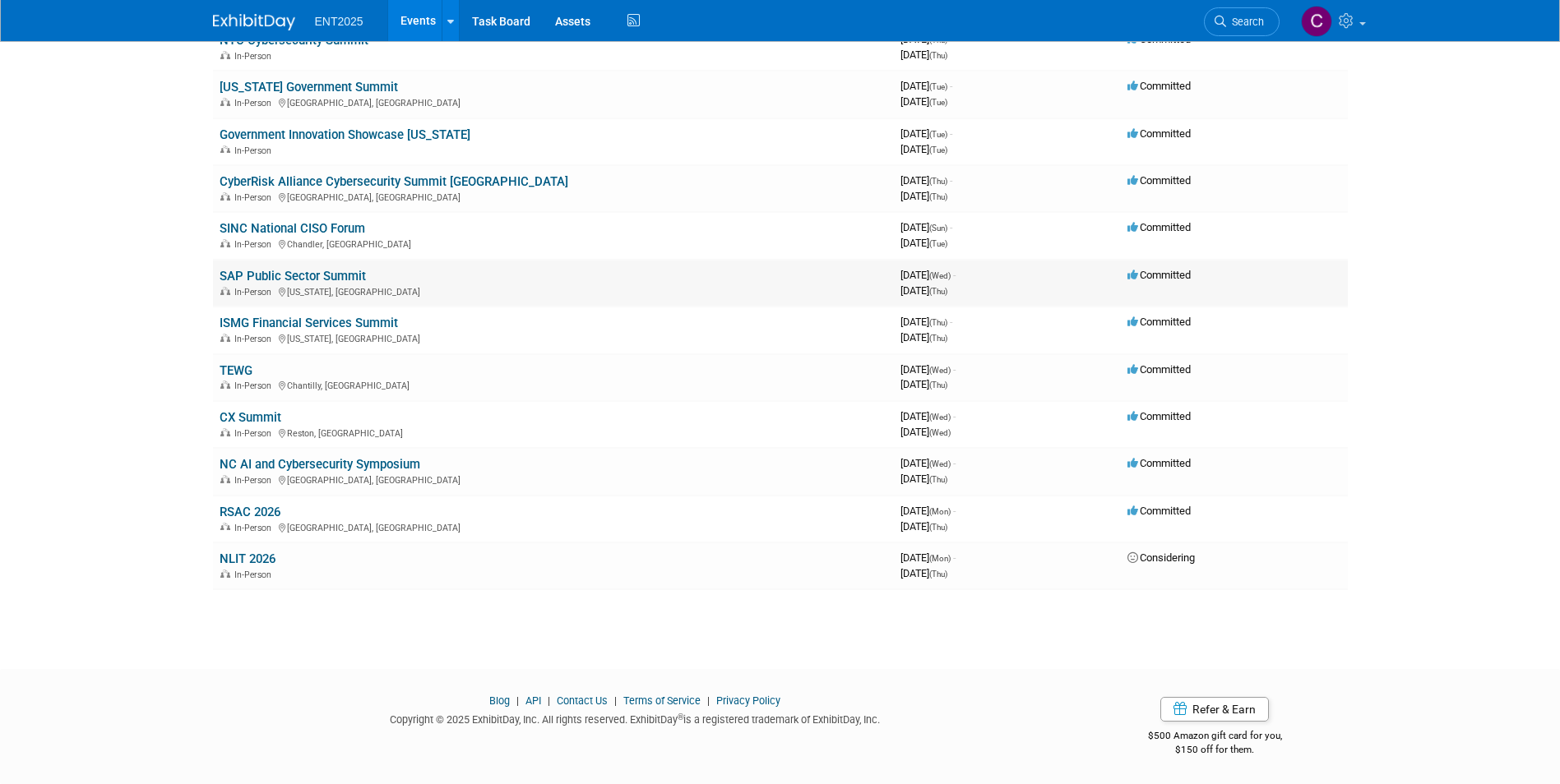
click at [292, 276] on link "SAP Public Sector Summit" at bounding box center [293, 276] width 146 height 14
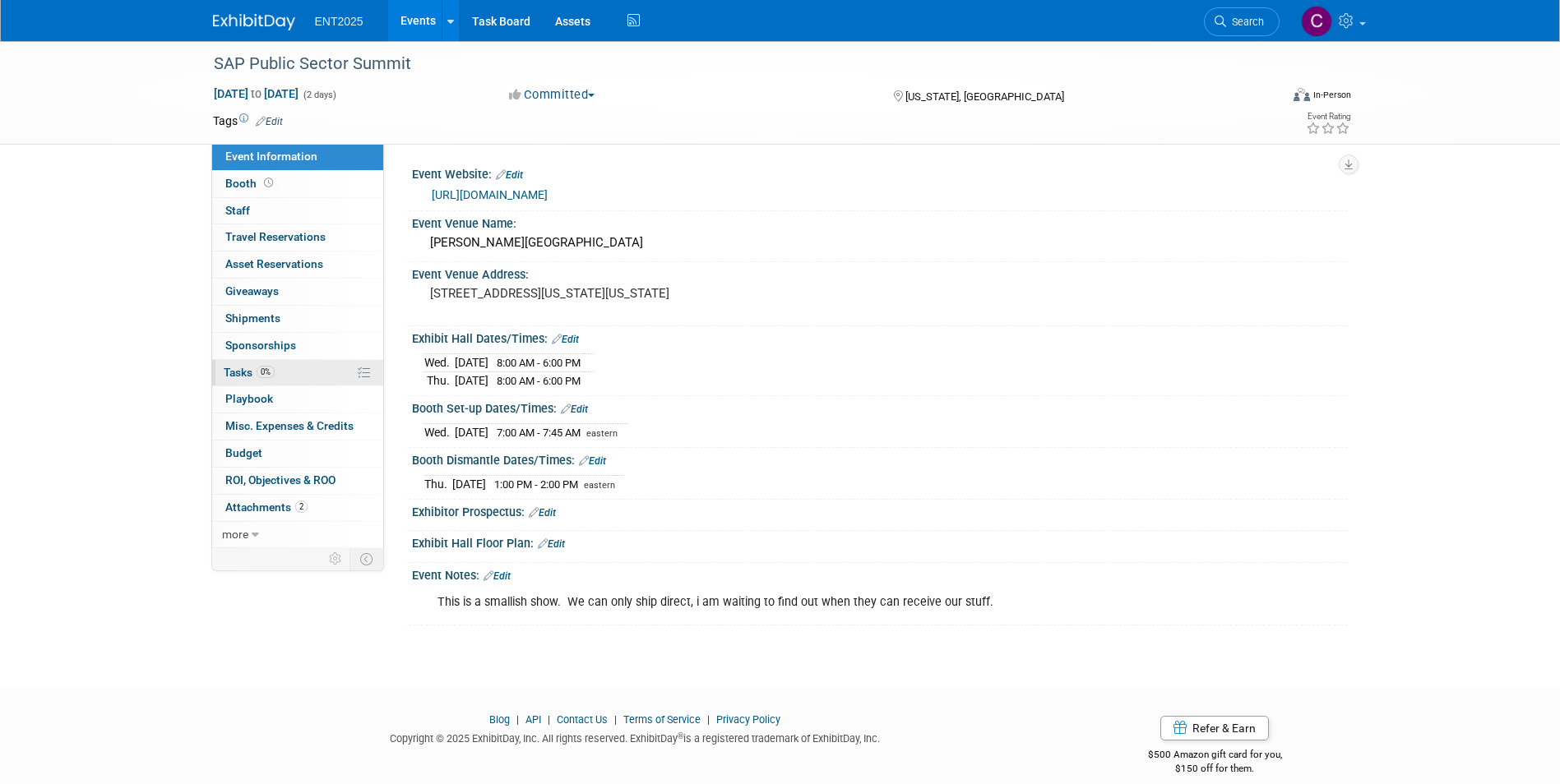
click at [235, 370] on span "Tasks 0%" at bounding box center [249, 372] width 51 height 13
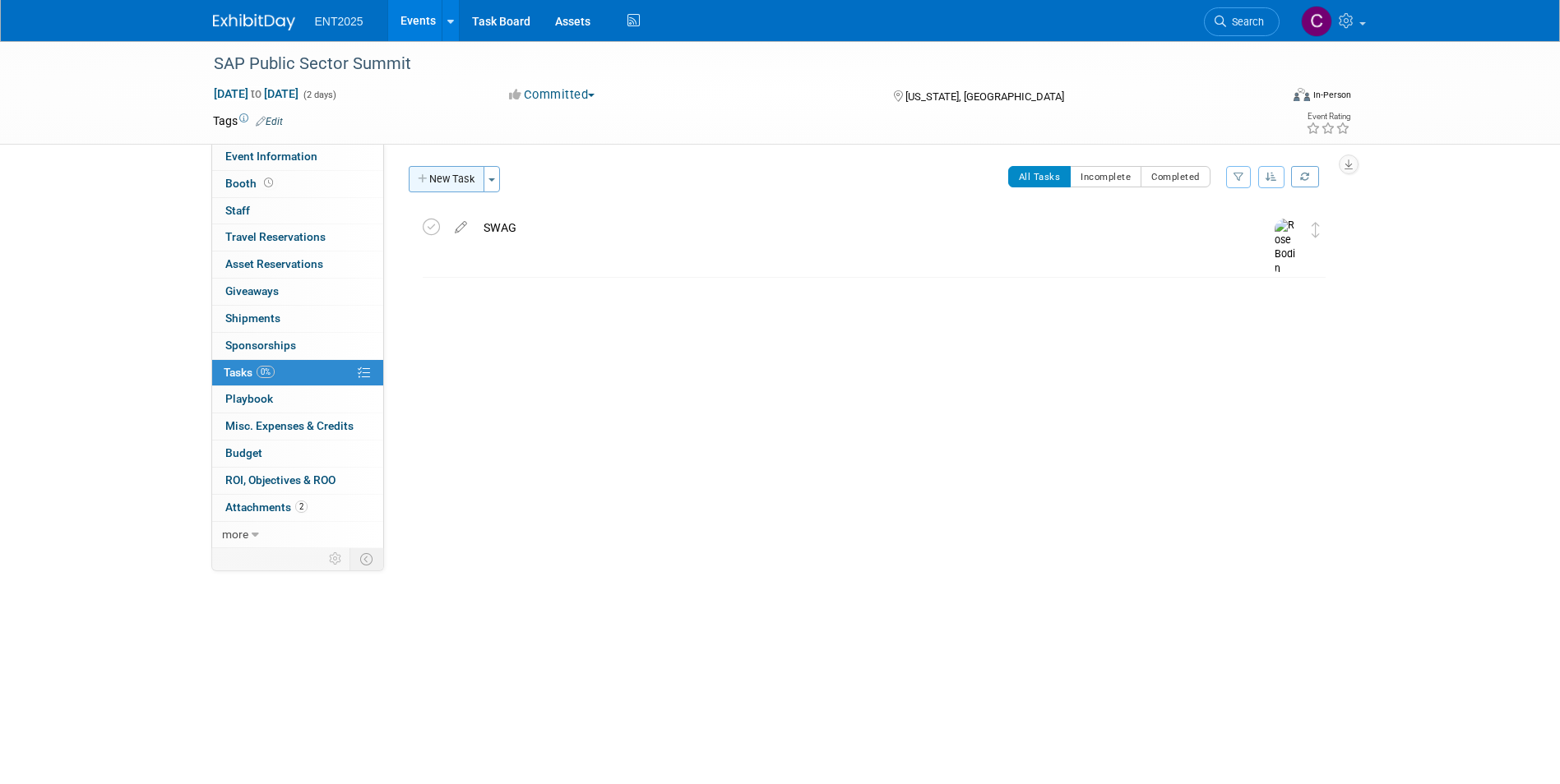
click at [420, 179] on icon "button" at bounding box center [423, 179] width 12 height 11
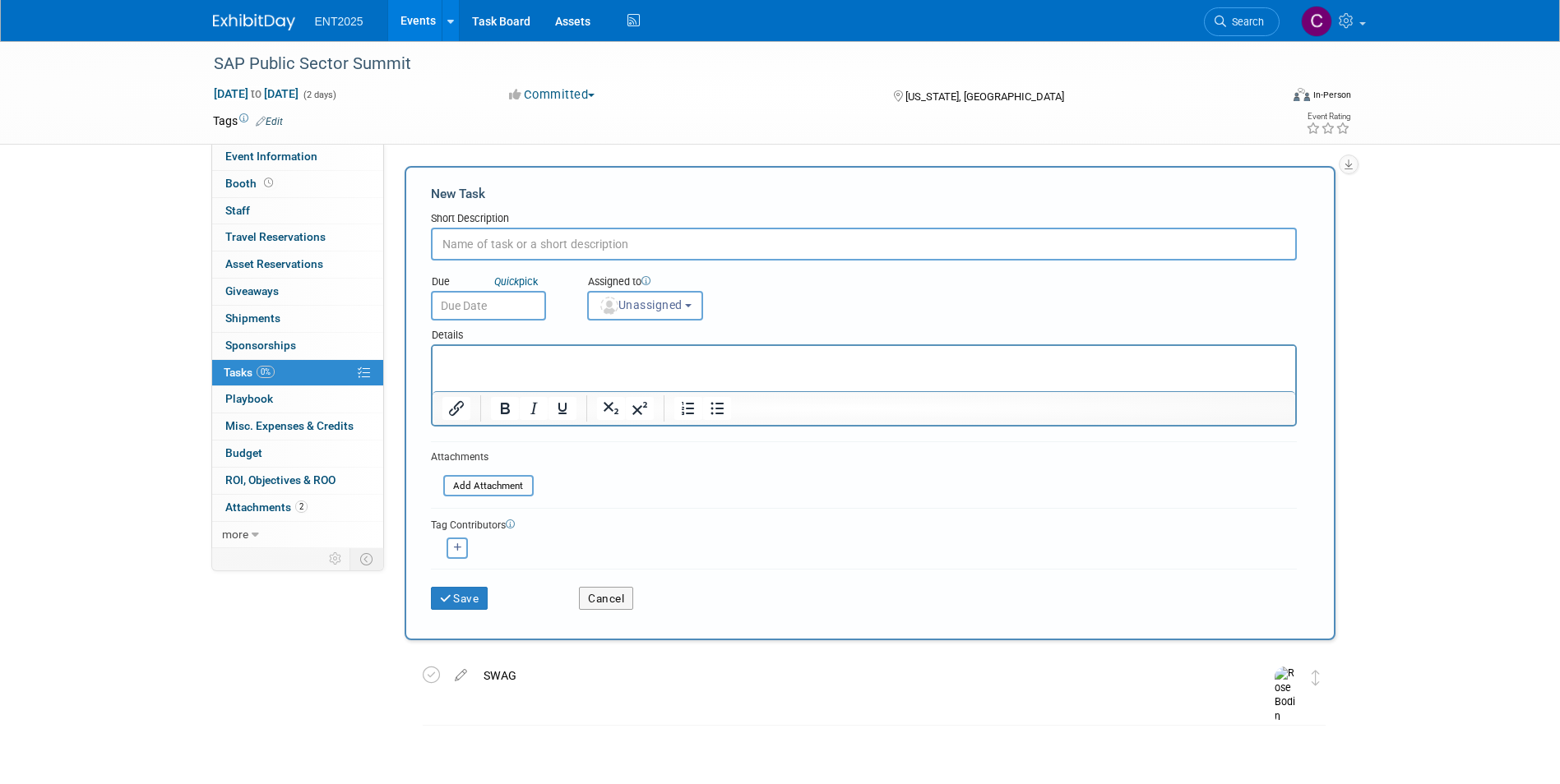
click at [451, 248] on input "text" at bounding box center [863, 244] width 866 height 33
type input "Shipping Inbound"
click at [447, 597] on icon "submit" at bounding box center [447, 599] width 14 height 12
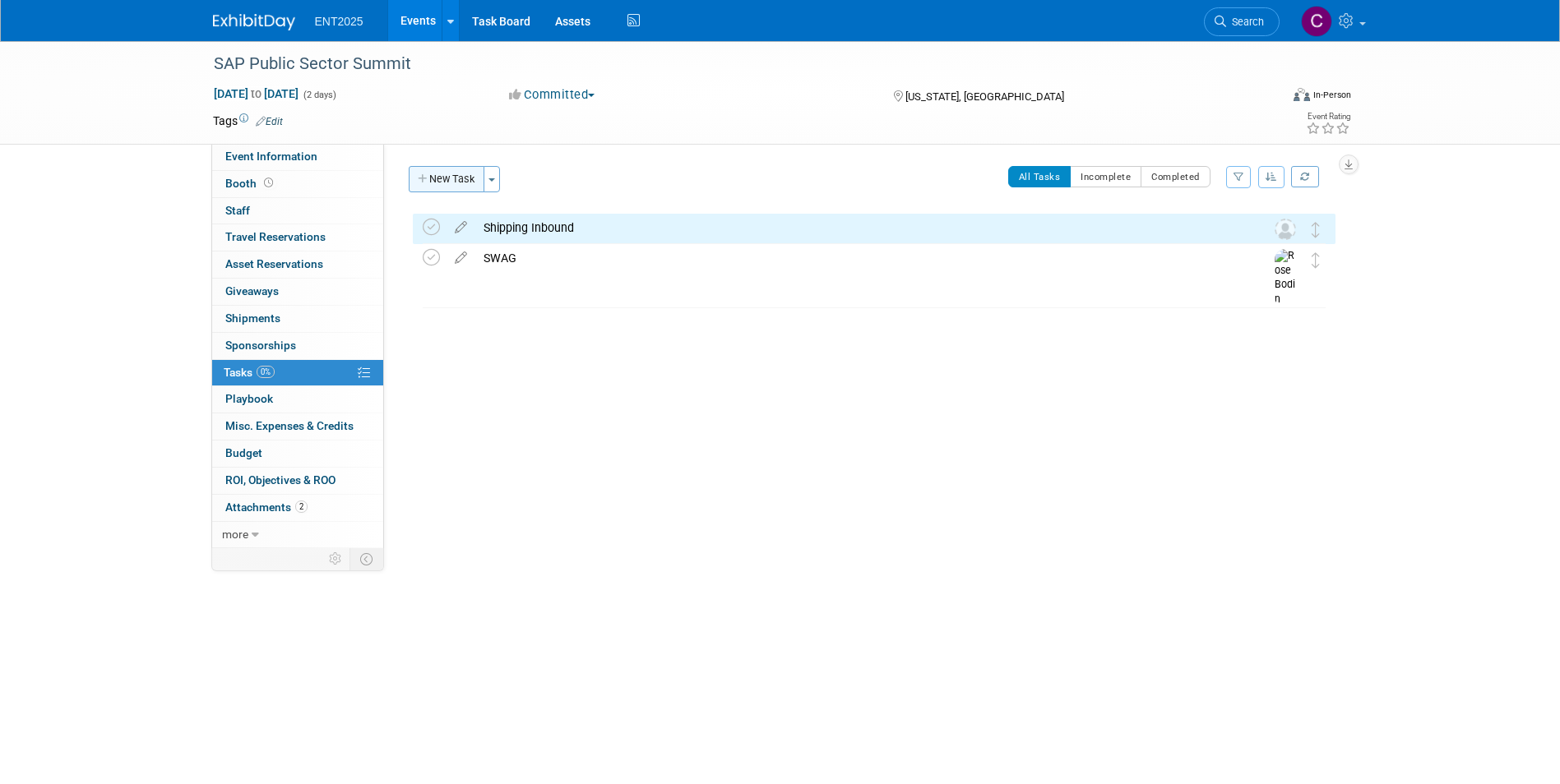
click at [474, 181] on button "New Task" at bounding box center [446, 179] width 75 height 26
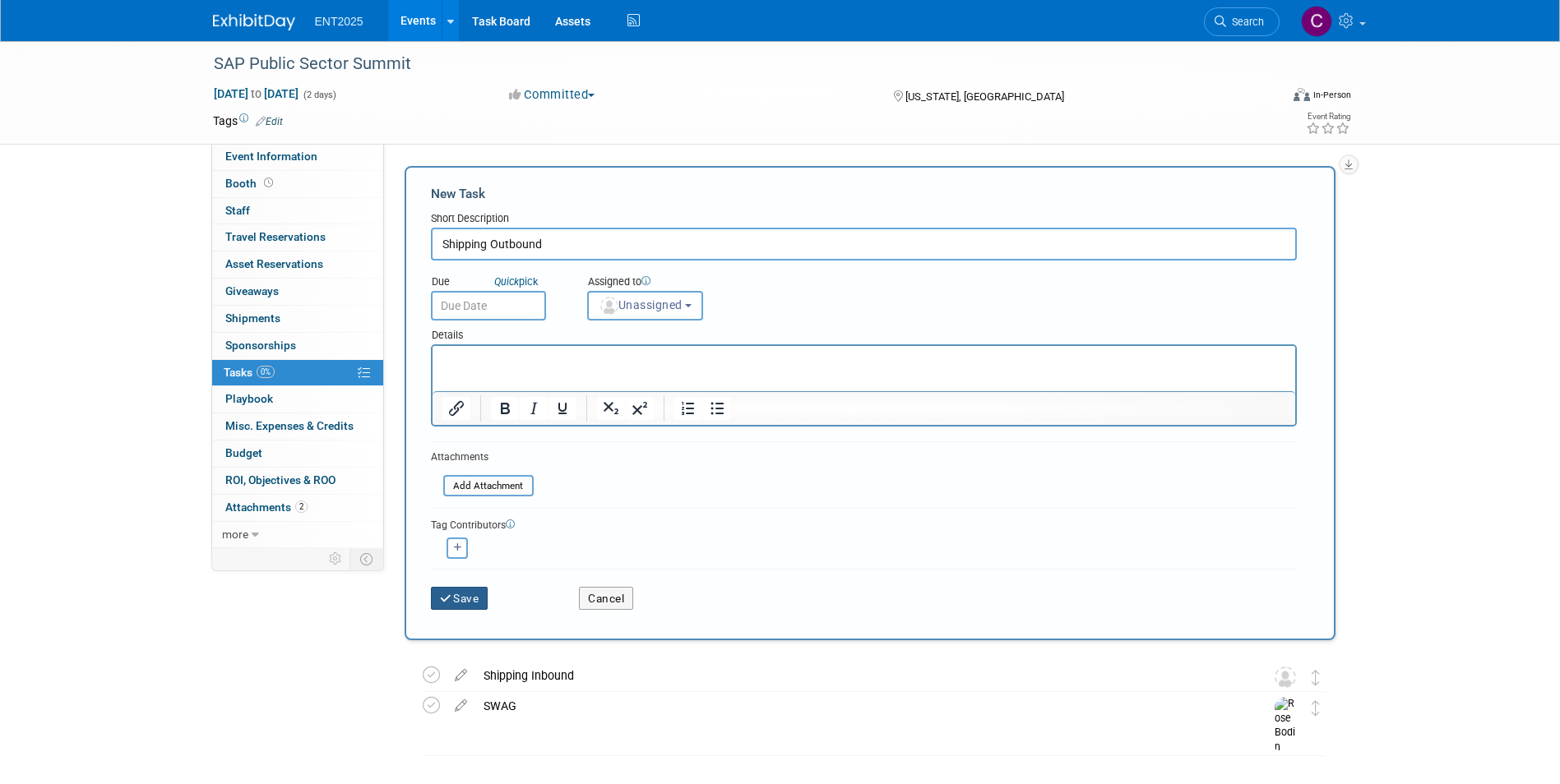
type input "Shipping Outbound"
click at [458, 605] on button "Save" at bounding box center [460, 598] width 57 height 23
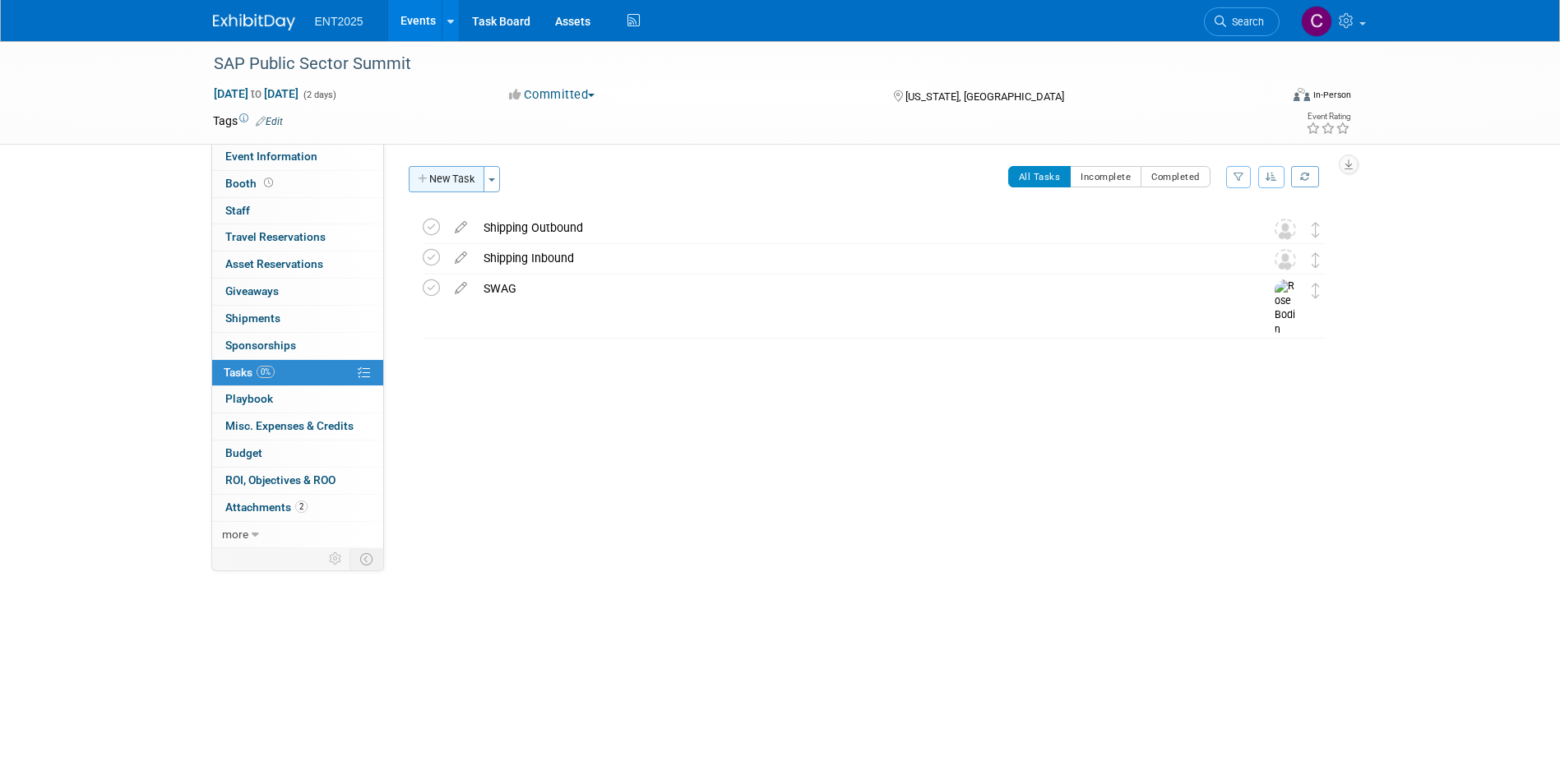
click at [448, 180] on button "New Task" at bounding box center [446, 179] width 75 height 26
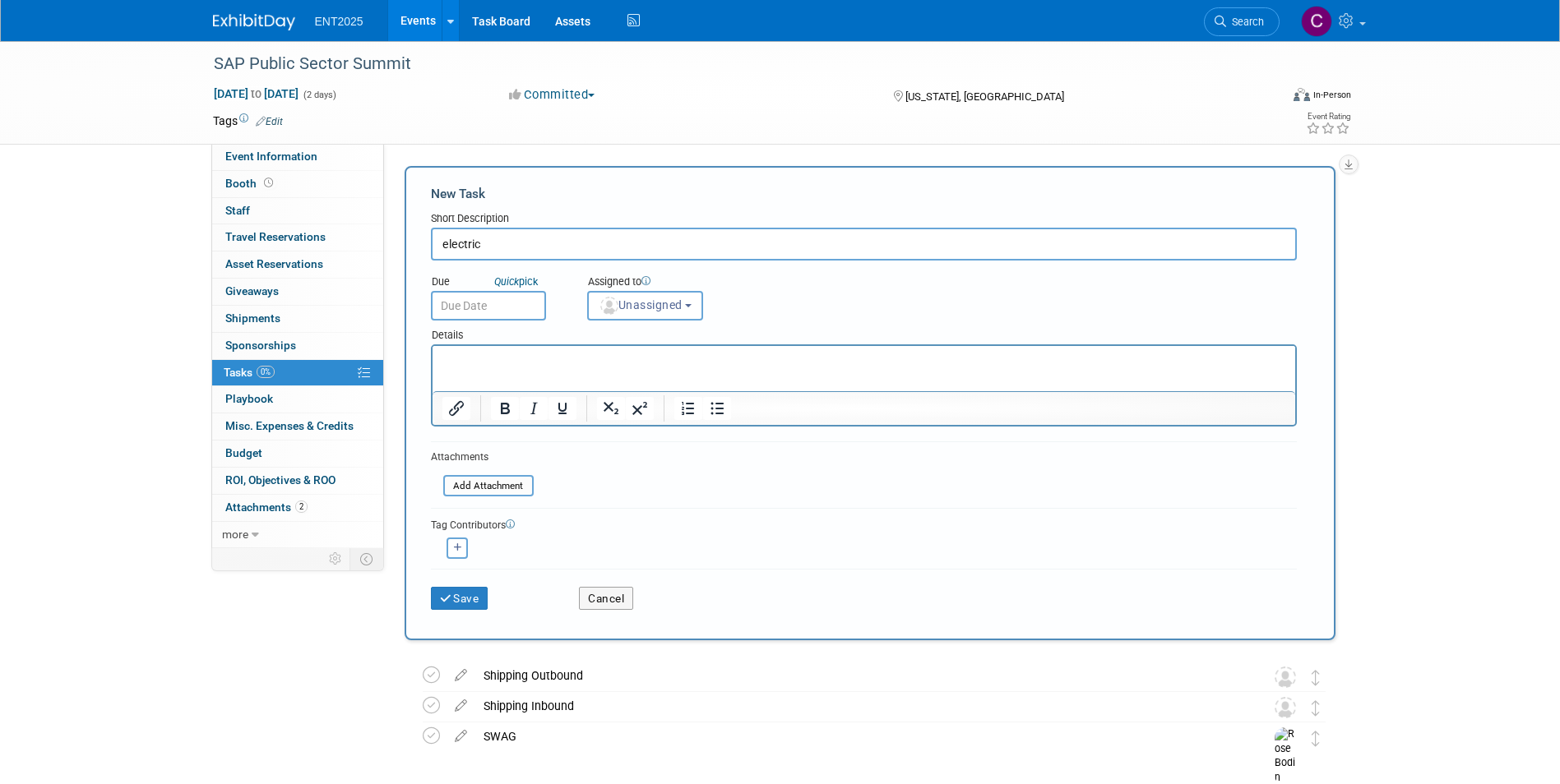
type input "electric"
click at [477, 366] on p "Rich Text Area. Press ALT-0 for help." at bounding box center [863, 361] width 844 height 16
click at [492, 241] on input "electric" at bounding box center [863, 244] width 866 height 33
type input "electric/wi-fi"
click at [460, 303] on input "text" at bounding box center [488, 305] width 115 height 30
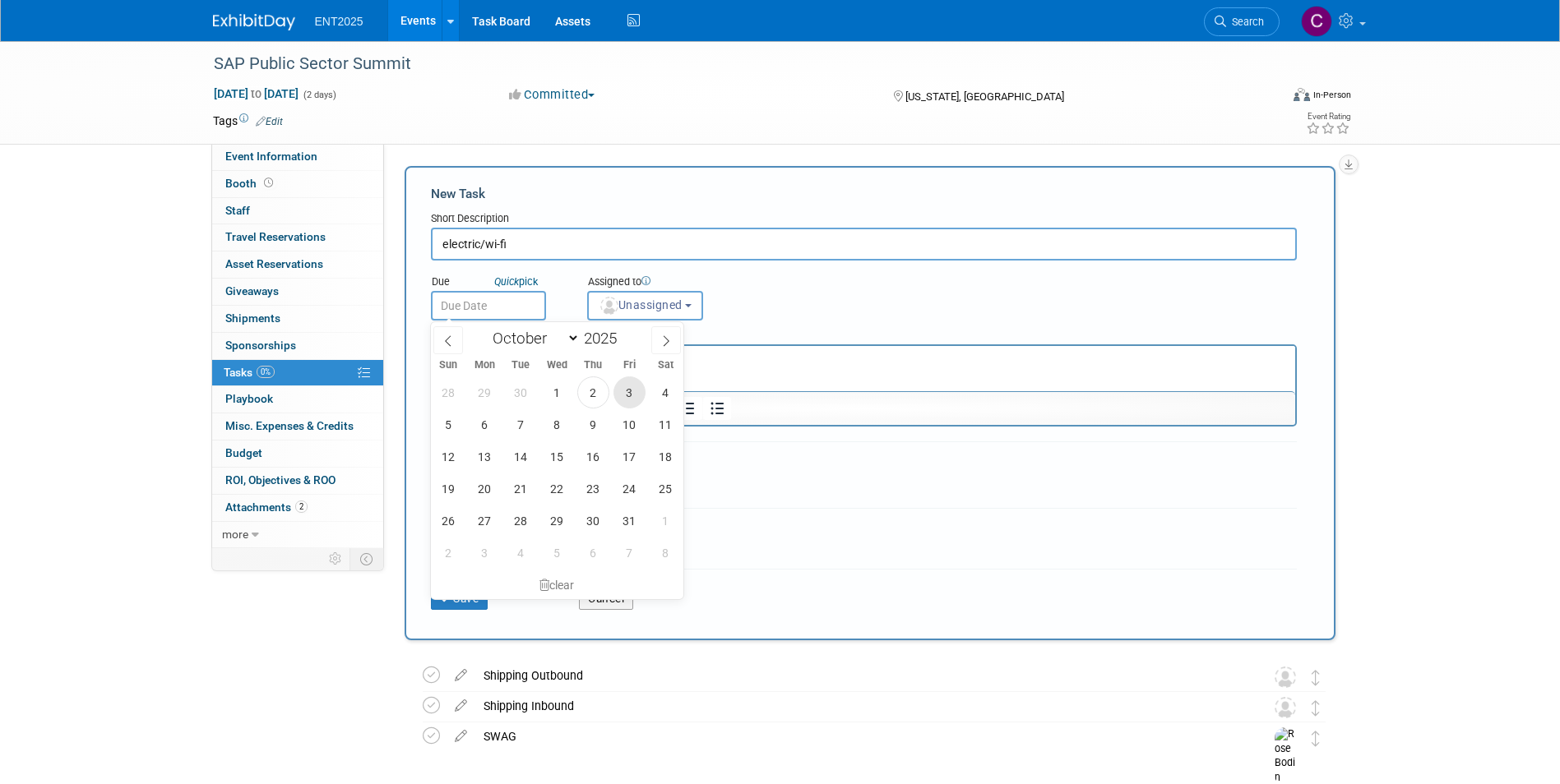
click at [622, 393] on span "3" at bounding box center [630, 393] width 32 height 32
type input "Oct 3, 2025"
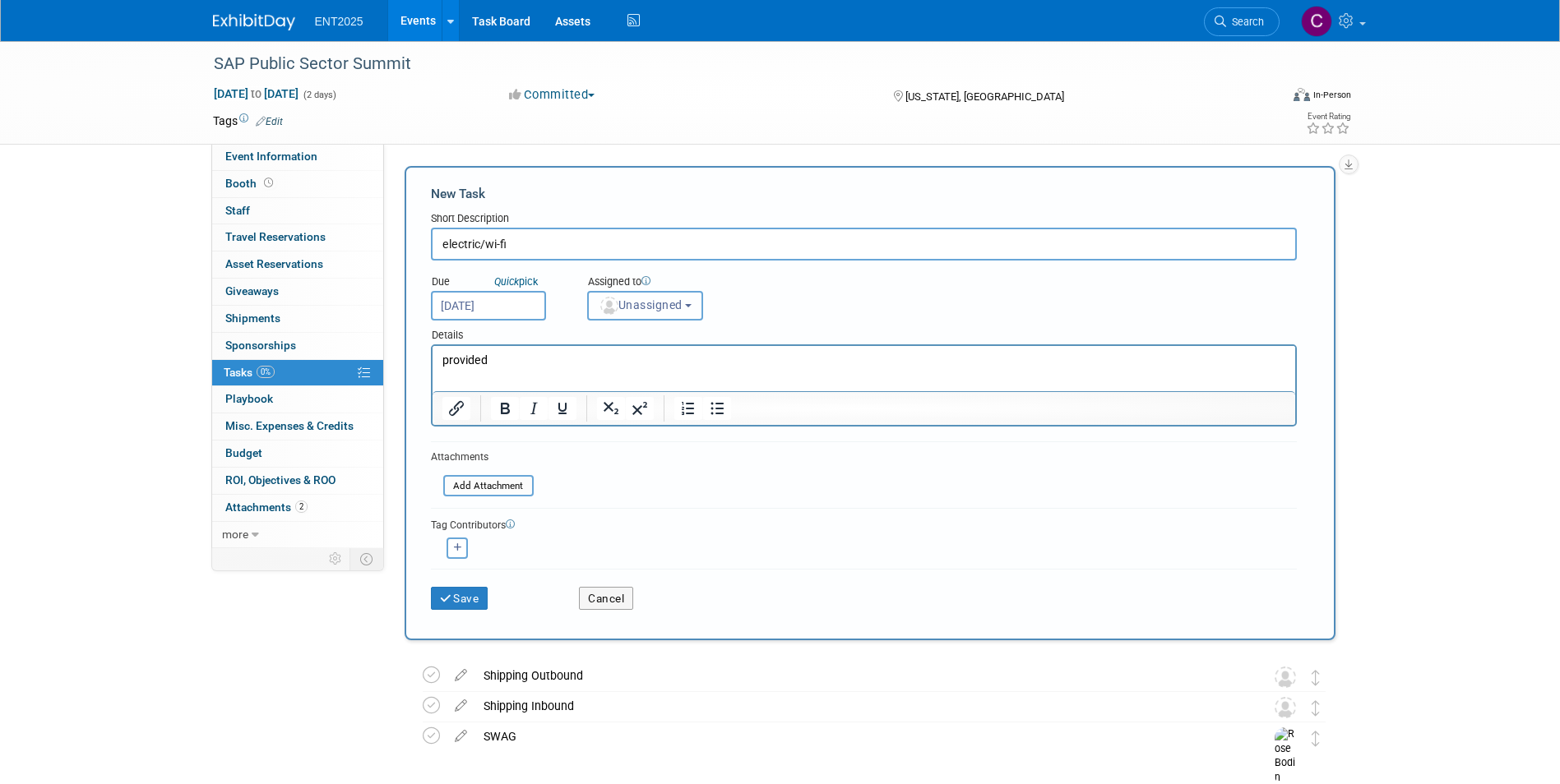
click at [703, 305] on button "Unassigned" at bounding box center [645, 305] width 117 height 30
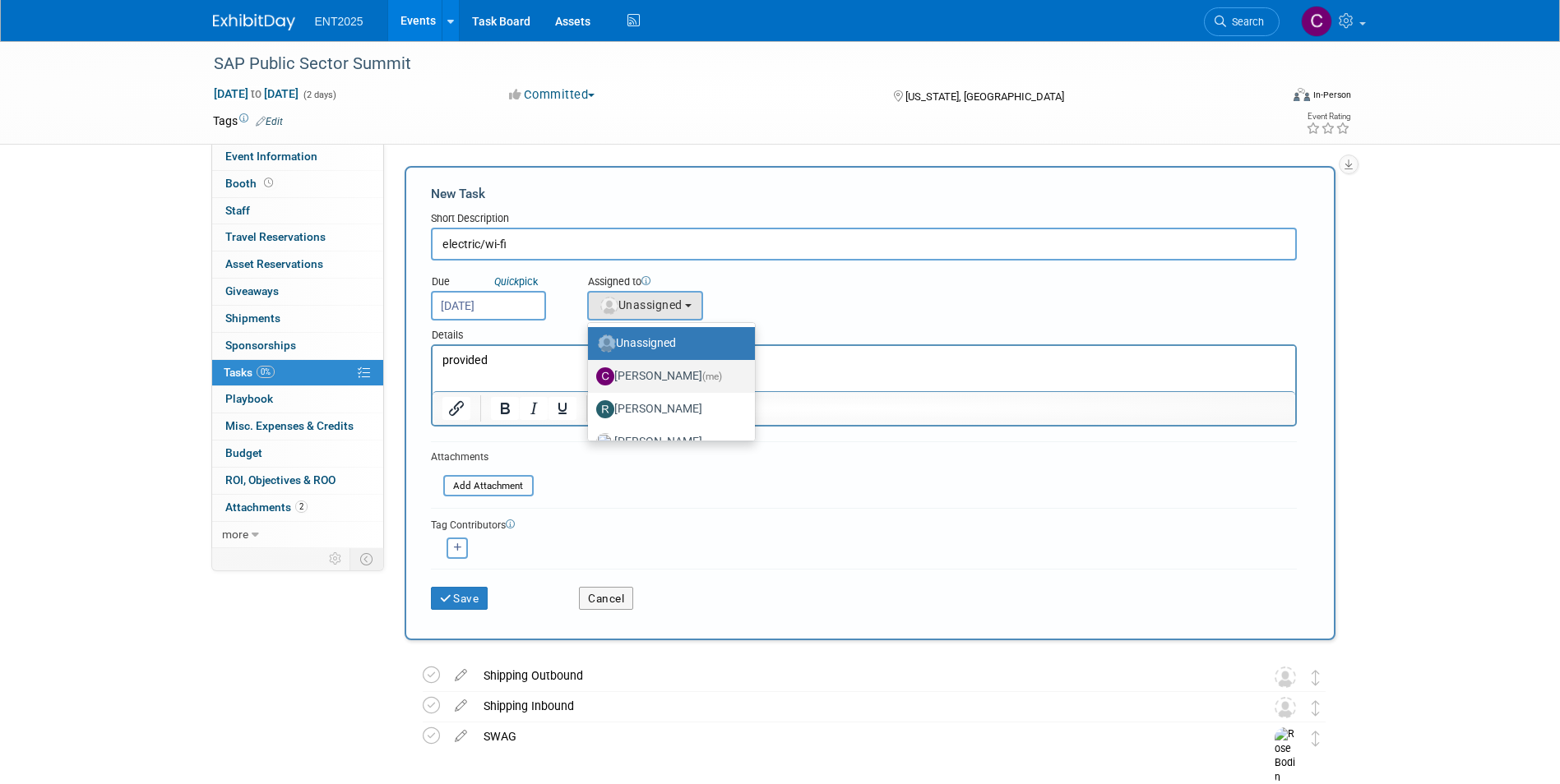
click at [635, 370] on label "Colleen Mueller (me)" at bounding box center [667, 376] width 143 height 26
click at [591, 370] on input "Colleen Mueller (me)" at bounding box center [585, 374] width 11 height 11
select select "c679912e-9f1b-4cbc-9cec-690f5e98d8db"
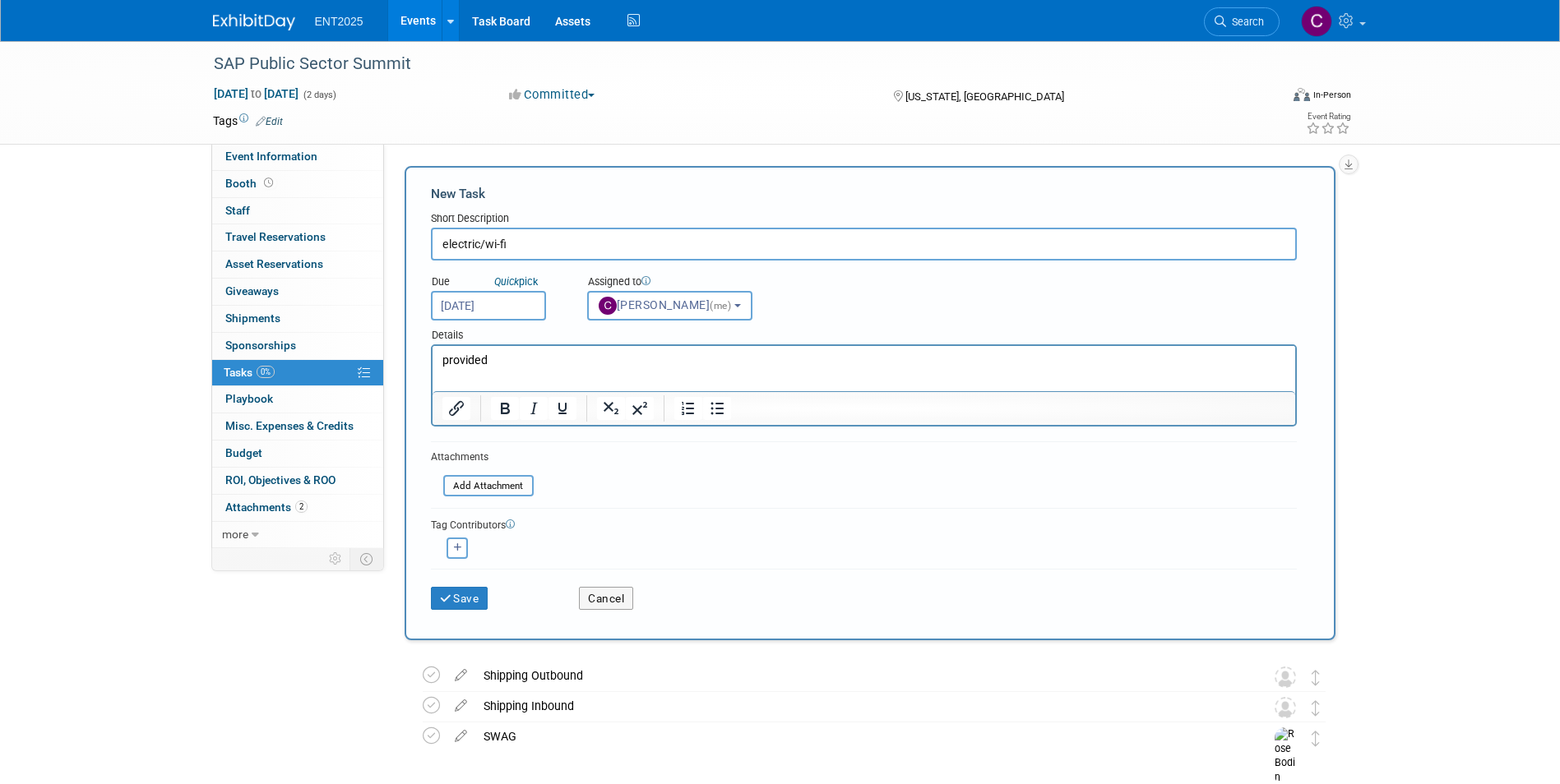
click at [456, 611] on div "Save Cancel" at bounding box center [863, 595] width 866 height 53
click at [456, 594] on button "Save" at bounding box center [460, 598] width 57 height 23
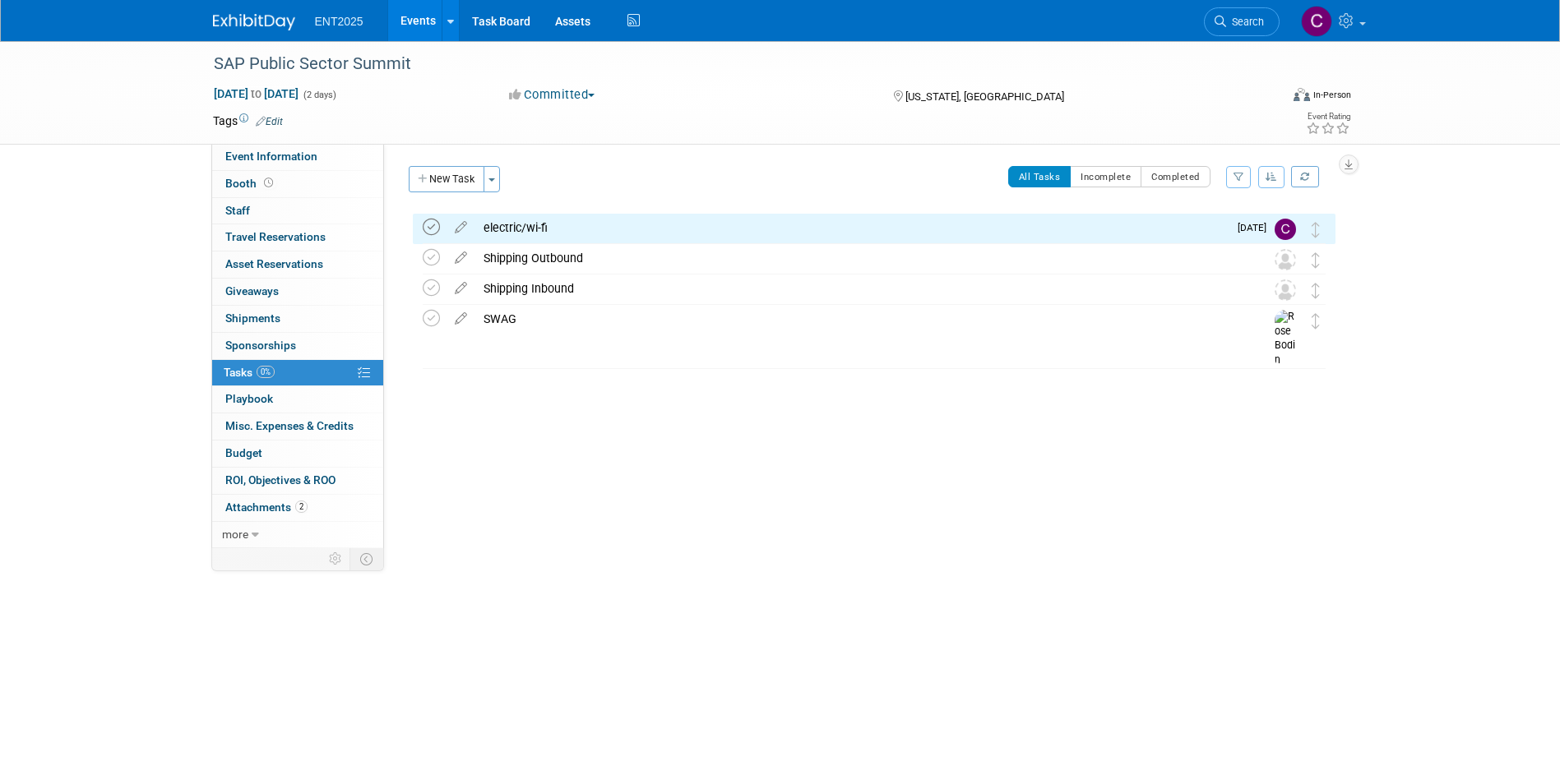
click at [429, 228] on icon at bounding box center [431, 227] width 17 height 17
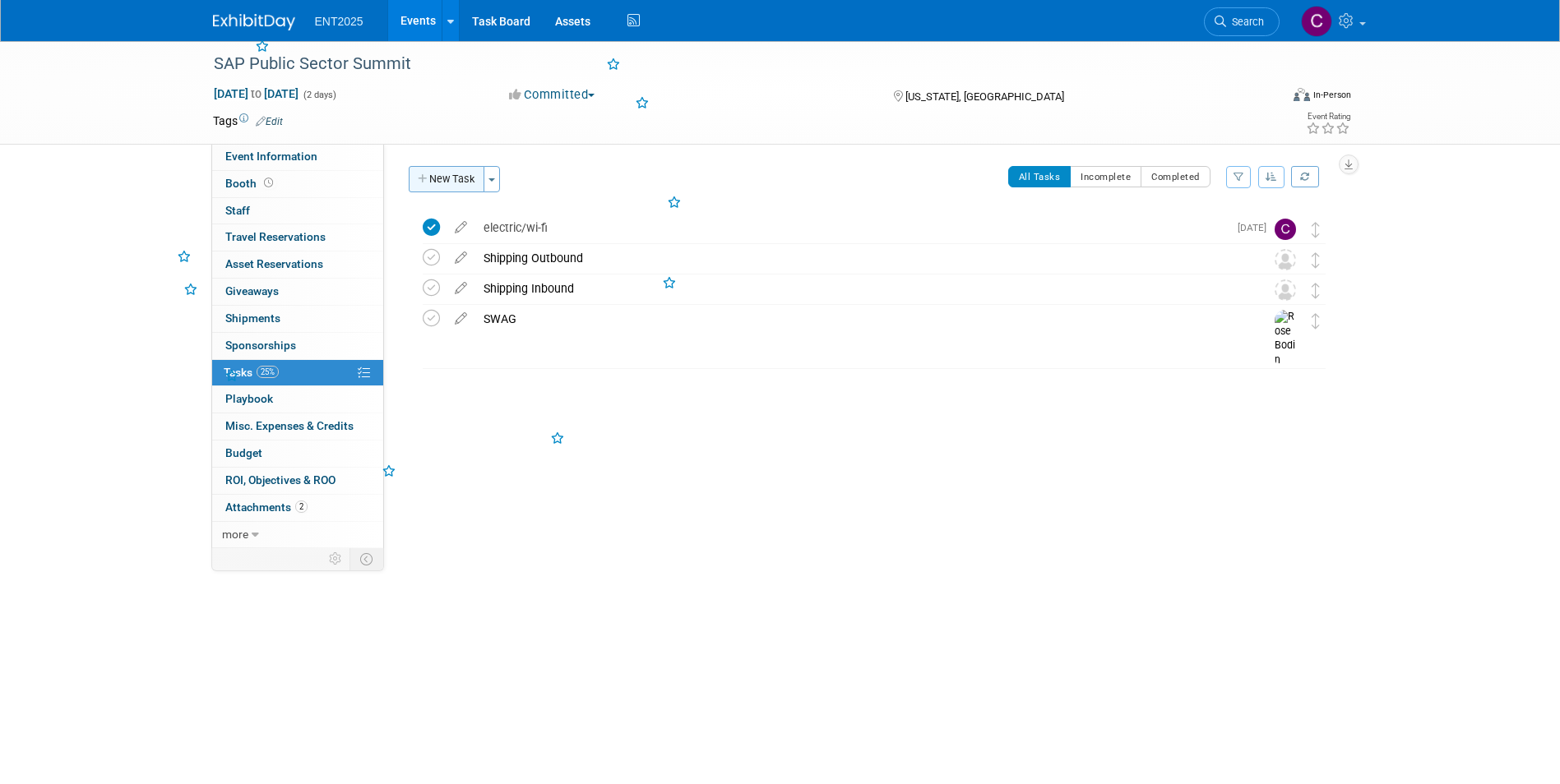
click at [460, 178] on button "New Task" at bounding box center [446, 179] width 75 height 26
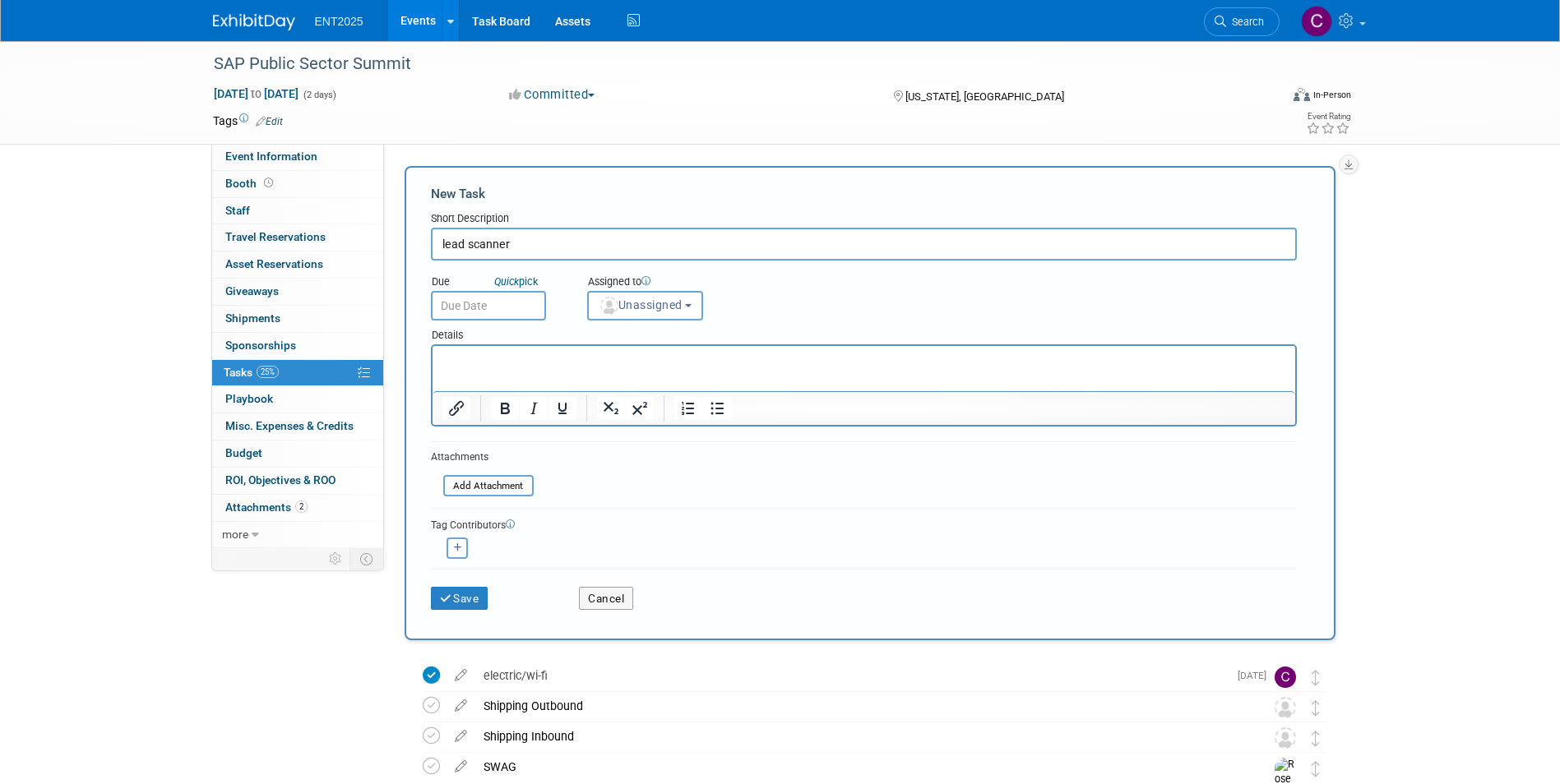
type input "lead scanner"
click at [476, 368] on p "Rich Text Area. Press ALT-0 for help." at bounding box center [863, 361] width 844 height 16
click at [487, 303] on input "text" at bounding box center [488, 305] width 115 height 30
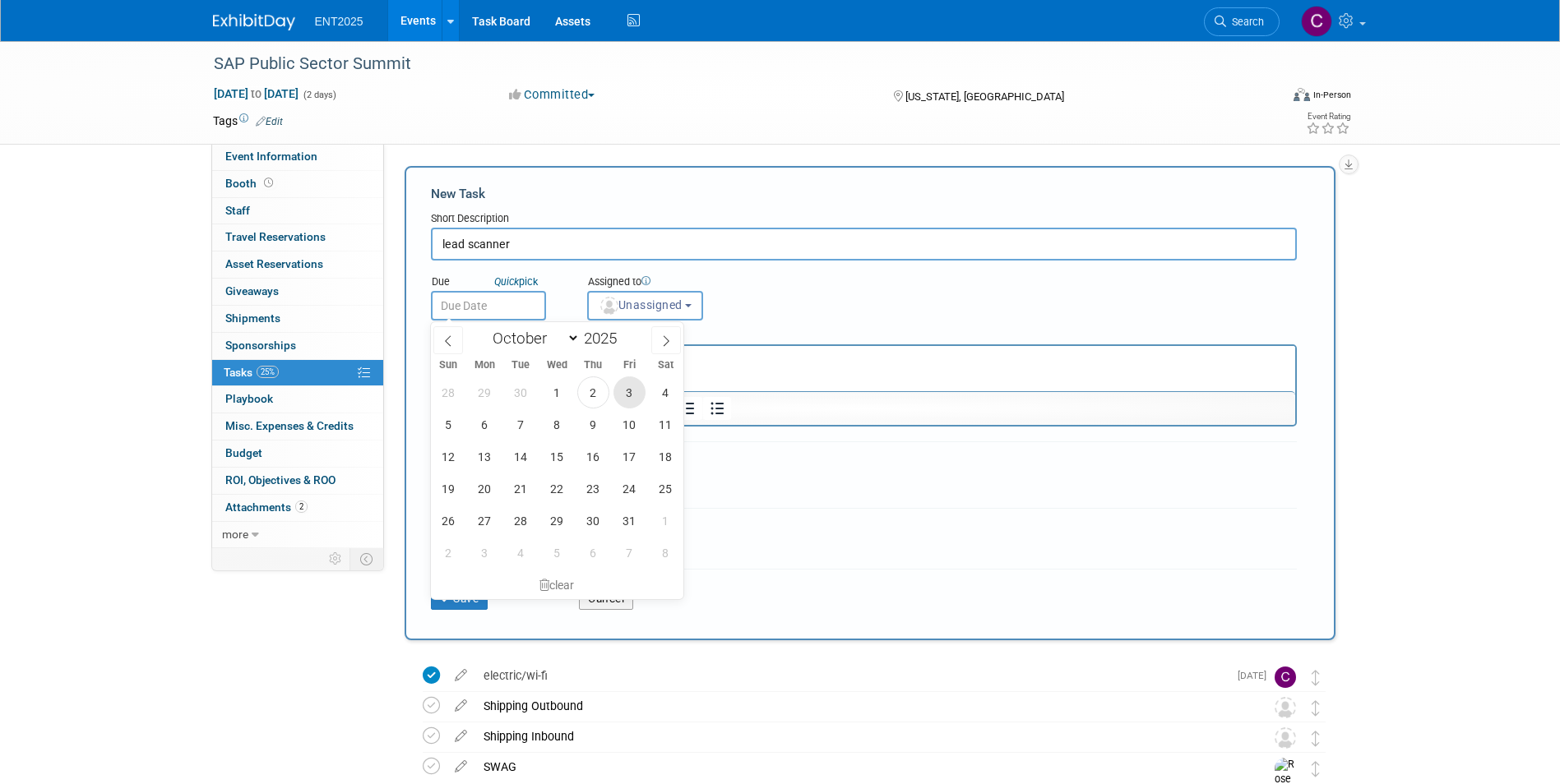
drag, startPoint x: 633, startPoint y: 394, endPoint x: 172, endPoint y: 20, distance: 593.6
click at [633, 394] on span "3" at bounding box center [630, 393] width 32 height 32
type input "Oct 3, 2025"
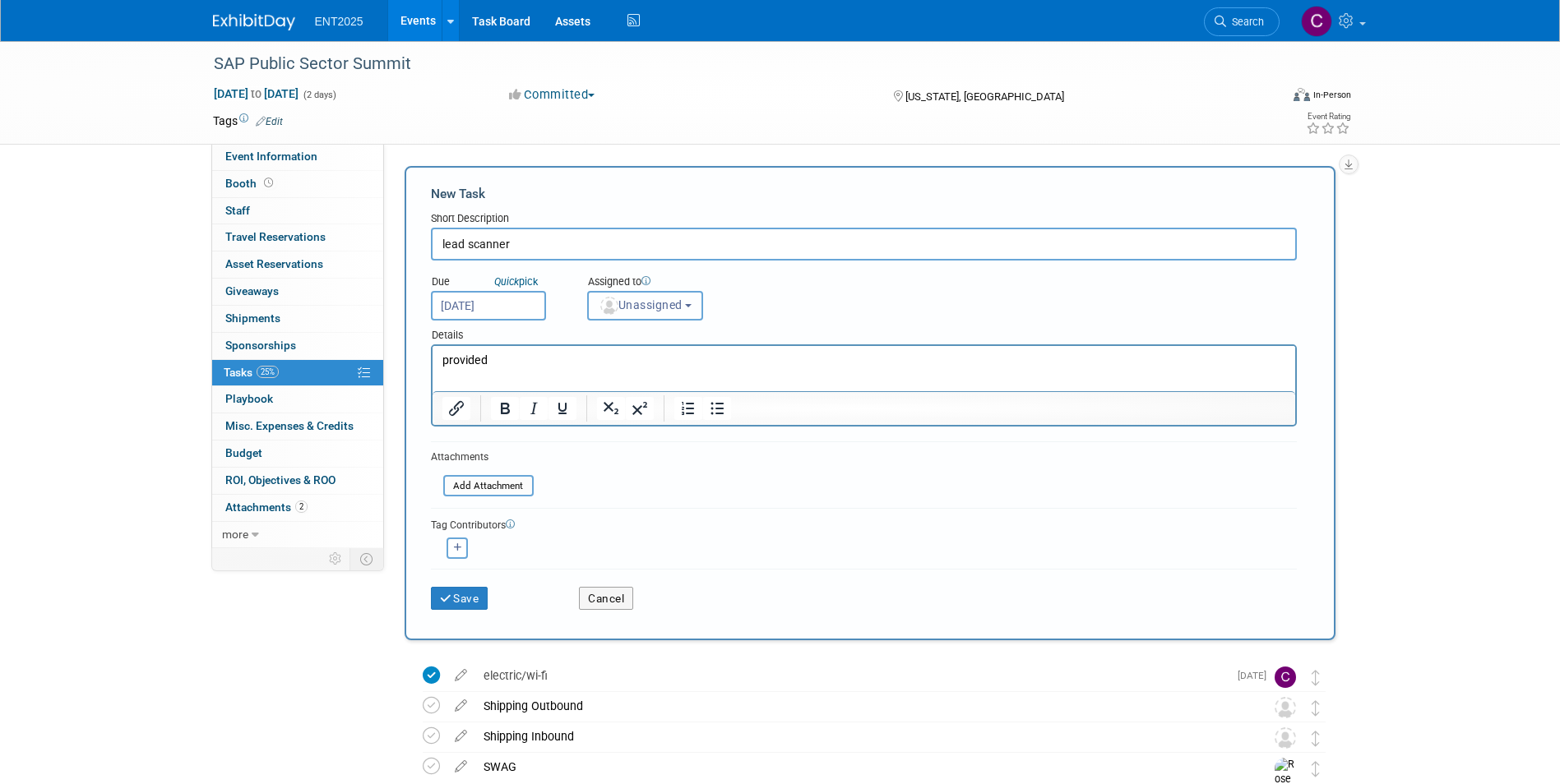
click at [673, 301] on span "Unassigned" at bounding box center [640, 305] width 83 height 13
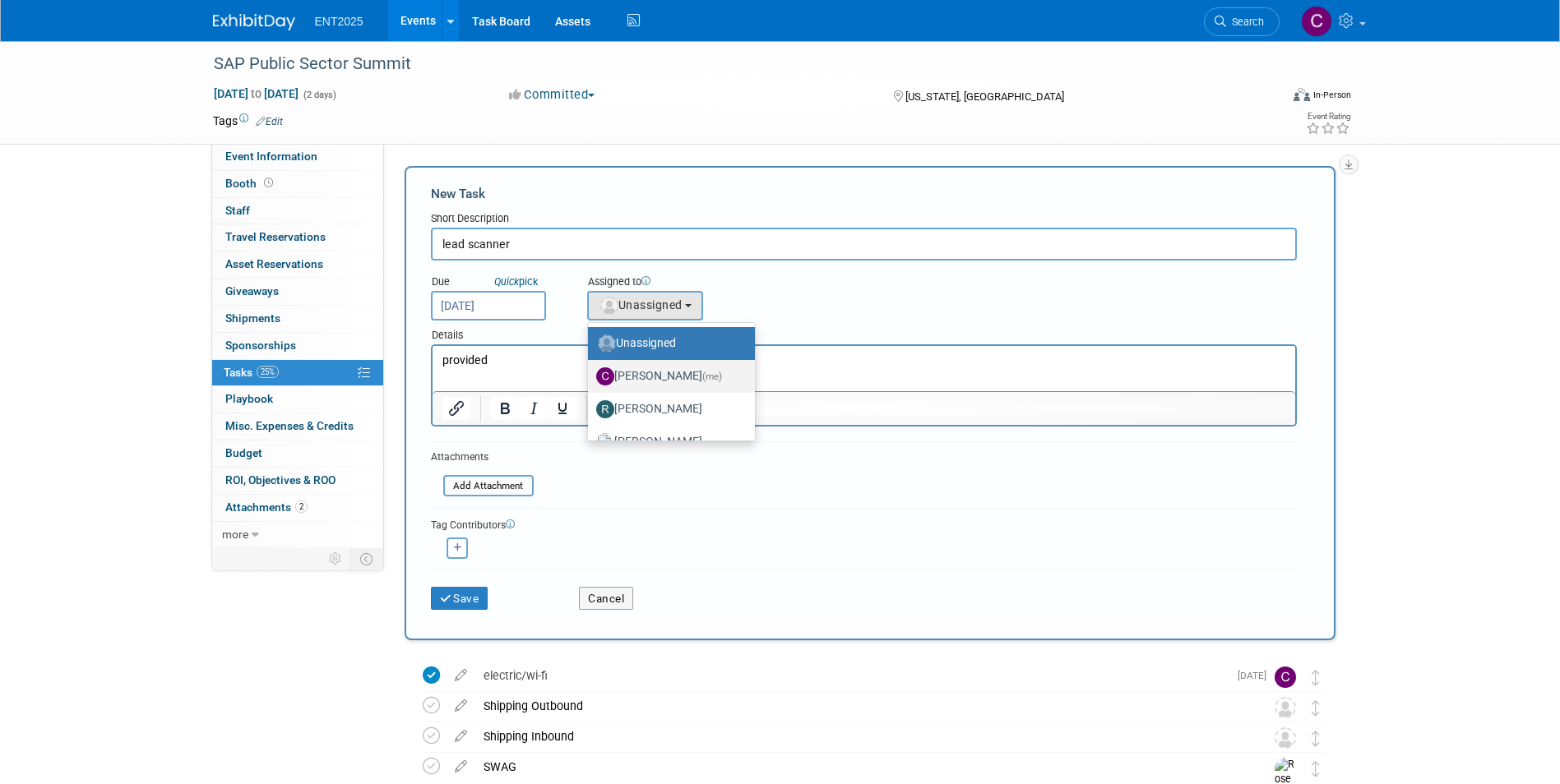
click at [648, 369] on label "Colleen Mueller (me)" at bounding box center [667, 376] width 143 height 26
click at [591, 369] on input "Colleen Mueller (me)" at bounding box center [585, 374] width 11 height 11
select select "c679912e-9f1b-4cbc-9cec-690f5e98d8db"
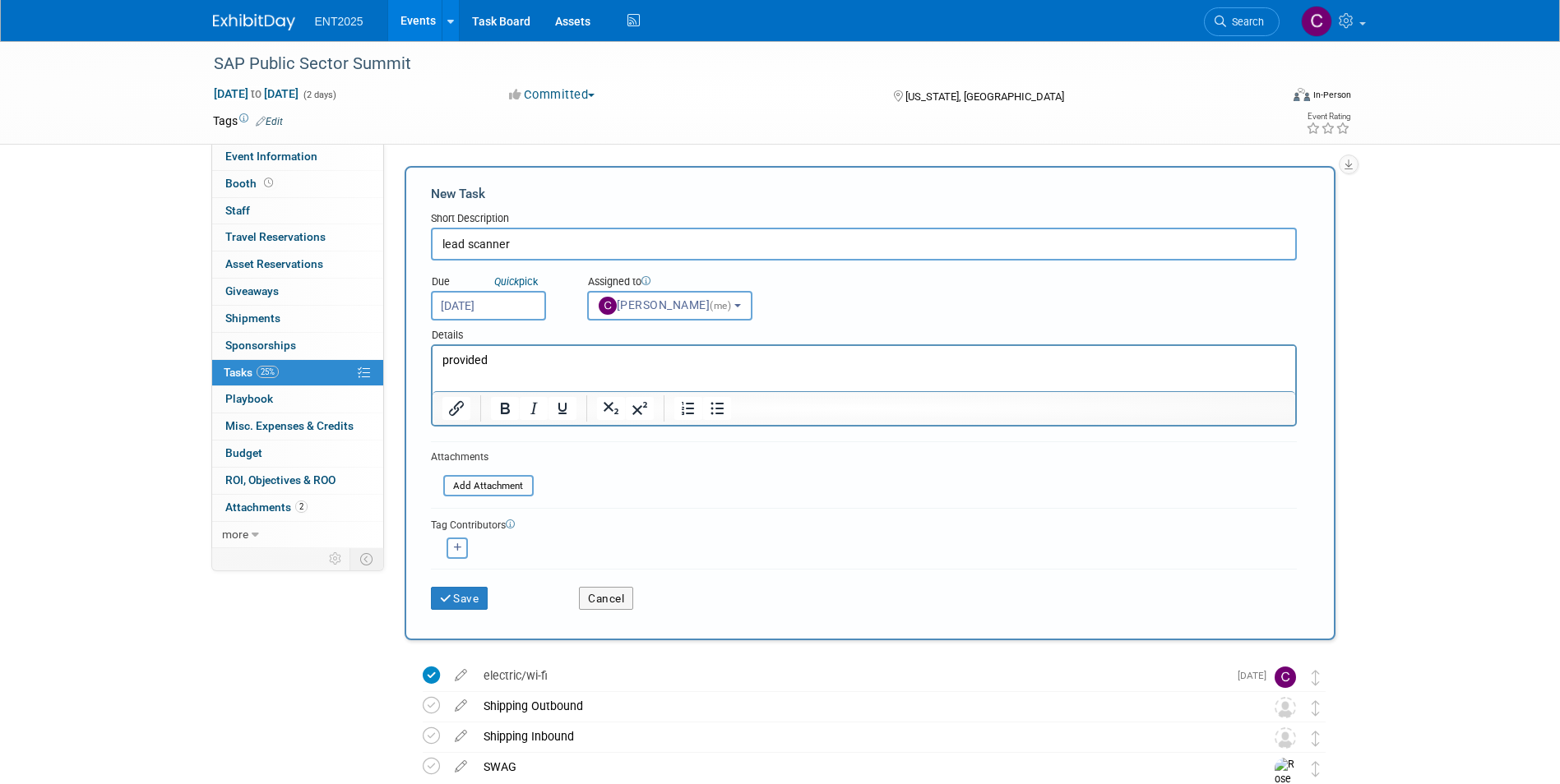
click at [462, 550] on button "button" at bounding box center [458, 548] width 22 height 22
select select
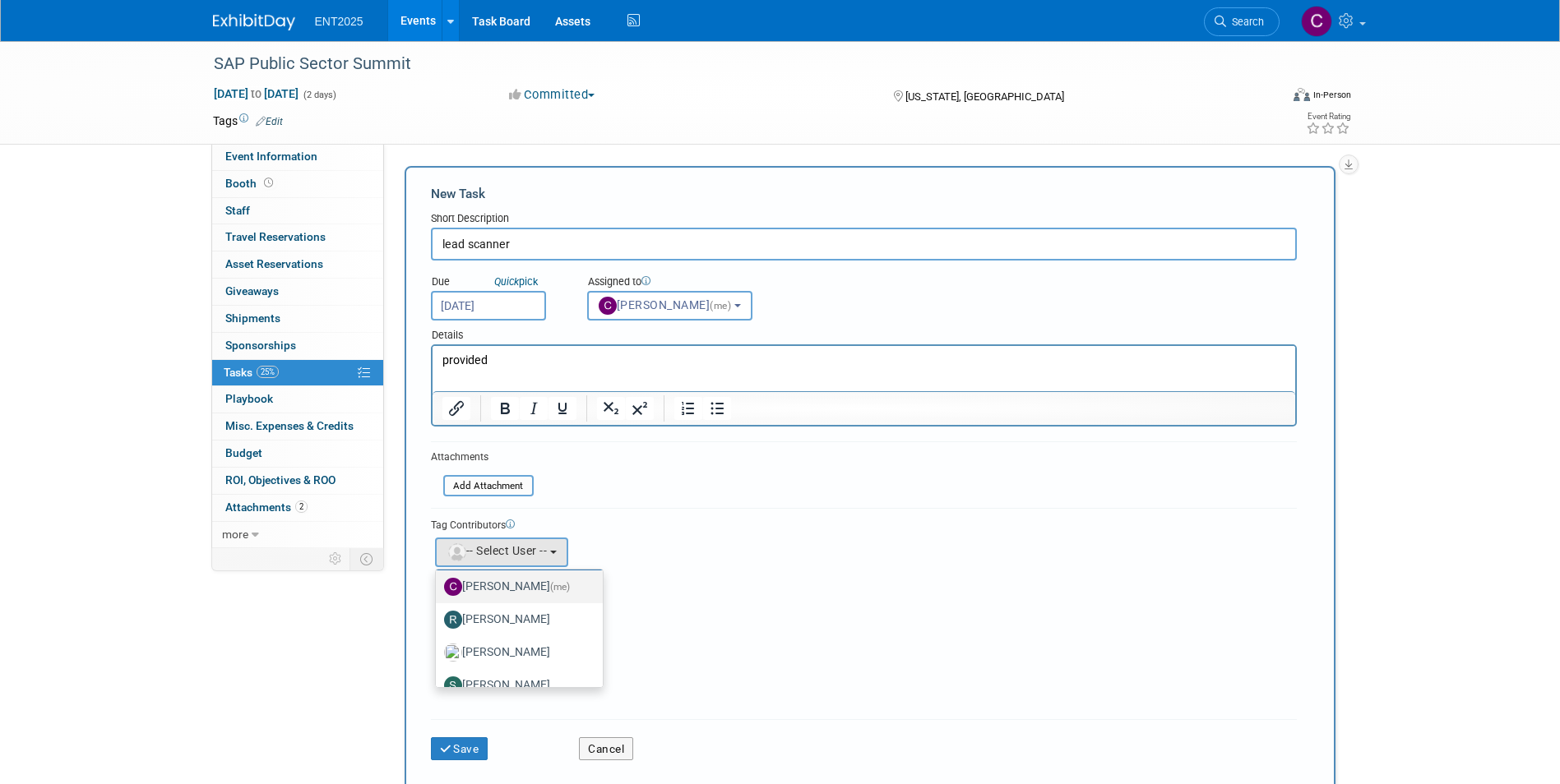
scroll to position [55, 0]
click at [510, 632] on label "Rose Bodin" at bounding box center [515, 633] width 143 height 26
click at [438, 632] on input "Rose Bodin" at bounding box center [433, 632] width 11 height 11
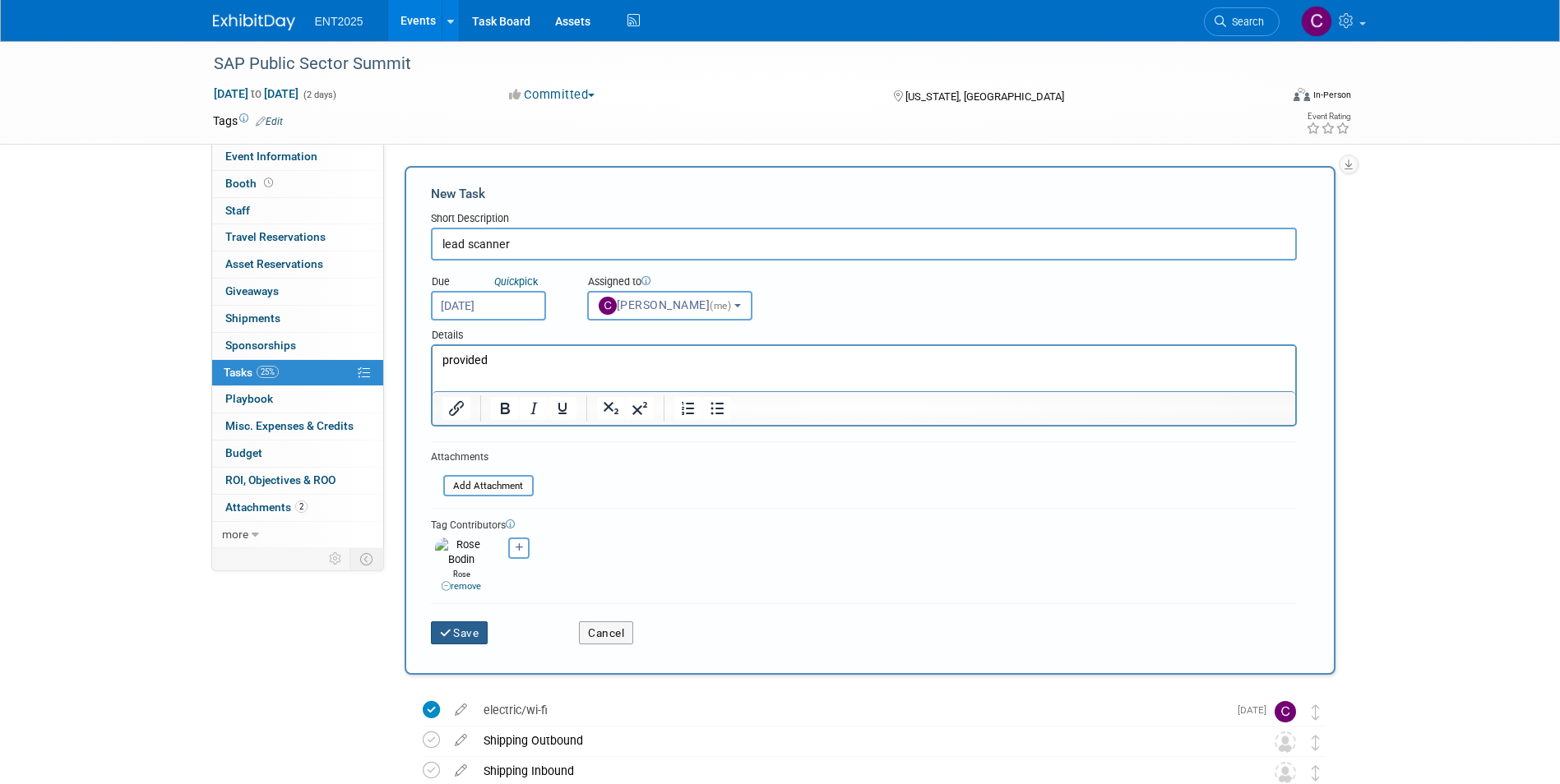
click at [461, 623] on button "Save" at bounding box center [460, 633] width 57 height 23
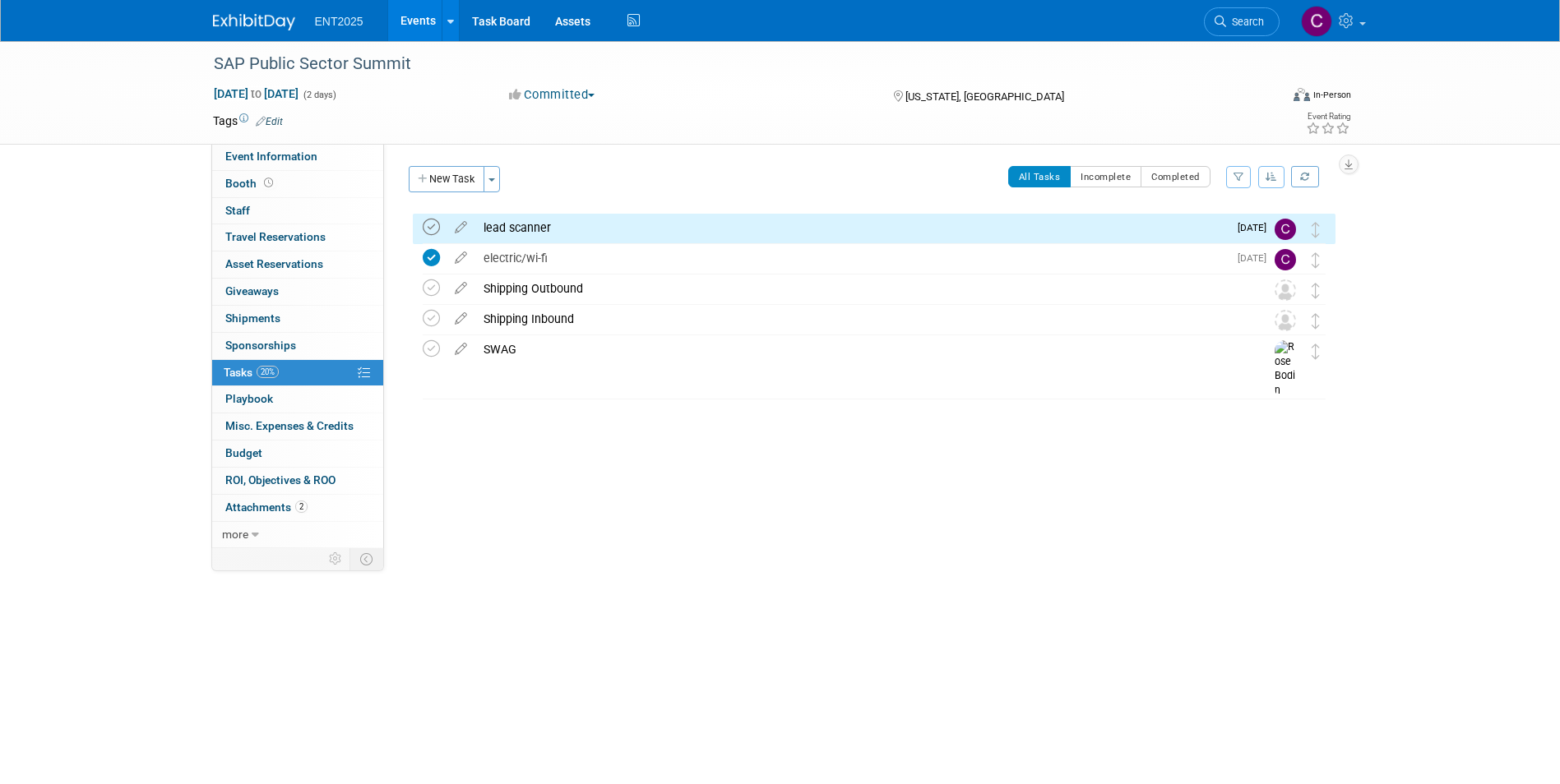
click at [430, 225] on icon at bounding box center [431, 227] width 17 height 17
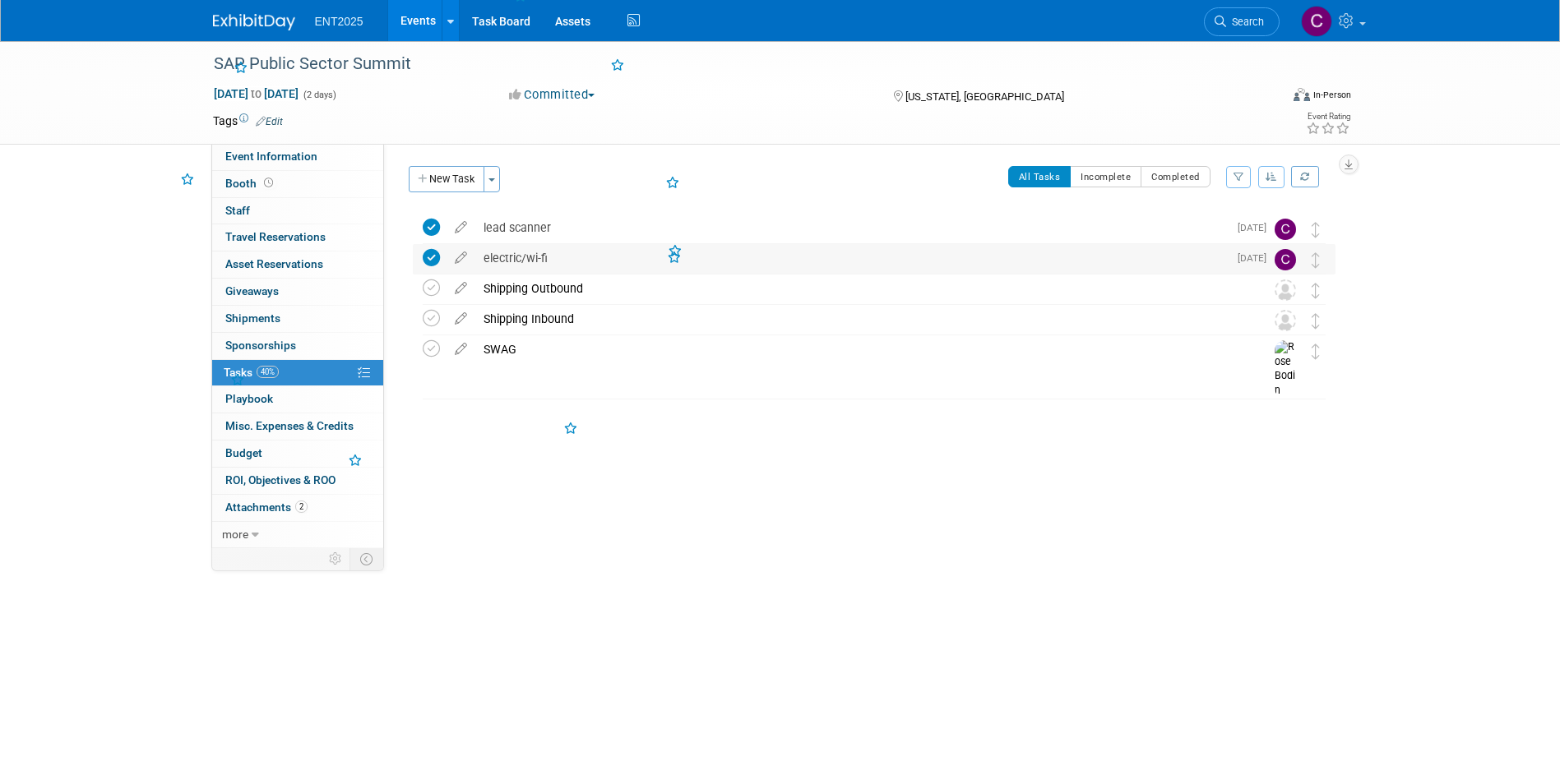
click at [493, 254] on div "electric/wi-fi" at bounding box center [852, 257] width 752 height 28
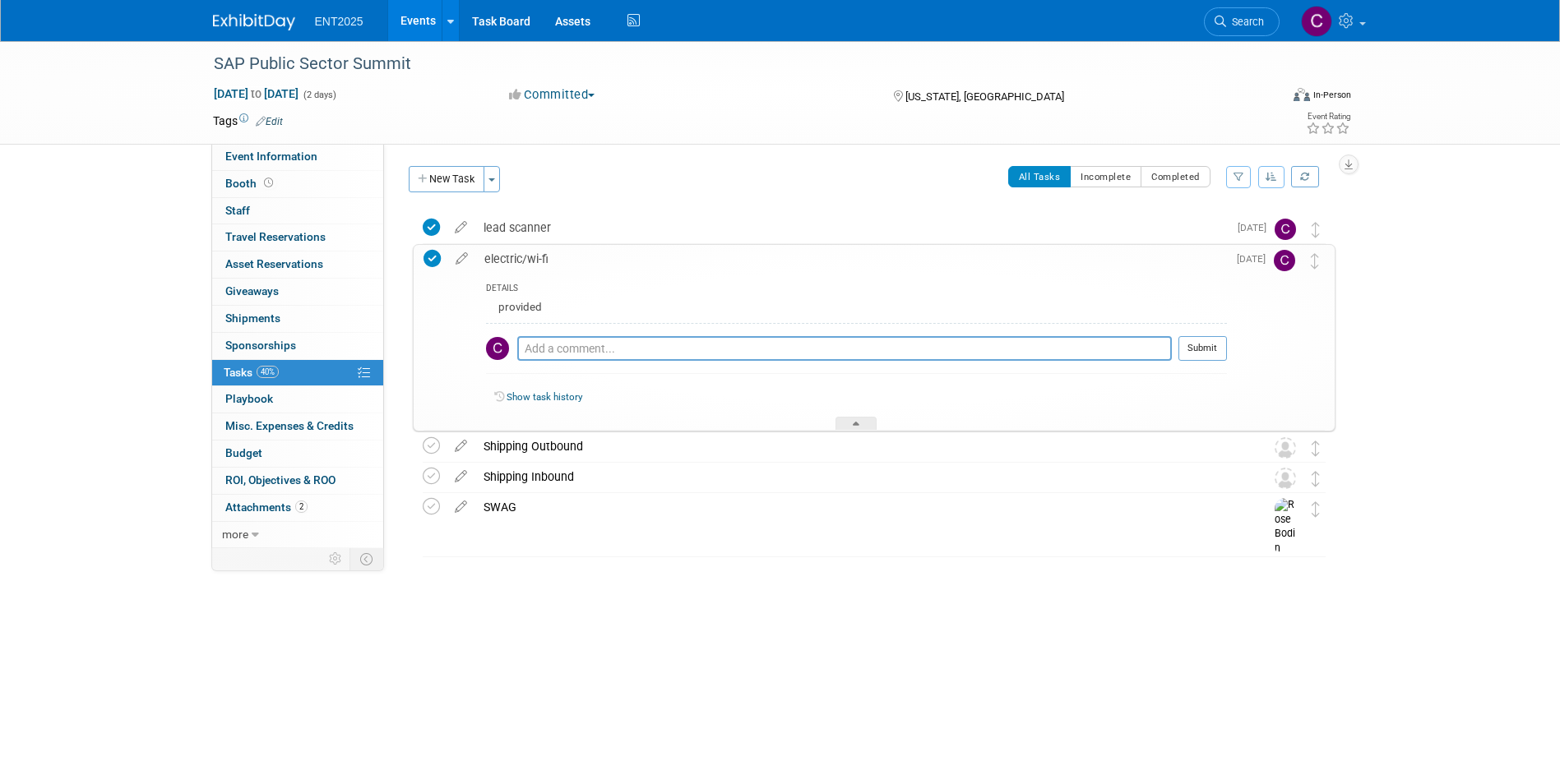
click at [500, 253] on div "electric/wi-fi" at bounding box center [852, 258] width 751 height 28
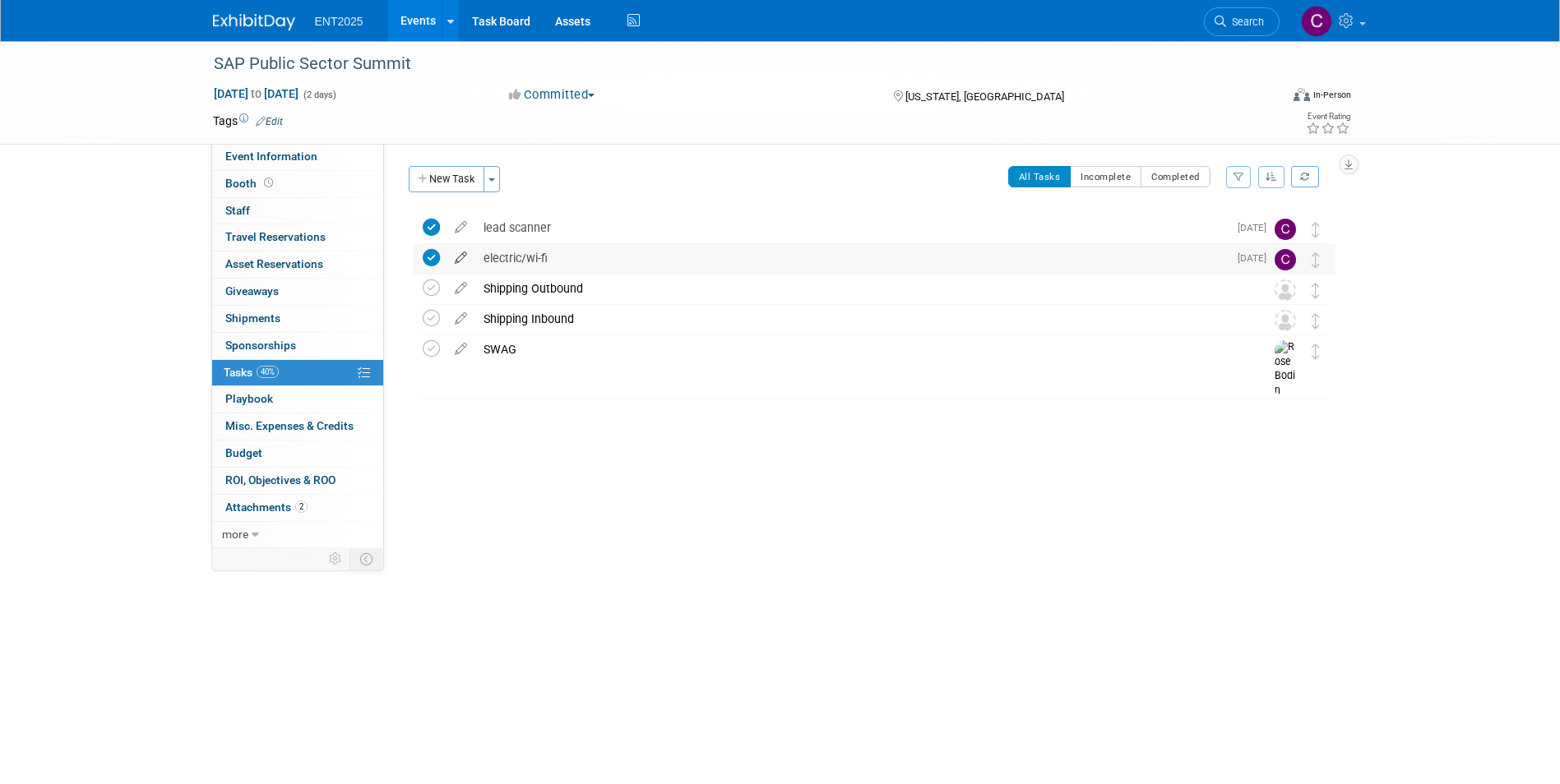
click at [462, 251] on icon at bounding box center [461, 254] width 29 height 21
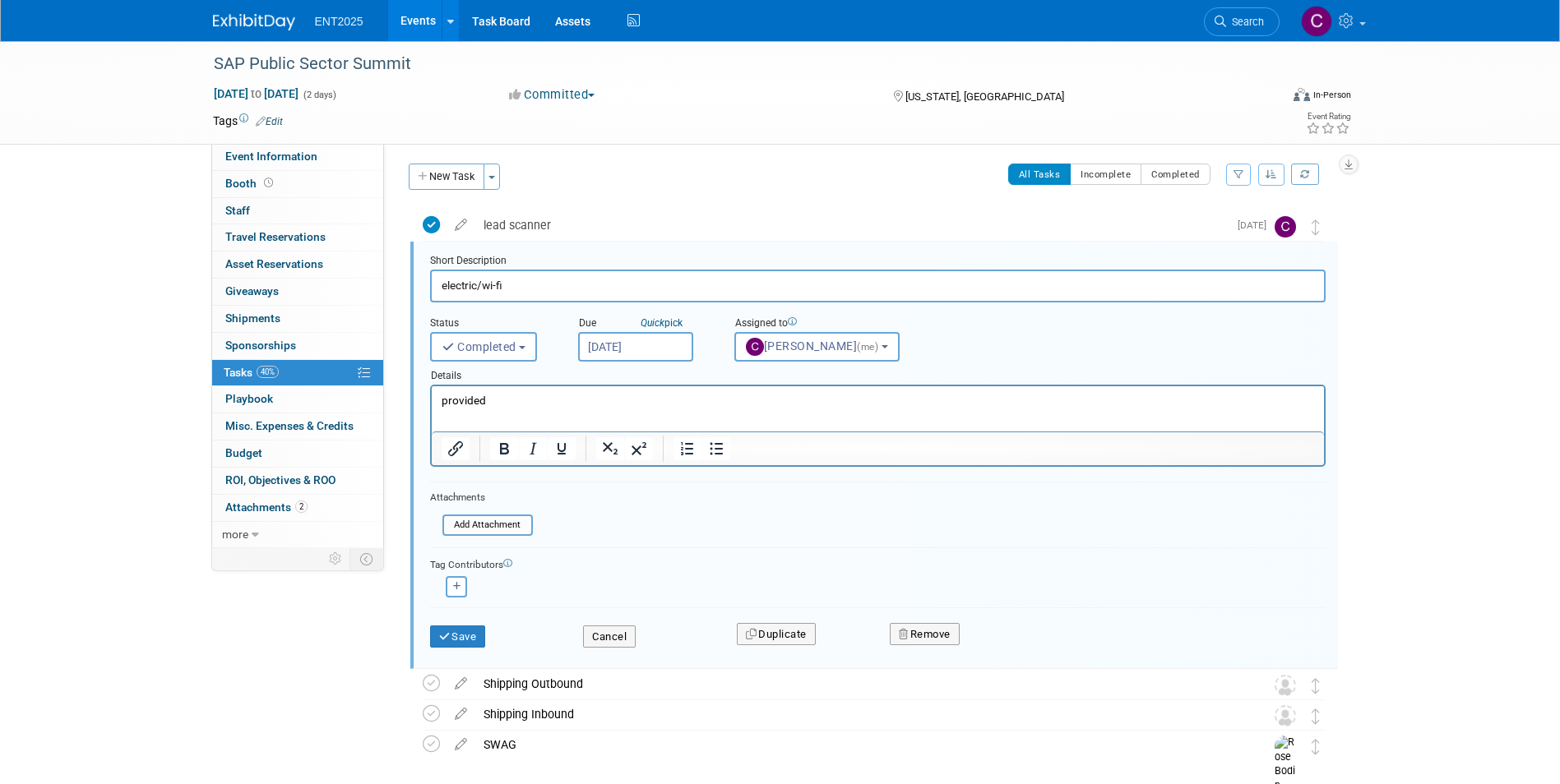
scroll to position [4, 0]
click at [455, 582] on icon "button" at bounding box center [457, 586] width 8 height 9
select select
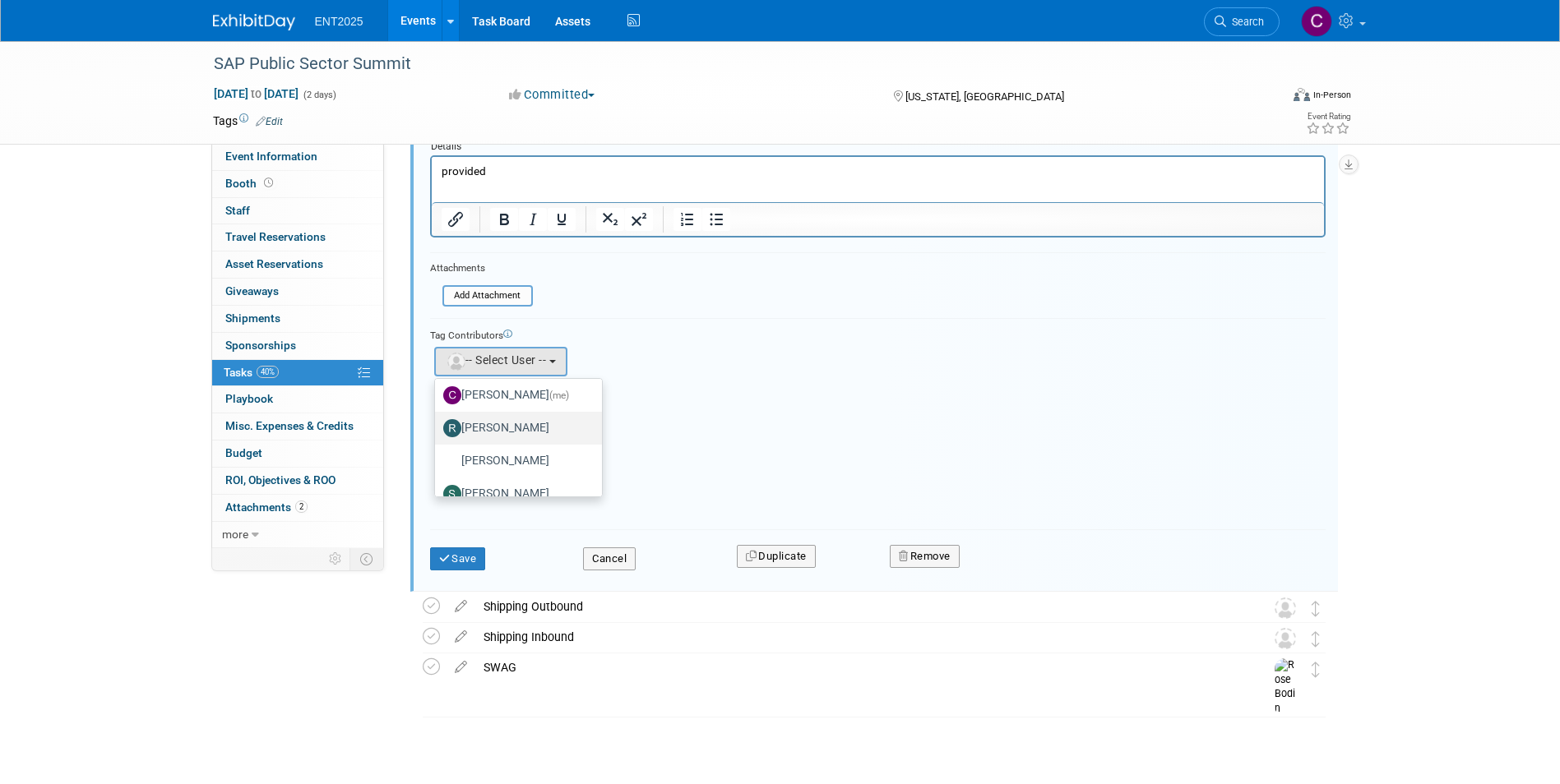
scroll to position [55, 0]
click at [508, 439] on label "Rose Bodin" at bounding box center [514, 442] width 143 height 26
click at [437, 439] on input "Rose Bodin" at bounding box center [433, 441] width 11 height 11
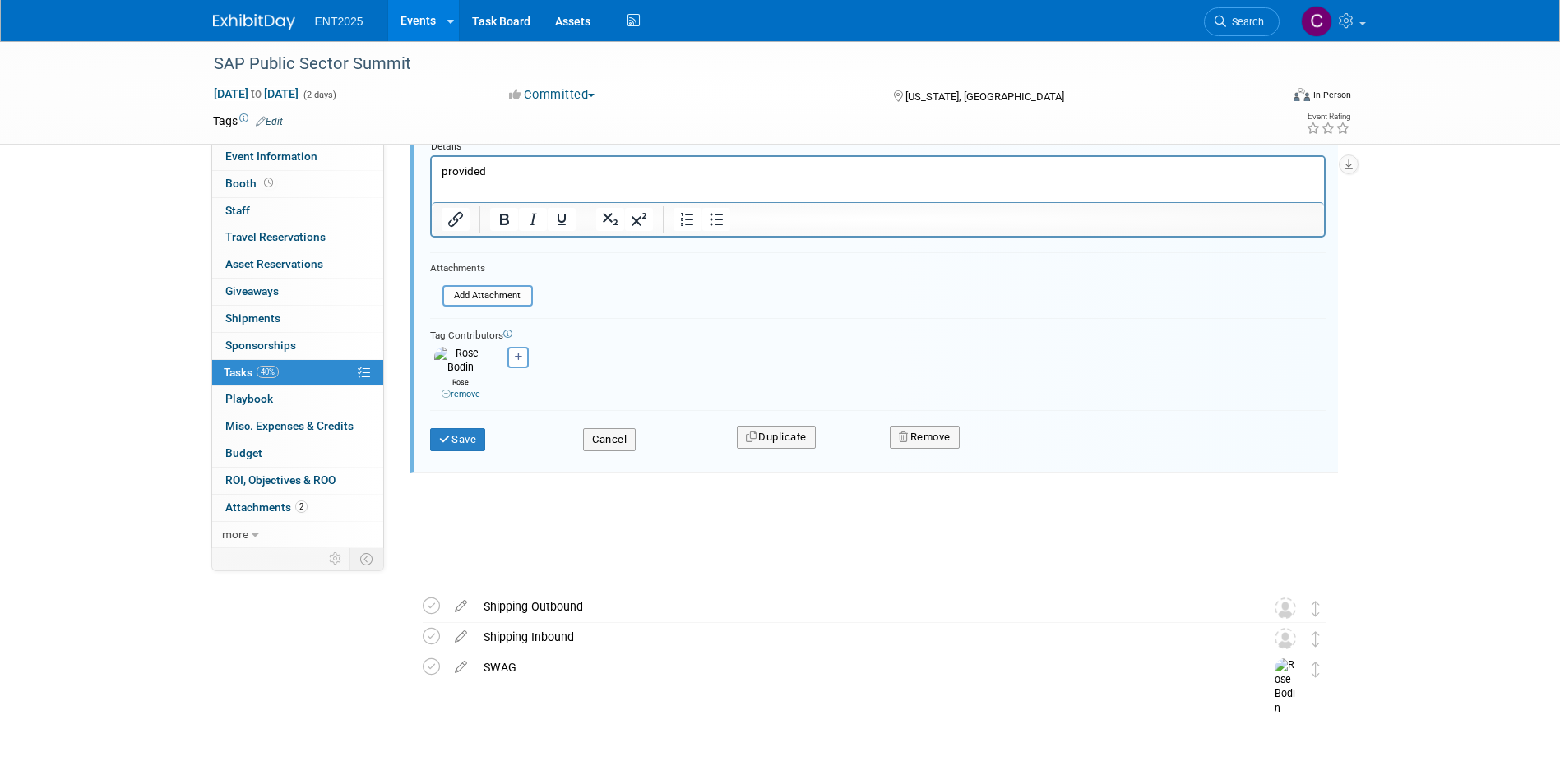
scroll to position [104, 0]
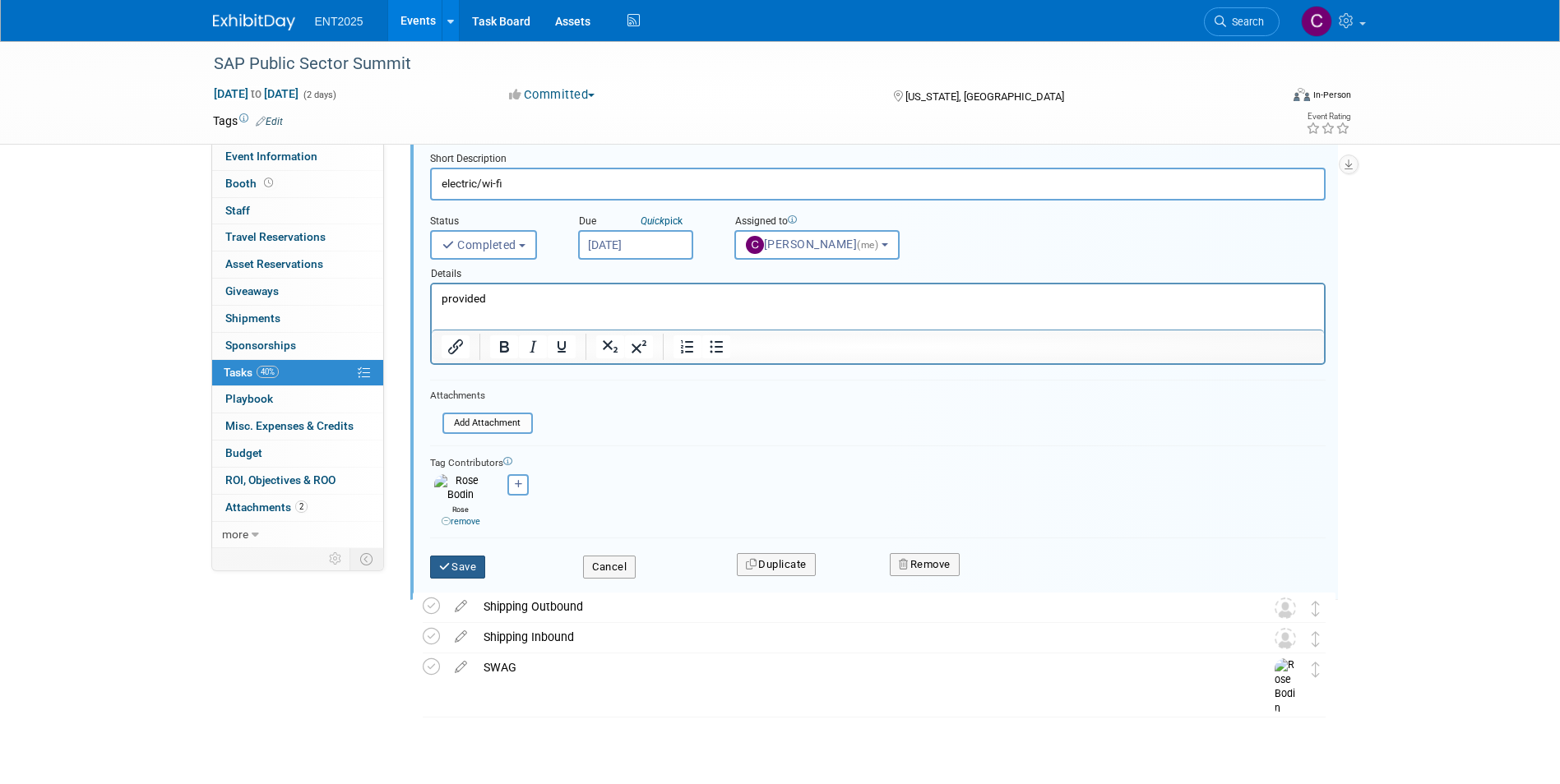
click at [465, 556] on button "Save" at bounding box center [458, 567] width 56 height 23
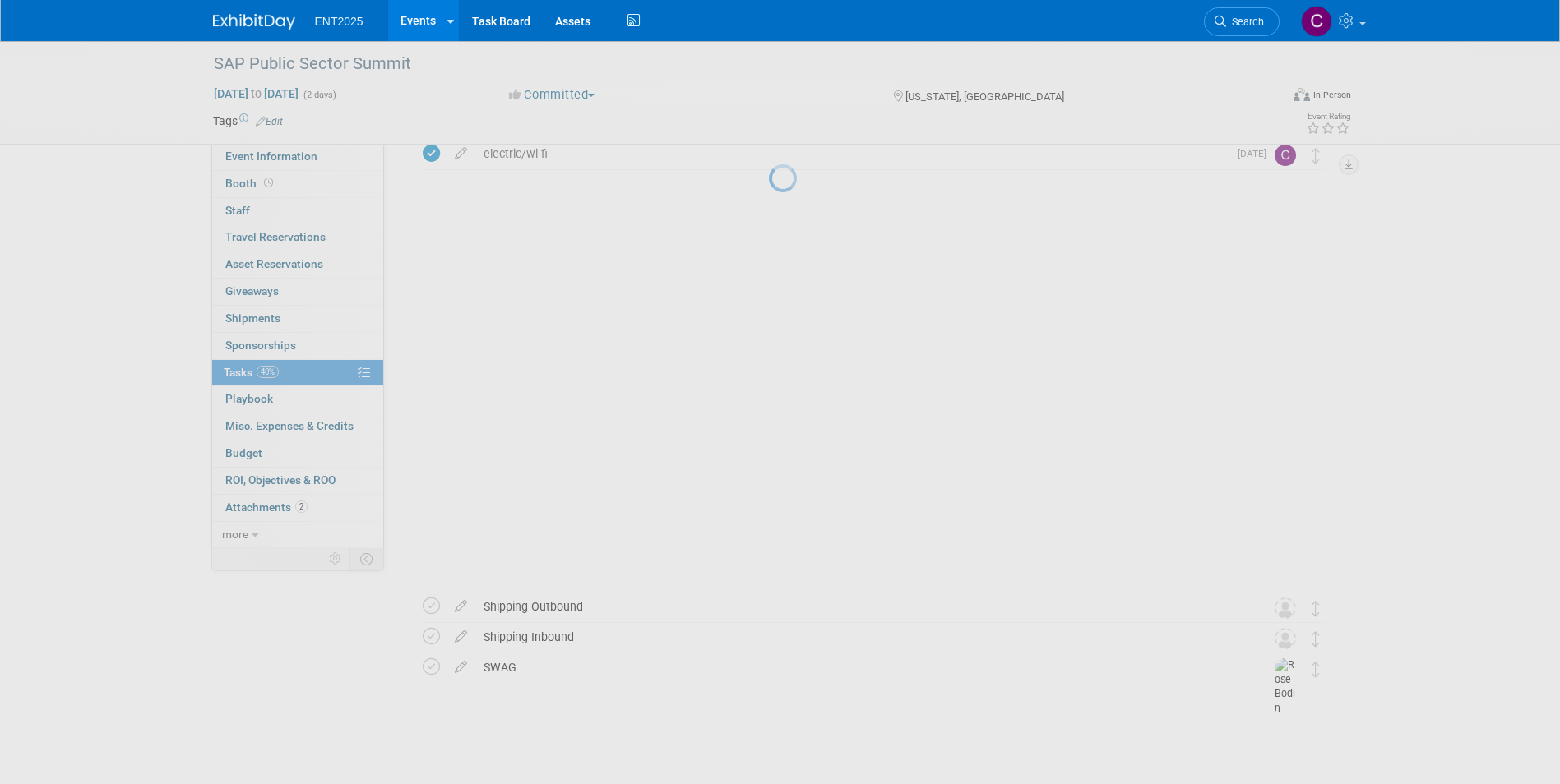
scroll to position [0, 0]
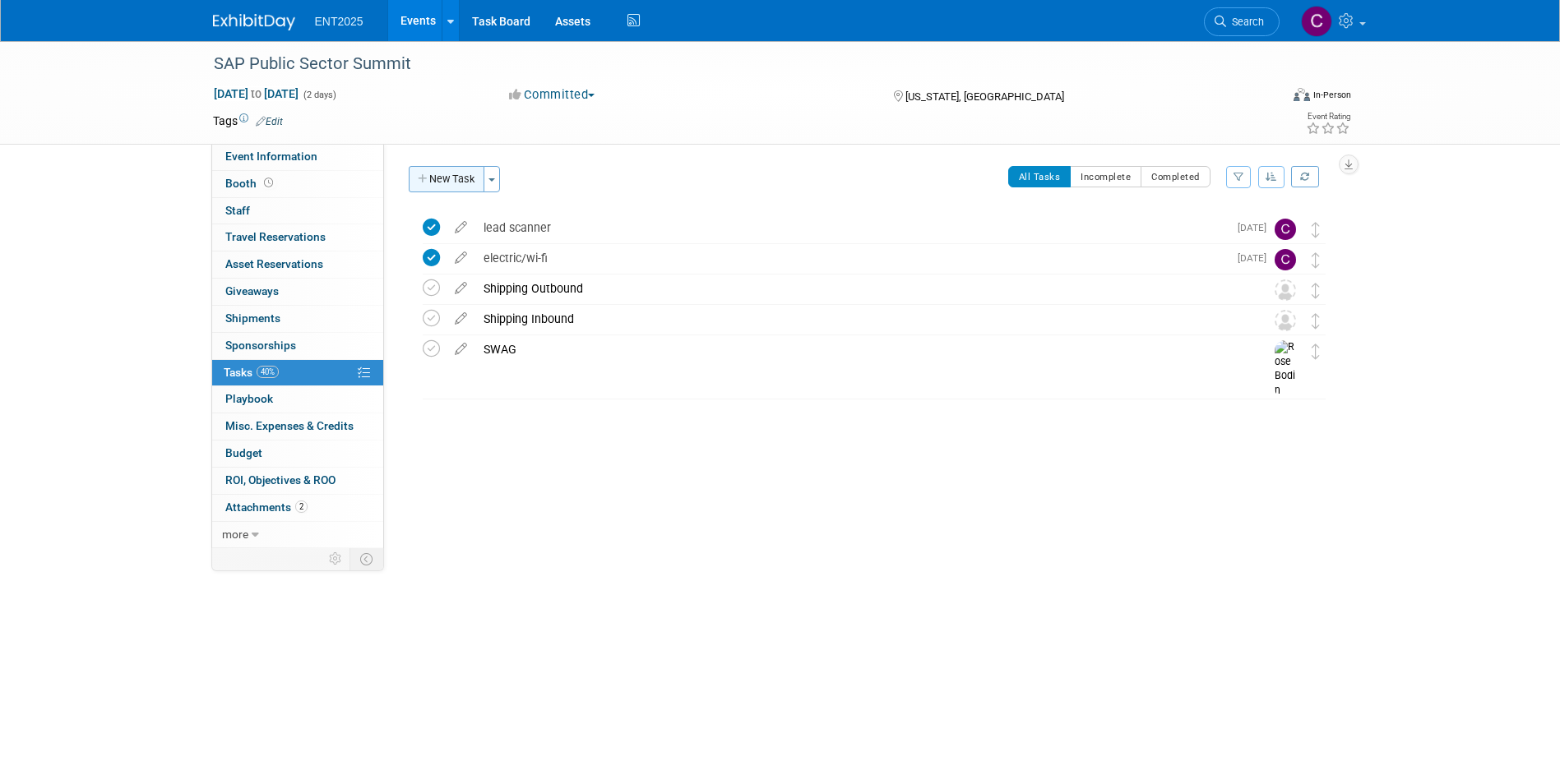
click at [429, 172] on button "New Task" at bounding box center [446, 179] width 75 height 26
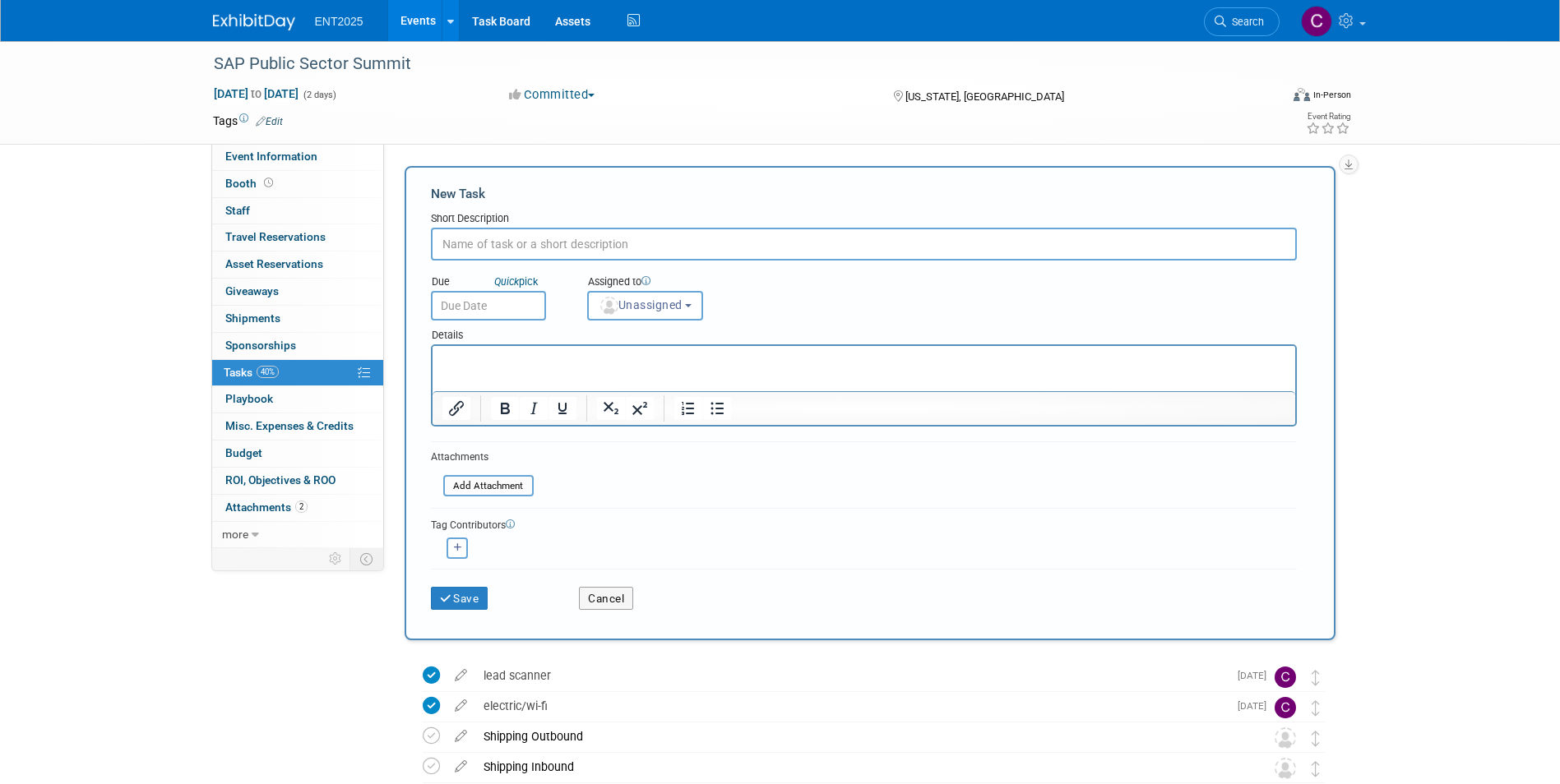
click at [470, 248] on input "text" at bounding box center [863, 244] width 866 height 33
type input "Supply kit"
click at [698, 311] on button "Unassigned" at bounding box center [645, 305] width 117 height 30
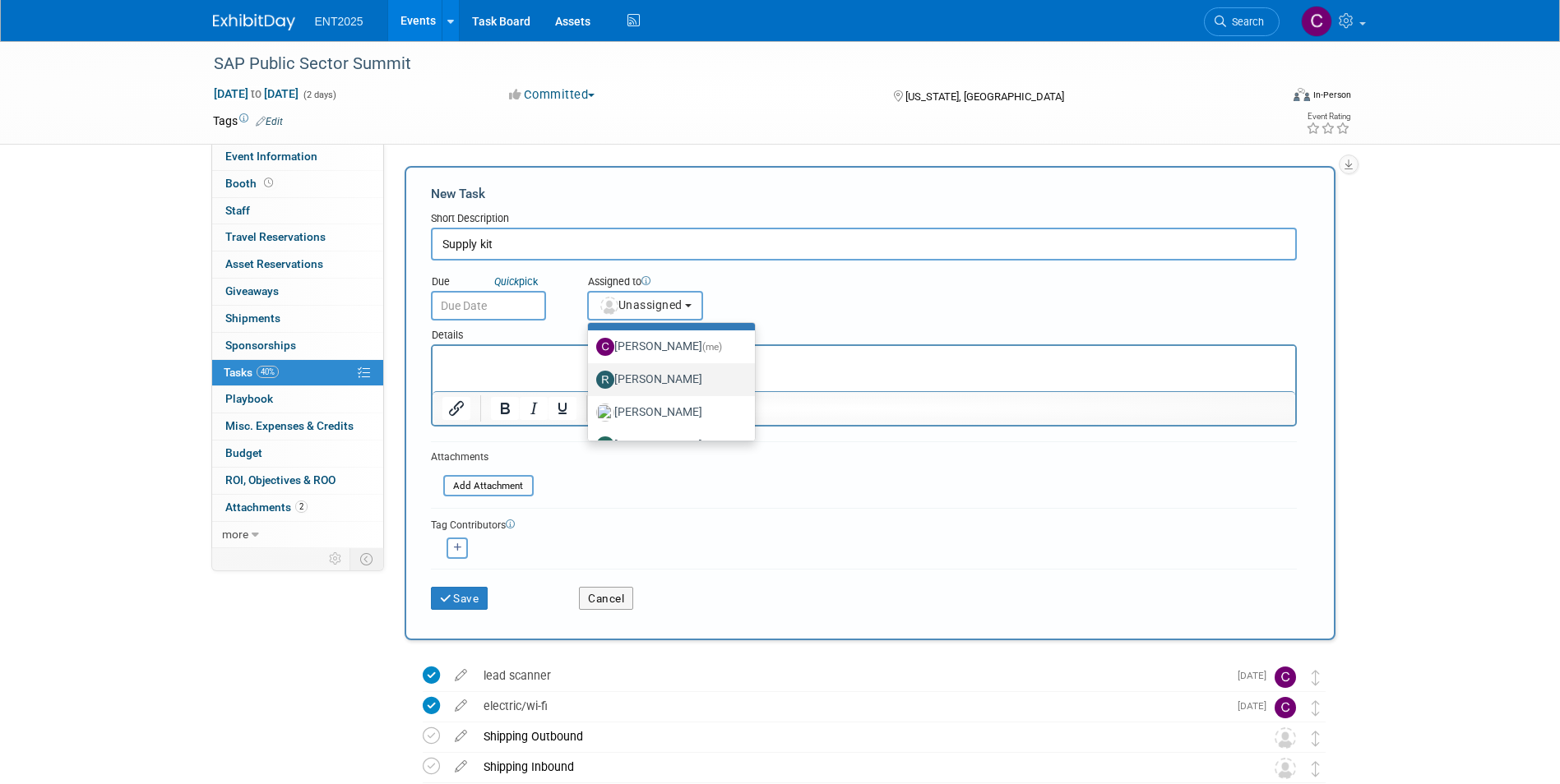
scroll to position [55, 0]
click at [645, 383] on label "Rose Bodin" at bounding box center [667, 387] width 143 height 26
click at [591, 383] on input "Rose Bodin" at bounding box center [585, 385] width 11 height 11
select select "fd414d53-3d64-4b99-a4d4-d4a7ab262892"
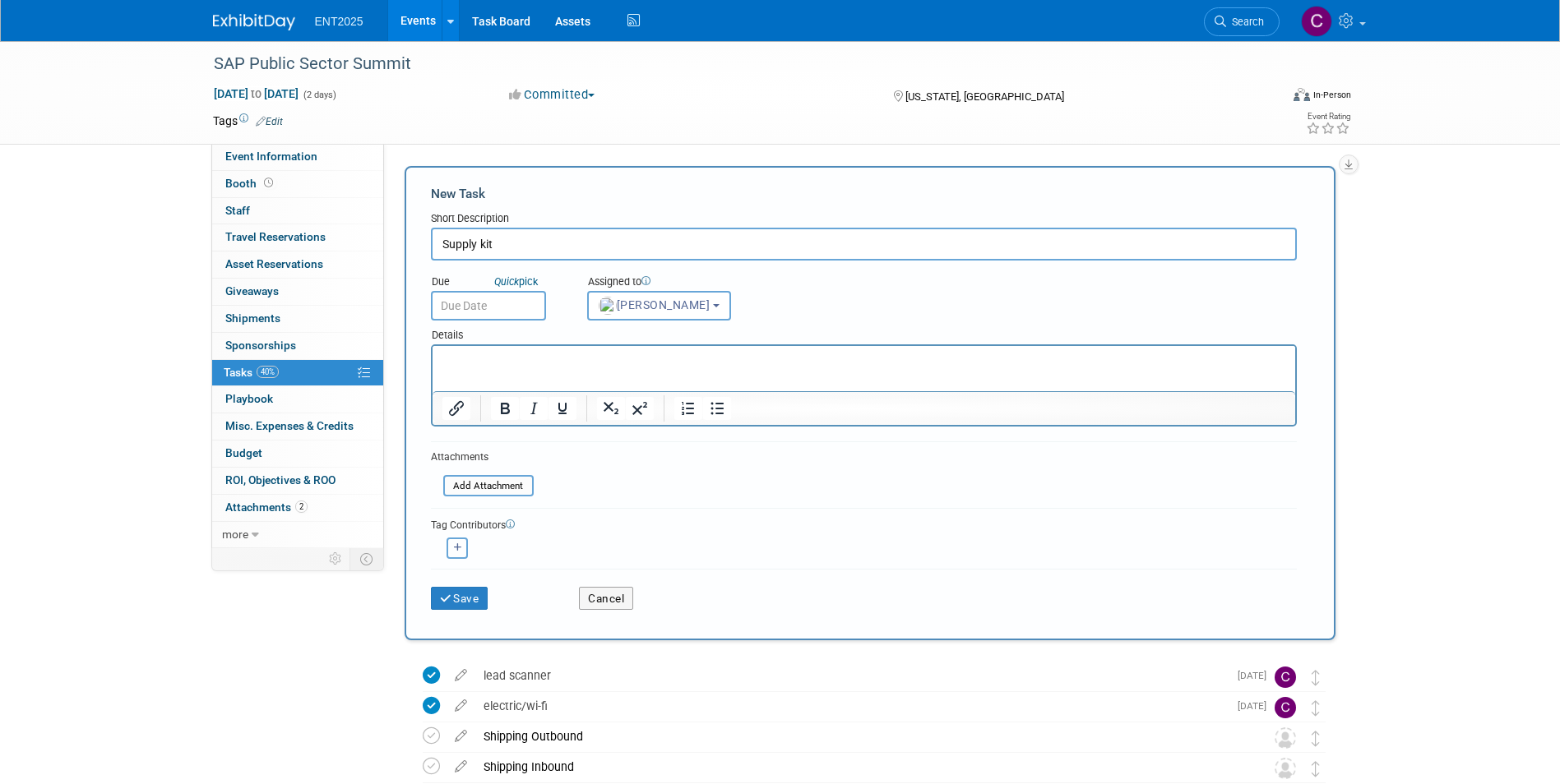
click at [461, 547] on icon "button" at bounding box center [458, 548] width 8 height 9
select select
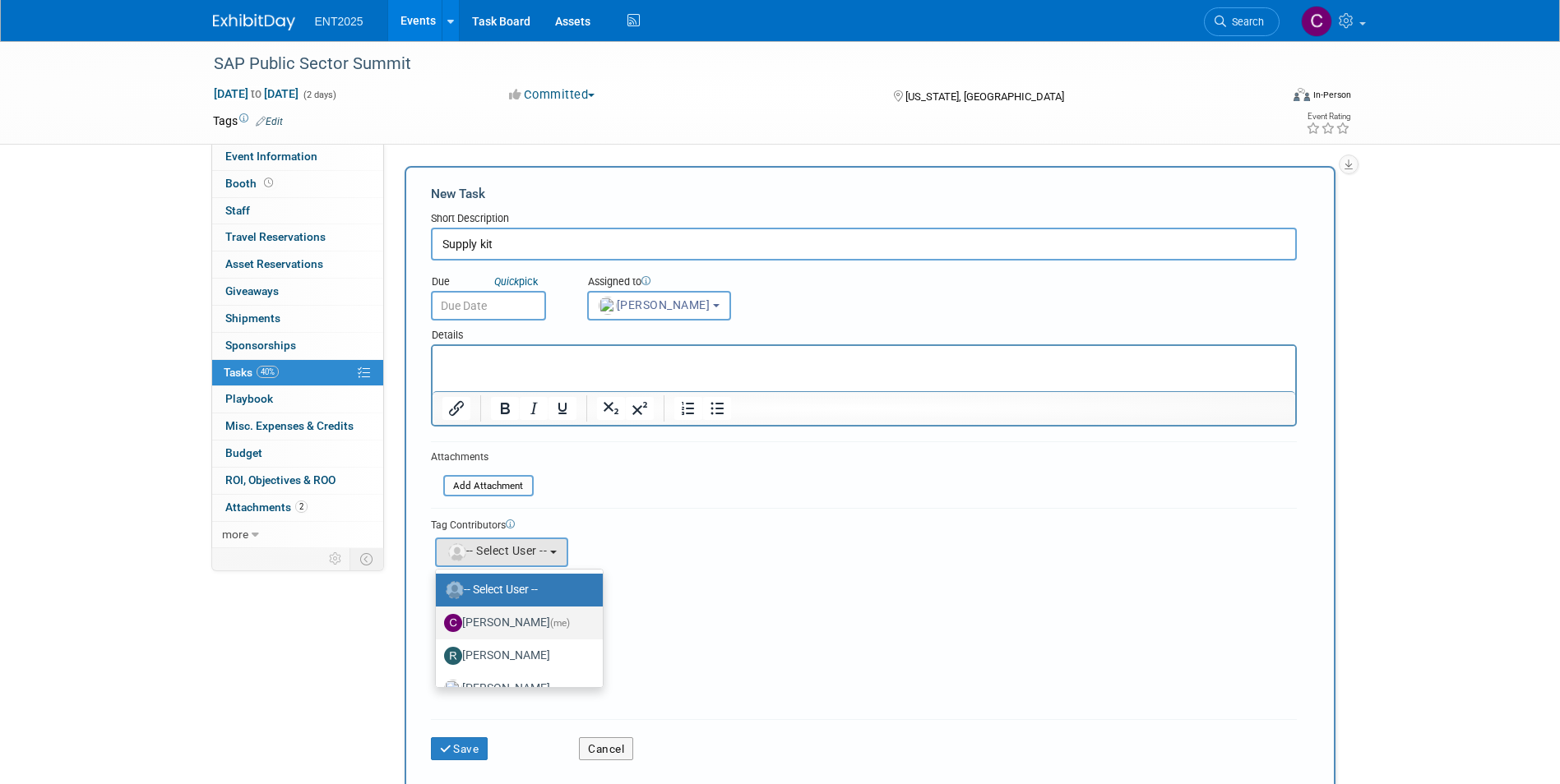
click at [518, 628] on label "Colleen Mueller (me)" at bounding box center [515, 623] width 143 height 26
click at [438, 626] on input "Colleen Mueller (me)" at bounding box center [433, 621] width 11 height 11
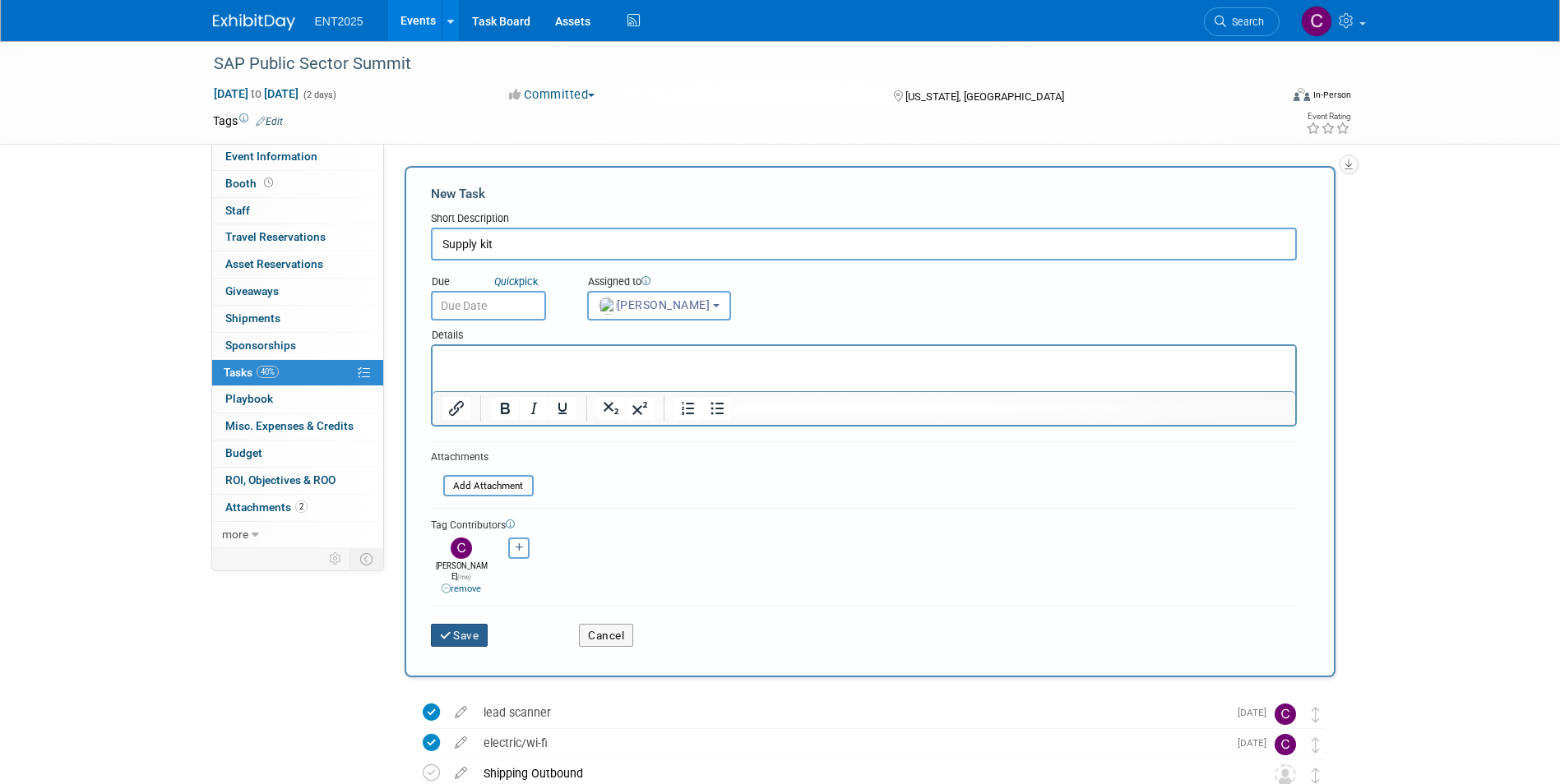
click at [462, 624] on button "Save" at bounding box center [460, 635] width 57 height 23
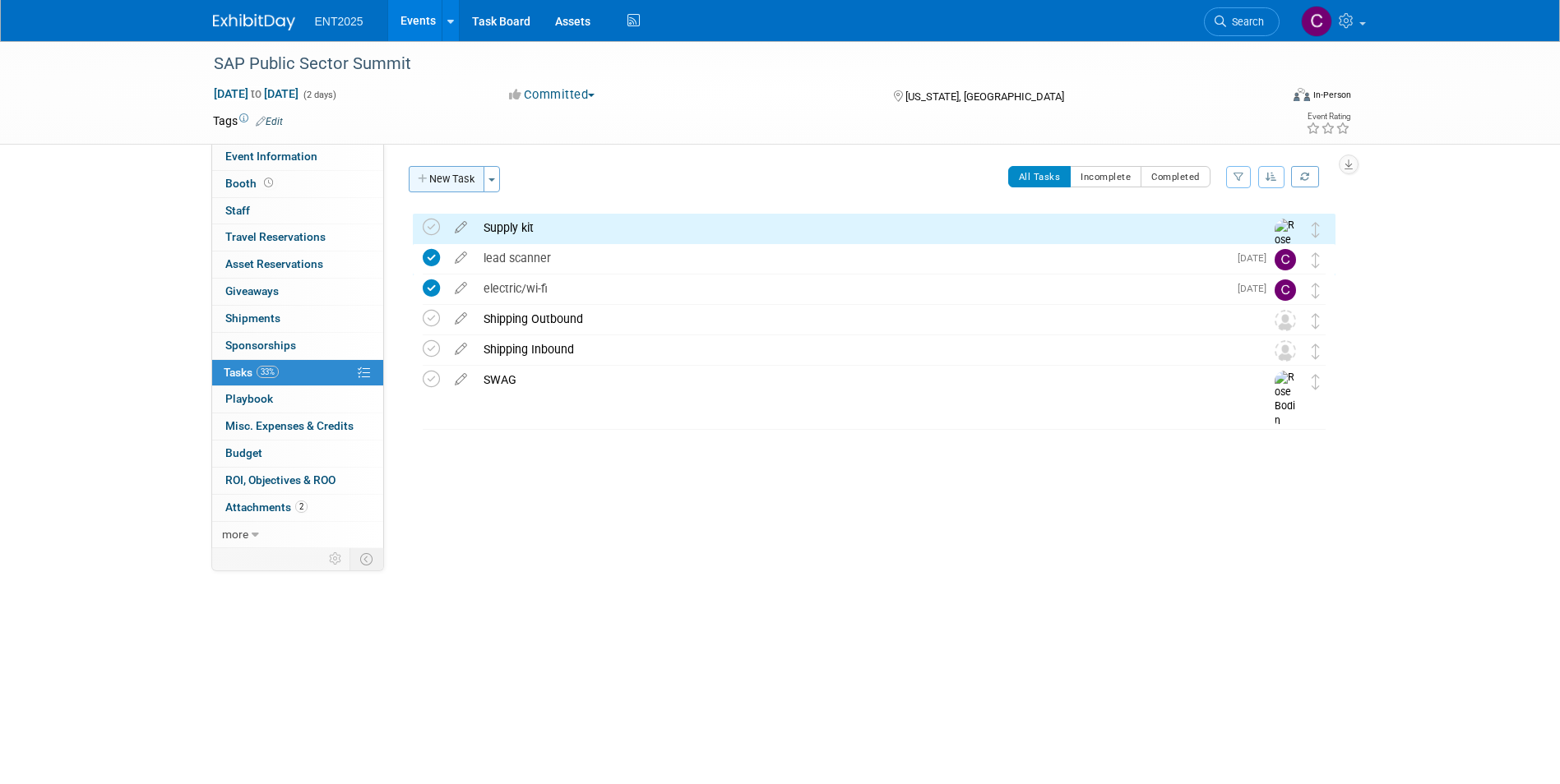
click at [424, 179] on icon "button" at bounding box center [423, 179] width 12 height 11
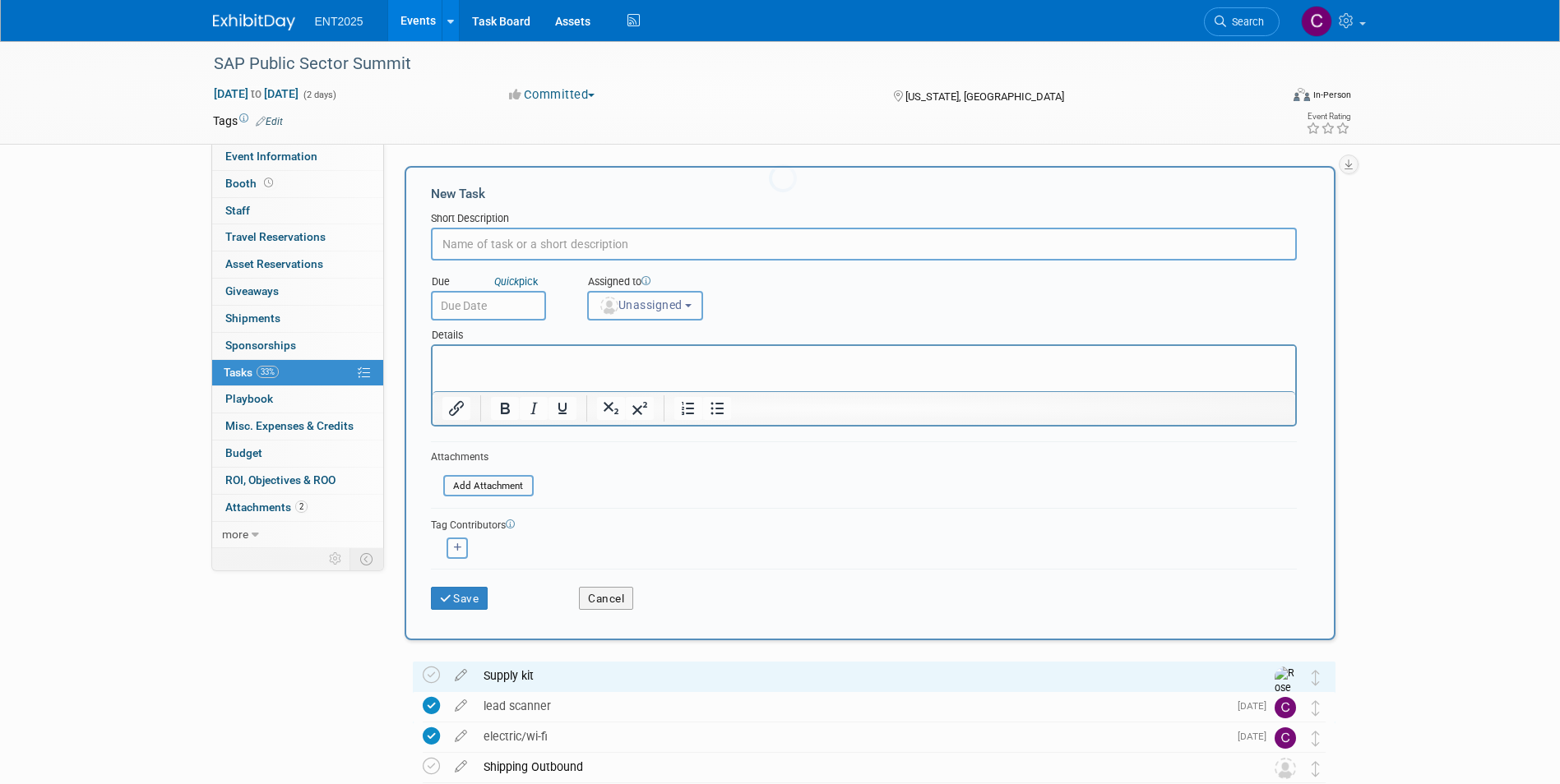
scroll to position [0, 0]
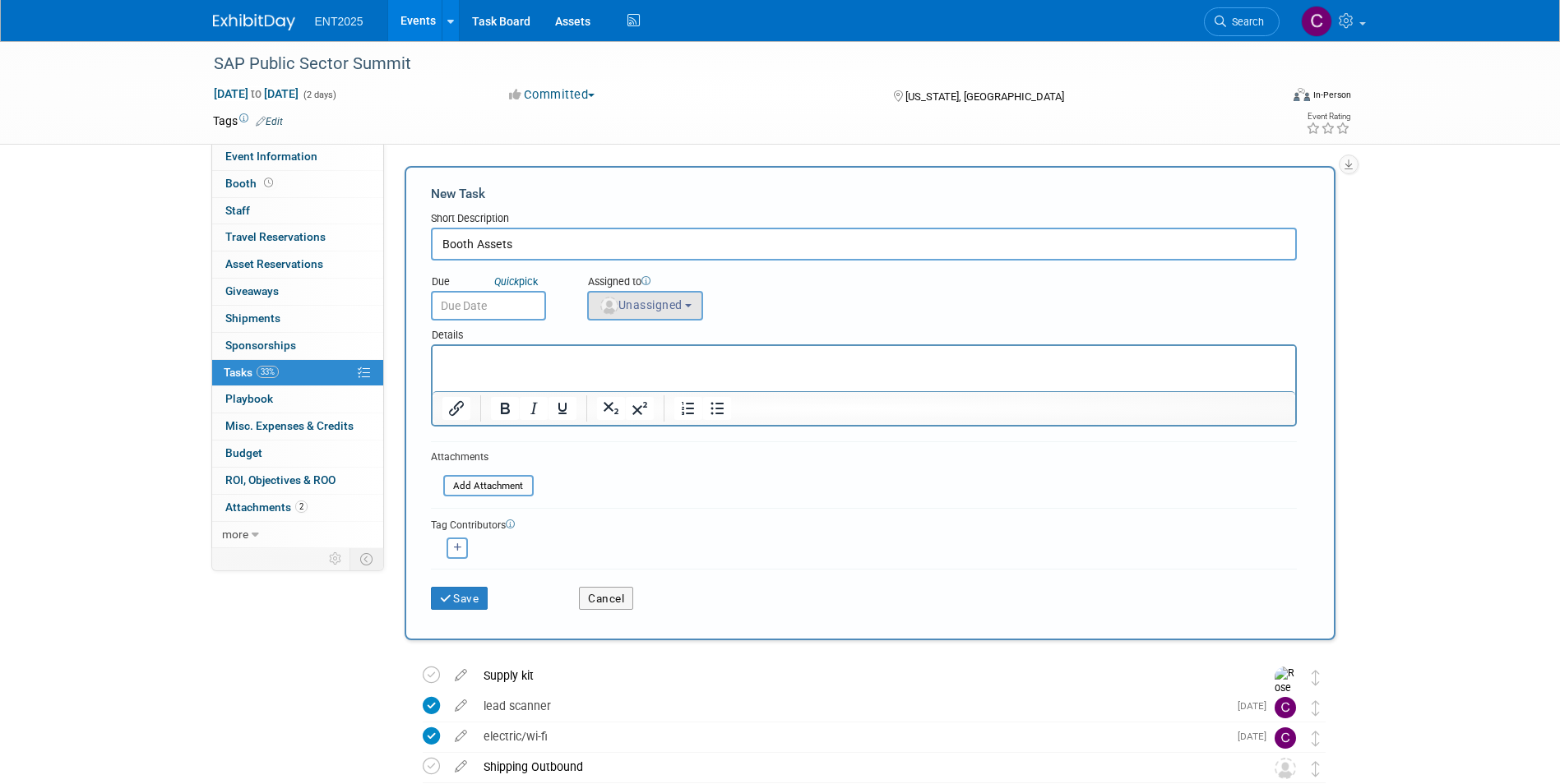
type input "Booth Assets"
click at [683, 309] on span "Unassigned" at bounding box center [640, 305] width 83 height 13
click at [657, 390] on label "Rose Bodin" at bounding box center [667, 387] width 143 height 26
click at [591, 390] on input "Rose Bodin" at bounding box center [585, 385] width 11 height 11
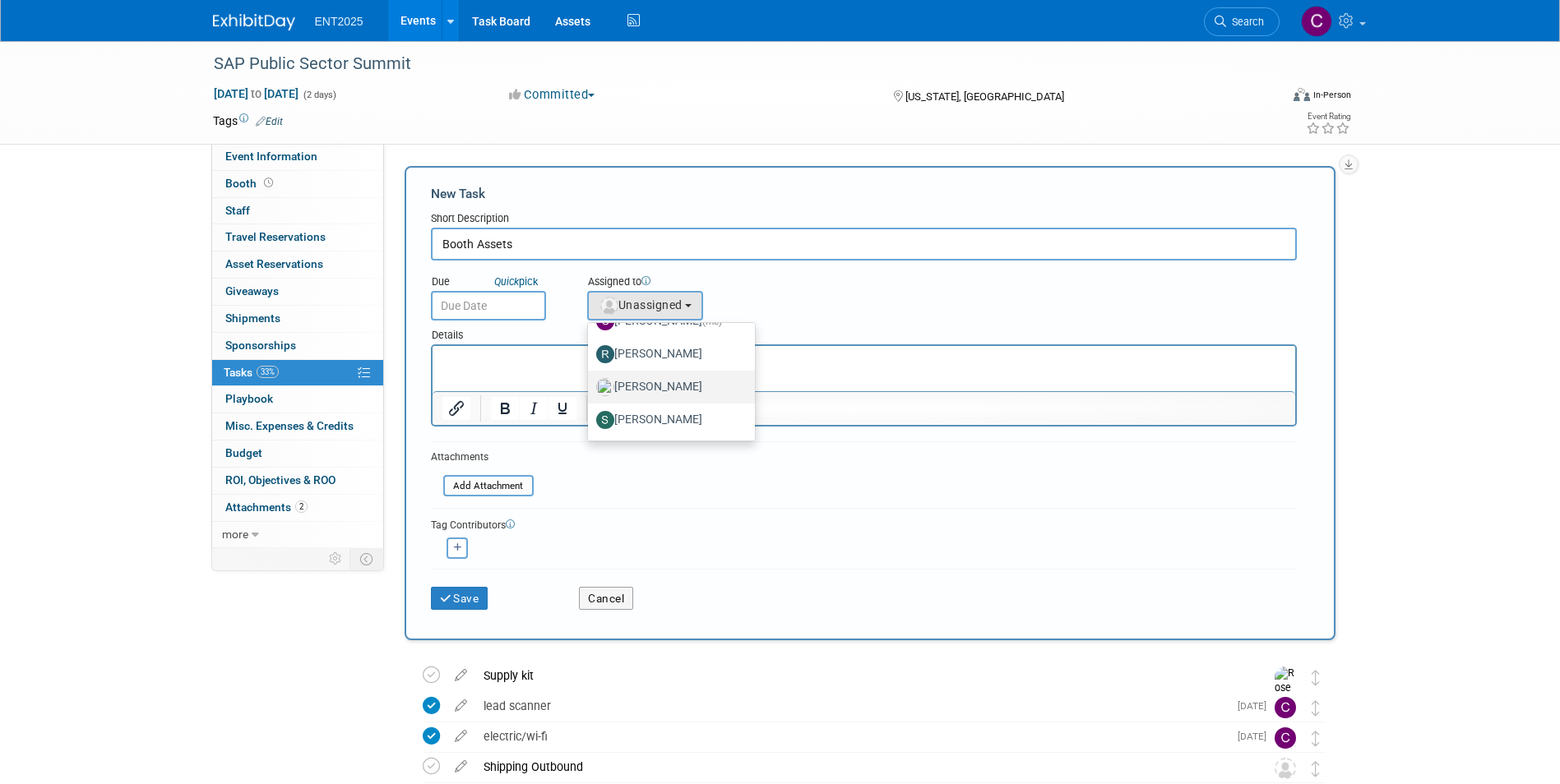
select select "fd414d53-3d64-4b99-a4d4-d4a7ab262892"
click at [459, 550] on icon "button" at bounding box center [458, 548] width 8 height 9
select select
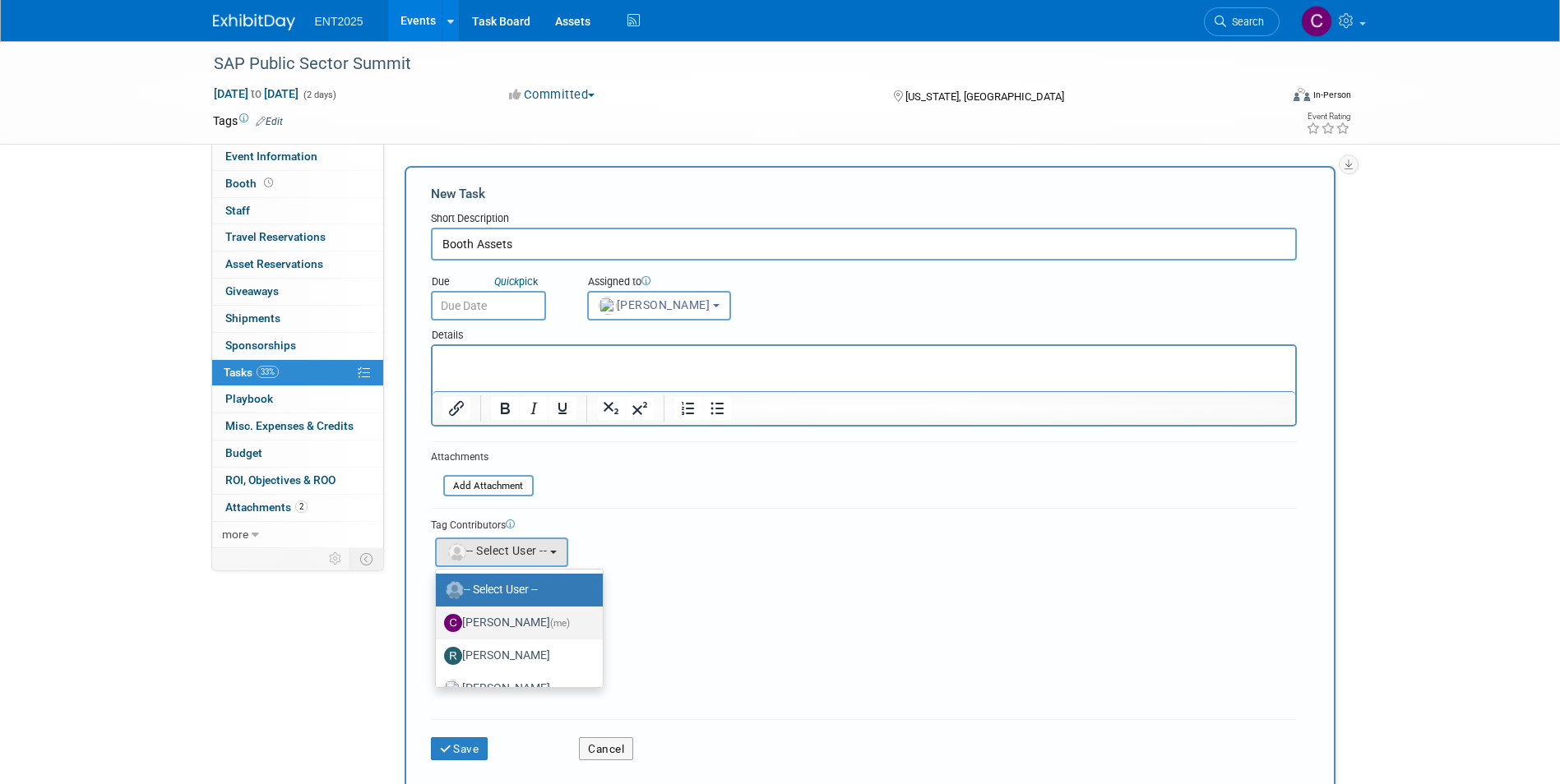
click at [521, 621] on label "Colleen Mueller (me)" at bounding box center [515, 623] width 143 height 26
click at [438, 621] on input "Colleen Mueller (me)" at bounding box center [433, 621] width 11 height 11
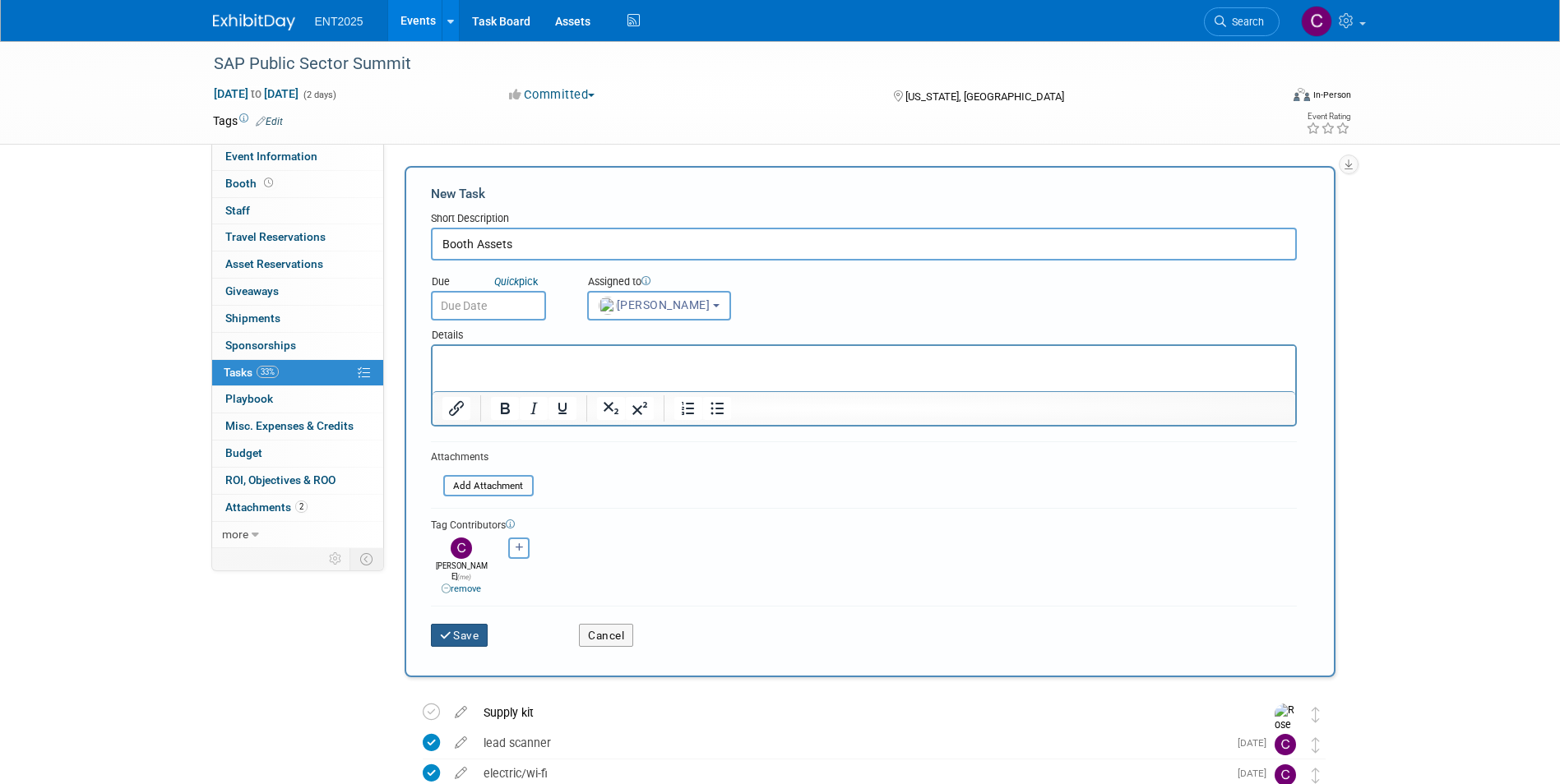
click at [458, 623] on button "Save" at bounding box center [460, 635] width 57 height 23
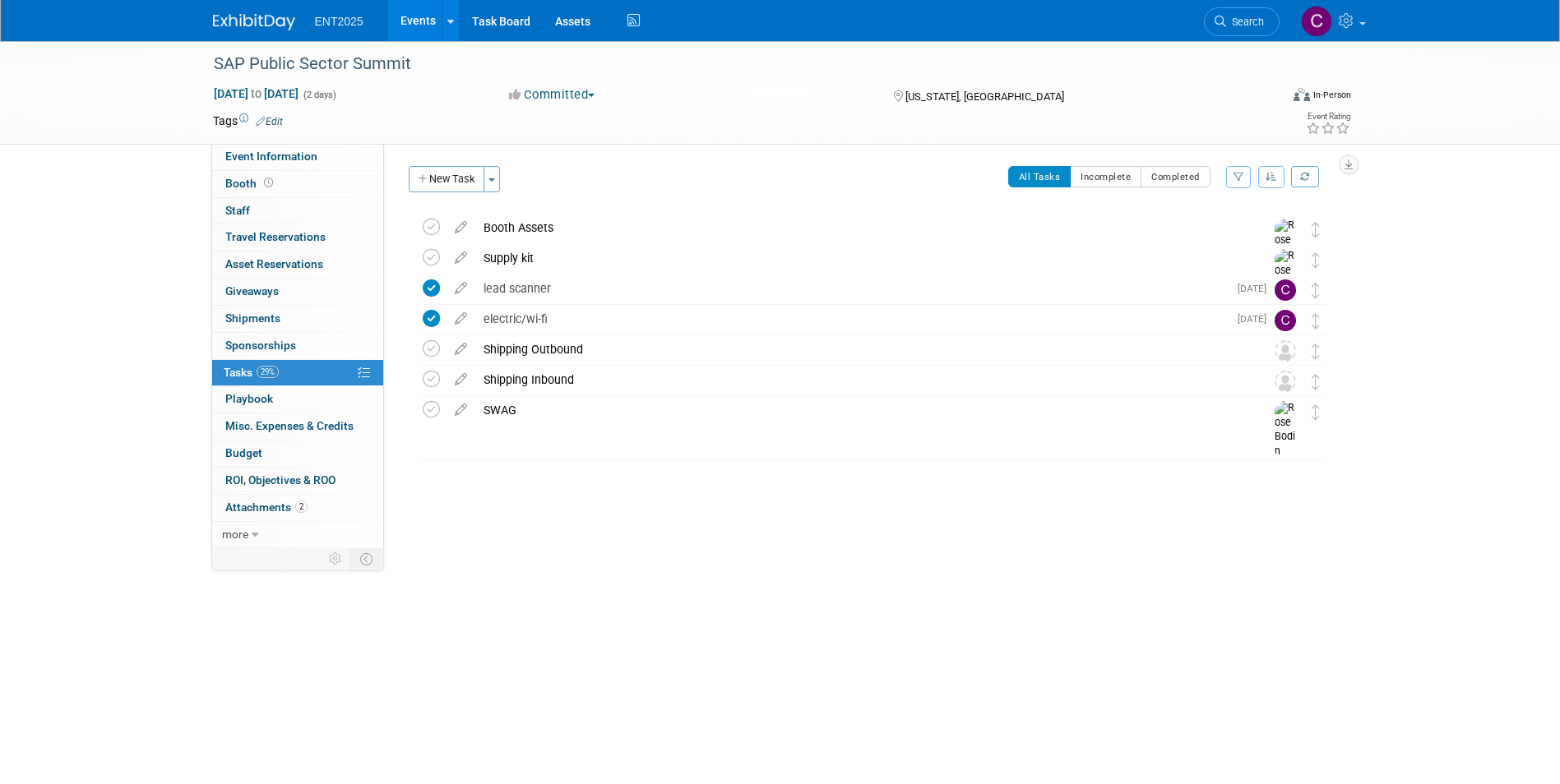
click at [421, 26] on link "Events" at bounding box center [418, 21] width 60 height 41
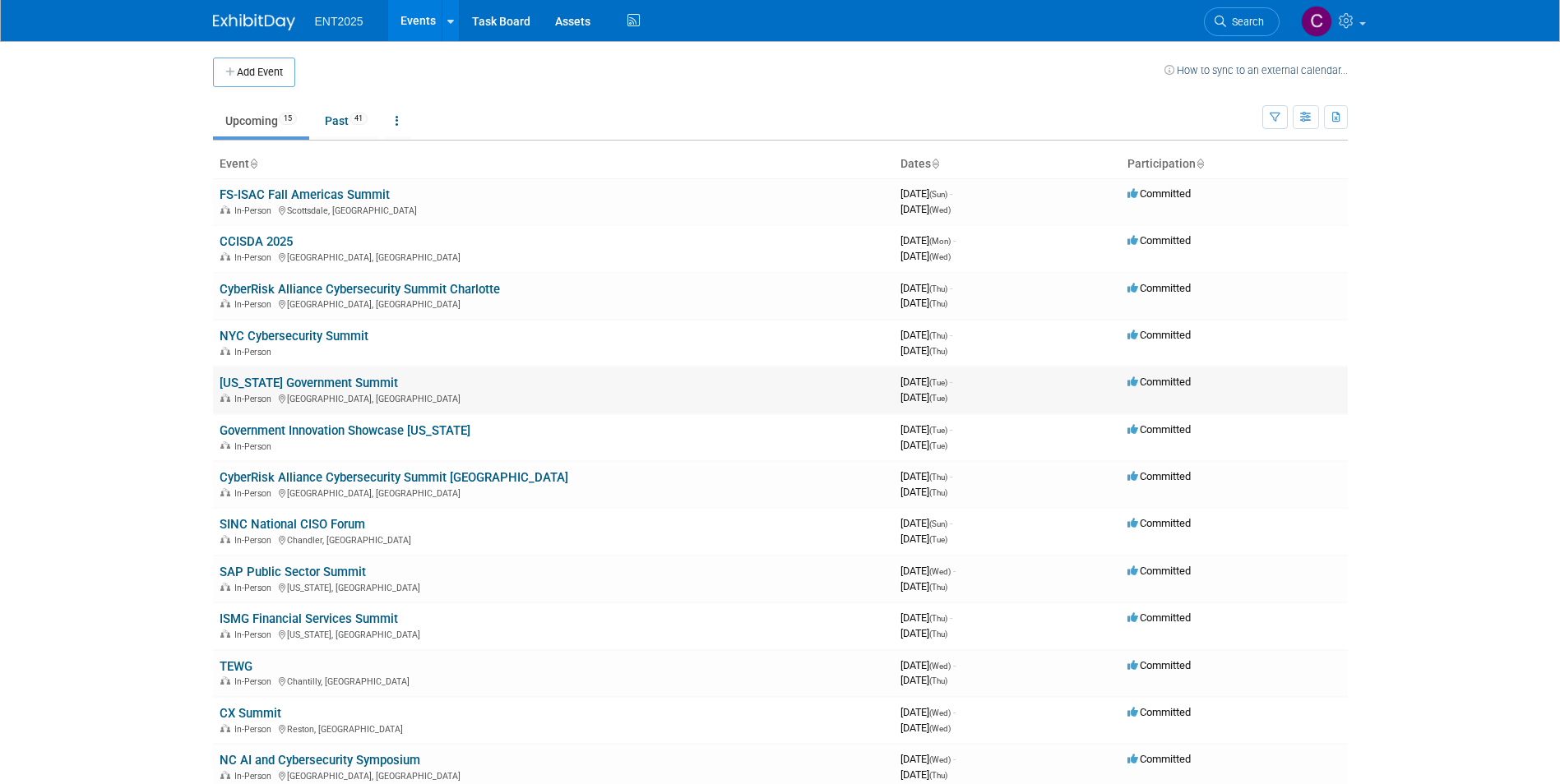
click at [268, 380] on link "[US_STATE] Government Summit" at bounding box center [309, 383] width 179 height 14
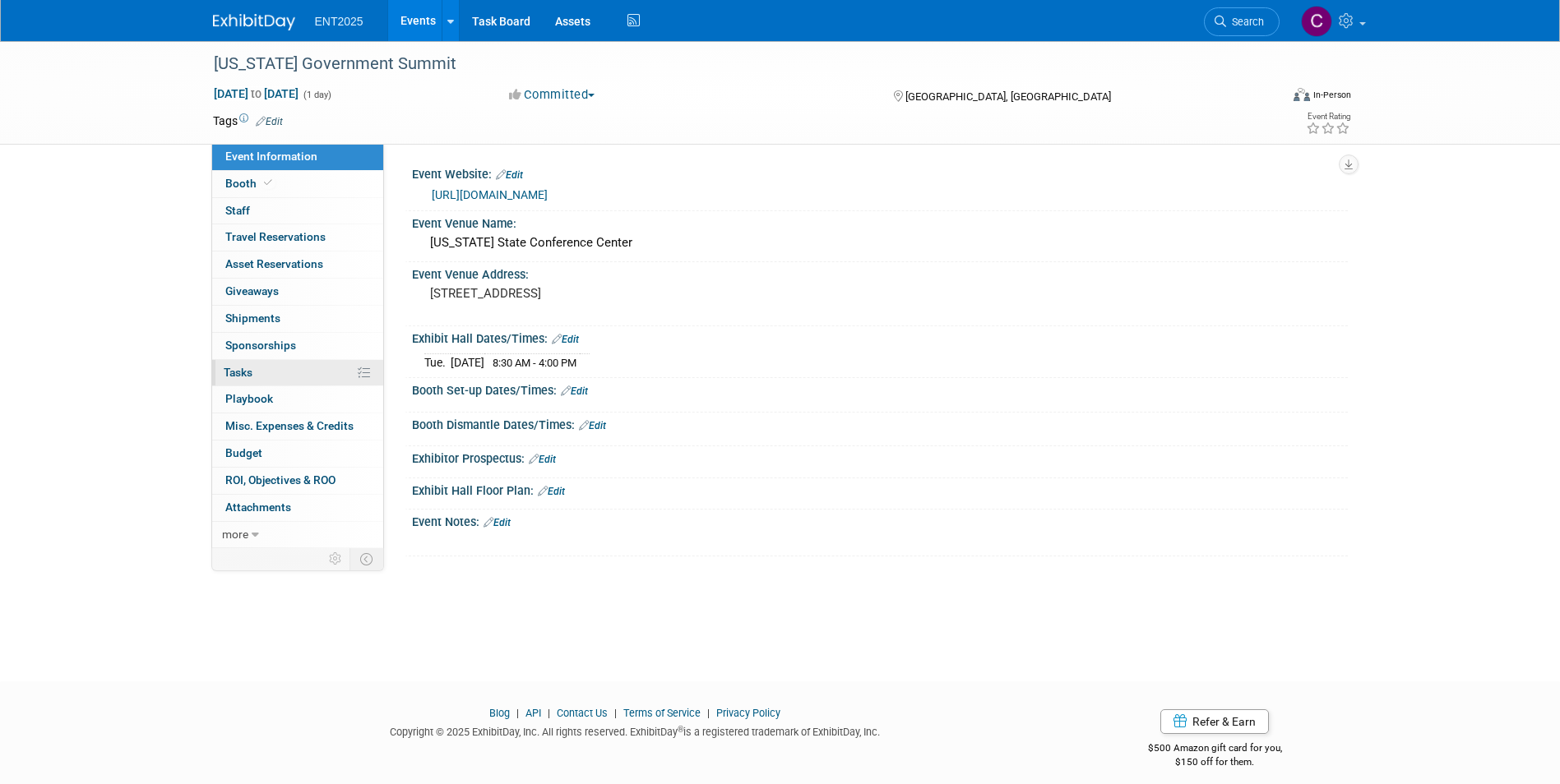
click at [222, 363] on link "0% Tasks 0%" at bounding box center [297, 372] width 171 height 26
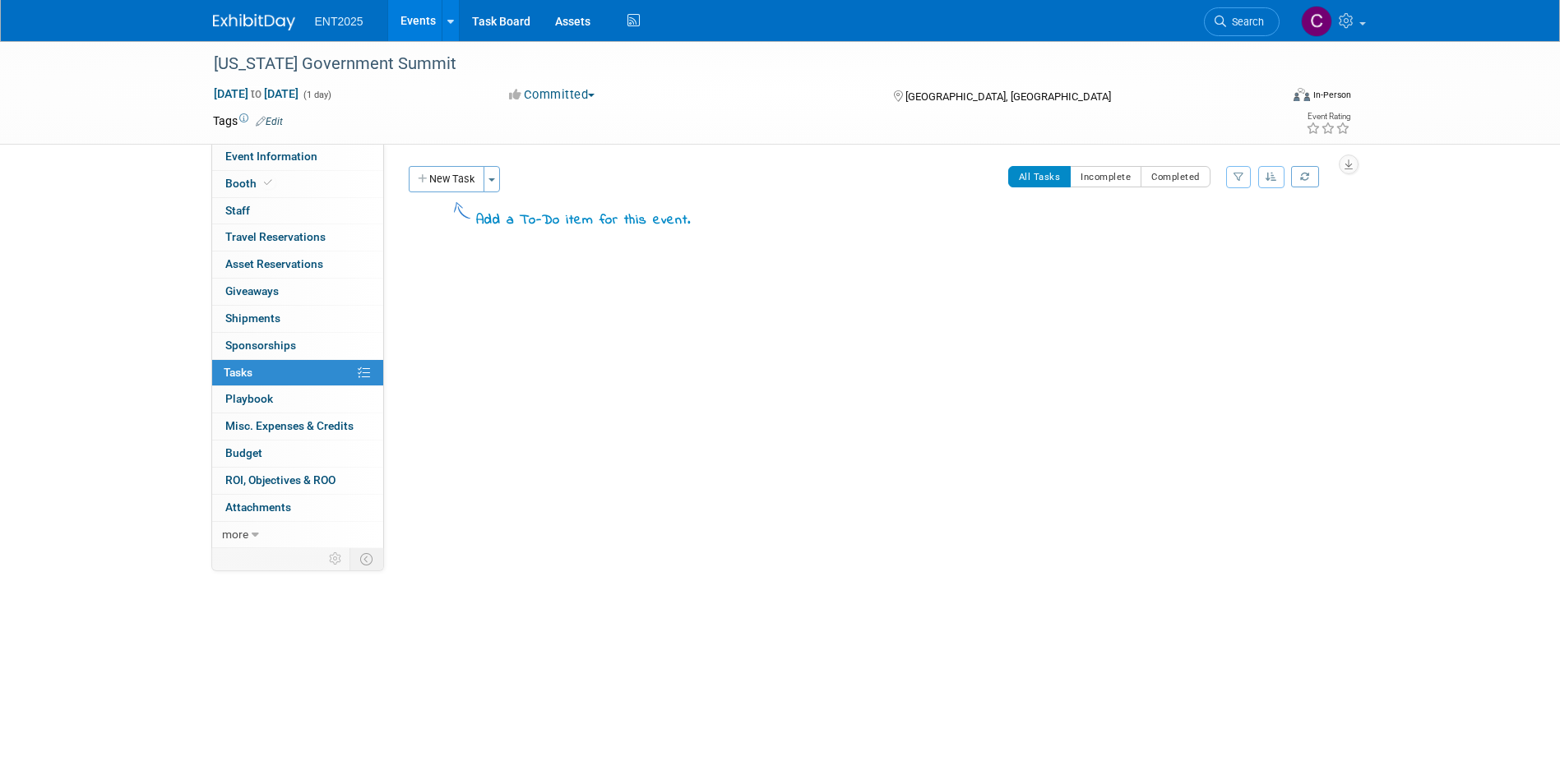
click at [222, 363] on link "0% Tasks 0%" at bounding box center [297, 372] width 171 height 26
click at [411, 13] on link "Events" at bounding box center [418, 21] width 60 height 41
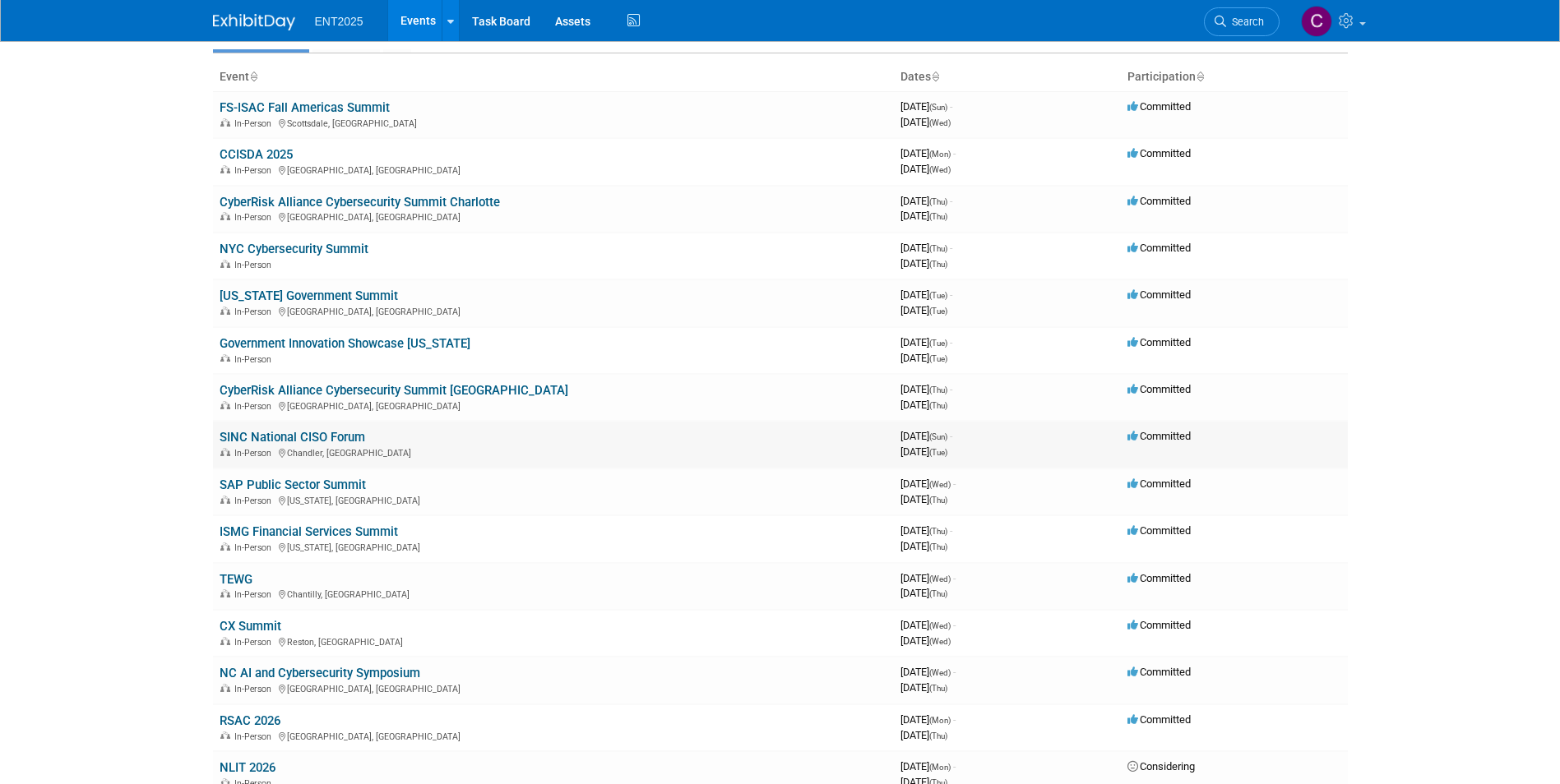
scroll to position [49, 0]
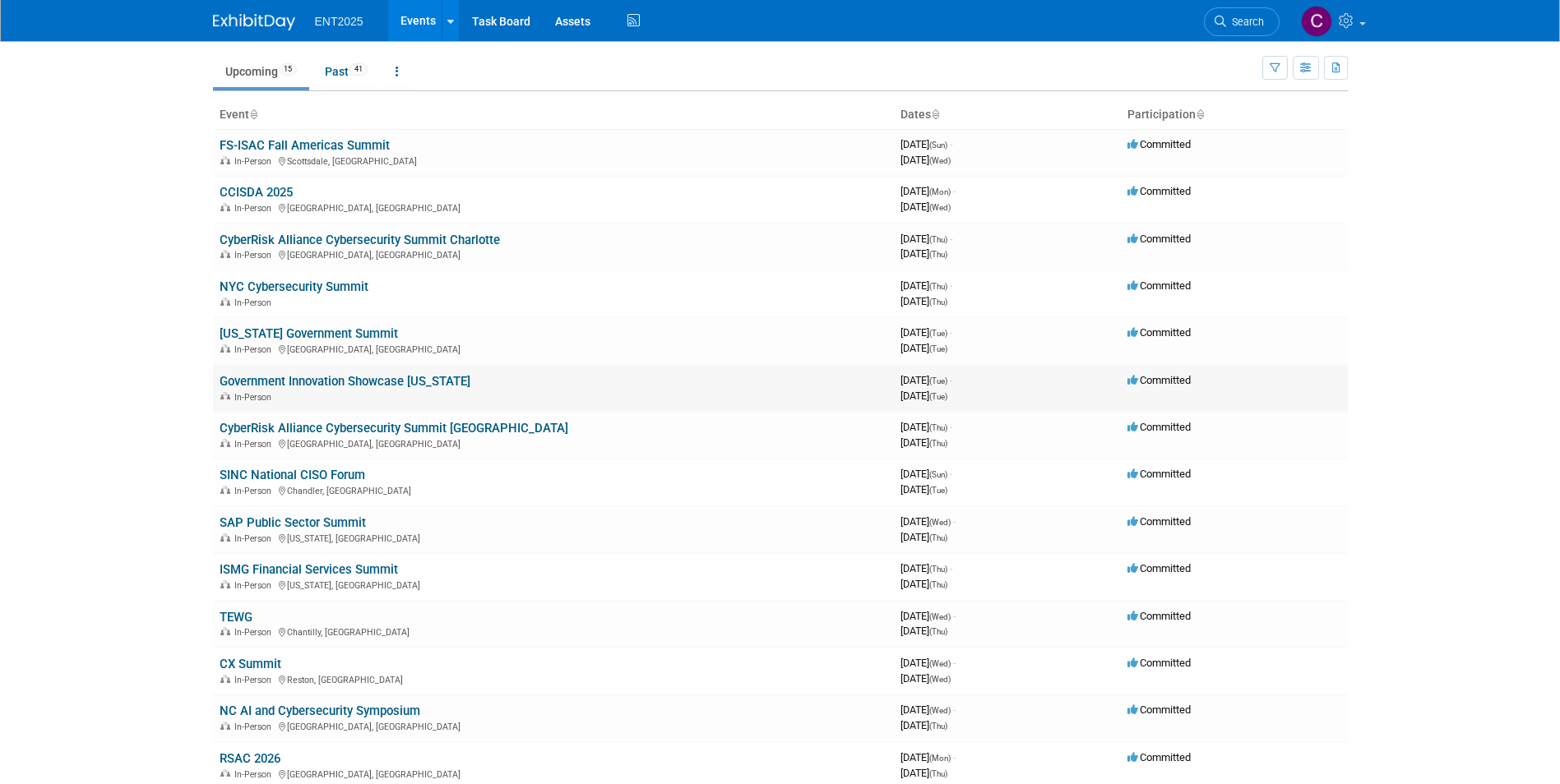
click at [275, 379] on link "Government Innovation Showcase [US_STATE]" at bounding box center [345, 381] width 250 height 14
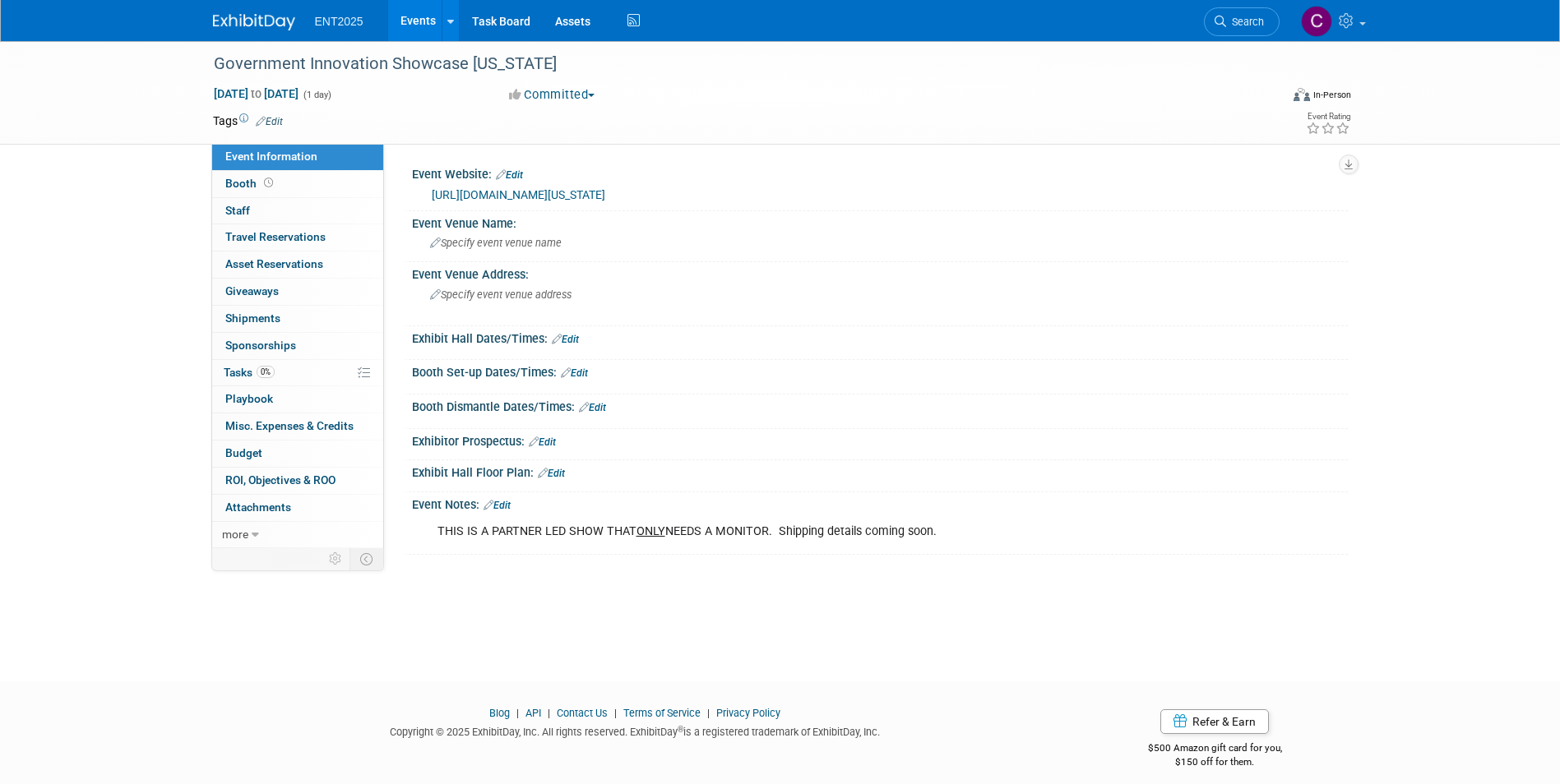
click at [275, 379] on link "0% Tasks 0%" at bounding box center [297, 372] width 171 height 26
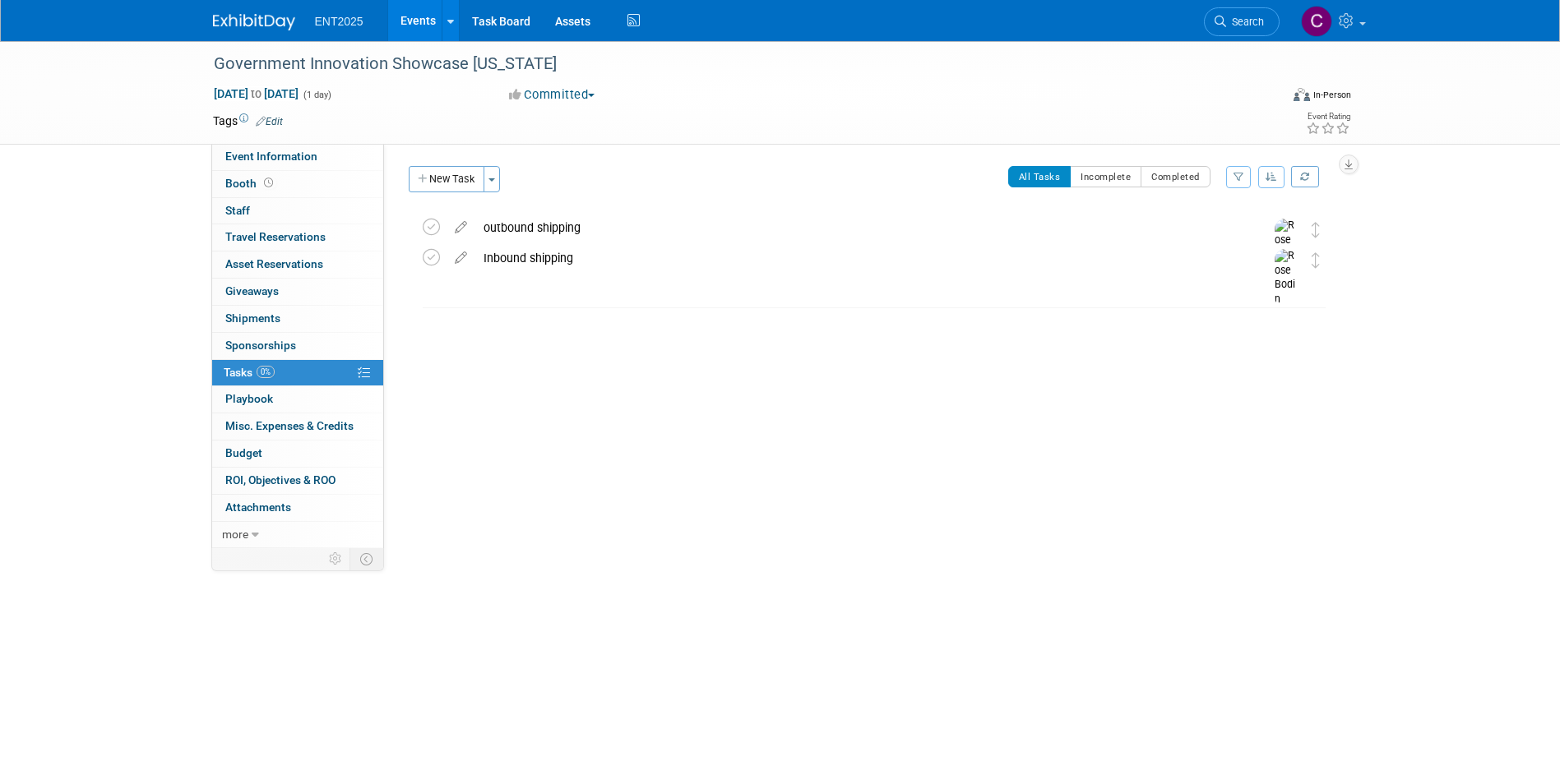
click at [407, 21] on link "Events" at bounding box center [418, 21] width 60 height 41
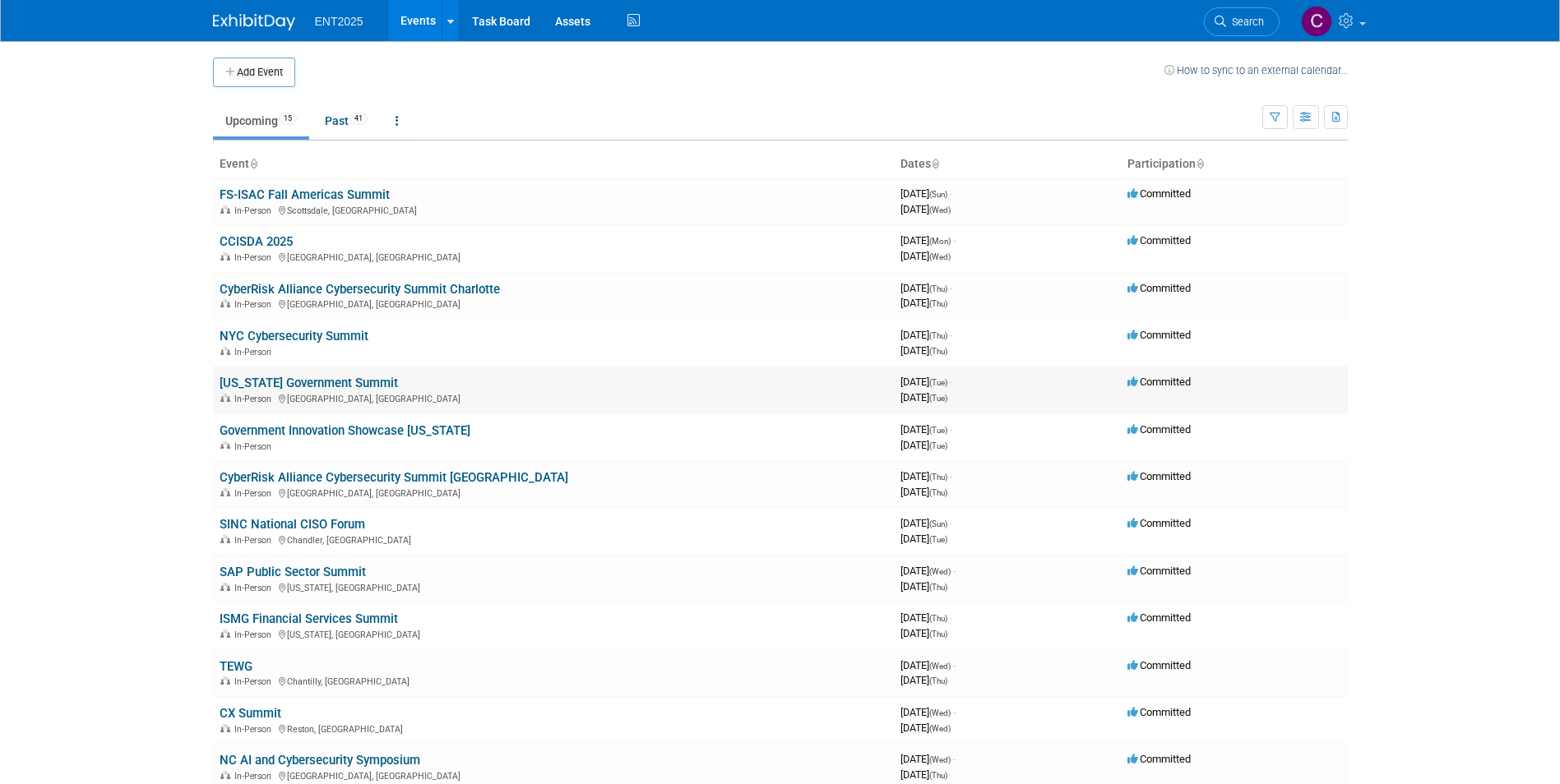
click at [269, 379] on link "[US_STATE] Government Summit" at bounding box center [309, 383] width 179 height 14
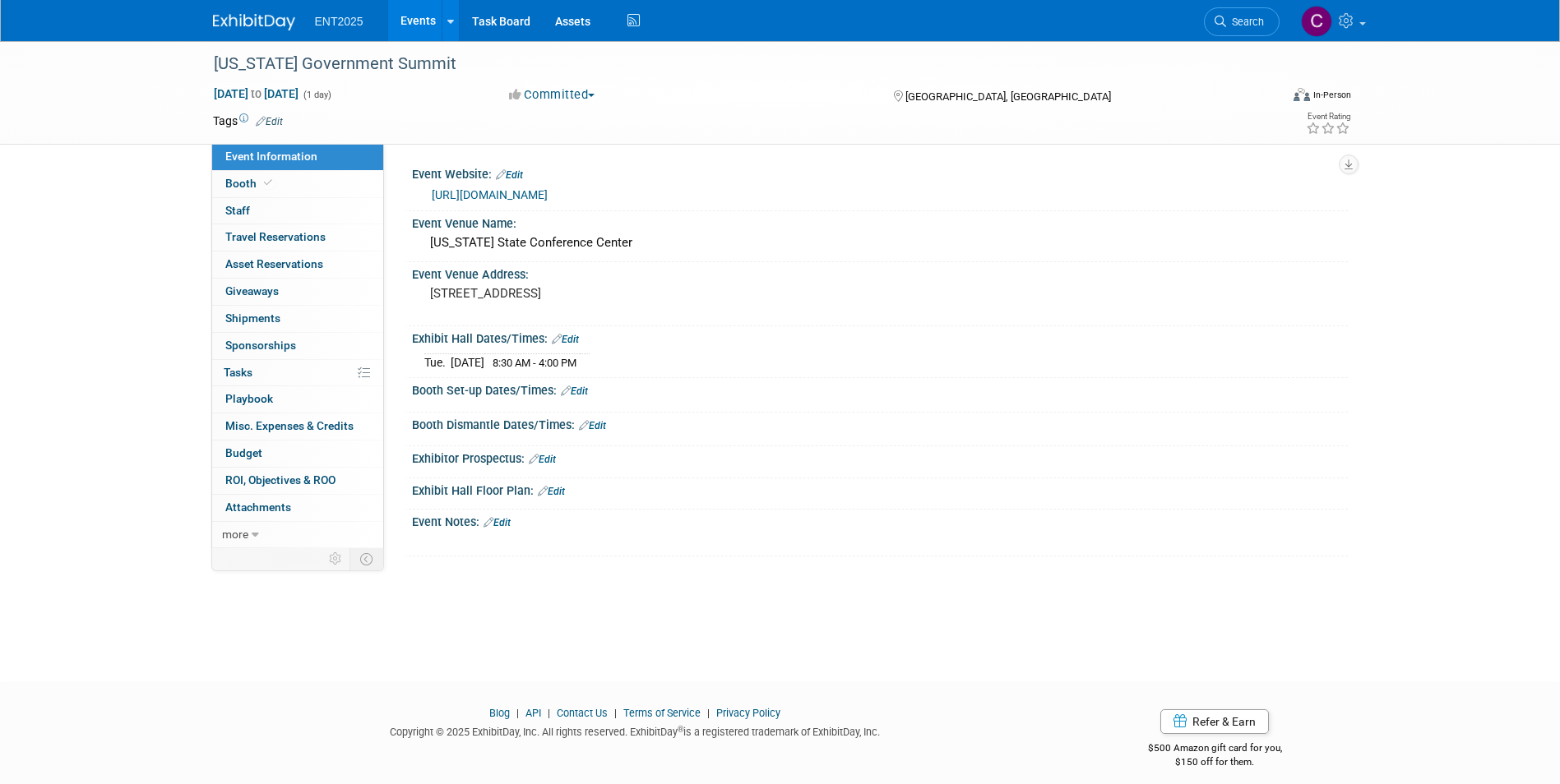
click at [595, 93] on span "button" at bounding box center [591, 95] width 6 height 4
click at [549, 172] on link "Not Going" at bounding box center [569, 168] width 130 height 23
click at [1354, 170] on button "button" at bounding box center [1349, 164] width 20 height 20
click at [1346, 162] on icon "button" at bounding box center [1348, 165] width 8 height 11
click at [250, 162] on span "Event Information" at bounding box center [271, 156] width 92 height 13
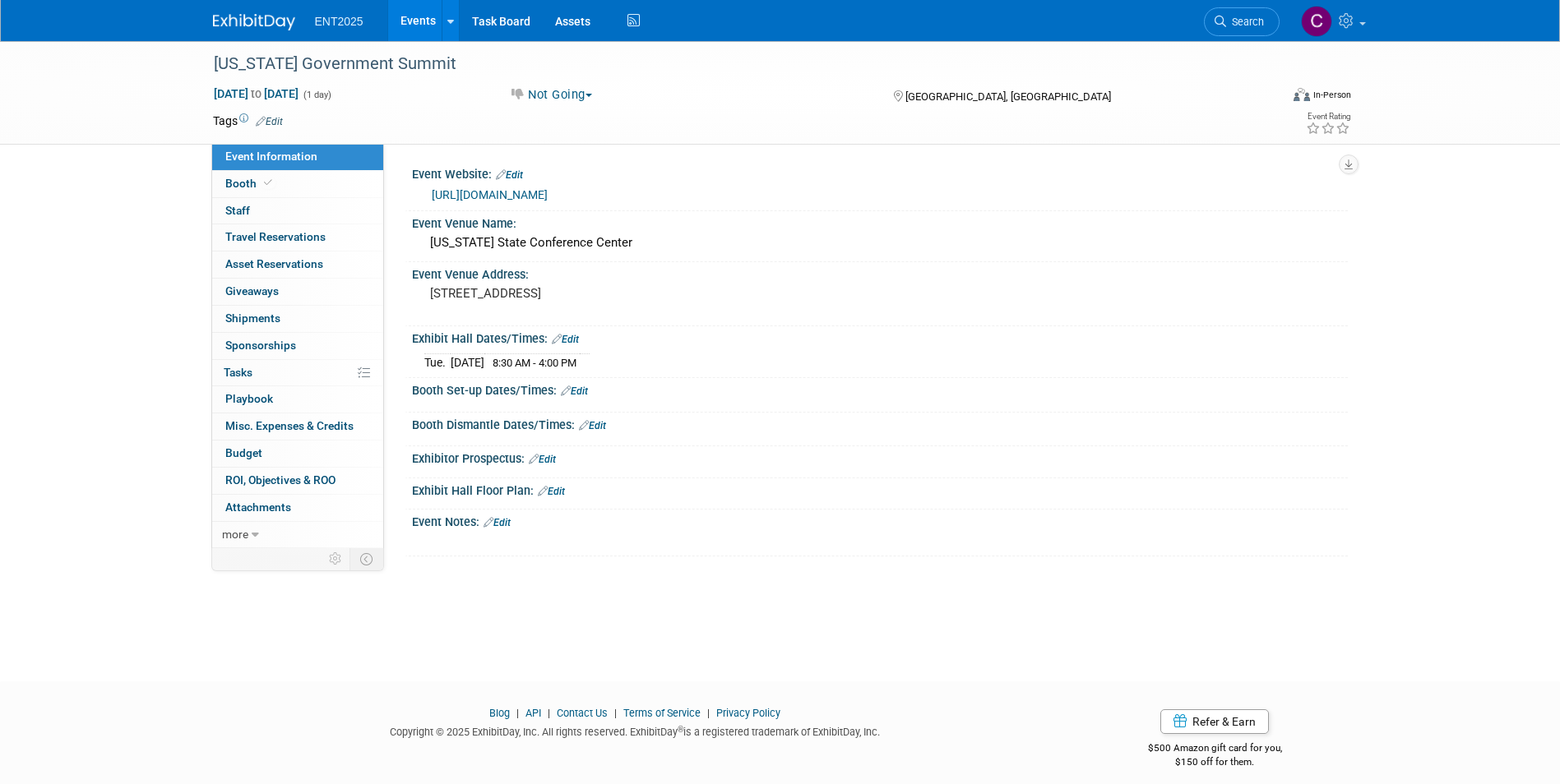
click at [402, 13] on link "Events" at bounding box center [418, 21] width 60 height 41
